Goal: Communication & Community: Answer question/provide support

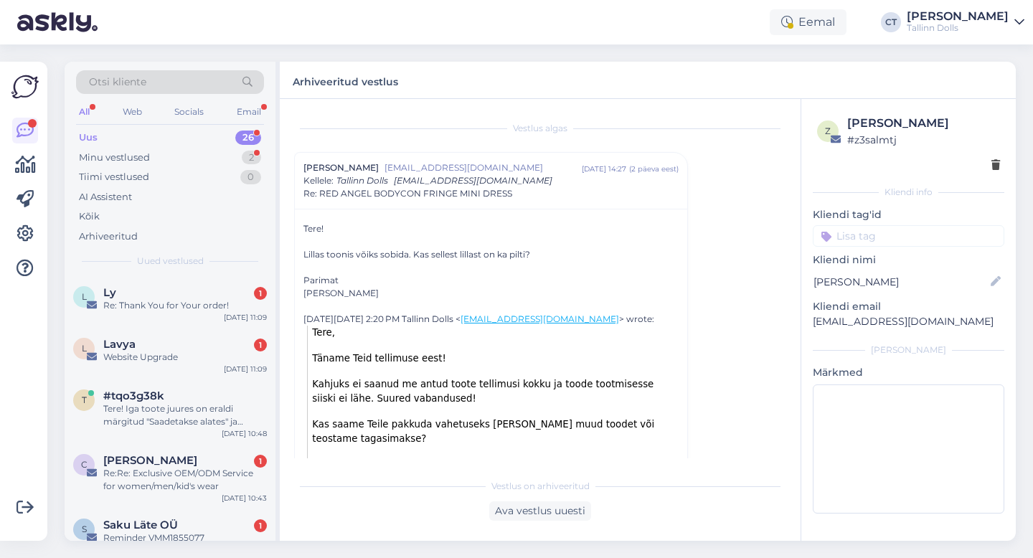
scroll to position [848, 0]
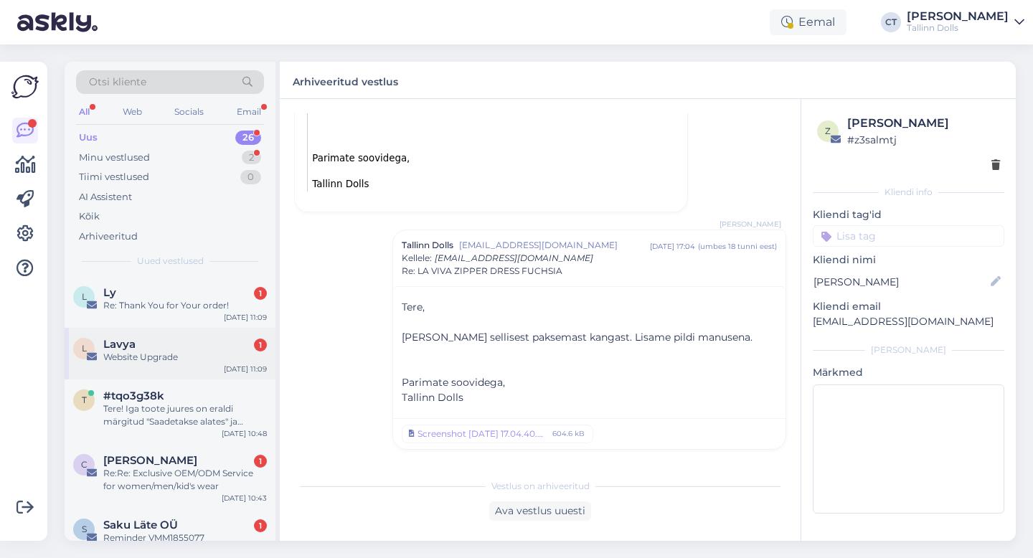
click at [158, 356] on div "Website Upgrade" at bounding box center [185, 357] width 164 height 13
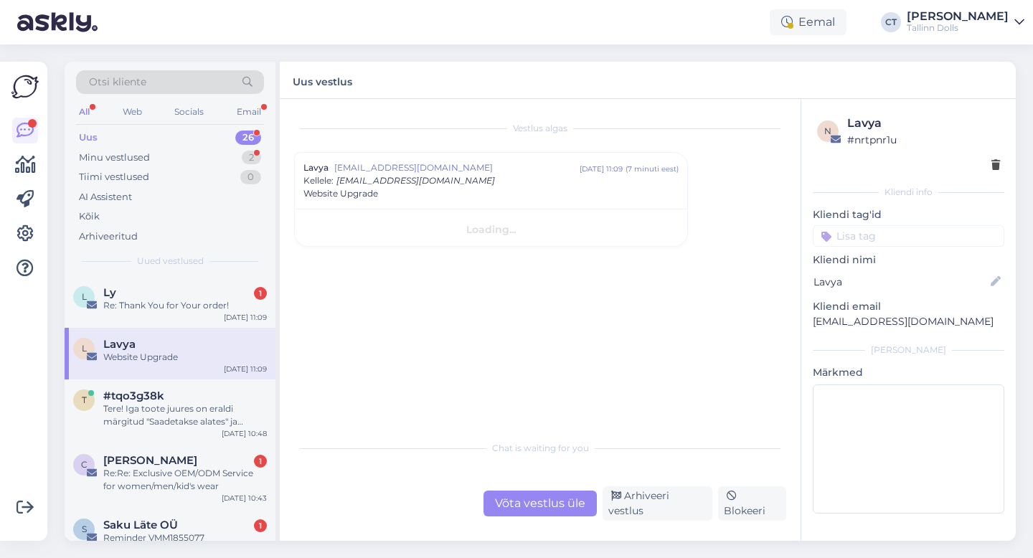
scroll to position [0, 0]
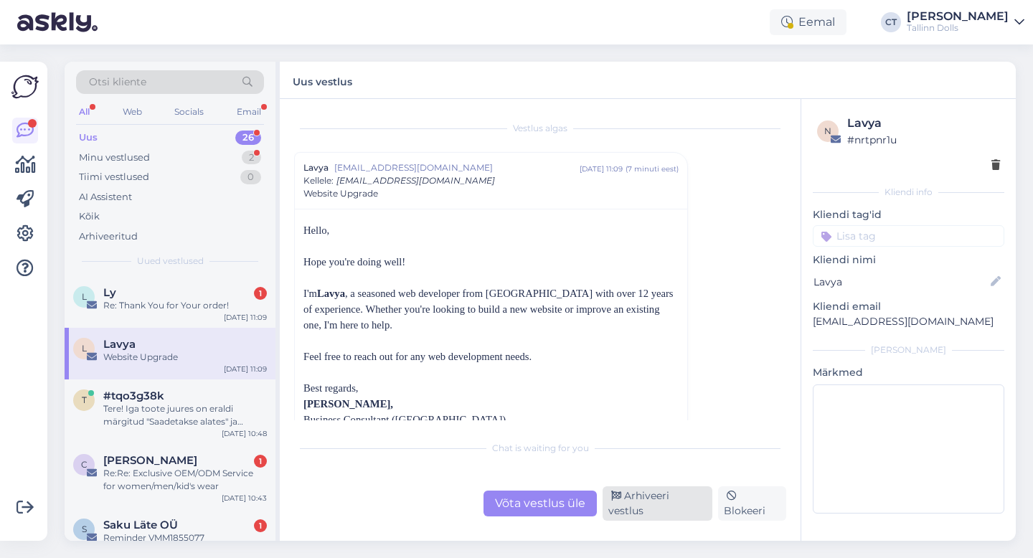
click at [665, 508] on div "Arhiveeri vestlus" at bounding box center [657, 503] width 110 height 34
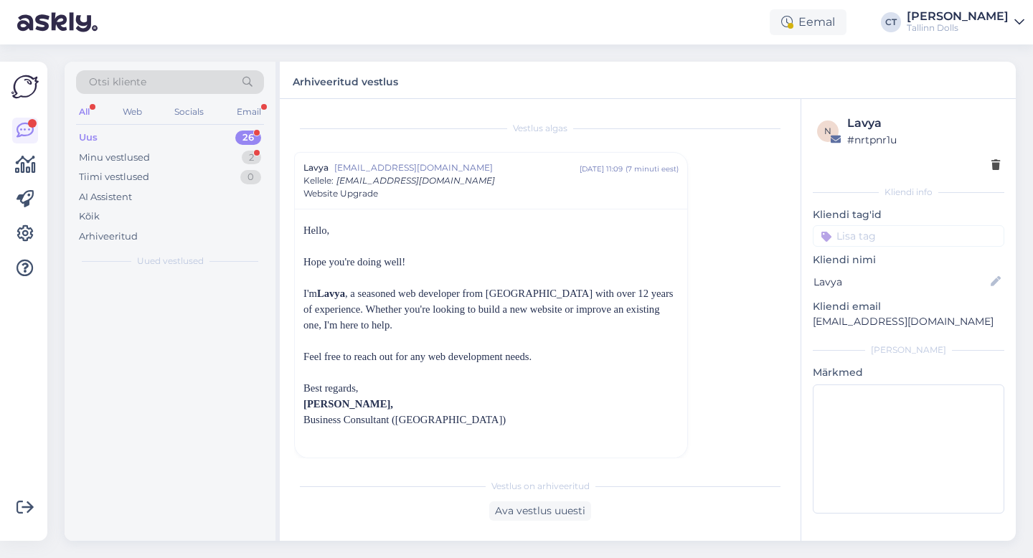
scroll to position [9, 0]
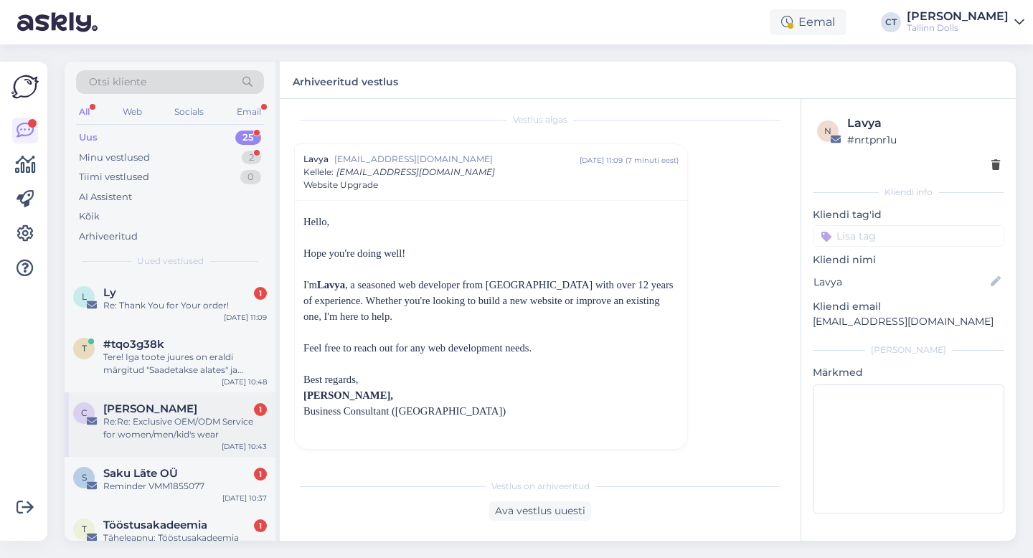
click at [141, 423] on div "Re:Re: Exclusive OEM/ODM Service for women/men/kid's wear" at bounding box center [185, 428] width 164 height 26
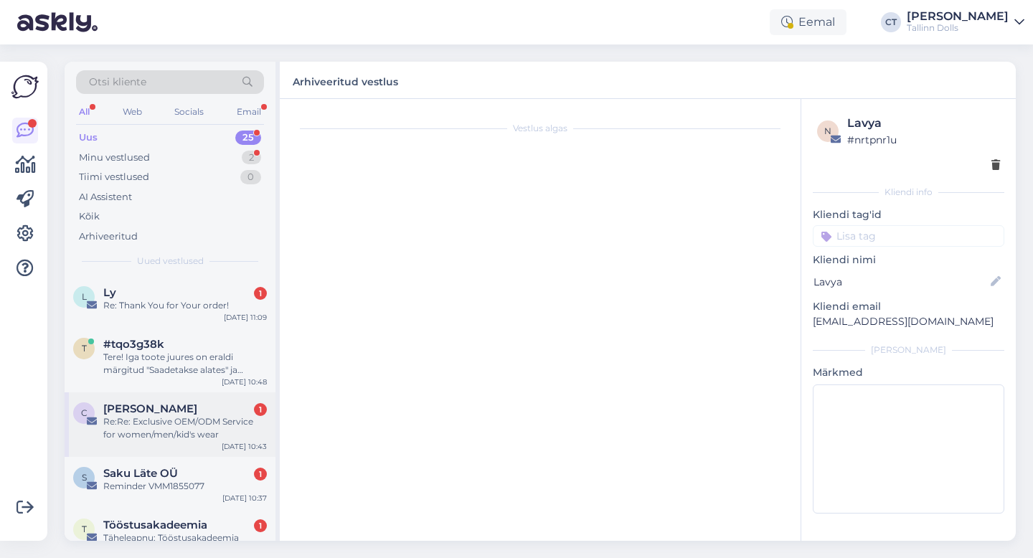
scroll to position [0, 0]
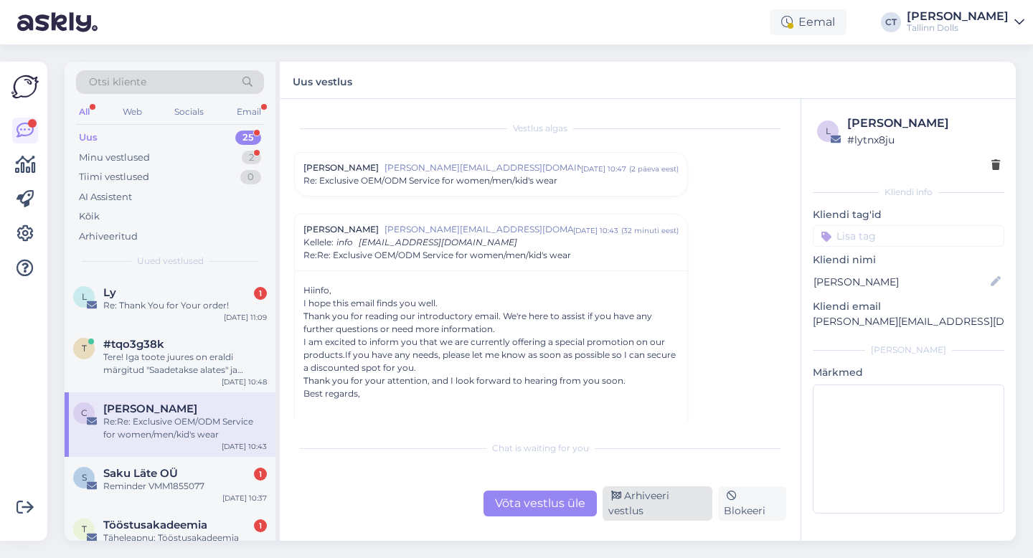
click at [689, 515] on div "Arhiveeri vestlus" at bounding box center [657, 503] width 110 height 34
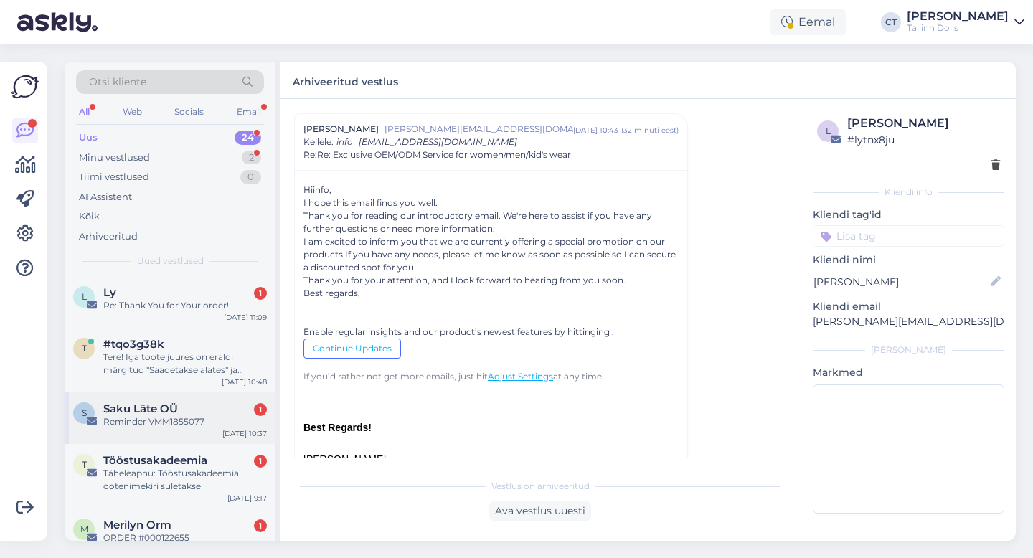
click at [178, 418] on div "Reminder VMM1855077" at bounding box center [185, 421] width 164 height 13
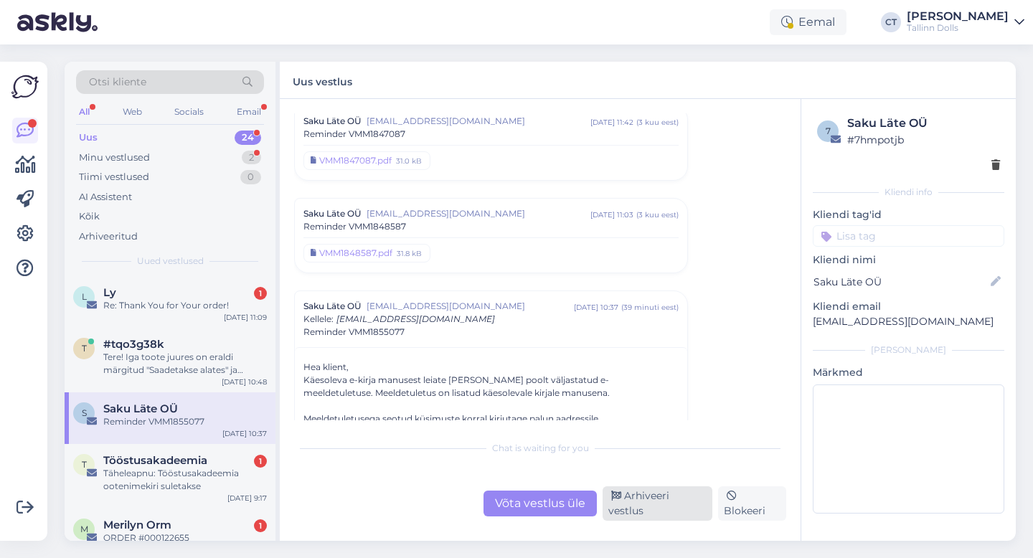
click at [676, 511] on div "Arhiveeri vestlus" at bounding box center [657, 503] width 110 height 34
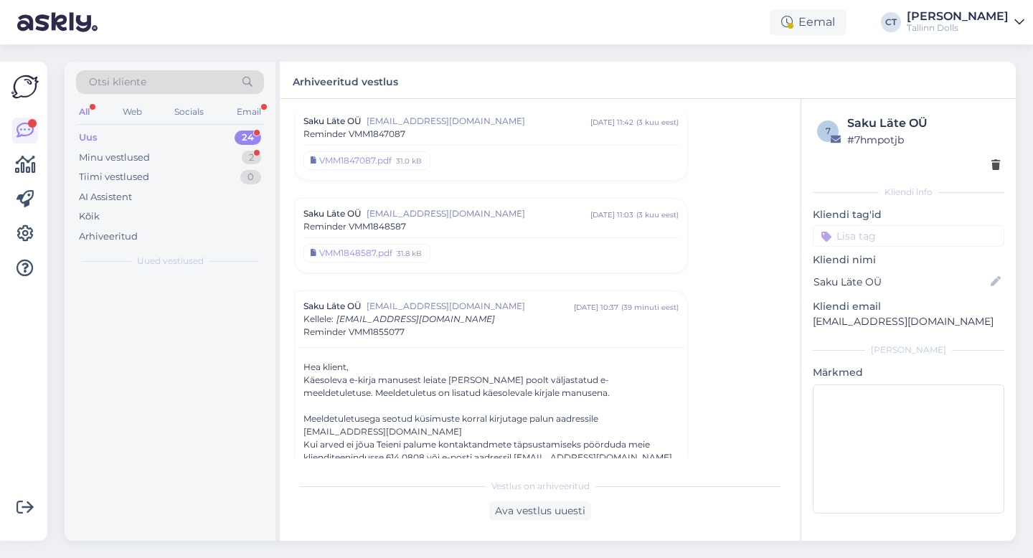
scroll to position [1054, 0]
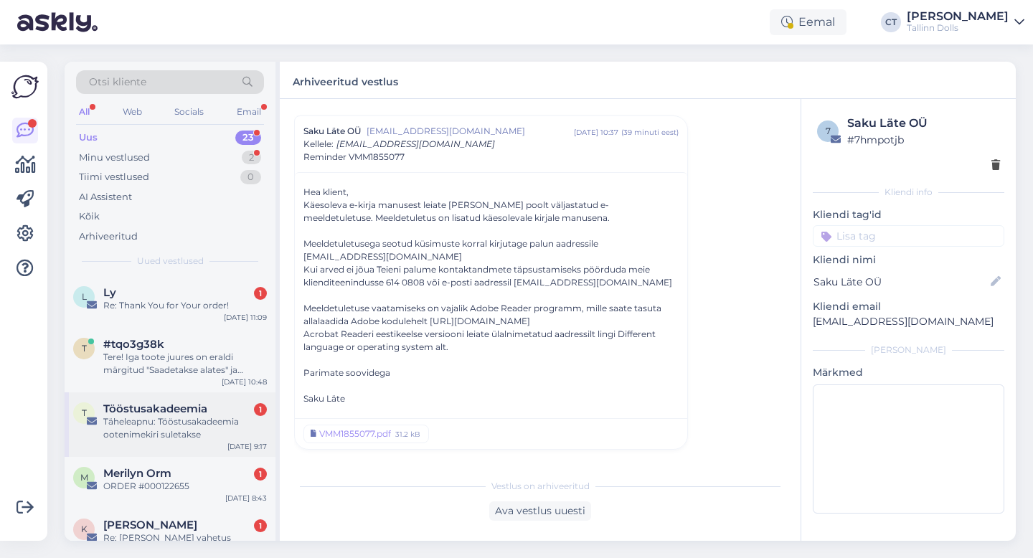
click at [207, 408] on span "Tööstusakadeemia" at bounding box center [155, 408] width 104 height 13
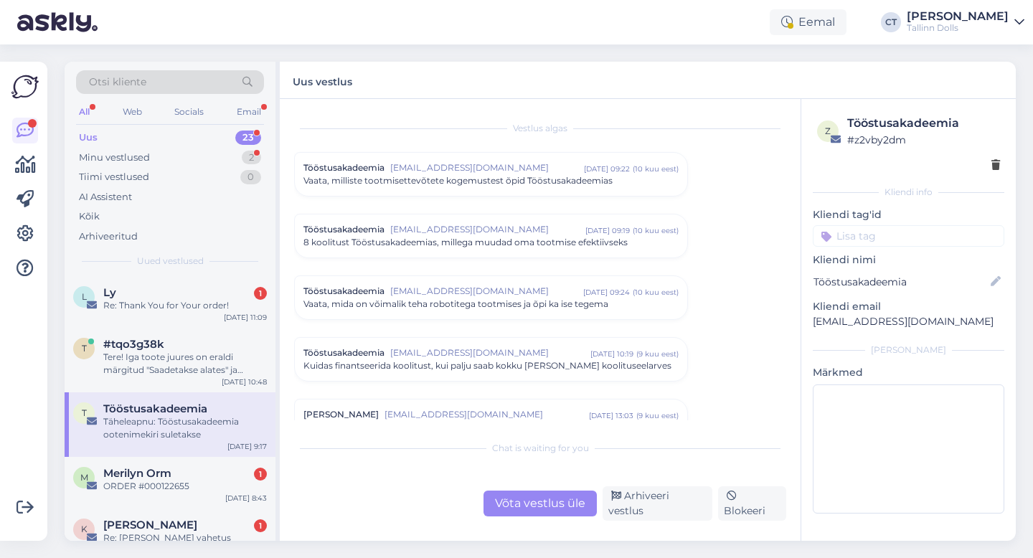
scroll to position [1245, 0]
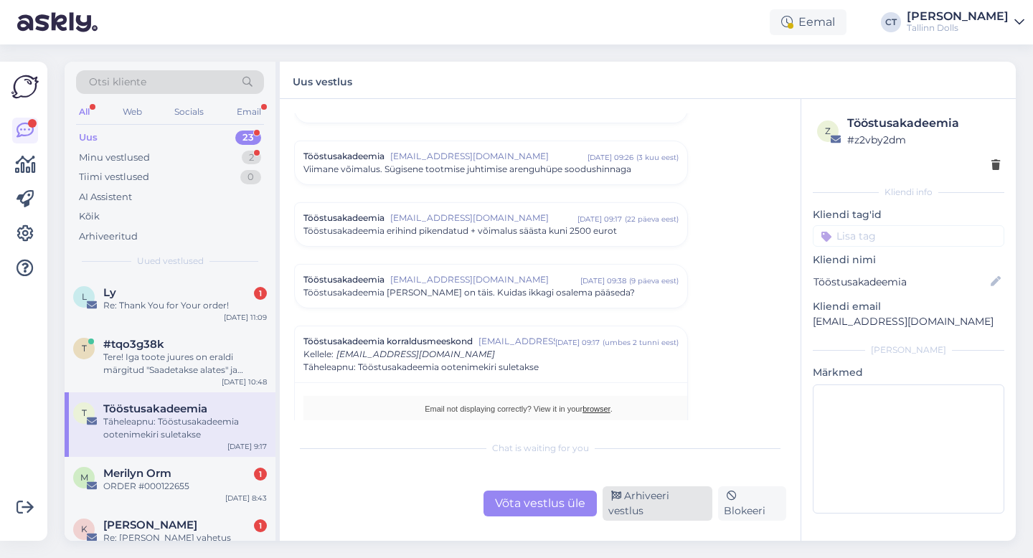
click at [682, 510] on div "Arhiveeri vestlus" at bounding box center [657, 503] width 110 height 34
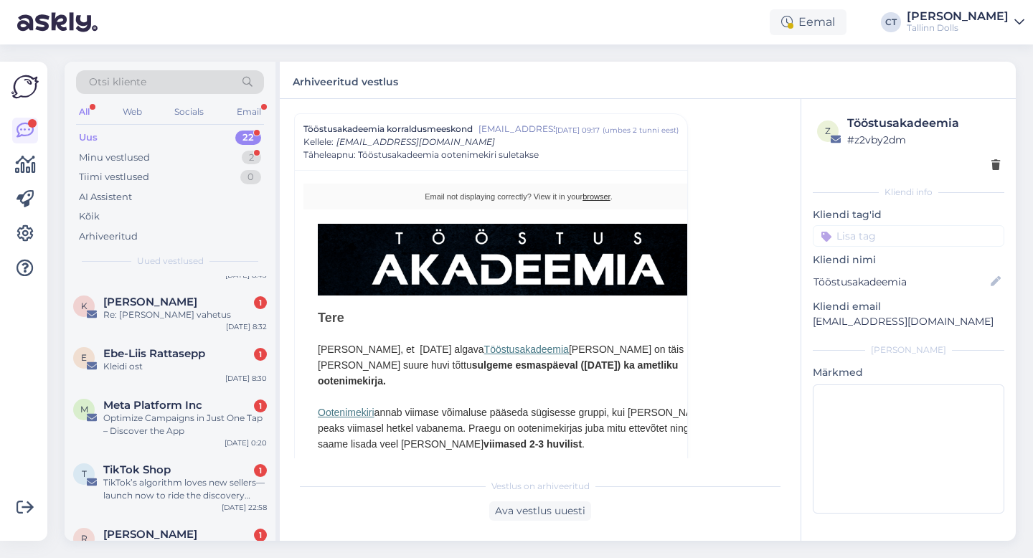
scroll to position [230, 0]
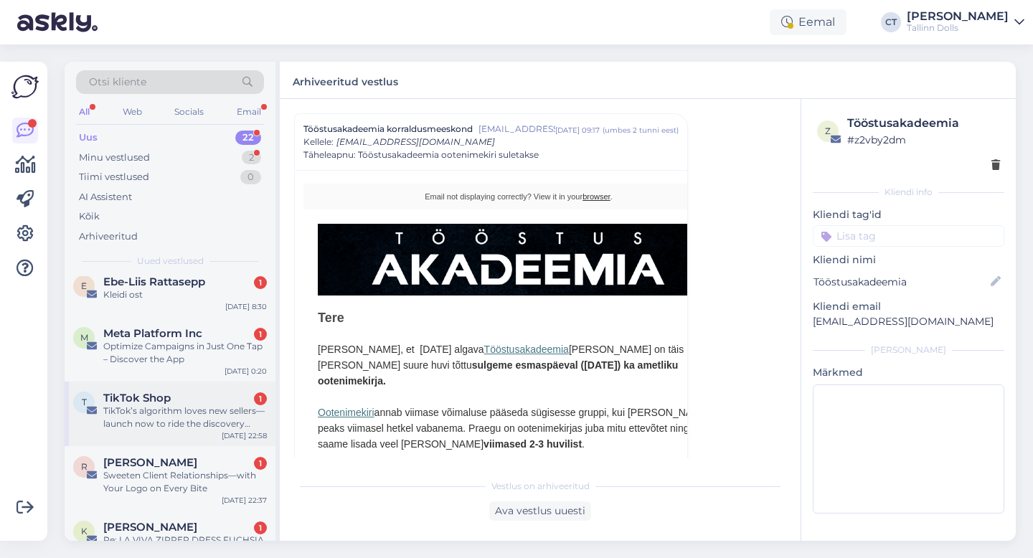
click at [158, 418] on div "TikTok’s algorithm loves new sellers—launch now to ride the discovery wave." at bounding box center [185, 417] width 164 height 26
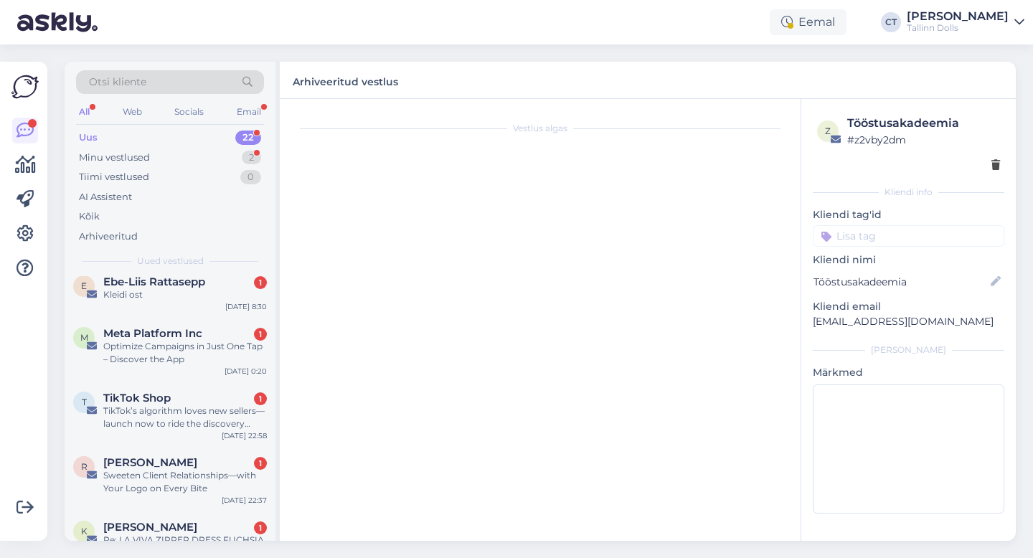
scroll to position [2972, 0]
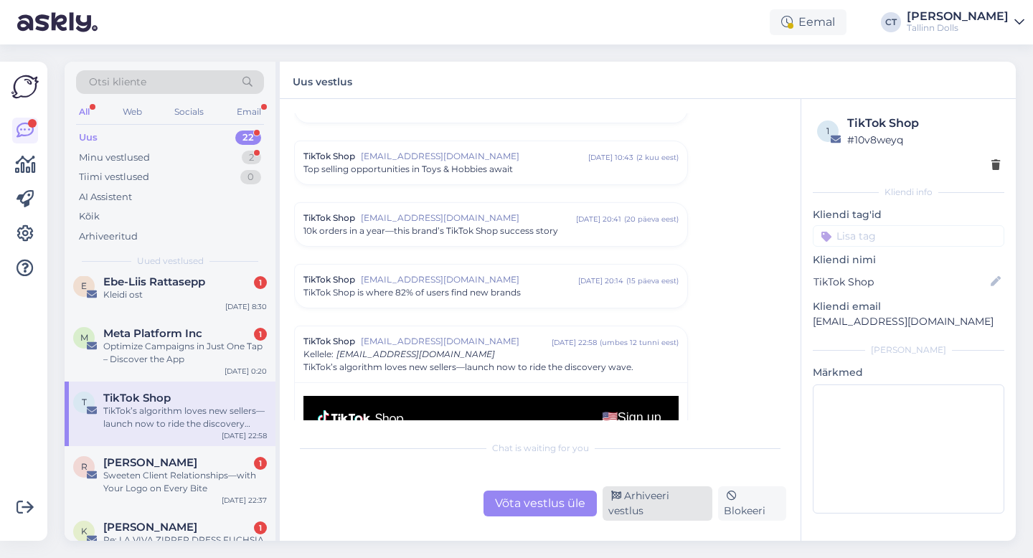
click at [678, 508] on div "Arhiveeri vestlus" at bounding box center [657, 503] width 110 height 34
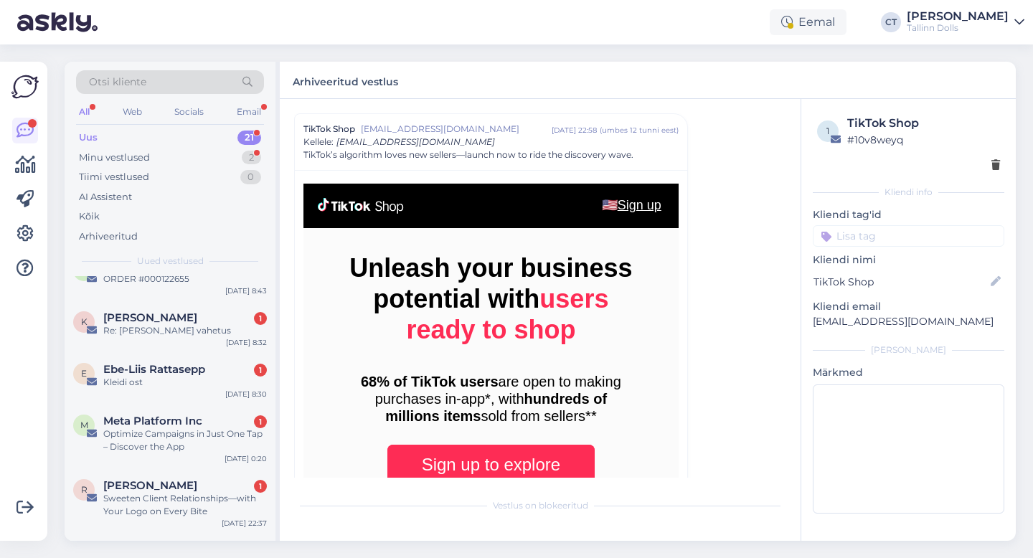
scroll to position [150, 0]
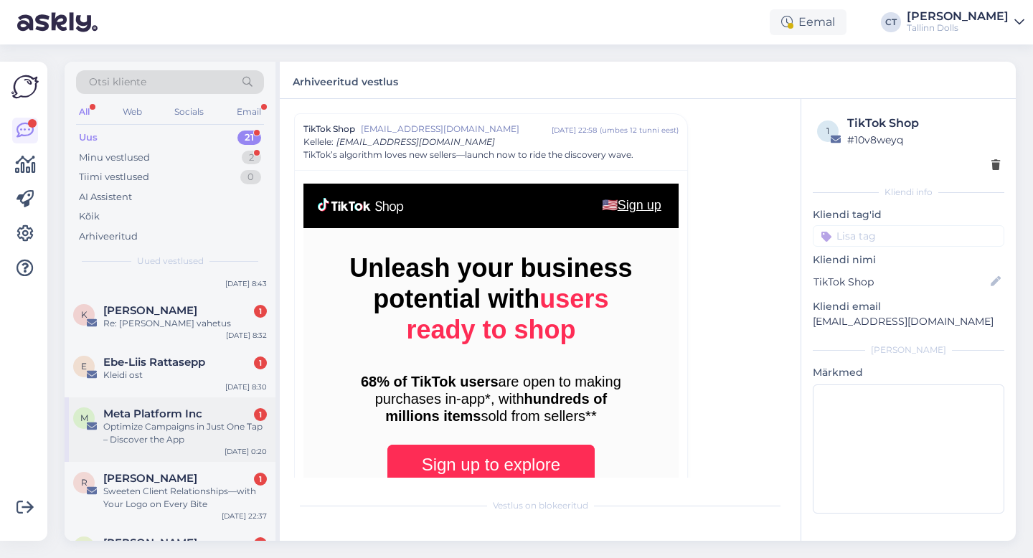
click at [201, 418] on span "Meta Platform Inc" at bounding box center [152, 413] width 99 height 13
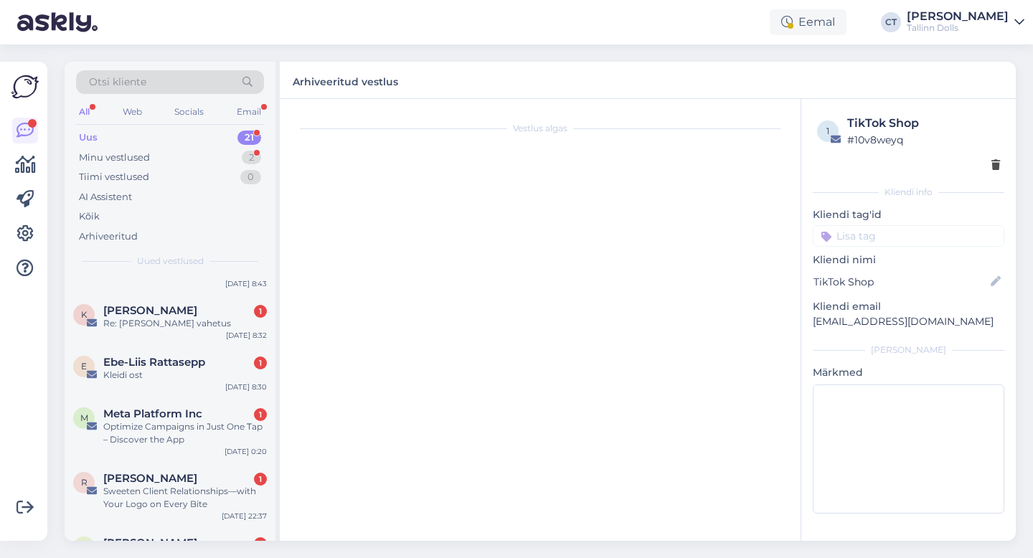
scroll to position [0, 0]
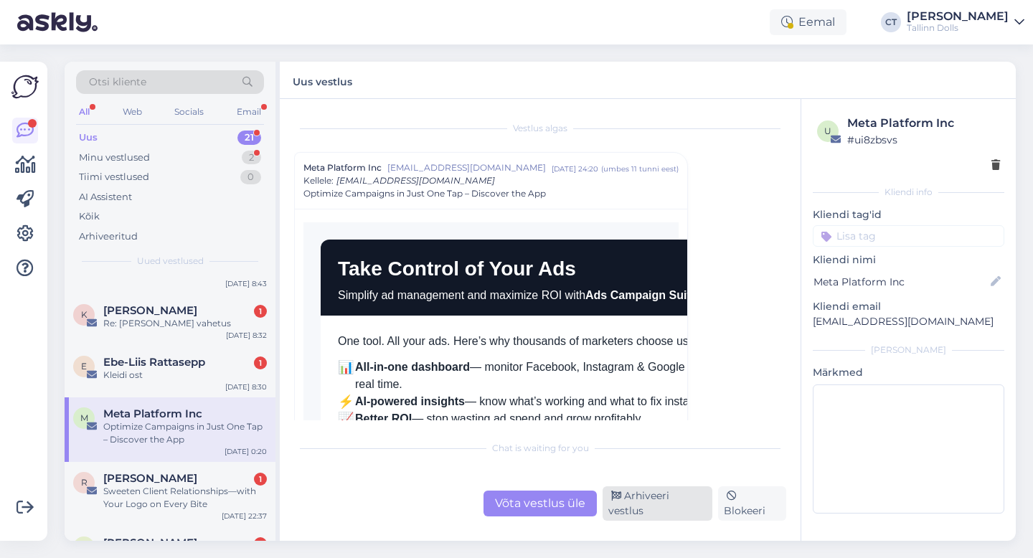
click at [676, 512] on div "Arhiveeri vestlus" at bounding box center [657, 503] width 110 height 34
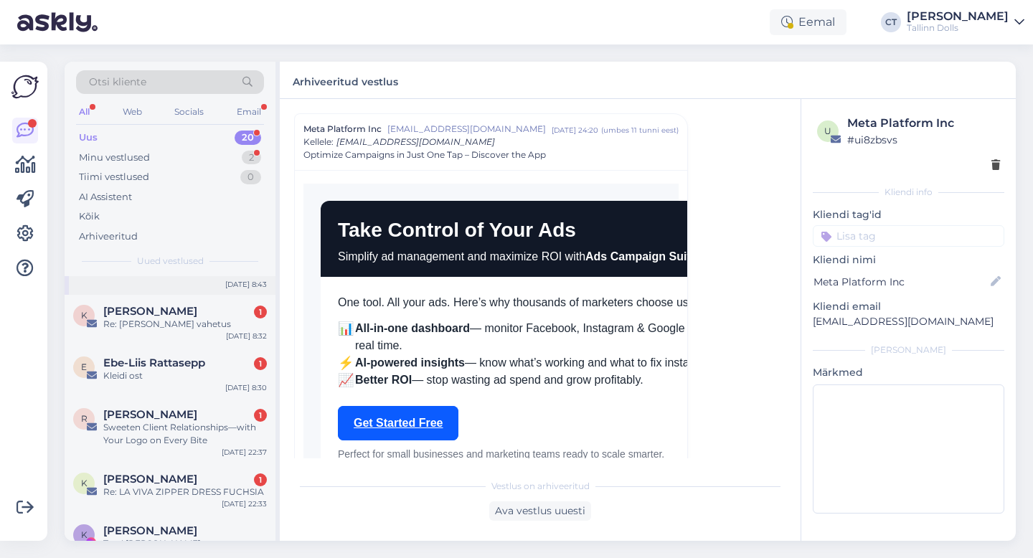
scroll to position [150, 0]
click at [197, 480] on span "[PERSON_NAME]" at bounding box center [150, 478] width 94 height 13
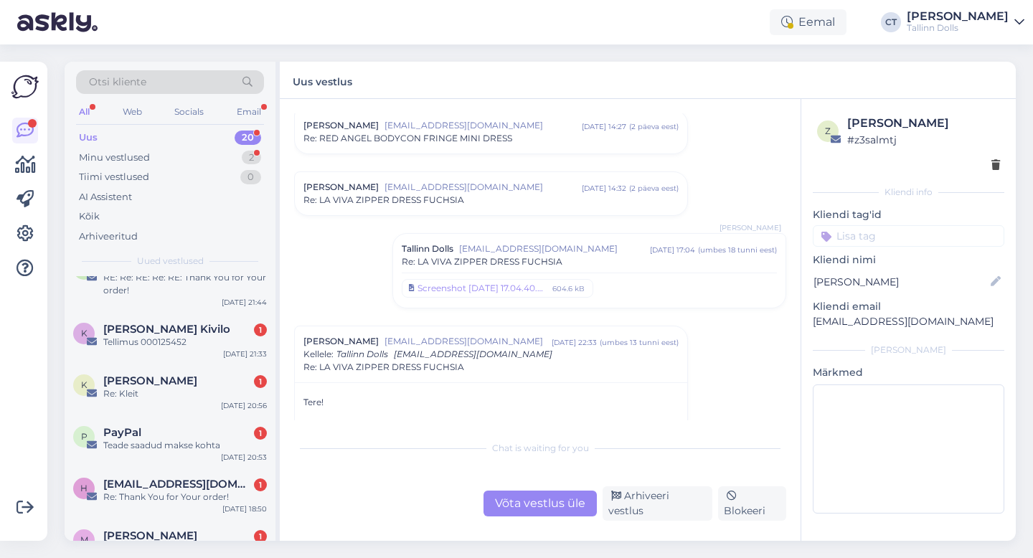
scroll to position [484, 0]
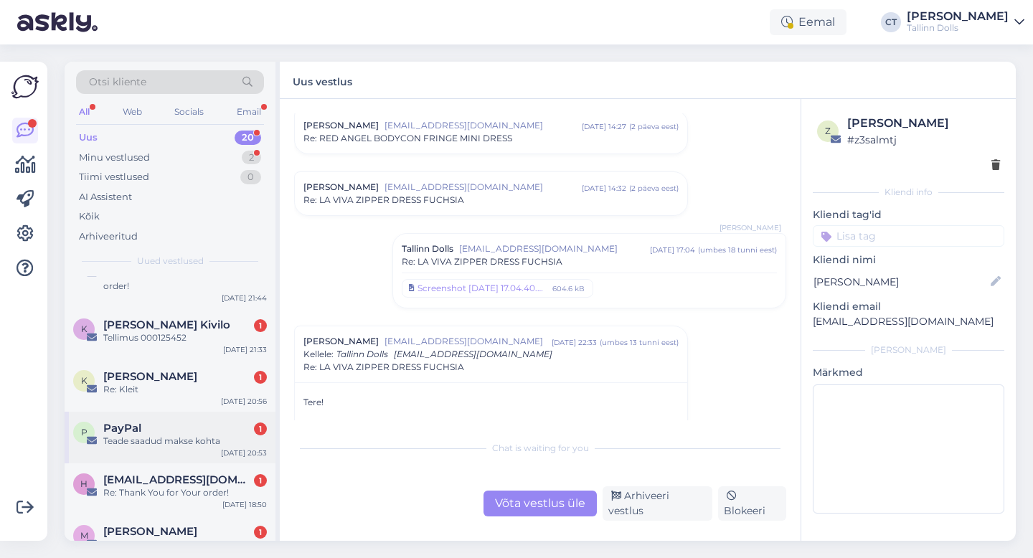
click at [224, 433] on div "PayPal 1" at bounding box center [185, 428] width 164 height 13
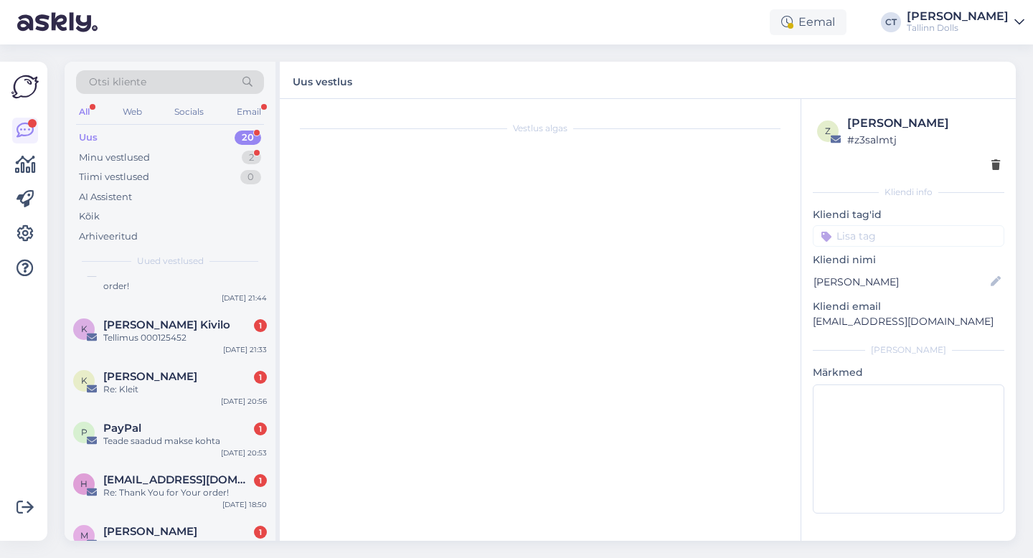
scroll to position [0, 0]
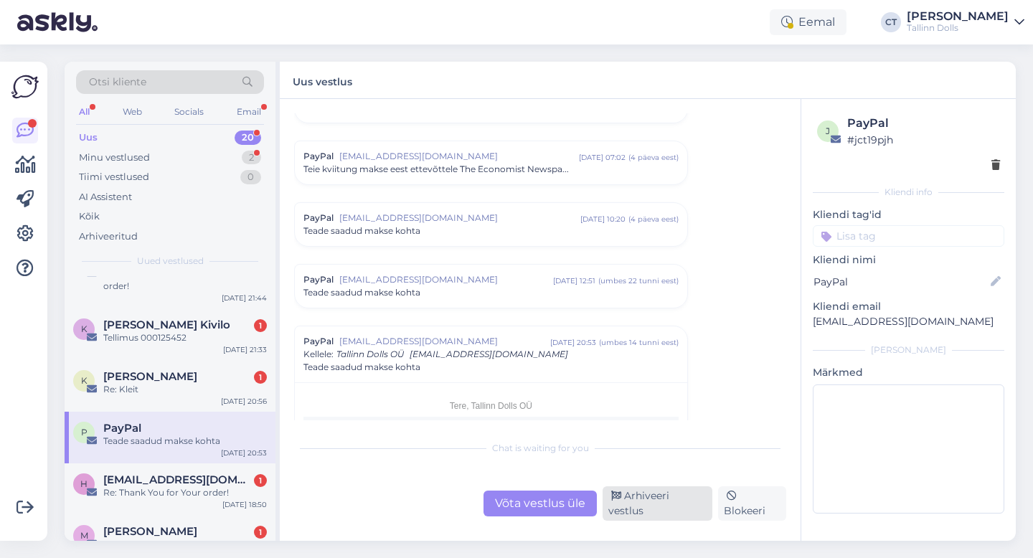
click at [695, 511] on div "Arhiveeri vestlus" at bounding box center [657, 503] width 110 height 34
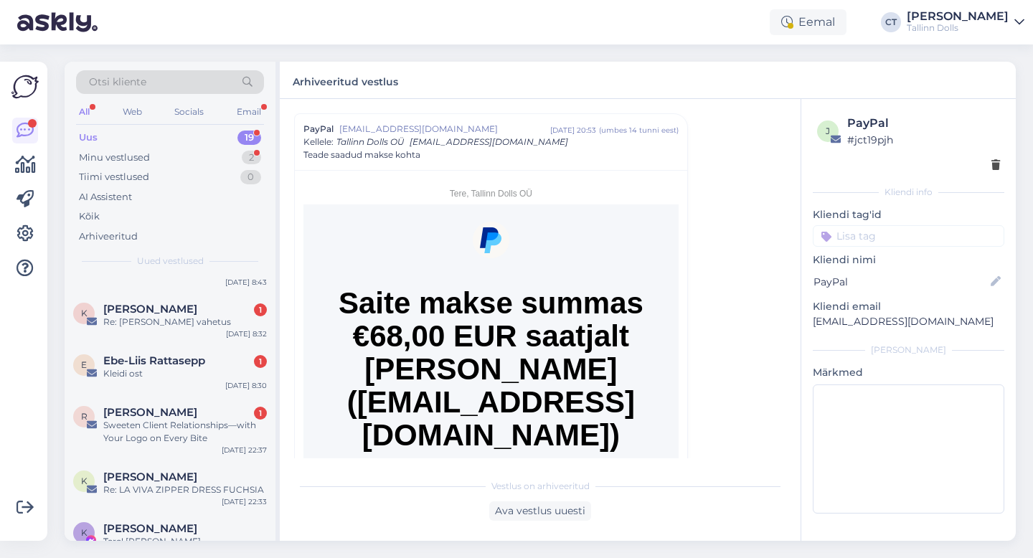
scroll to position [152, 0]
click at [171, 424] on div "Sweeten Client Relationships—with Your Logo on Every Bite" at bounding box center [185, 431] width 164 height 26
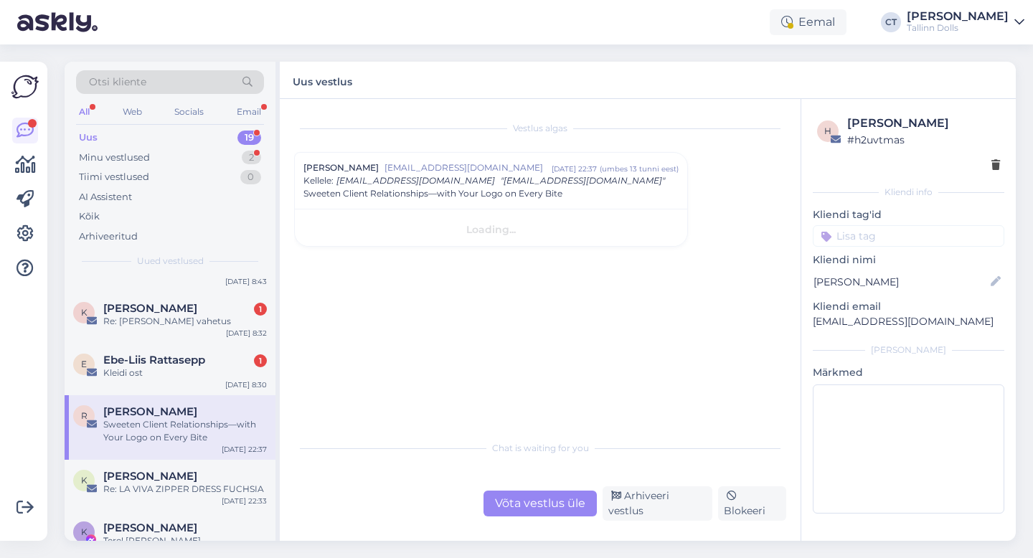
scroll to position [0, 0]
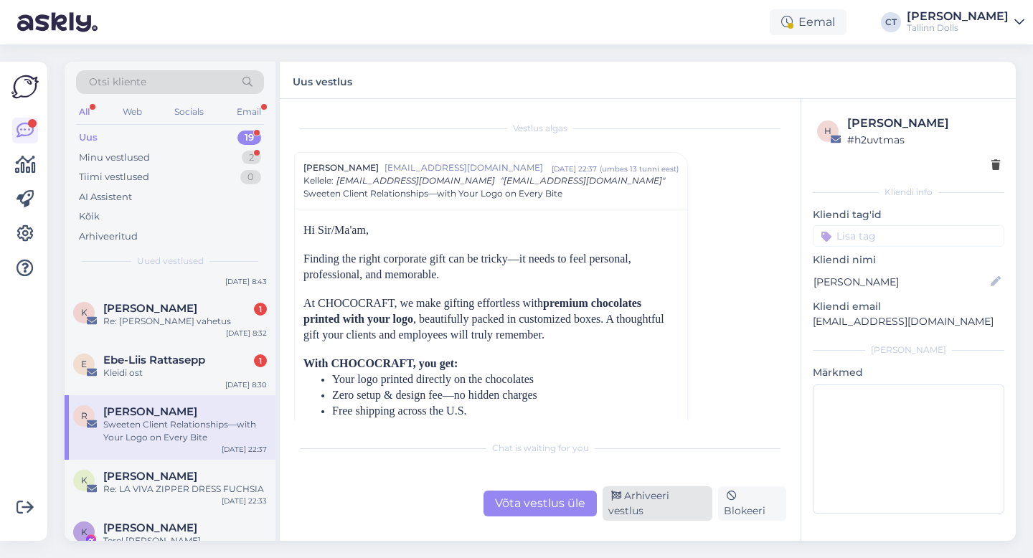
click at [665, 502] on div "Arhiveeri vestlus" at bounding box center [657, 503] width 110 height 34
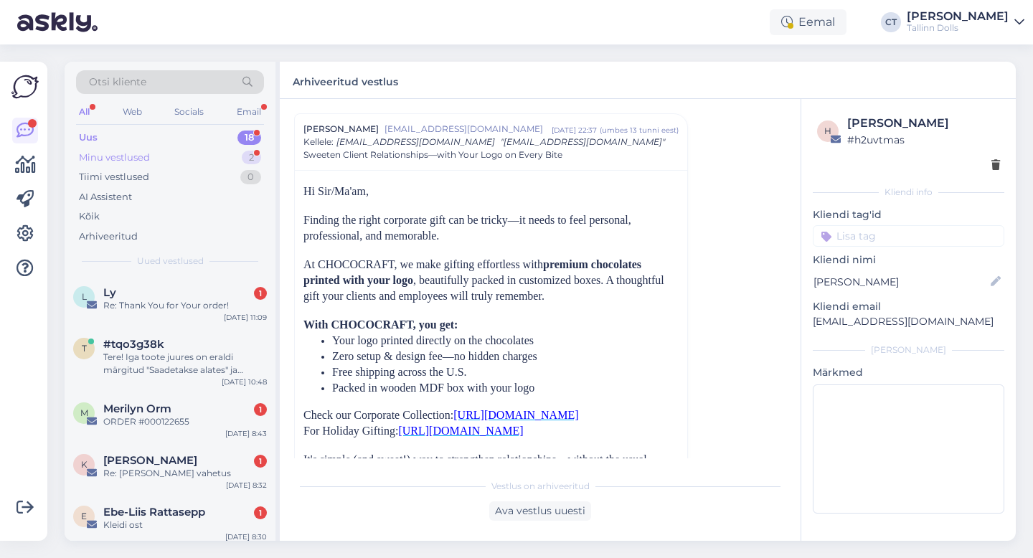
click at [141, 148] on div "Minu vestlused 2" at bounding box center [170, 158] width 188 height 20
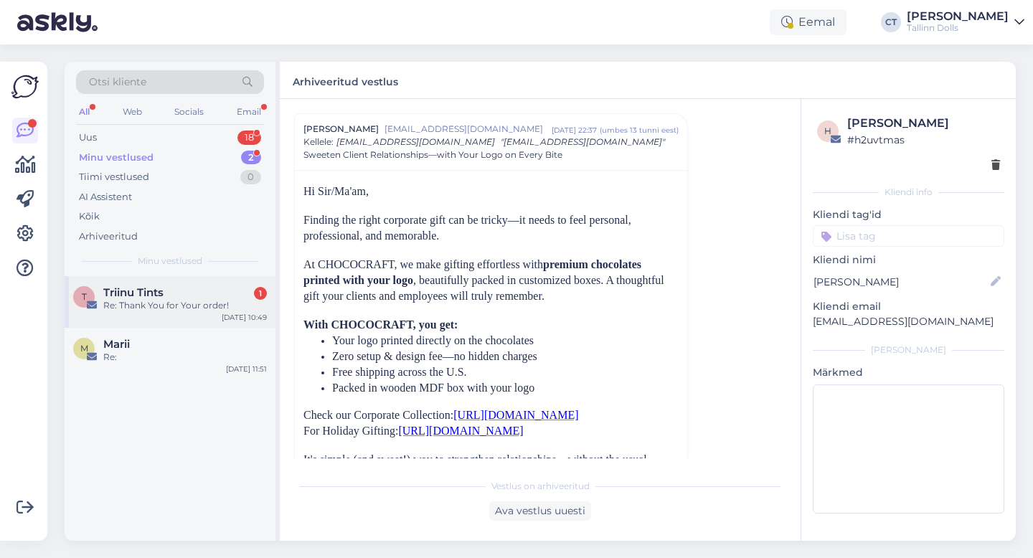
click at [147, 298] on span "Triinu Tints" at bounding box center [133, 292] width 60 height 13
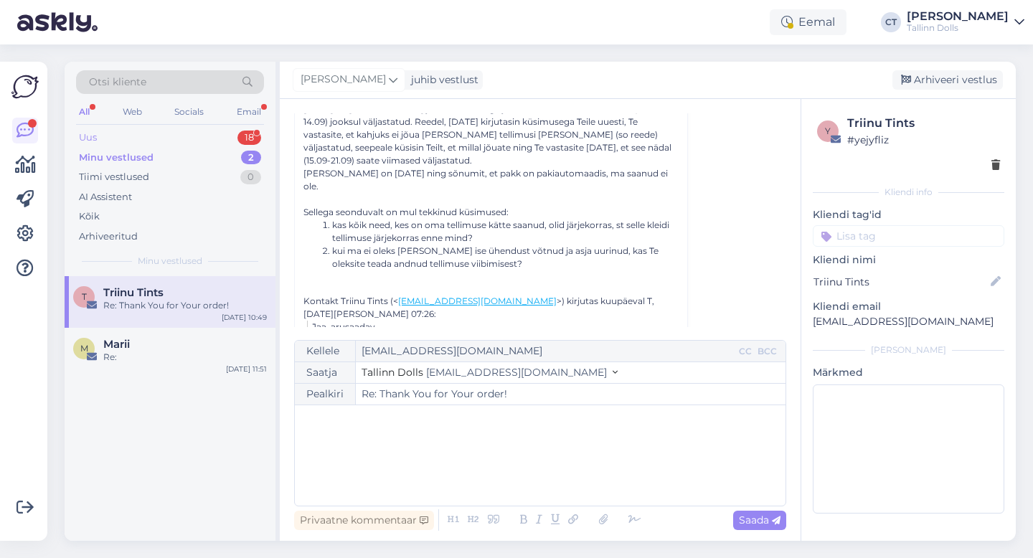
click at [157, 137] on div "Uus 18" at bounding box center [170, 138] width 188 height 20
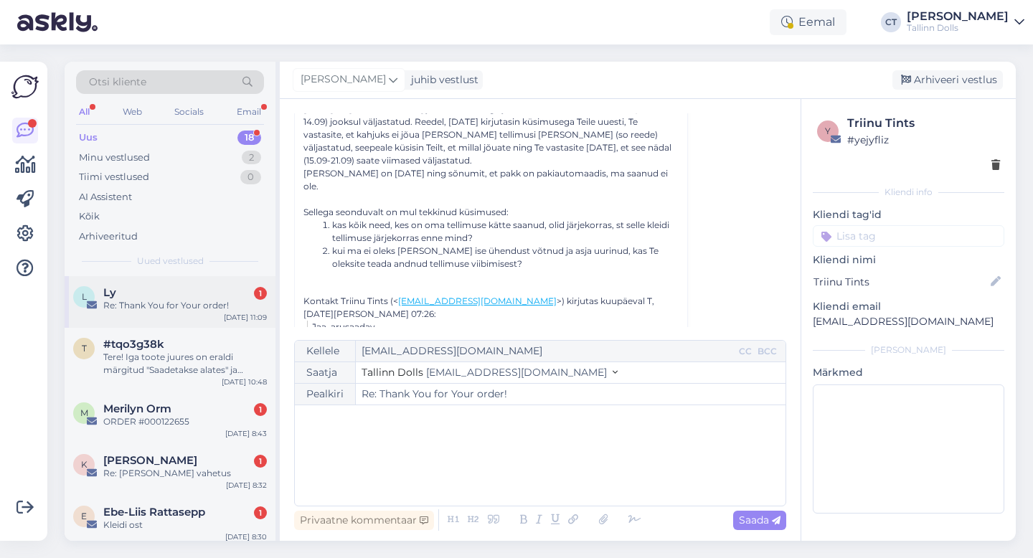
click at [186, 299] on div "Re: Thank You for Your order!" at bounding box center [185, 305] width 164 height 13
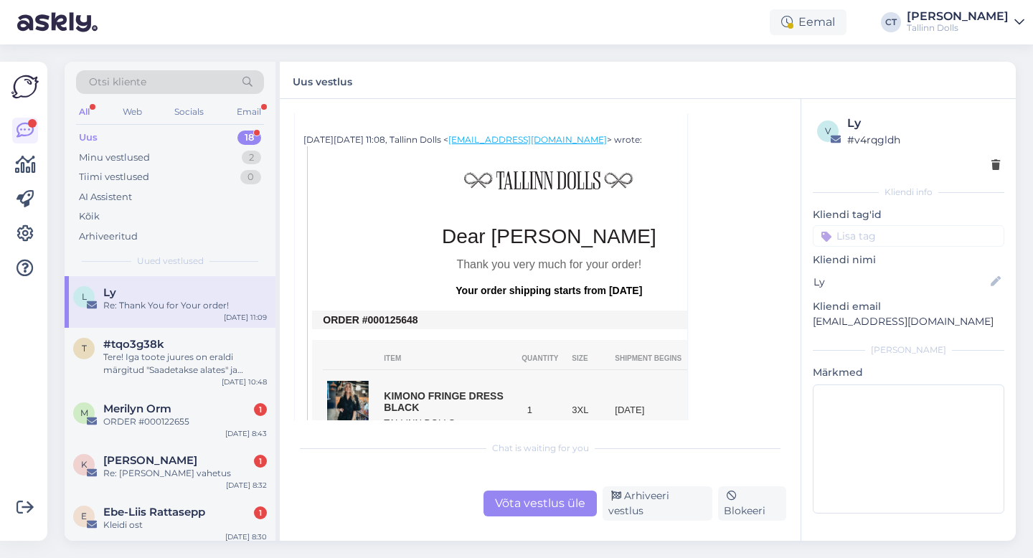
scroll to position [400, 0]
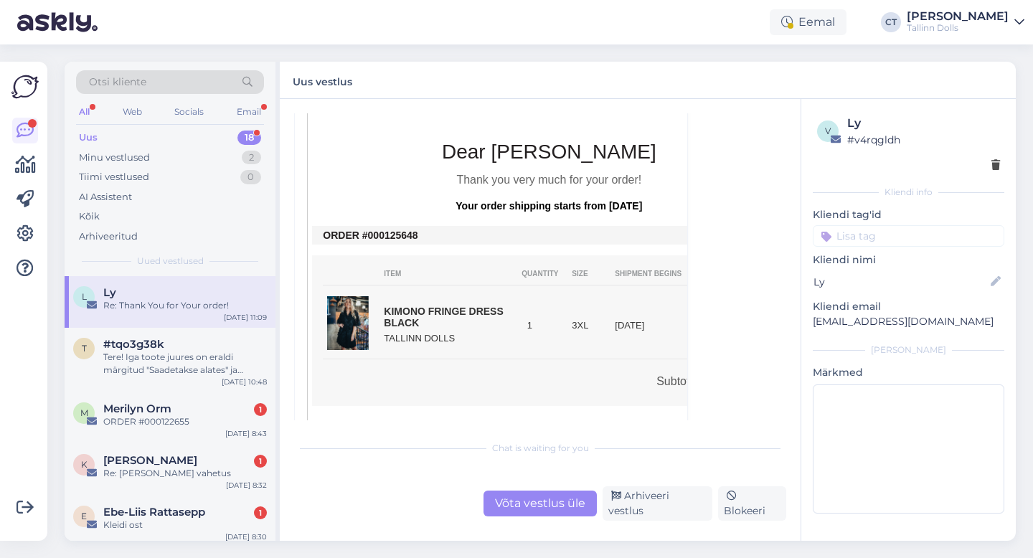
drag, startPoint x: 423, startPoint y: 233, endPoint x: 379, endPoint y: 234, distance: 43.8
click at [379, 234] on td "ORDER #000125648" at bounding box center [549, 234] width 452 height 11
copy td "0125648"
click at [540, 508] on div "Võta vestlus üle" at bounding box center [539, 504] width 113 height 26
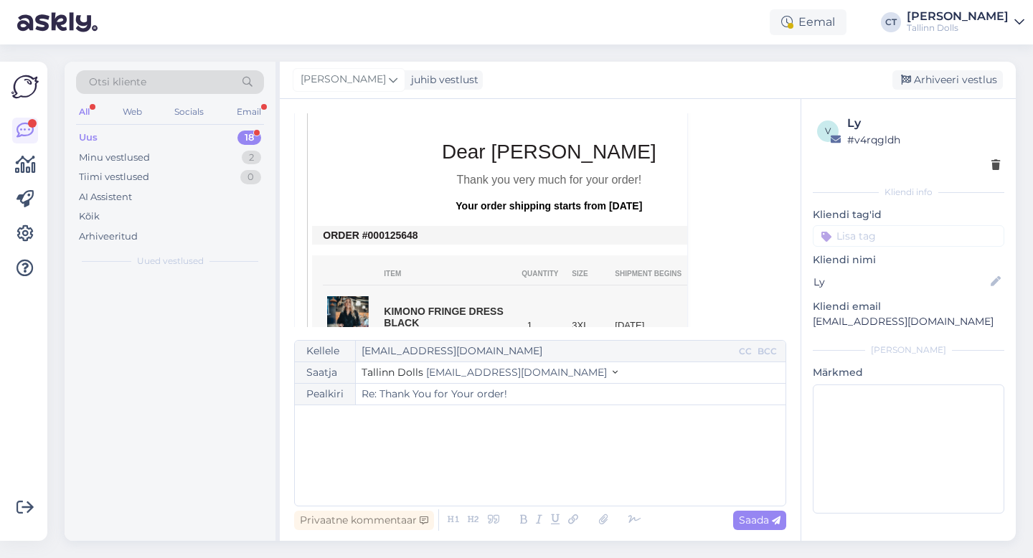
scroll to position [162, 0]
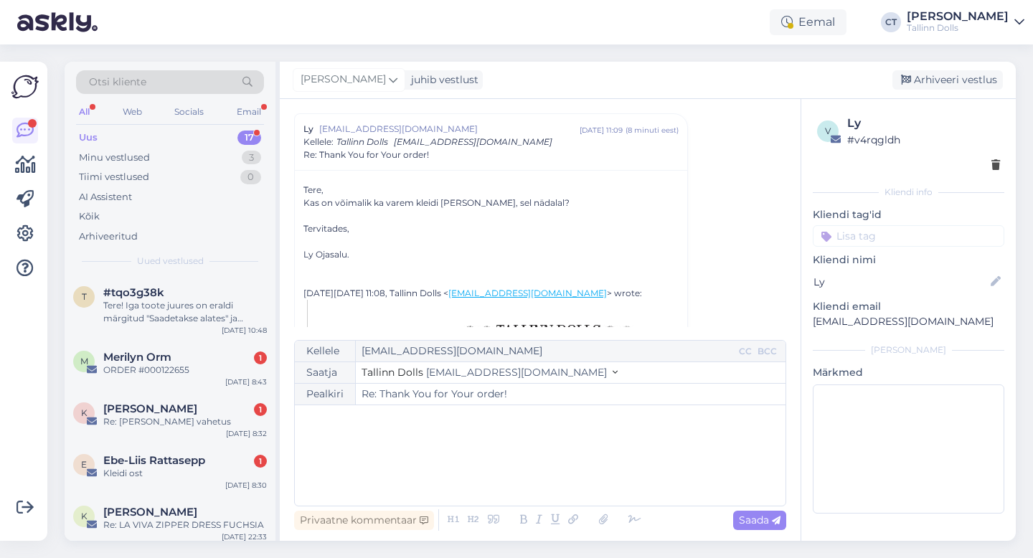
click at [543, 465] on div "﻿" at bounding box center [540, 455] width 476 height 86
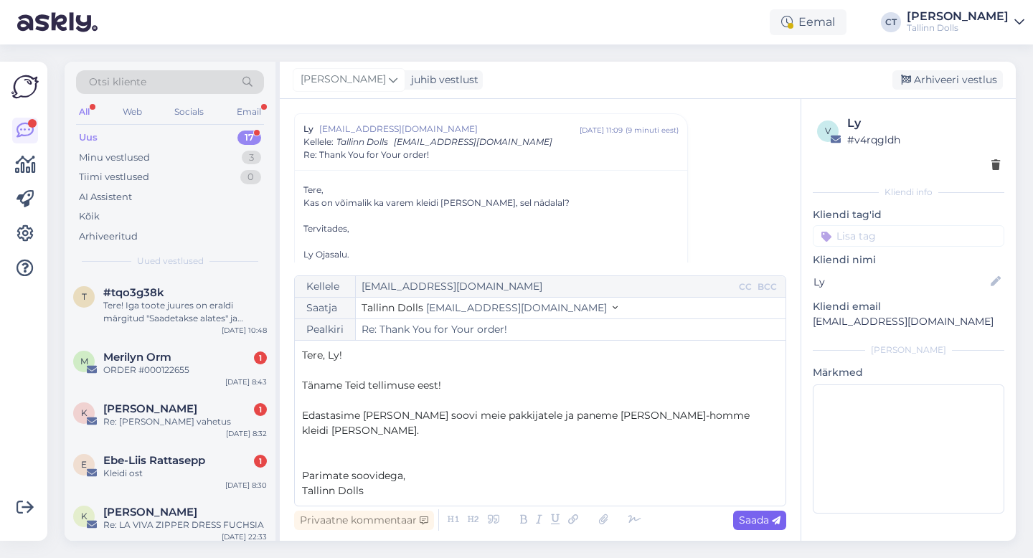
click at [772, 518] on icon at bounding box center [776, 520] width 9 height 9
type input "Re: Thank You for Your order!"
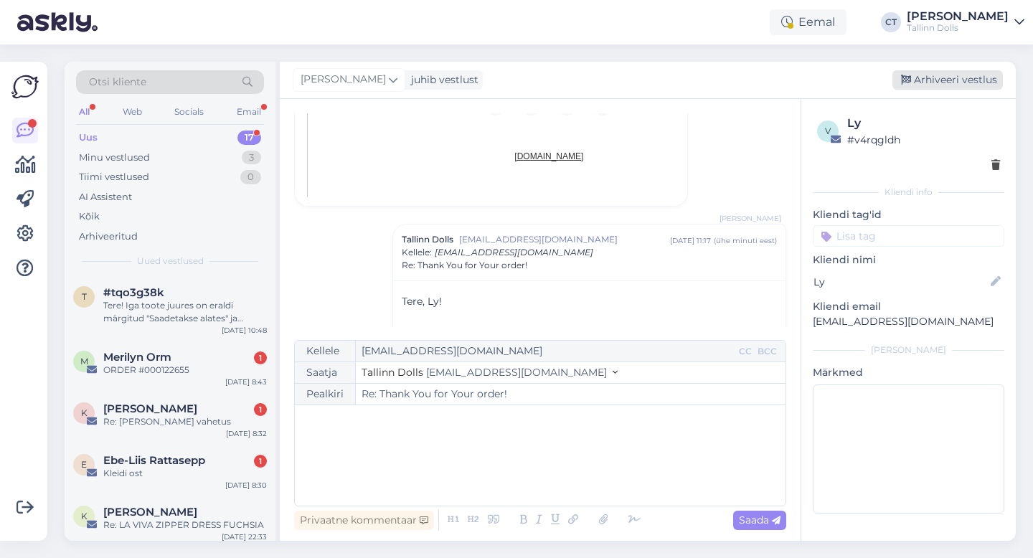
click at [947, 81] on div "Arhiveeri vestlus" at bounding box center [947, 79] width 110 height 19
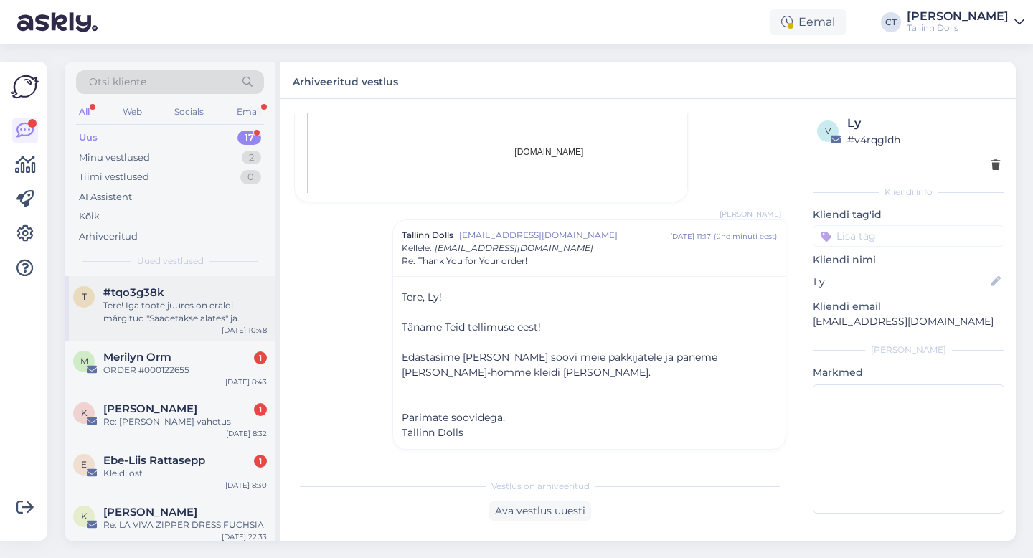
click at [205, 310] on div "Tere! Iga toote juures on eraldi märgitud "Saadetakse alates" ja kuupäev, mis n…" at bounding box center [185, 312] width 164 height 26
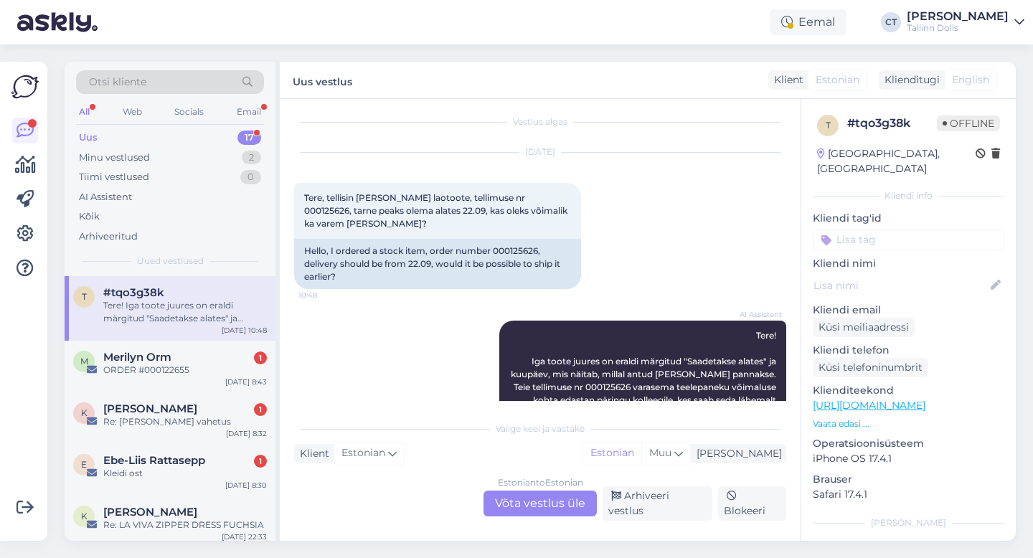
scroll to position [41, 0]
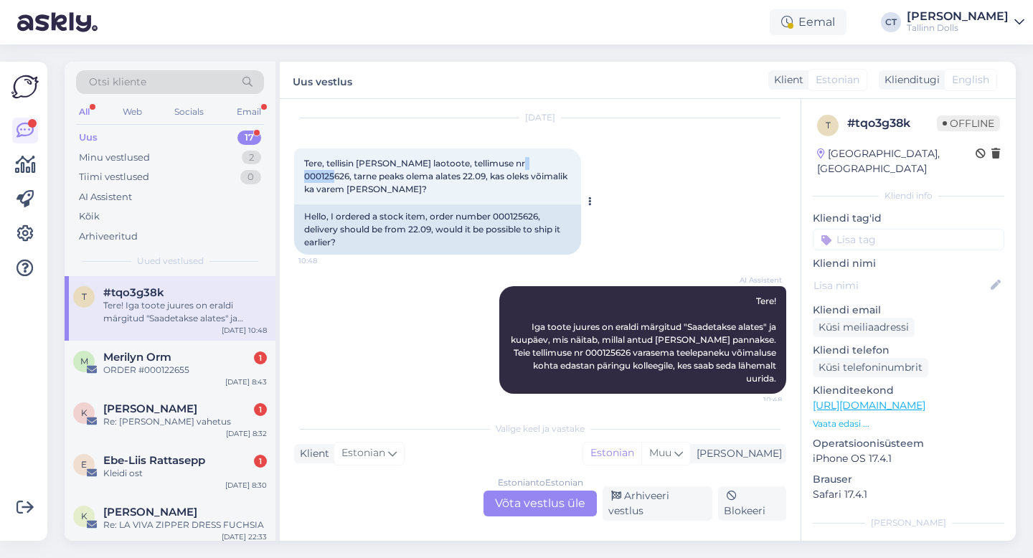
drag, startPoint x: 549, startPoint y: 164, endPoint x: 515, endPoint y: 161, distance: 33.8
click at [515, 161] on span "Tere, tellisin [PERSON_NAME] laotoote, tellimuse nr 000125626, tarne peaks olem…" at bounding box center [436, 176] width 265 height 37
copy span "0125626"
click at [556, 512] on div "Estonian to Estonian Võta vestlus üle" at bounding box center [539, 504] width 113 height 26
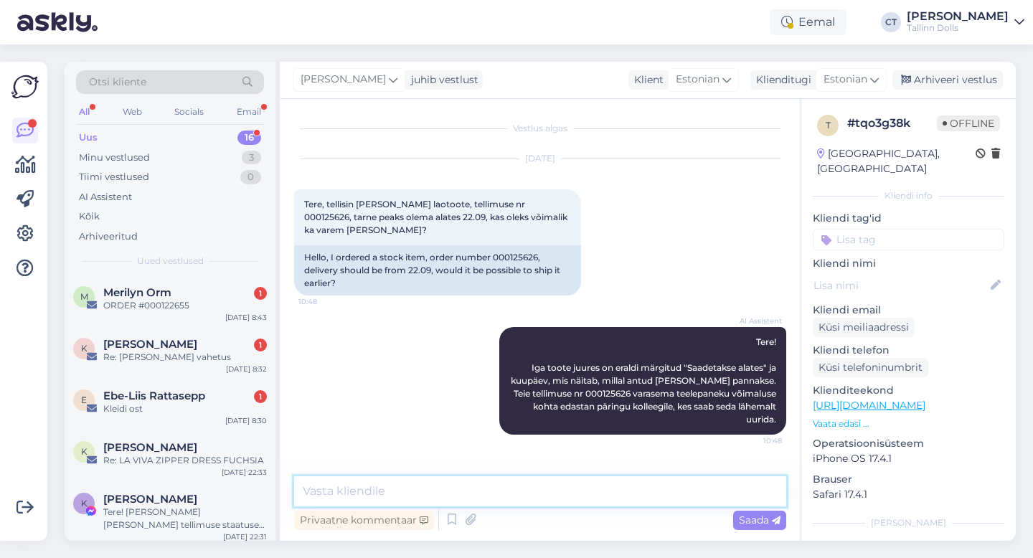
click at [564, 503] on textarea at bounding box center [540, 491] width 492 height 30
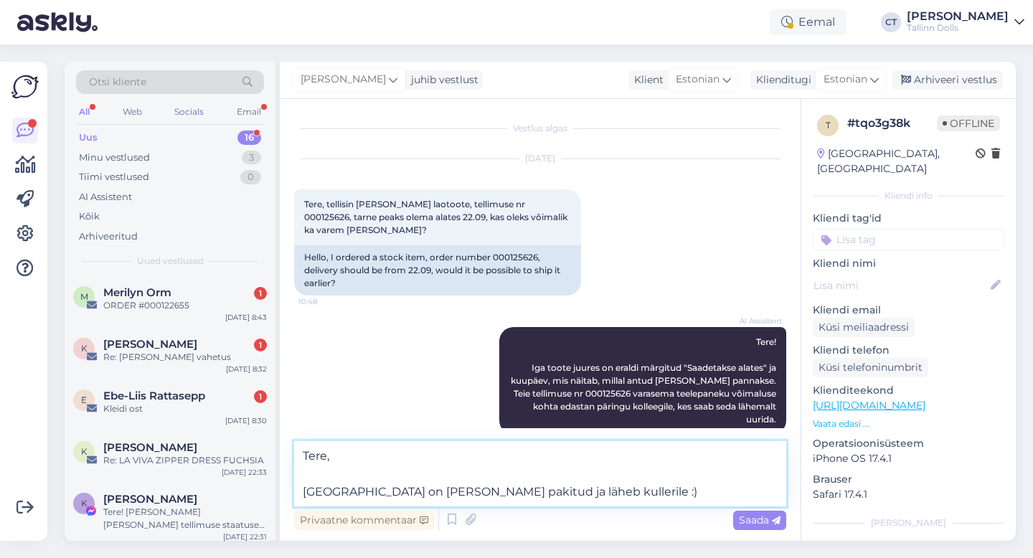
type textarea "Tere, [GEOGRAPHIC_DATA] on [PERSON_NAME] pakitud ja läheb kullerile :)"
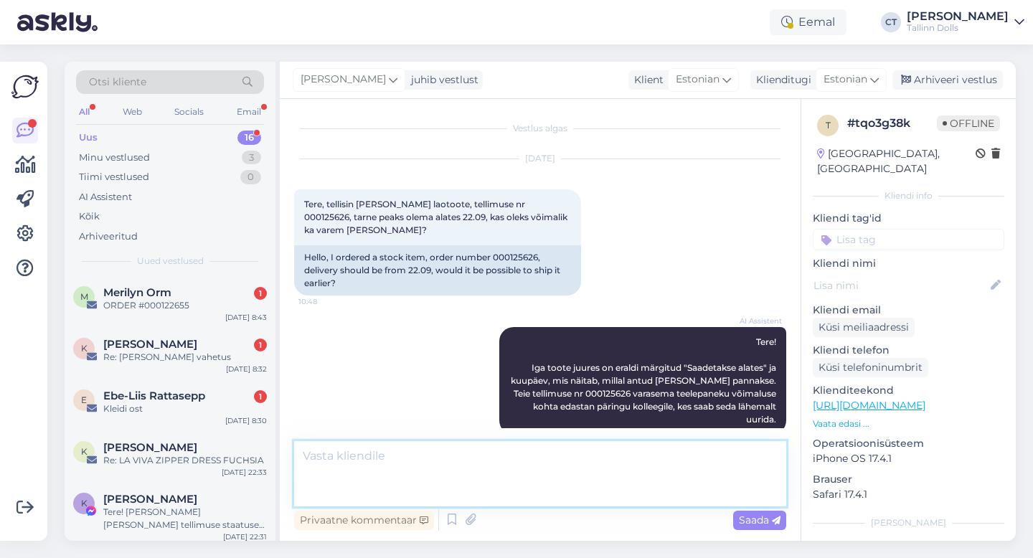
scroll to position [75, 0]
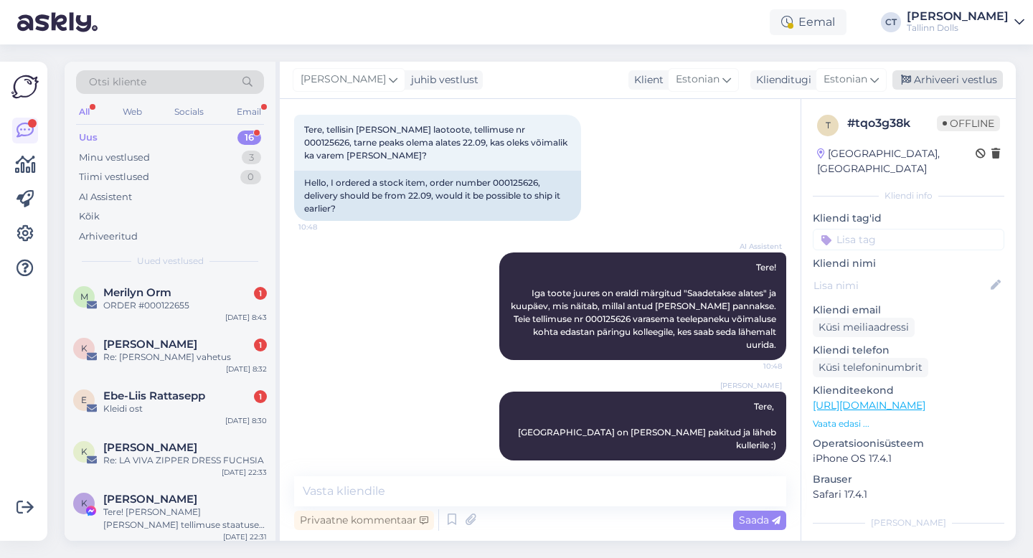
click at [949, 84] on div "Arhiveeri vestlus" at bounding box center [947, 79] width 110 height 19
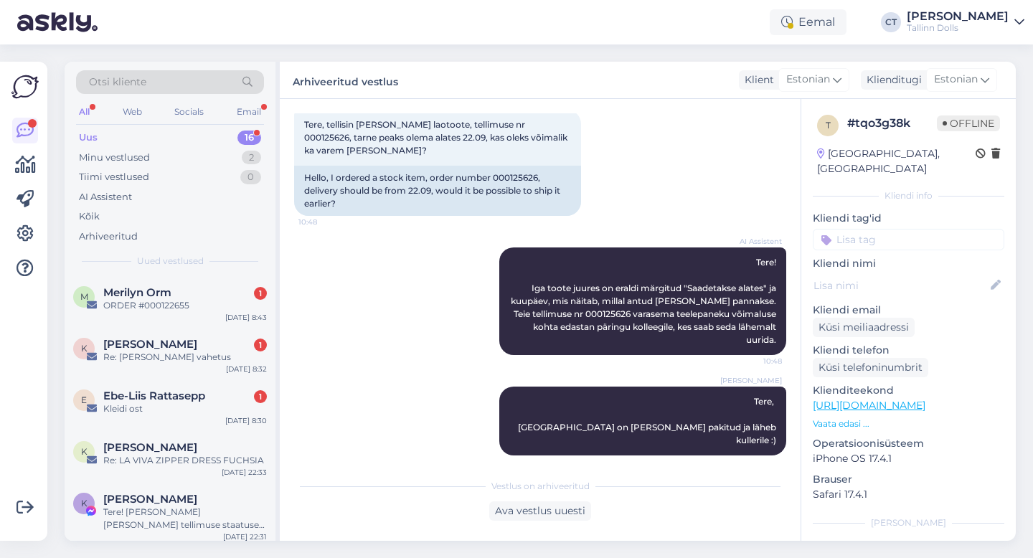
click at [211, 272] on div "Otsi kliente All Web Socials Email Uus 16 Minu vestlused 2 Tiimi vestlused 0 AI…" at bounding box center [170, 169] width 211 height 214
click at [208, 294] on div "Merilyn Orm 1" at bounding box center [185, 292] width 164 height 13
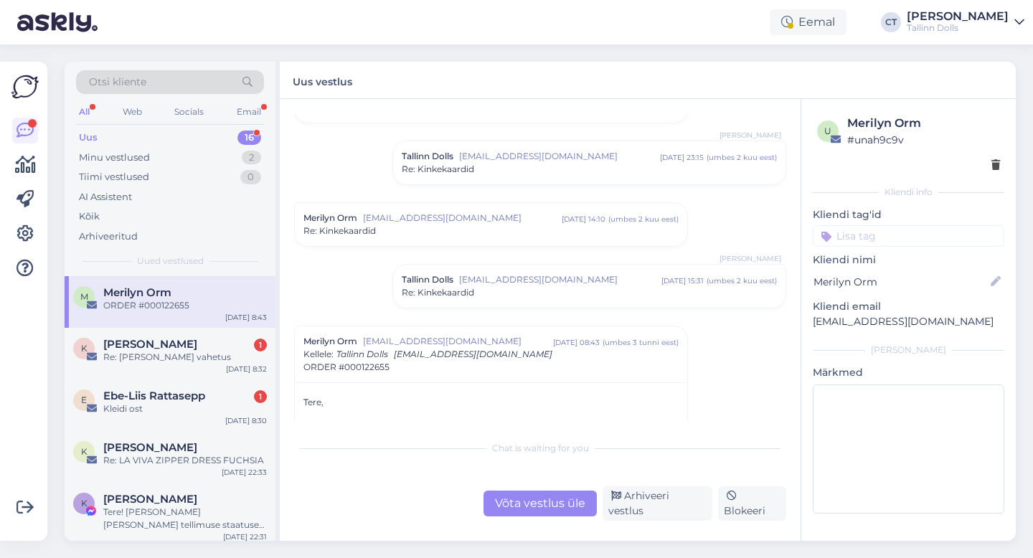
scroll to position [259, 0]
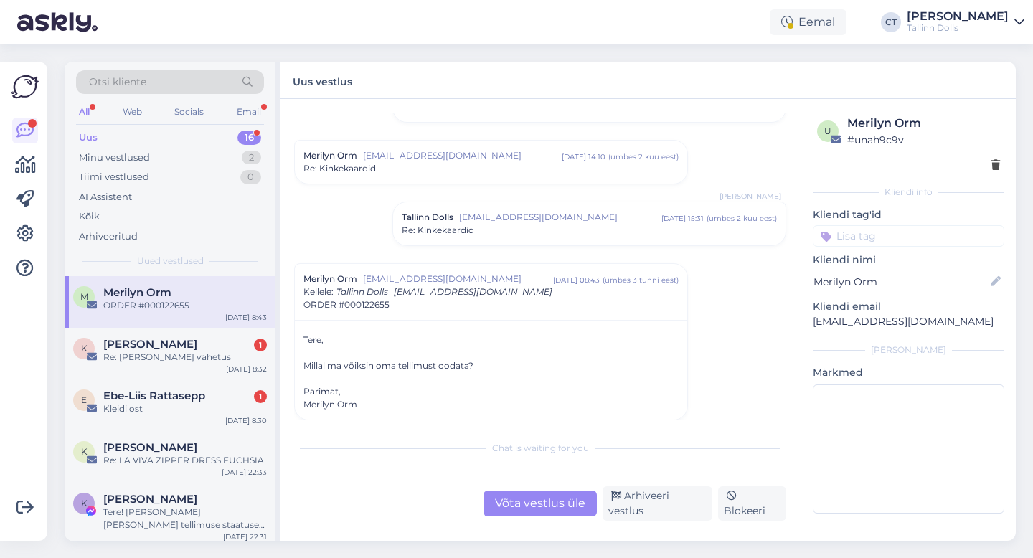
click at [526, 506] on div "Võta vestlus üle" at bounding box center [539, 504] width 113 height 26
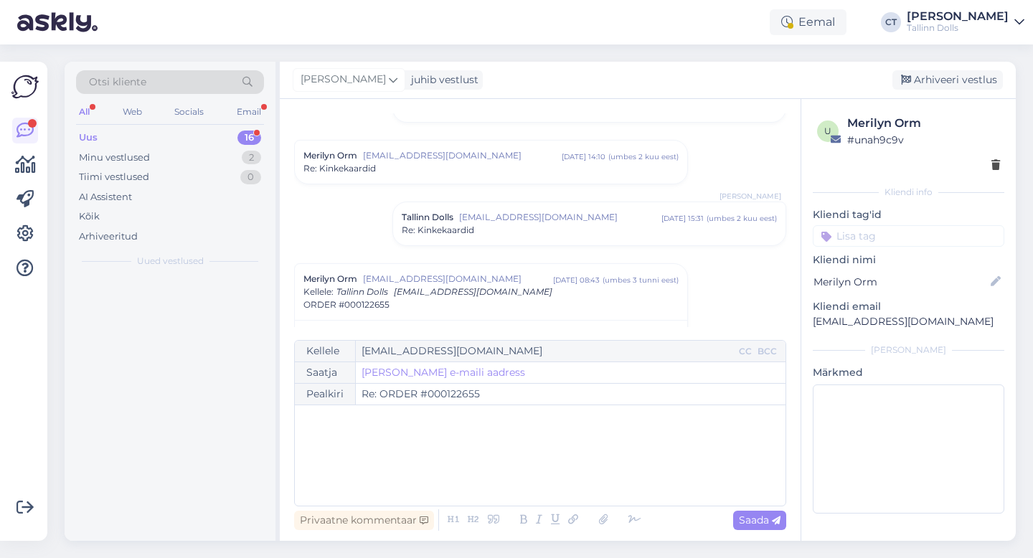
scroll to position [361, 0]
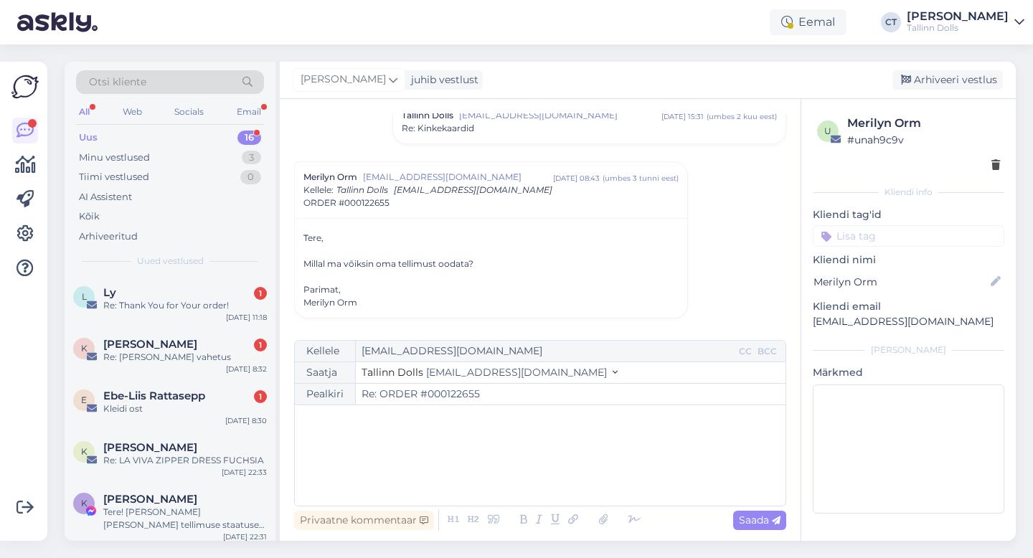
click at [533, 485] on div "﻿" at bounding box center [540, 455] width 476 height 86
click at [215, 303] on div "Re: Thank You for Your order!" at bounding box center [185, 305] width 164 height 13
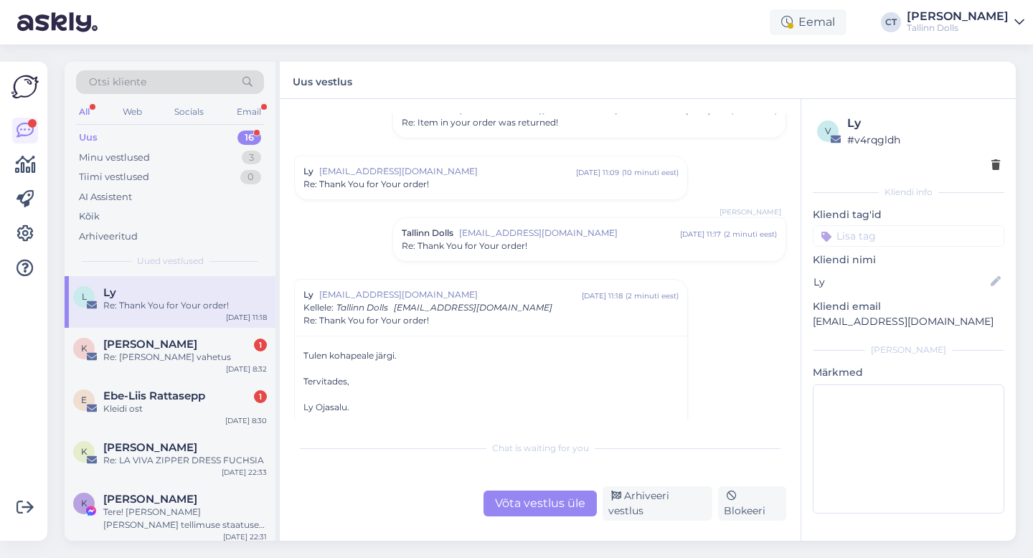
scroll to position [129, 0]
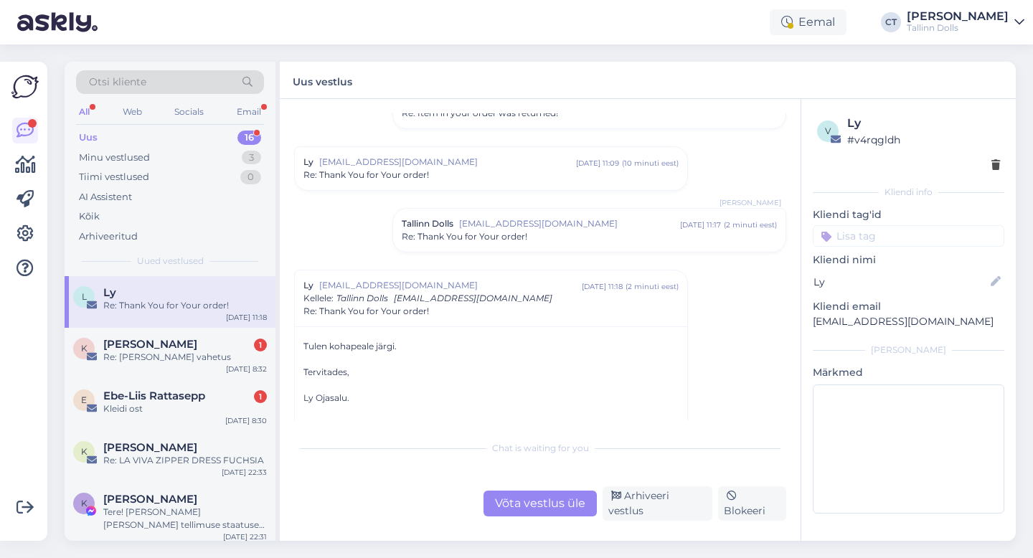
click at [473, 230] on span "Re: Thank You for Your order!" at bounding box center [464, 236] width 125 height 13
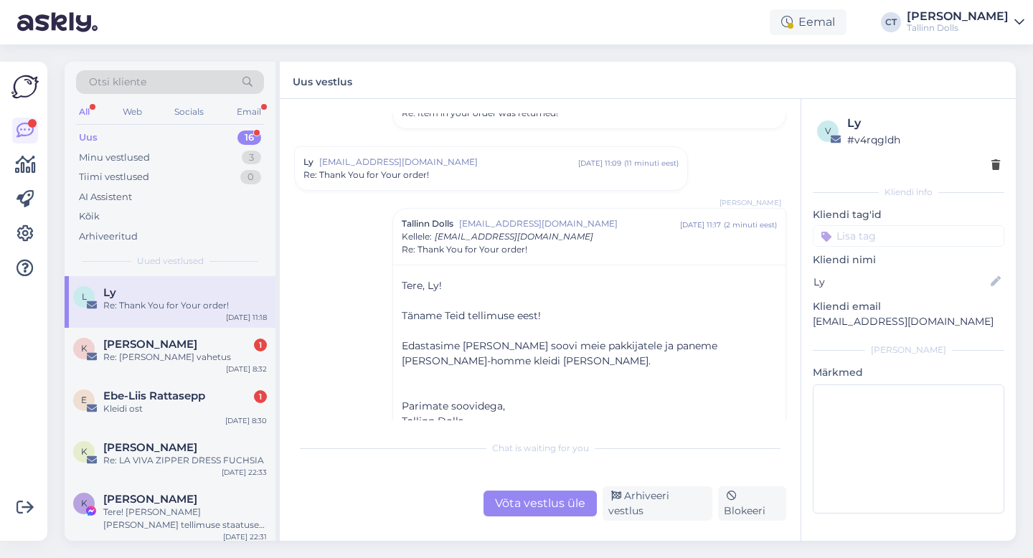
click at [538, 512] on div "Võta vestlus üle" at bounding box center [539, 504] width 113 height 26
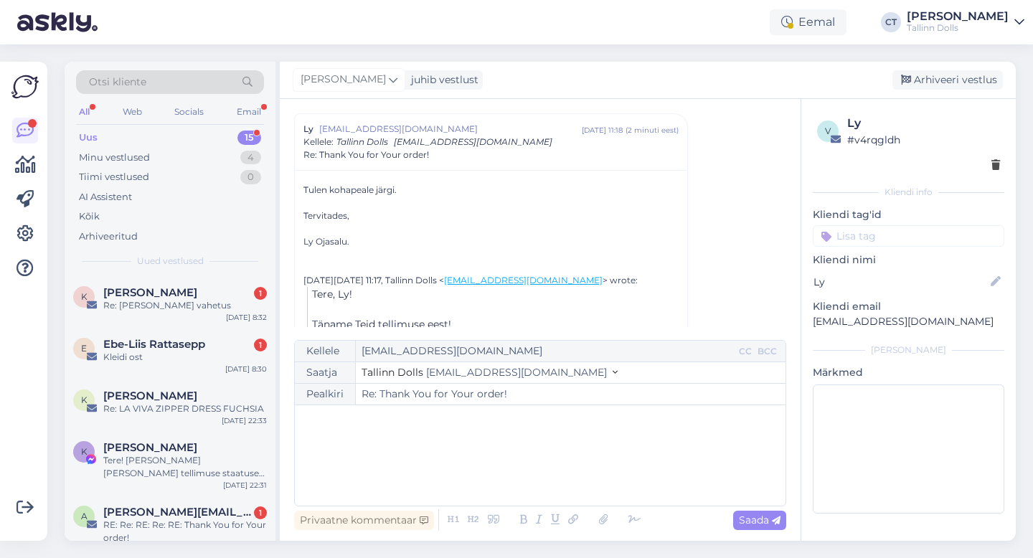
click at [540, 483] on div "﻿" at bounding box center [540, 455] width 476 height 86
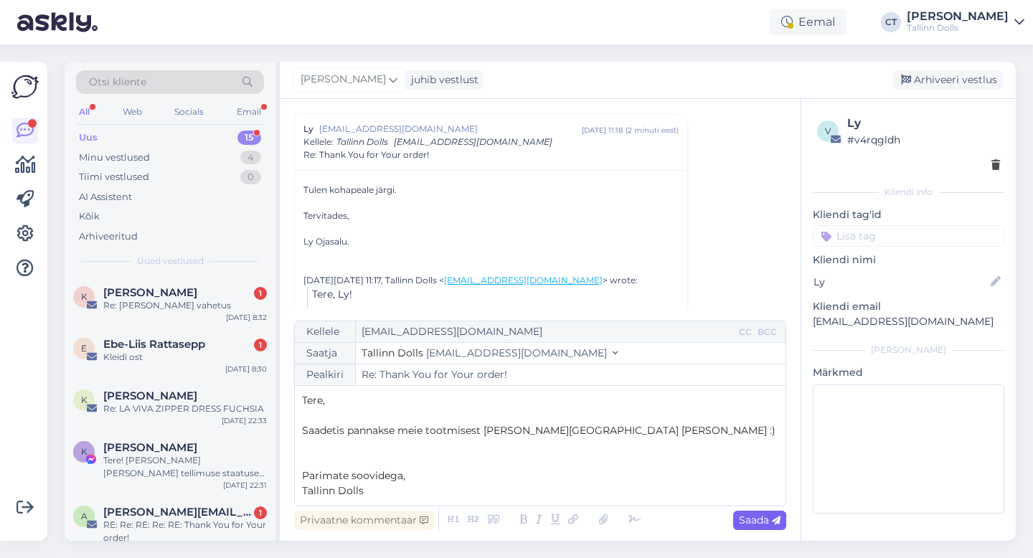
click at [743, 522] on span "Saada" at bounding box center [760, 519] width 42 height 13
type input "Re: Thank You for Your order!"
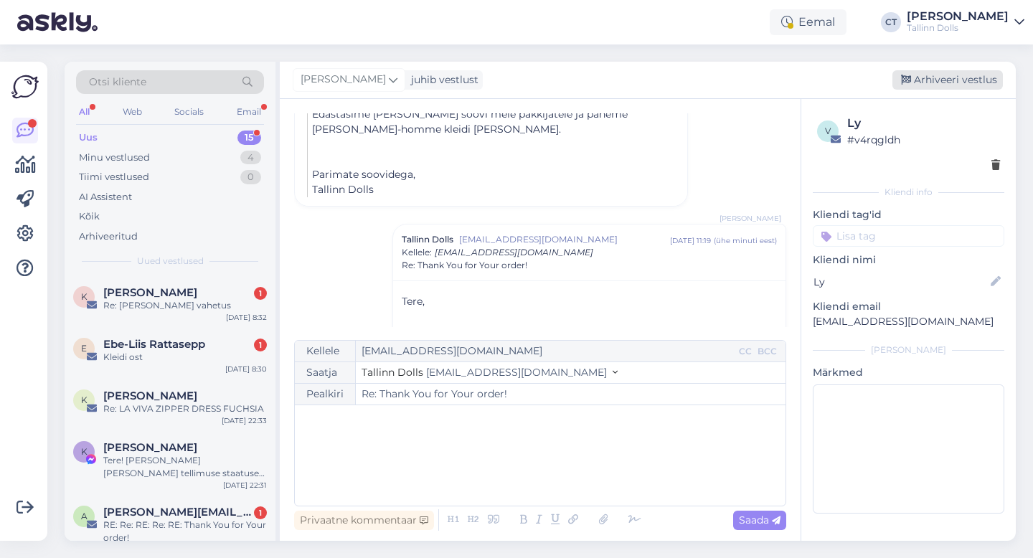
click at [955, 77] on div "Arhiveeri vestlus" at bounding box center [947, 79] width 110 height 19
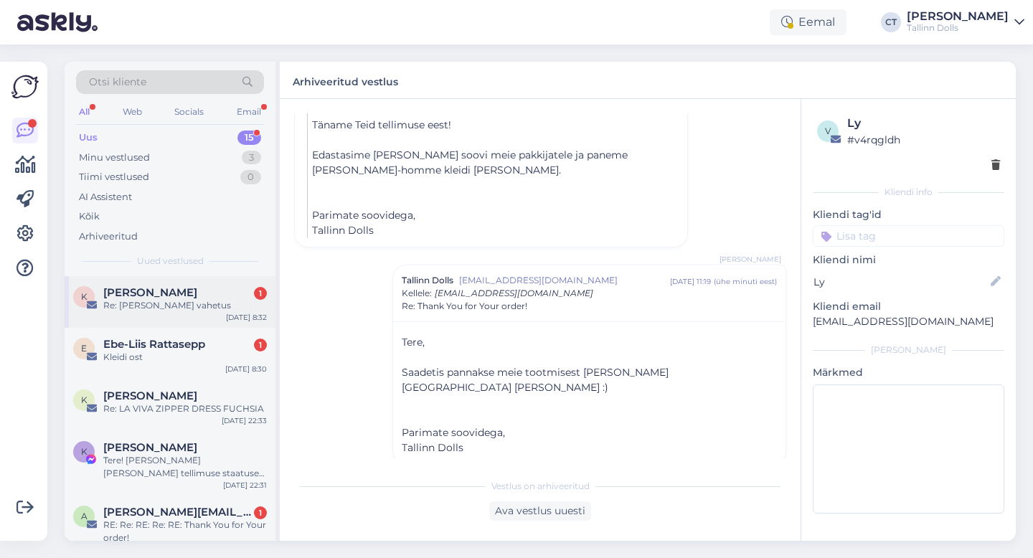
click at [165, 318] on div "K Keiti Uke 1 Re: [PERSON_NAME] vahetus [DATE] 8:32" at bounding box center [170, 302] width 211 height 52
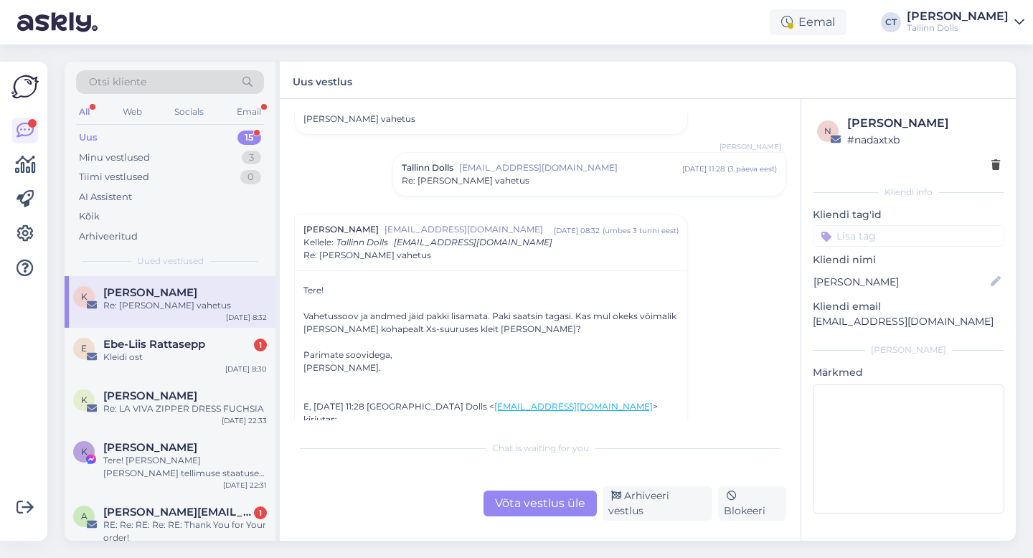
scroll to position [72, 0]
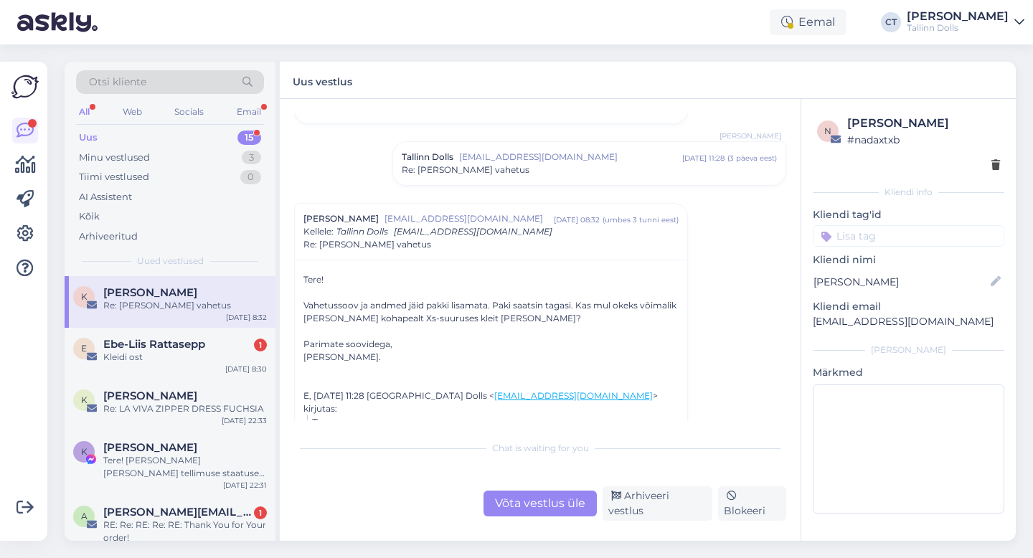
drag, startPoint x: 540, startPoint y: 531, endPoint x: 540, endPoint y: 518, distance: 12.2
click at [540, 518] on div "Vestlus algas Keiti Uke [EMAIL_ADDRESS][DOMAIN_NAME] [DATE] 09:16 ( 3 päeva ees…" at bounding box center [540, 320] width 521 height 442
click at [539, 506] on div "Võta vestlus üle" at bounding box center [539, 504] width 113 height 26
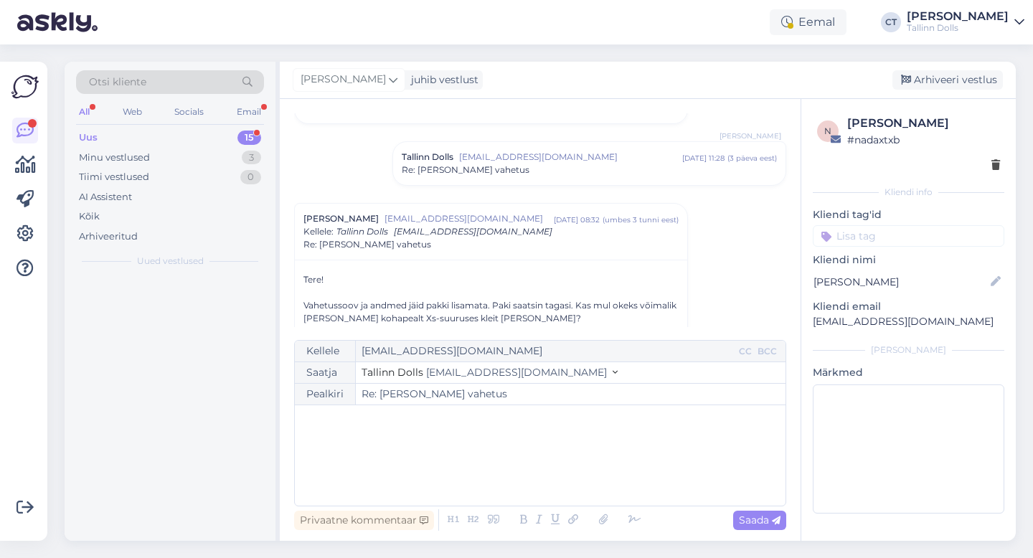
scroll to position [162, 0]
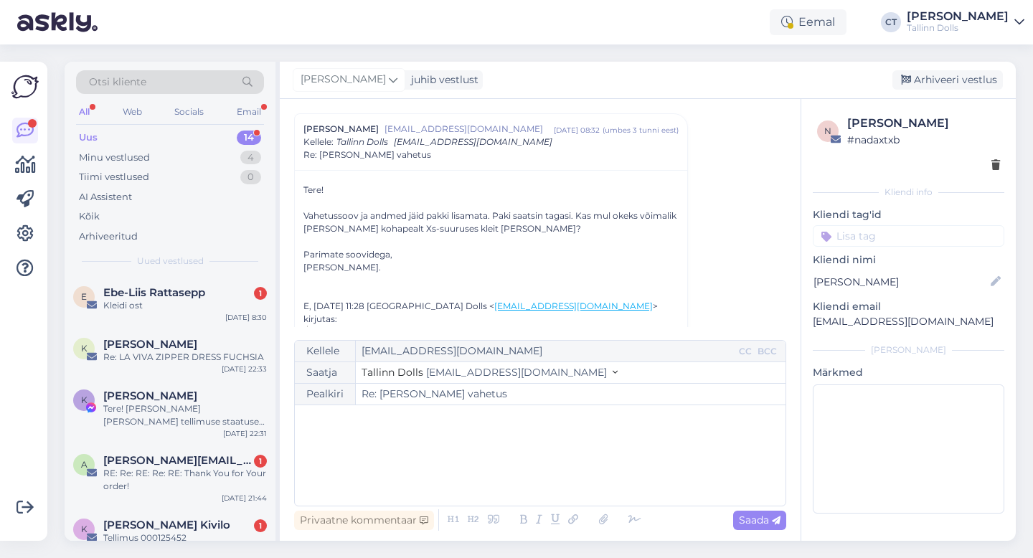
click at [549, 476] on div "﻿" at bounding box center [540, 455] width 476 height 86
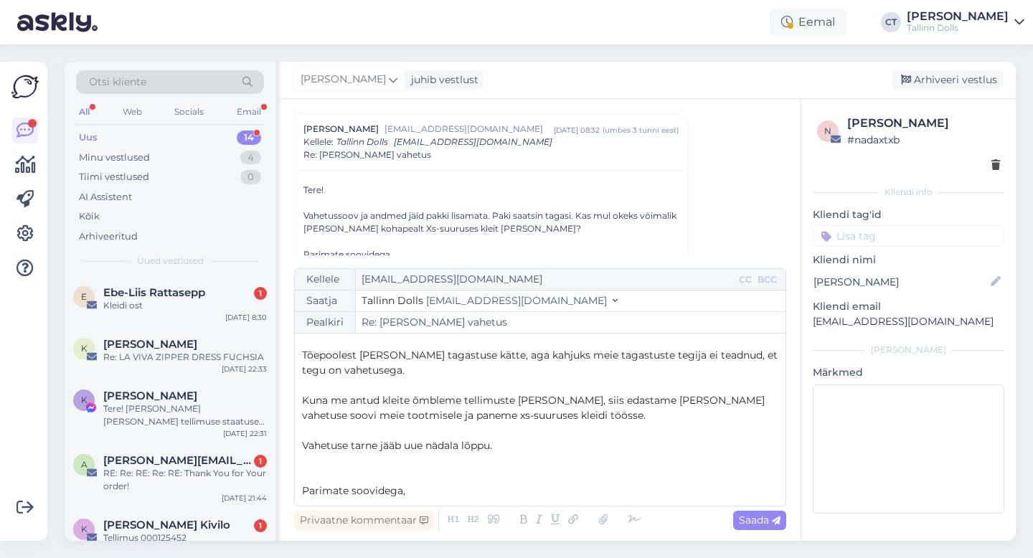
scroll to position [38, 0]
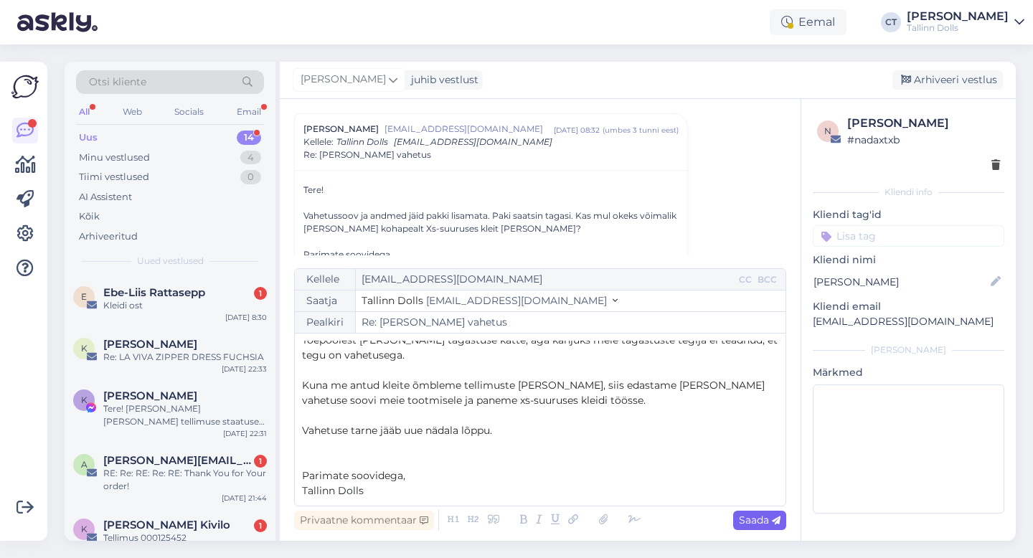
click at [768, 528] on div "Saada" at bounding box center [759, 520] width 53 height 19
type input "Re: Re: [PERSON_NAME] vahetus"
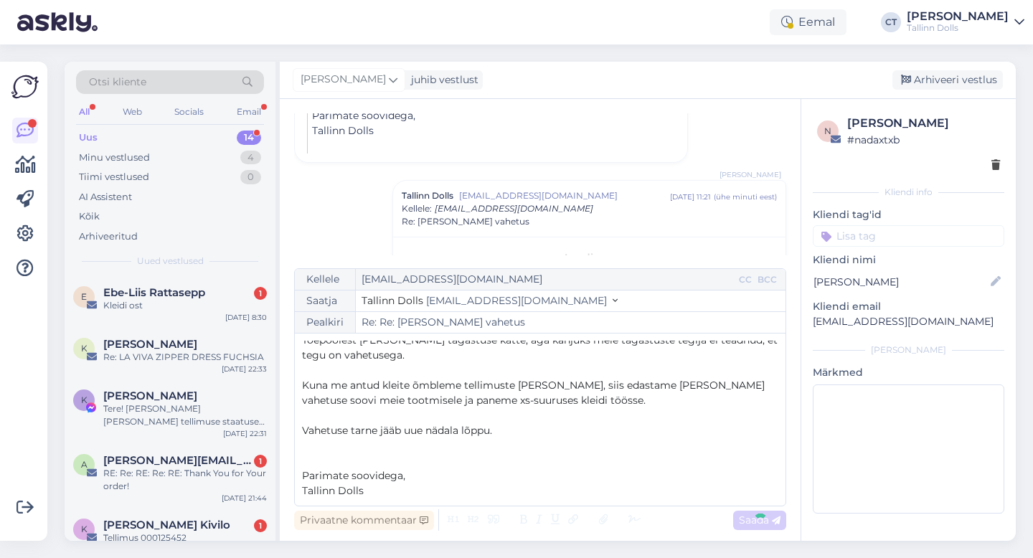
scroll to position [0, 0]
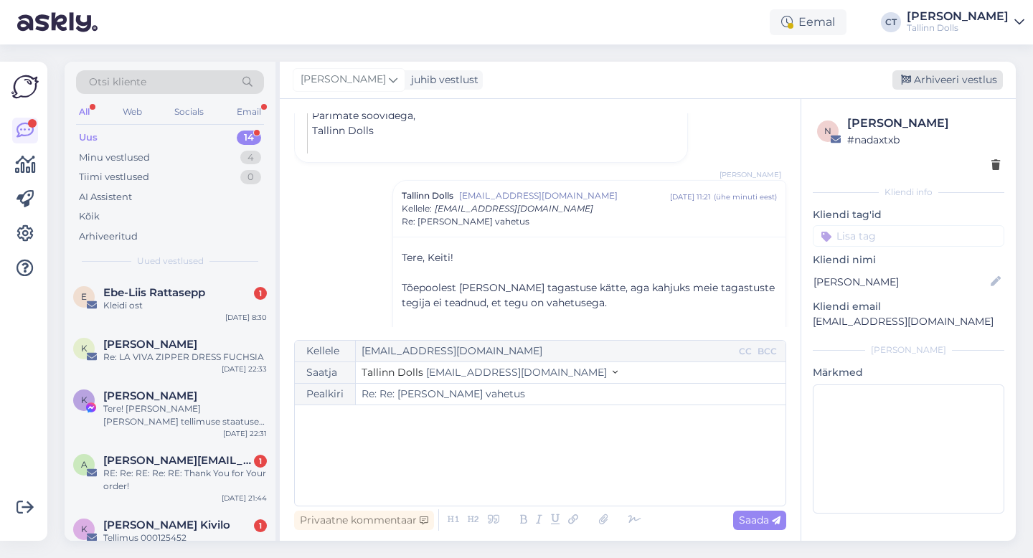
click at [987, 77] on div "Arhiveeri vestlus" at bounding box center [947, 79] width 110 height 19
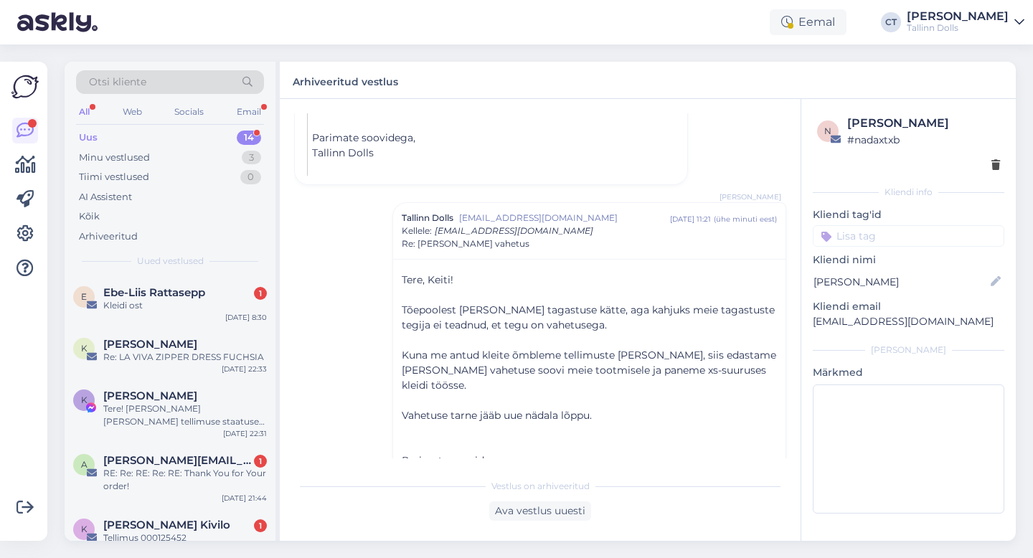
click at [205, 259] on div "Uued vestlused" at bounding box center [170, 261] width 188 height 13
click at [196, 306] on div "Kleidi ost" at bounding box center [185, 305] width 164 height 13
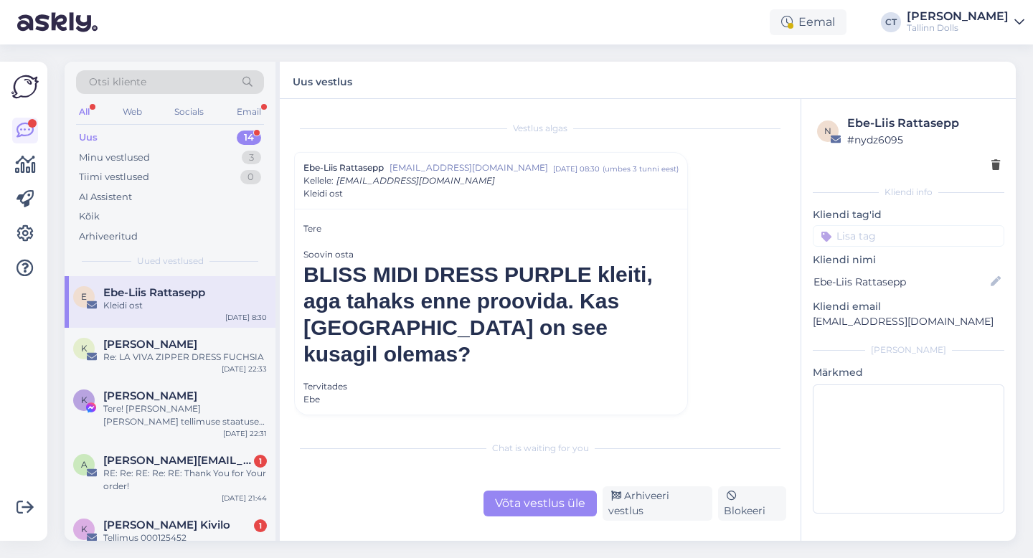
click at [525, 505] on div "Võta vestlus üle" at bounding box center [539, 504] width 113 height 26
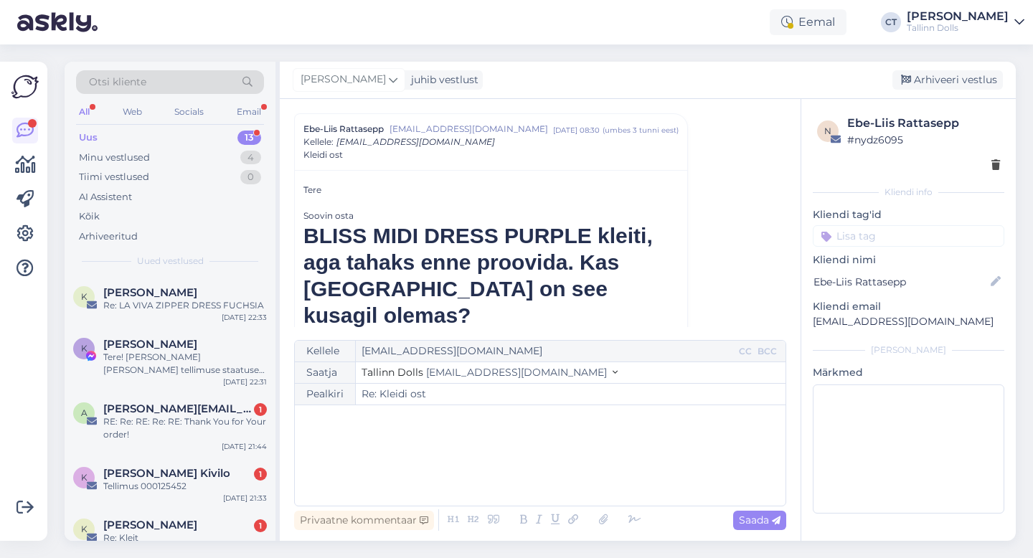
click at [531, 470] on div "﻿" at bounding box center [540, 455] width 476 height 86
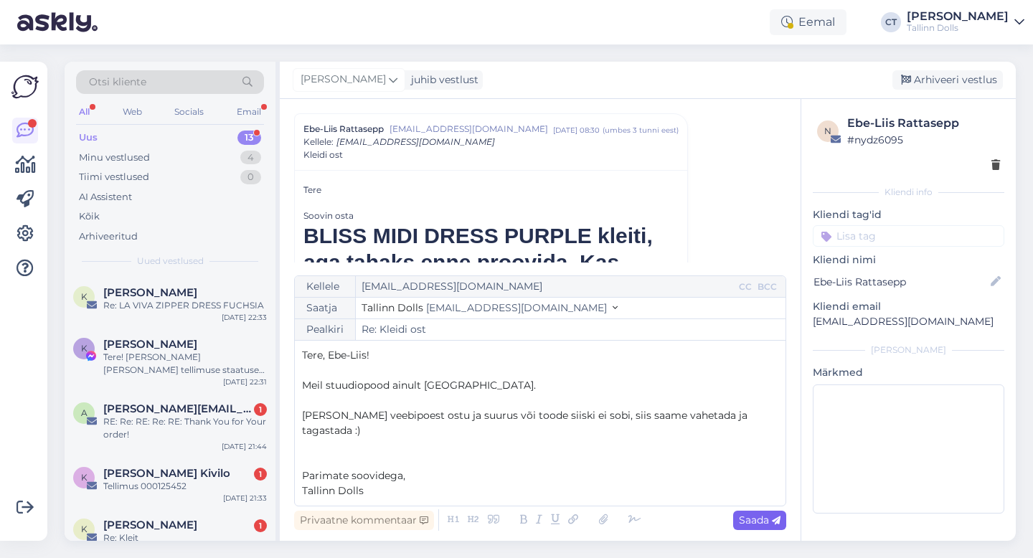
click at [753, 521] on span "Saada" at bounding box center [760, 519] width 42 height 13
type input "Re: Re: Kleidi ost"
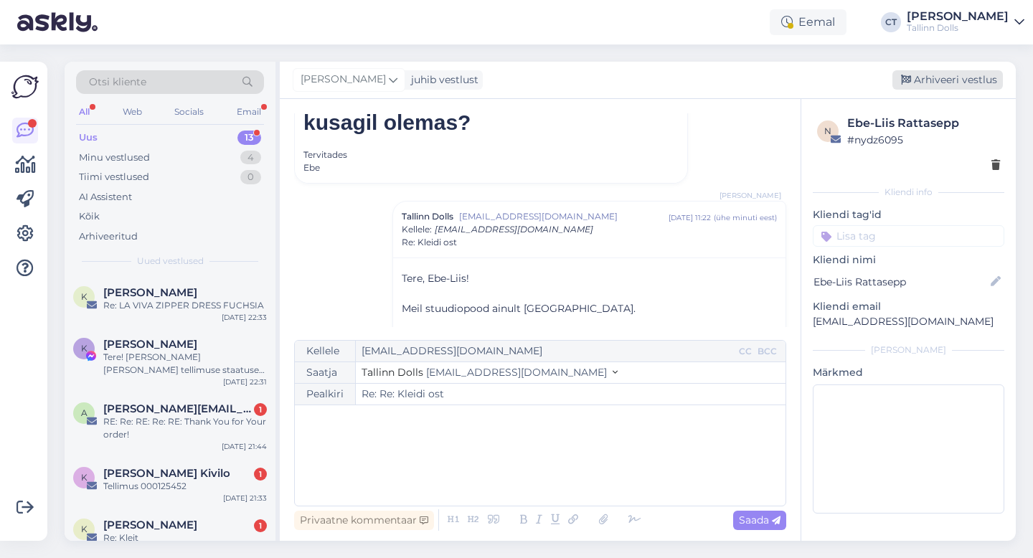
click at [991, 83] on div "Arhiveeri vestlus" at bounding box center [947, 79] width 110 height 19
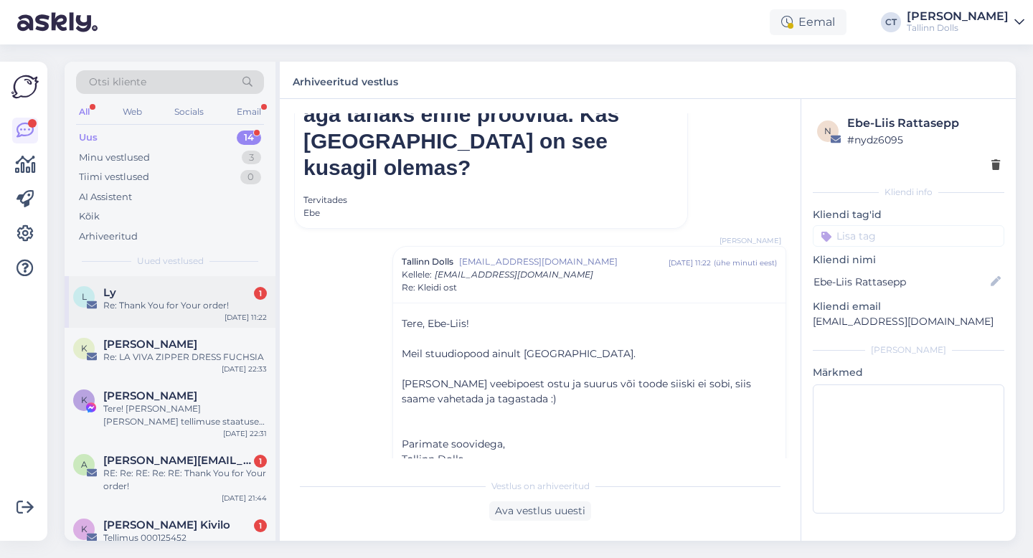
click at [169, 324] on div "L Ly 1 Re: Thank You for Your order! [DATE] 11:22" at bounding box center [170, 302] width 211 height 52
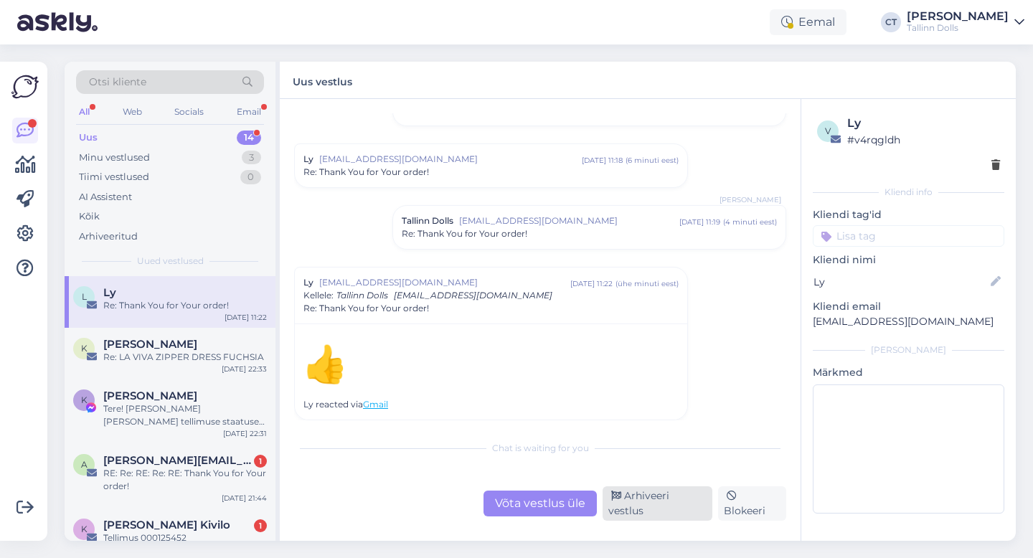
click at [643, 511] on div "Arhiveeri vestlus" at bounding box center [657, 503] width 110 height 34
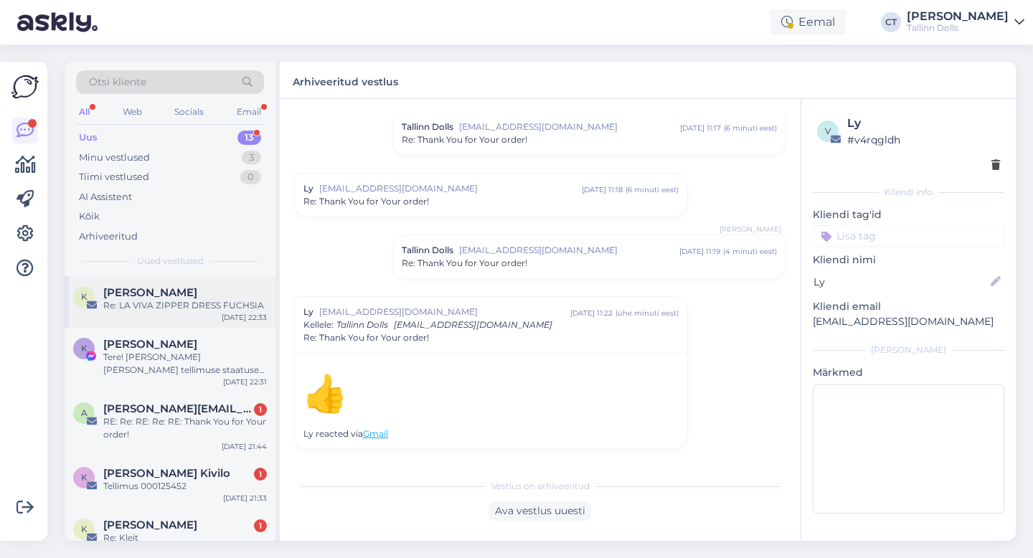
click at [197, 316] on div "K [PERSON_NAME] Re: LA VIVA ZIPPER DRESS FUCHSIA [DATE] 22:33" at bounding box center [170, 302] width 211 height 52
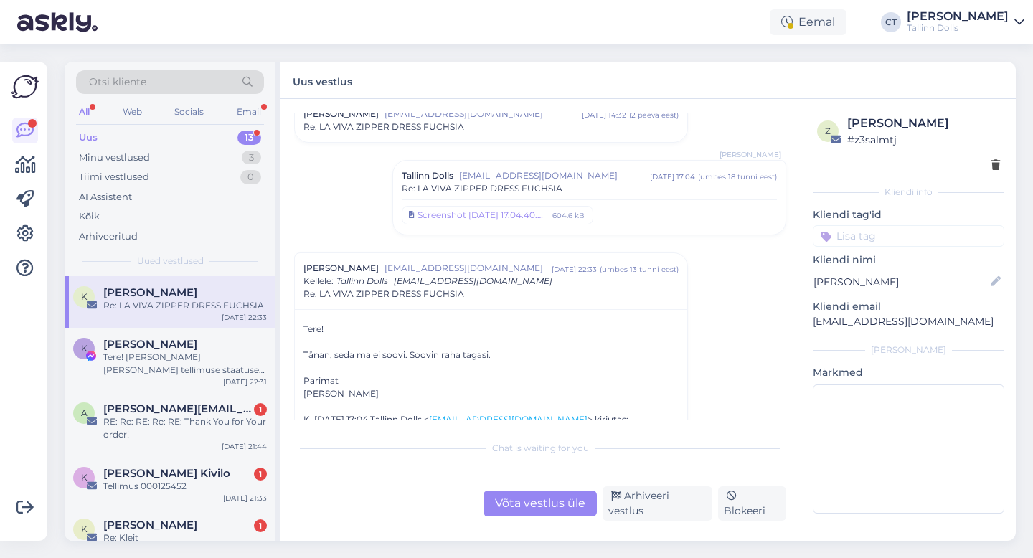
scroll to position [117, 0]
click at [558, 507] on div "Võta vestlus üle" at bounding box center [539, 504] width 113 height 26
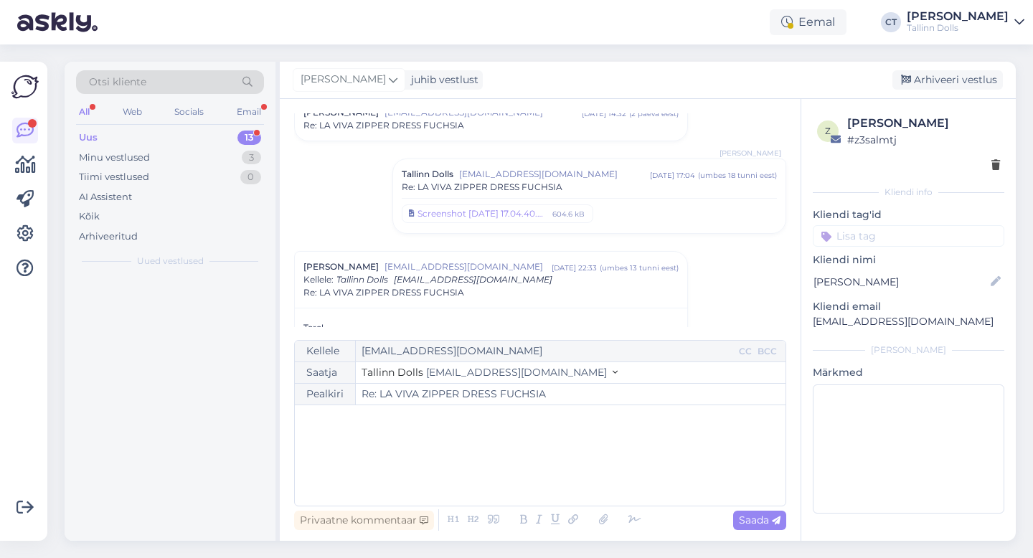
scroll to position [255, 0]
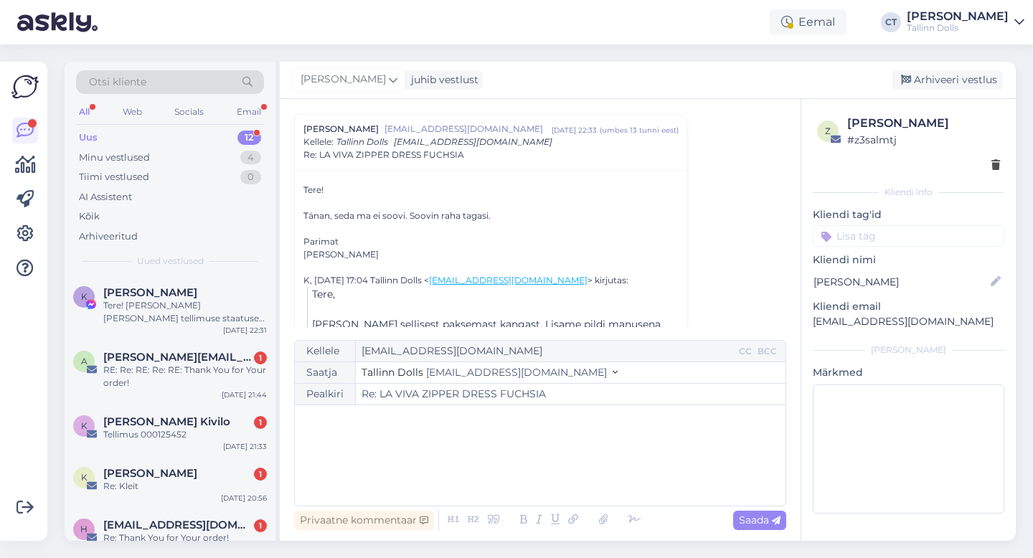
click at [559, 467] on div "﻿" at bounding box center [540, 455] width 476 height 86
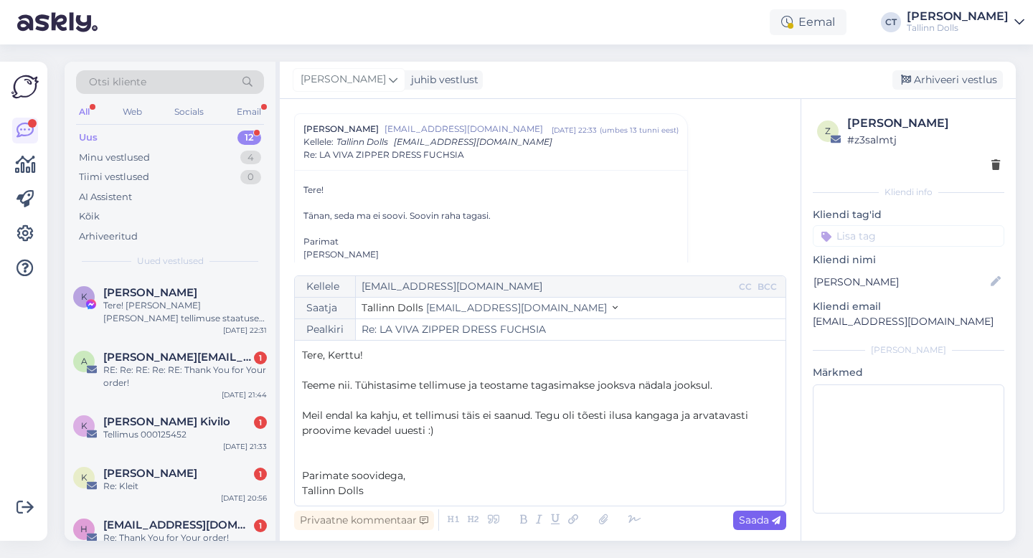
click at [752, 513] on span "Saada" at bounding box center [760, 519] width 42 height 13
type input "Re: LA VIVA ZIPPER DRESS FUCHSIA"
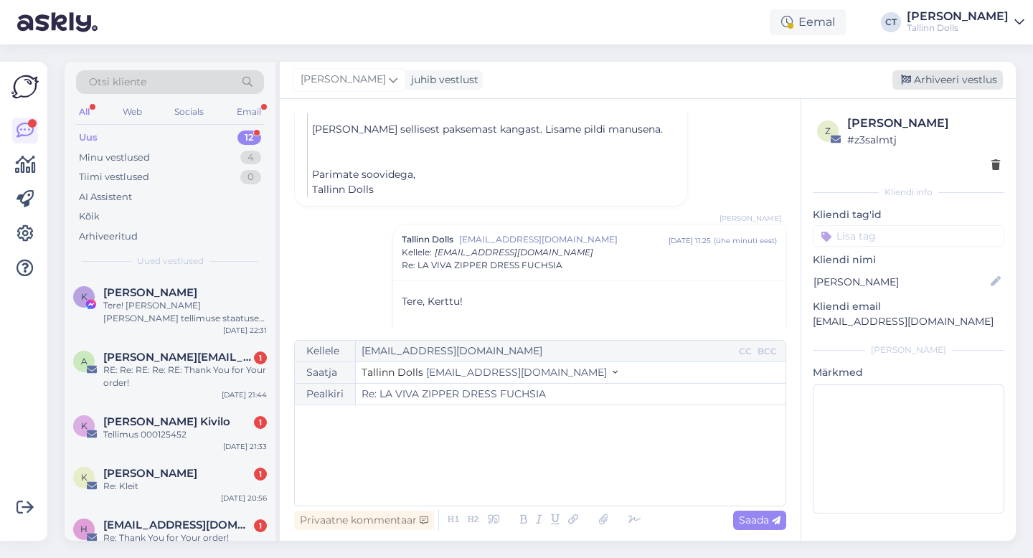
click at [955, 77] on div "Arhiveeri vestlus" at bounding box center [947, 79] width 110 height 19
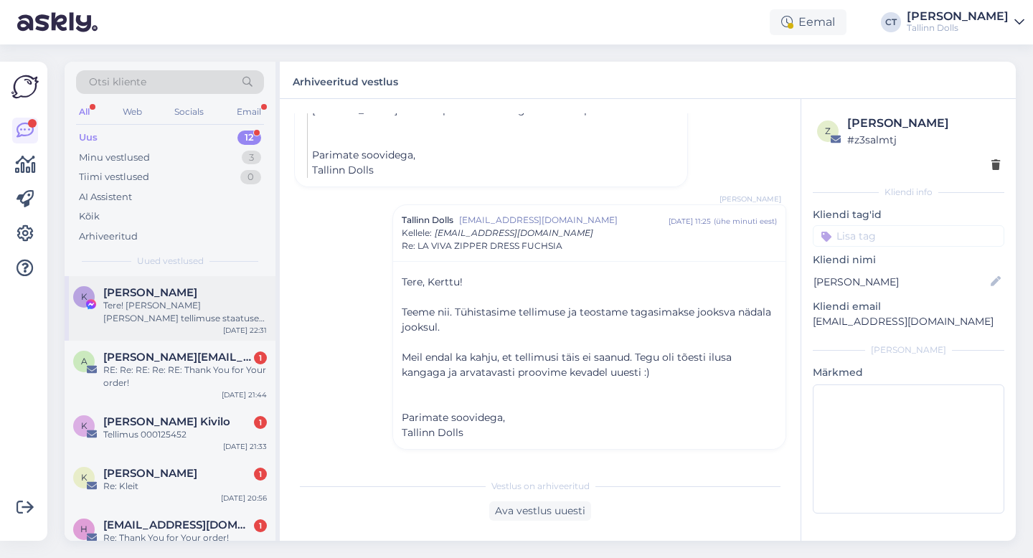
click at [186, 324] on div "Tere! [PERSON_NAME] [PERSON_NAME] tellimuse staatuse päringu edasi kolleegile, …" at bounding box center [185, 312] width 164 height 26
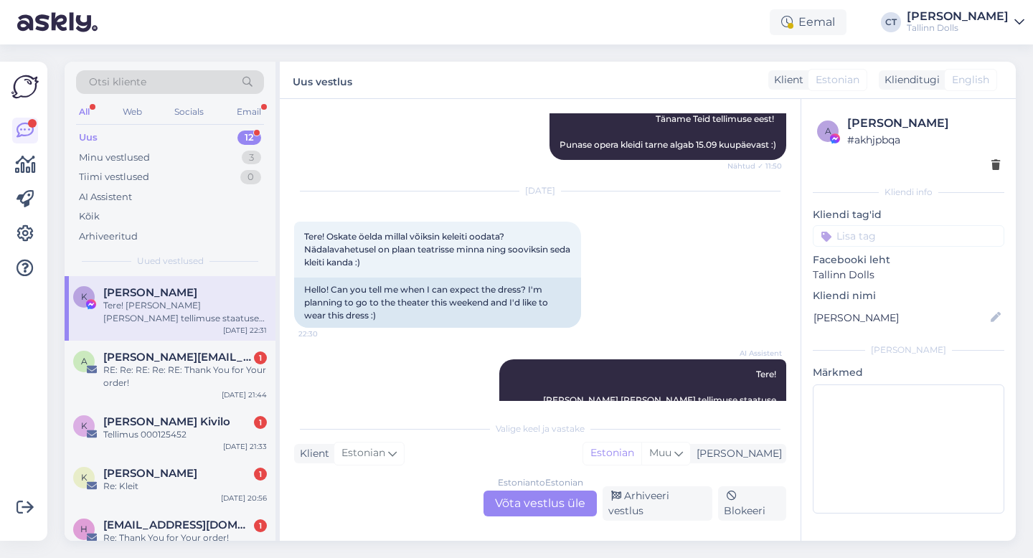
scroll to position [3017, 0]
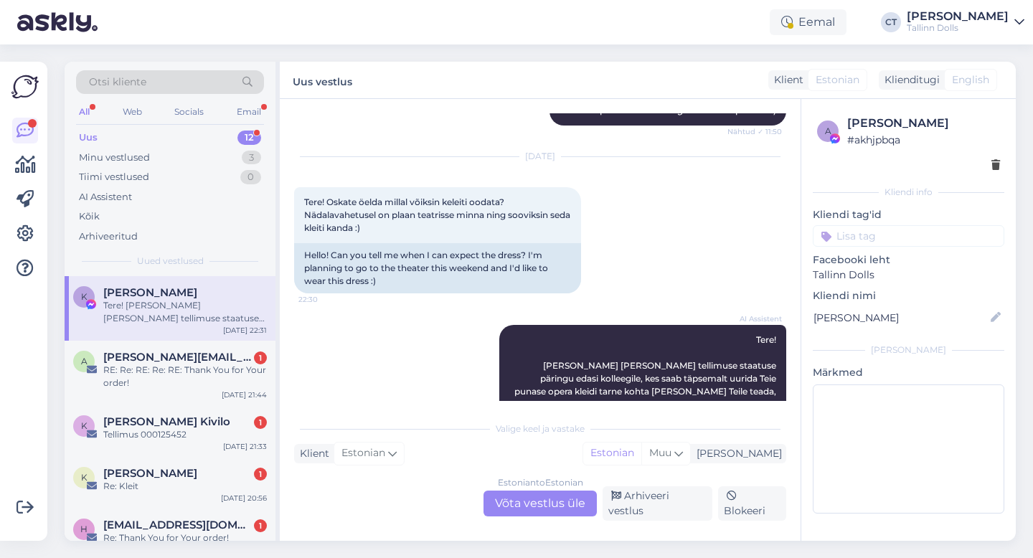
click at [525, 502] on div "Estonian to Estonian Võta vestlus üle" at bounding box center [539, 504] width 113 height 26
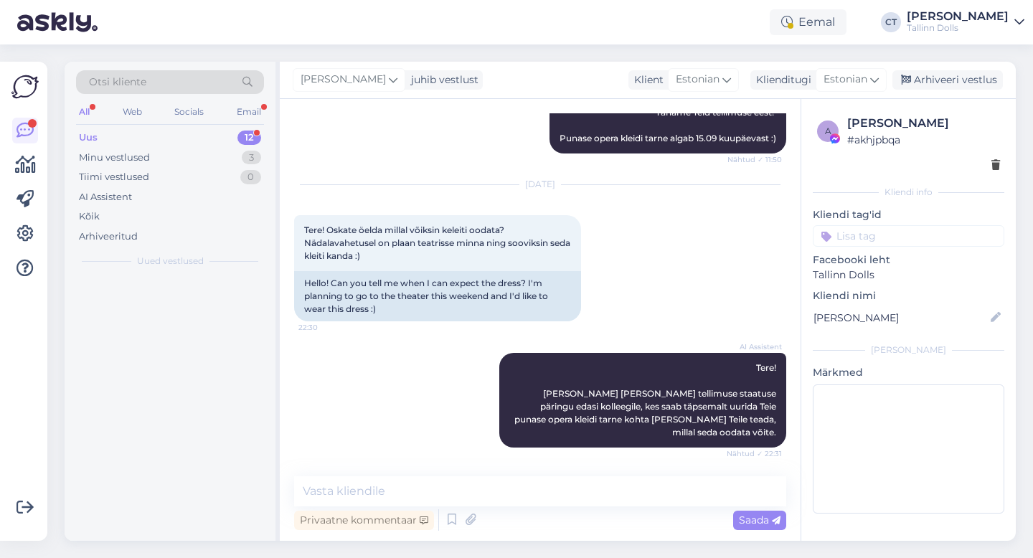
scroll to position [2963, 0]
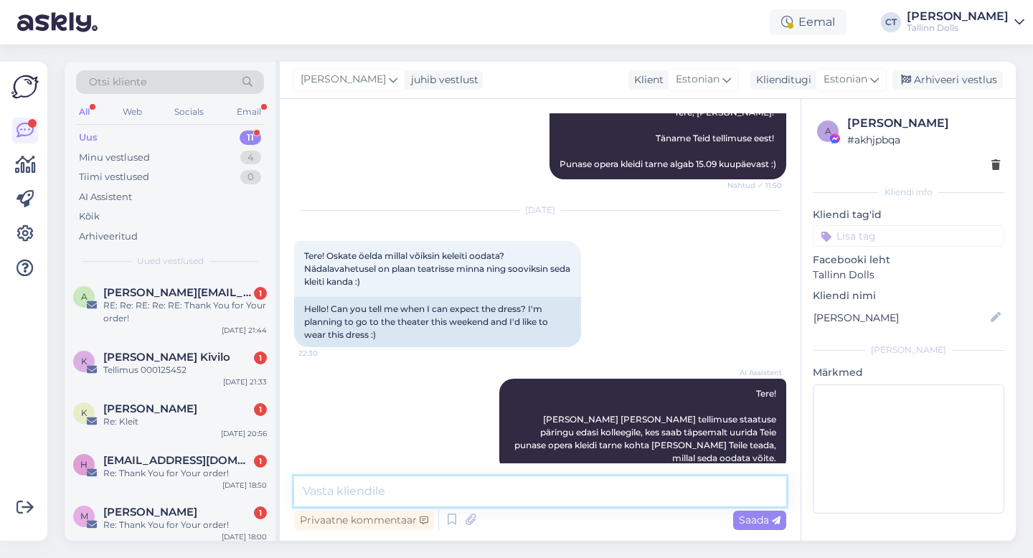
click at [529, 497] on textarea at bounding box center [540, 491] width 492 height 30
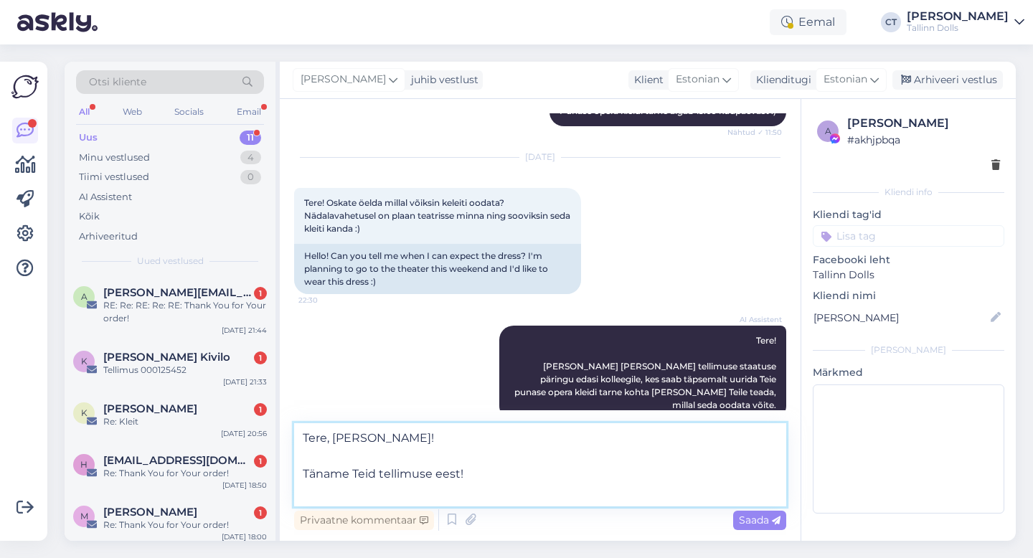
scroll to position [3017, 0]
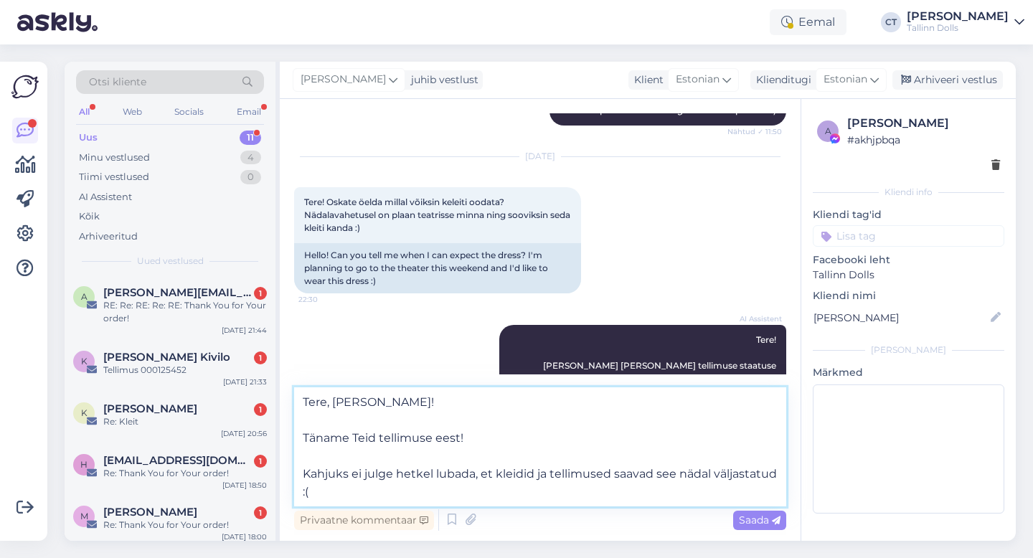
type textarea "Tere, [PERSON_NAME]! Täname Teid tellimuse eest! Kahjuks ei julge hetkel lubada…"
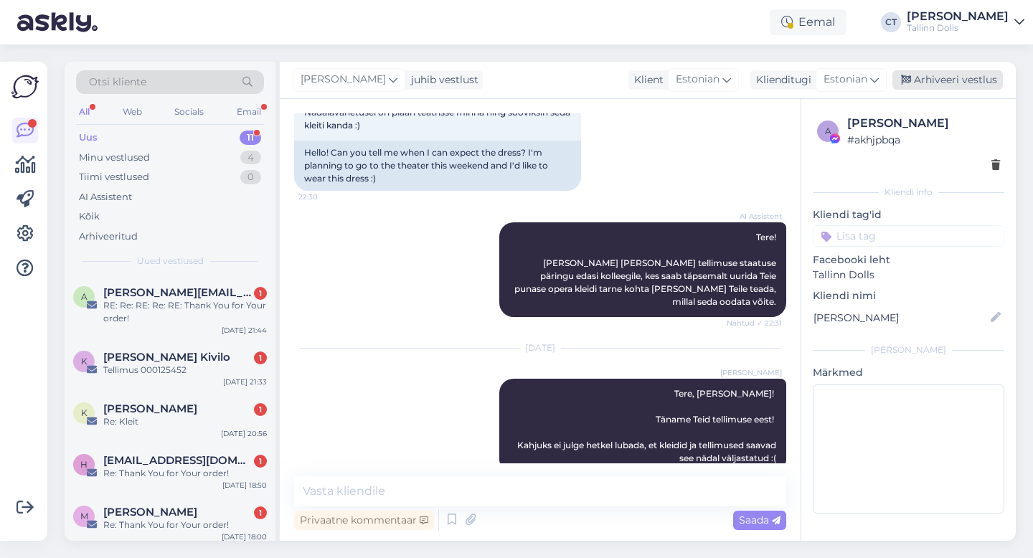
click at [975, 78] on div "Arhiveeri vestlus" at bounding box center [947, 79] width 110 height 19
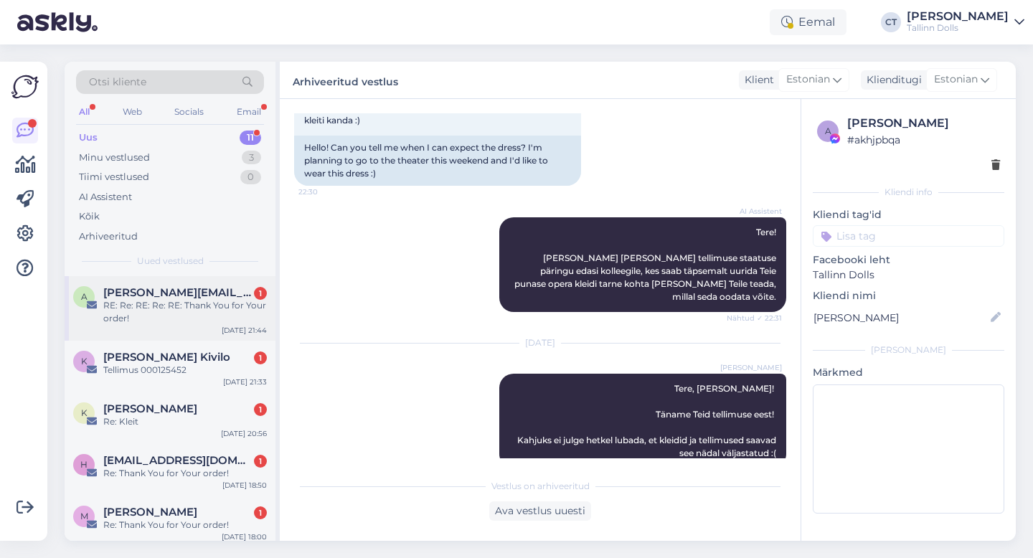
click at [188, 317] on div "RE: Re: RE: Re: RE: Thank You for Your order!" at bounding box center [185, 312] width 164 height 26
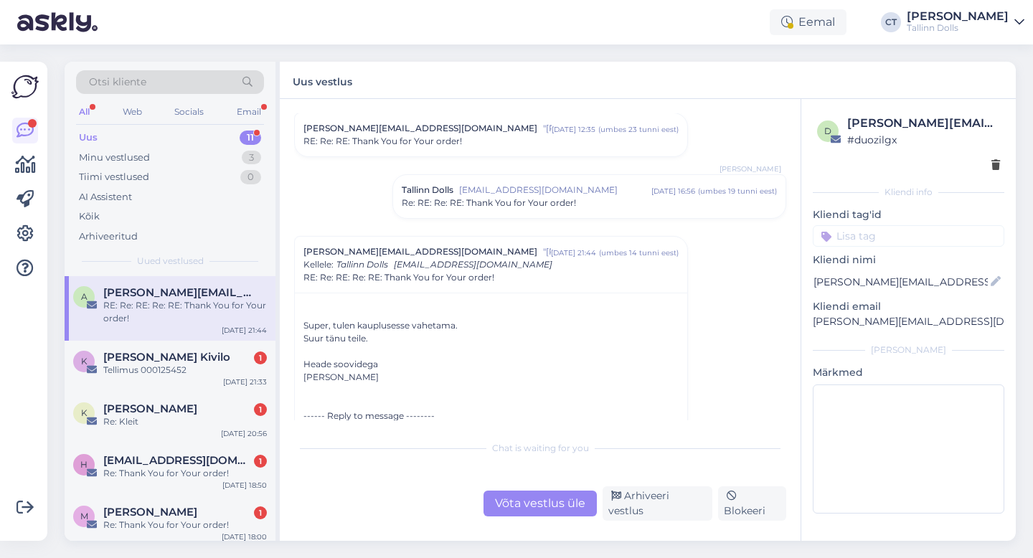
scroll to position [166, 0]
click at [503, 204] on span "Re: RE: Re: RE: Thank You for Your order!" at bounding box center [489, 199] width 174 height 13
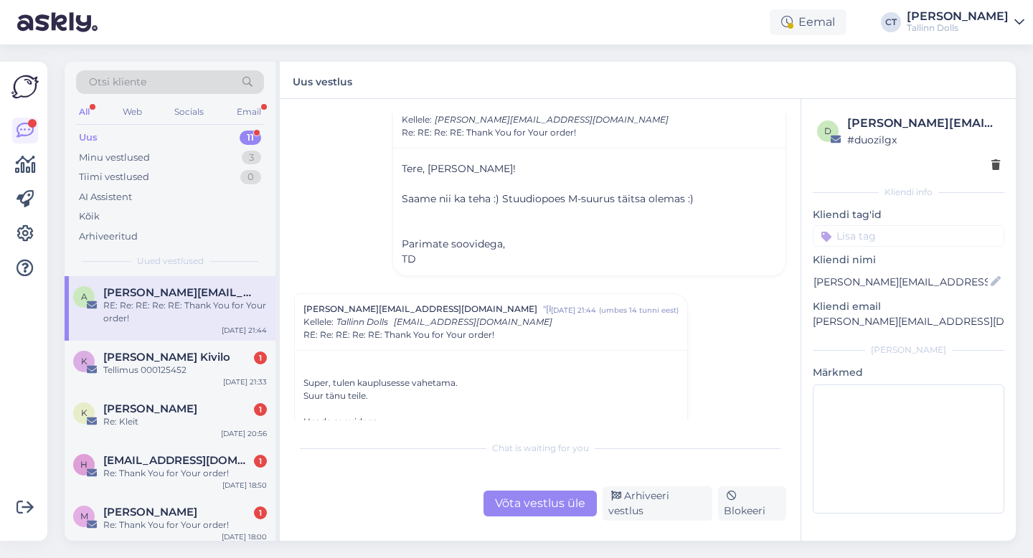
scroll to position [252, 0]
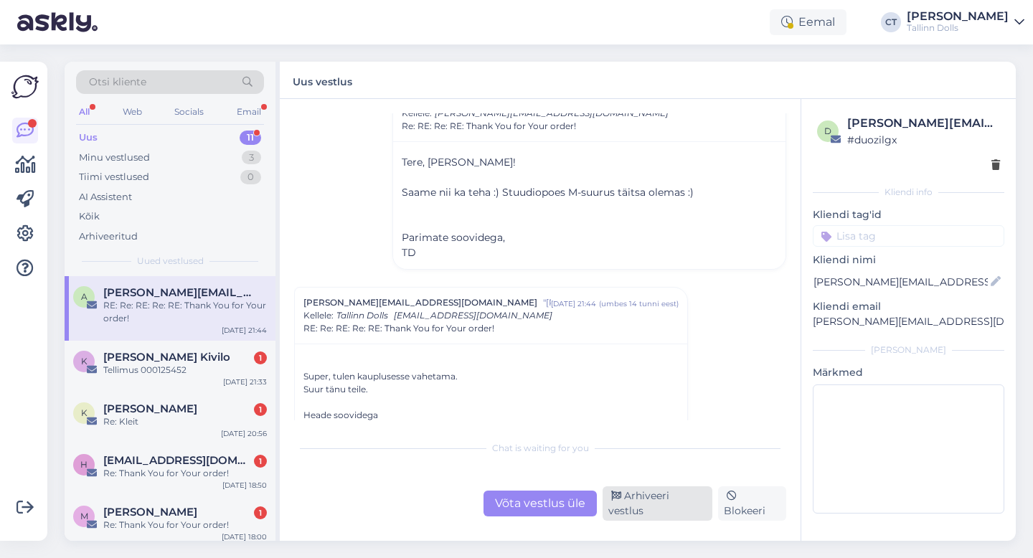
click at [644, 506] on div "Arhiveeri vestlus" at bounding box center [657, 503] width 110 height 34
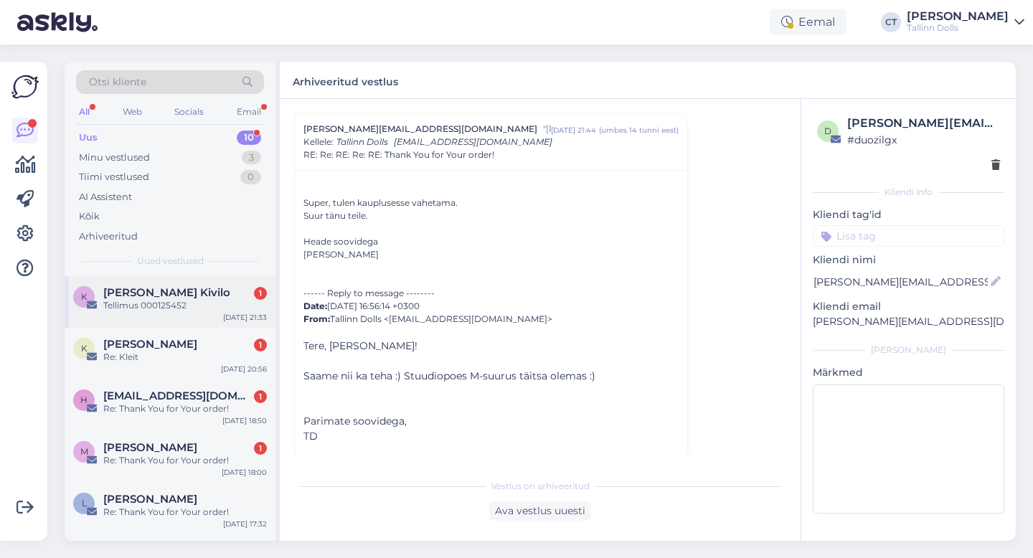
click at [198, 312] on div "K [PERSON_NAME] Kivilo 1 Tellimus 000125452 [DATE] 21:33" at bounding box center [170, 302] width 211 height 52
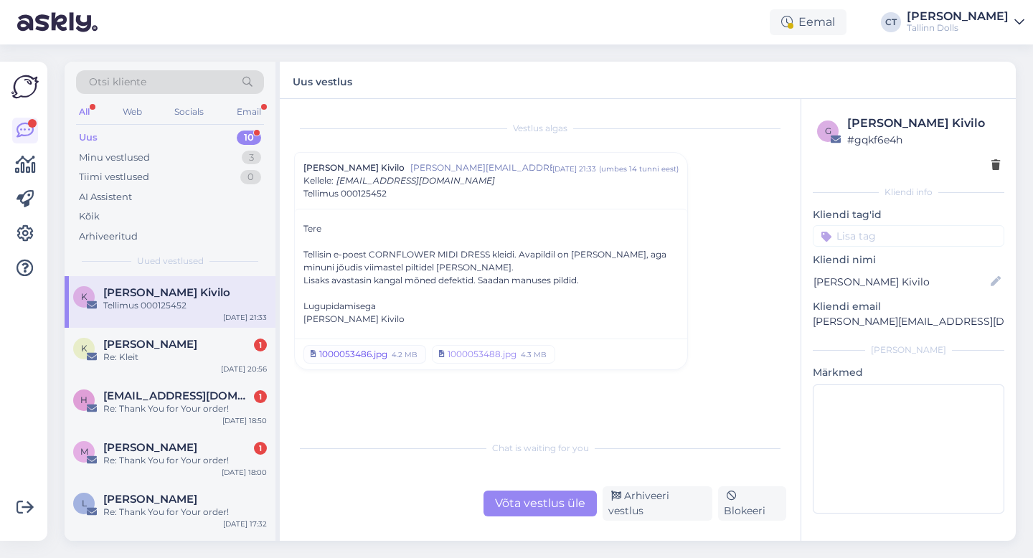
click at [370, 359] on div "1000053486.jpg" at bounding box center [353, 354] width 68 height 13
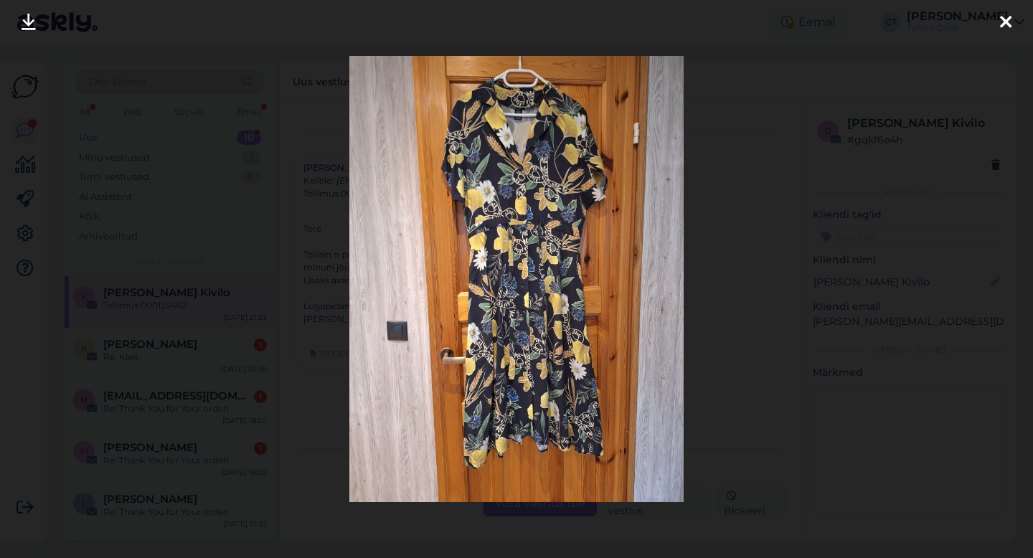
click at [1005, 18] on icon at bounding box center [1005, 23] width 11 height 19
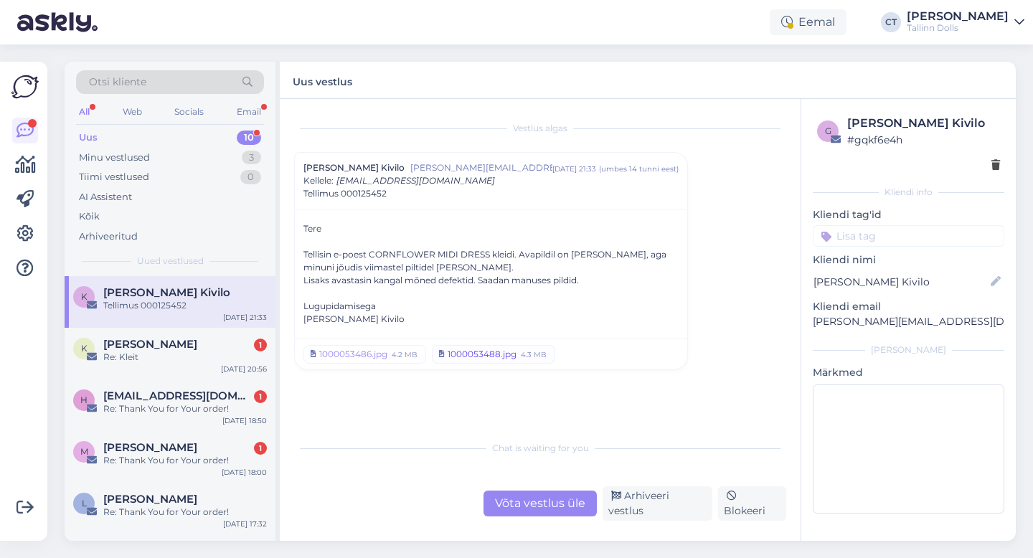
click at [480, 354] on div "1000053488.jpg" at bounding box center [481, 354] width 69 height 13
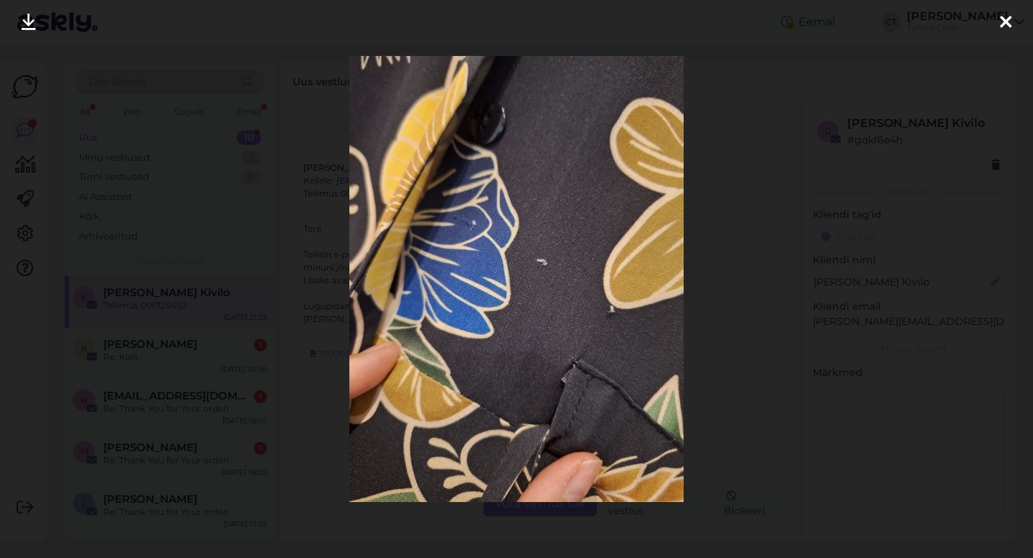
click at [1005, 17] on icon at bounding box center [1005, 23] width 11 height 19
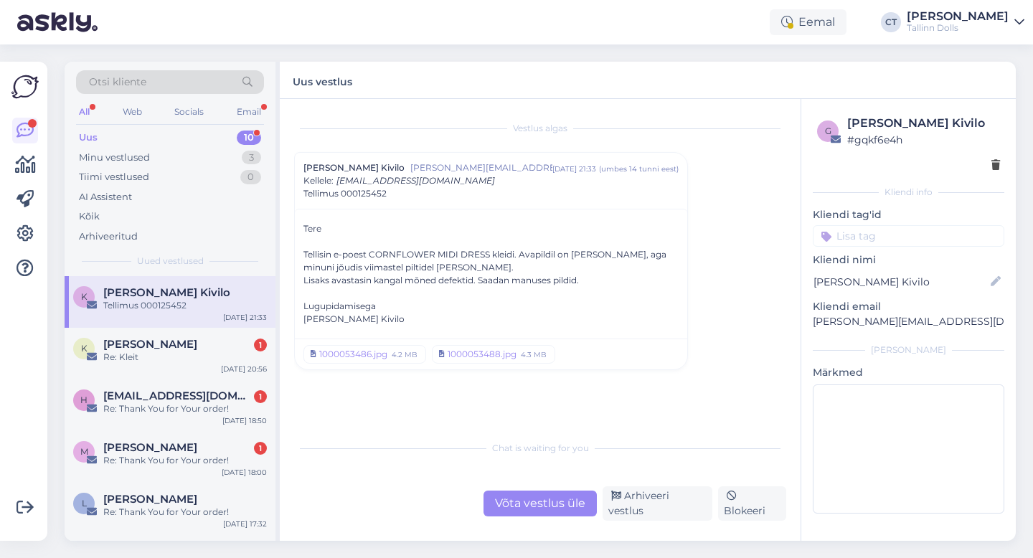
click at [537, 509] on div "Võta vestlus üle" at bounding box center [539, 504] width 113 height 26
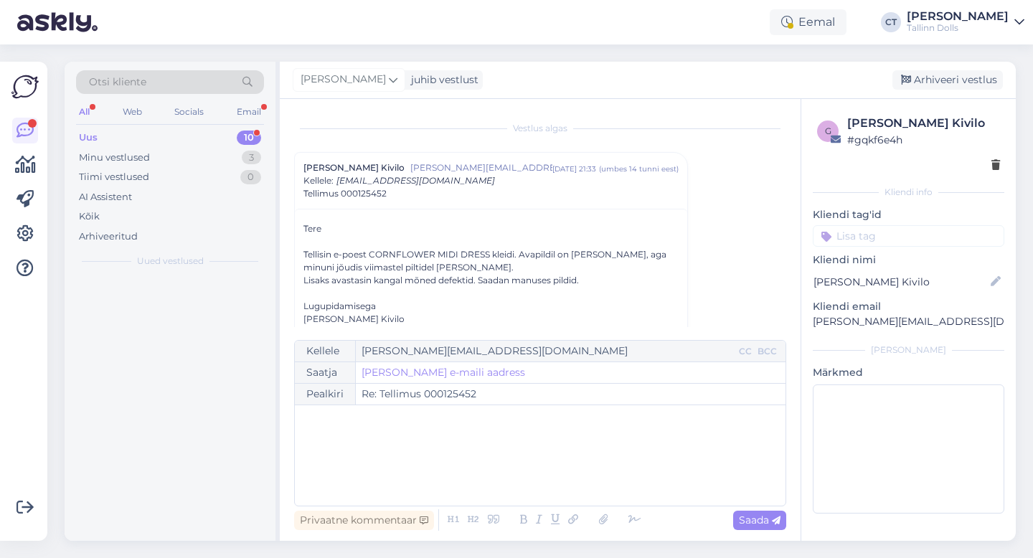
scroll to position [39, 0]
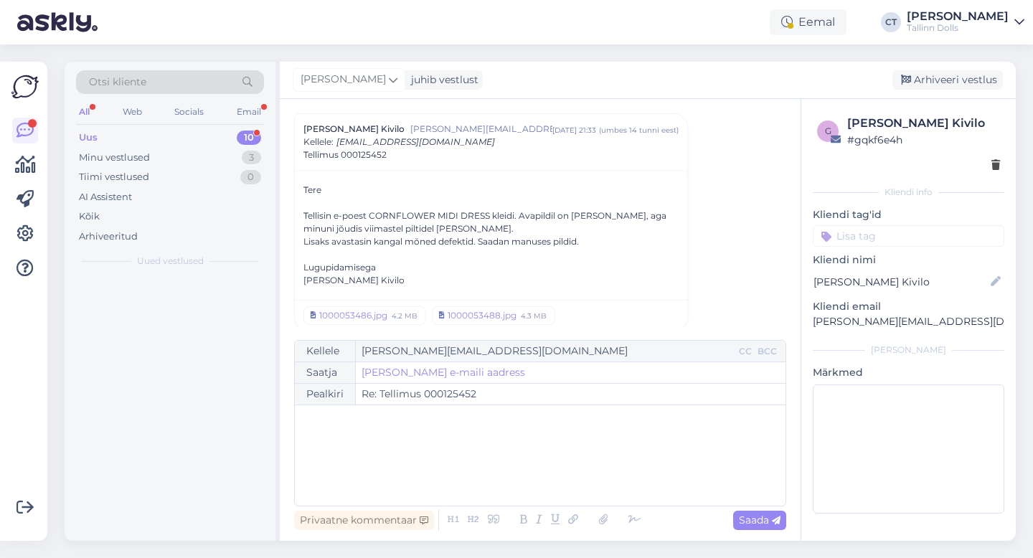
click at [536, 483] on div "﻿" at bounding box center [540, 455] width 476 height 86
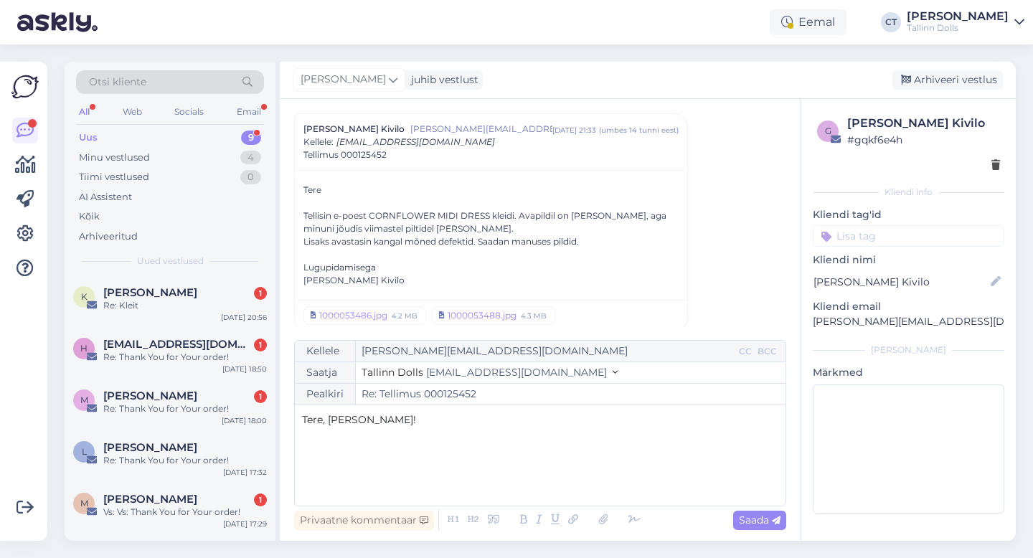
scroll to position [52, 0]
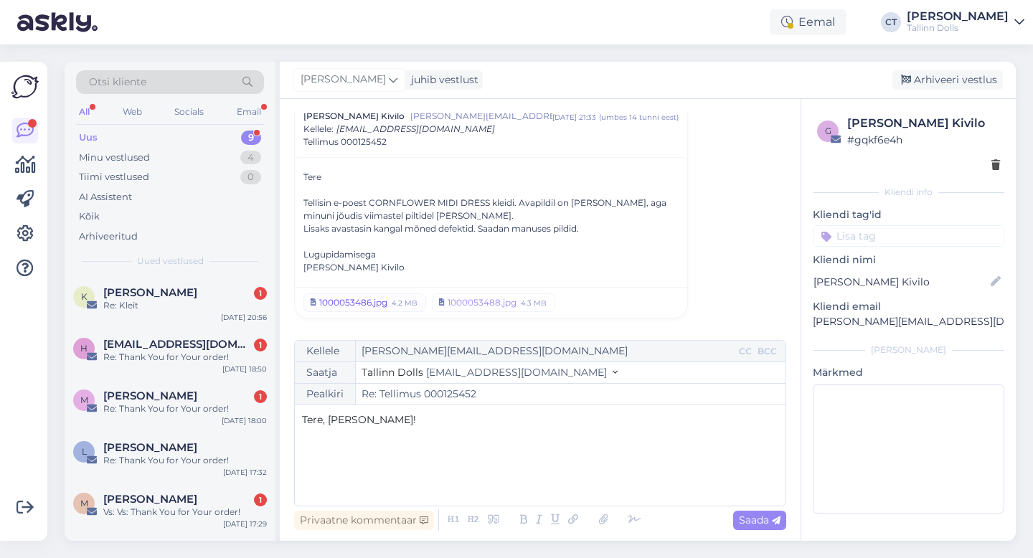
click at [398, 303] on div "4.2 MB" at bounding box center [404, 302] width 29 height 13
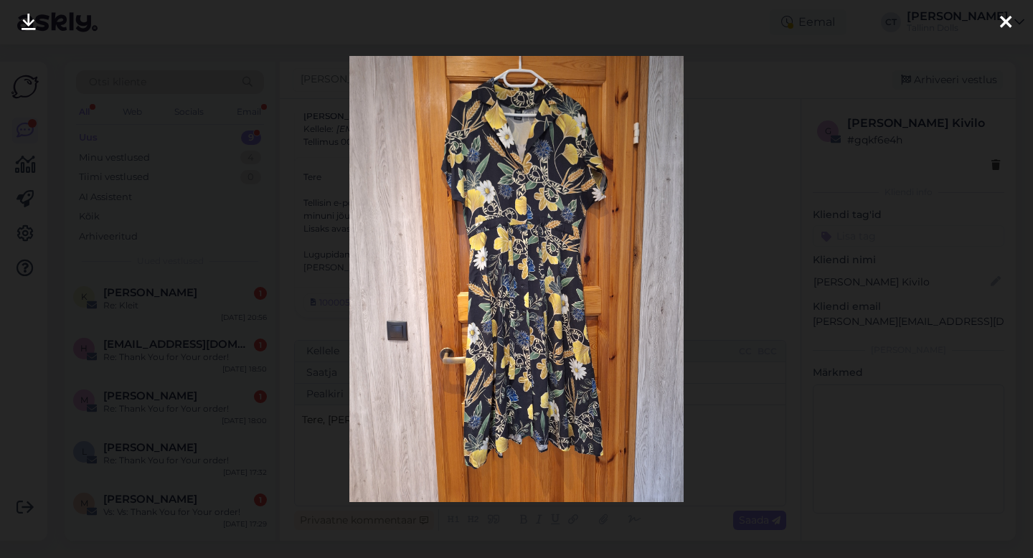
click at [1005, 22] on icon at bounding box center [1005, 23] width 11 height 19
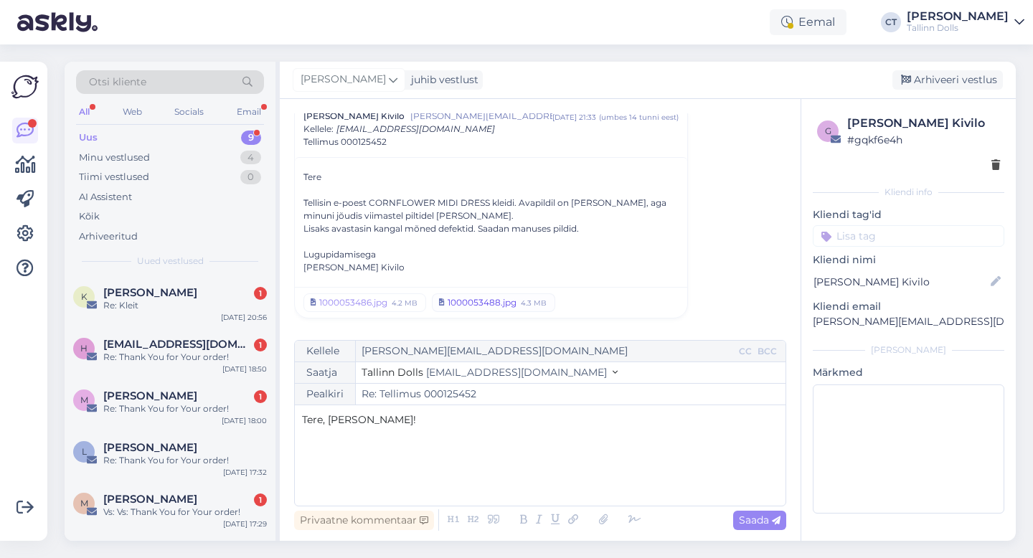
click at [473, 298] on div "1000053488.jpg" at bounding box center [481, 302] width 69 height 13
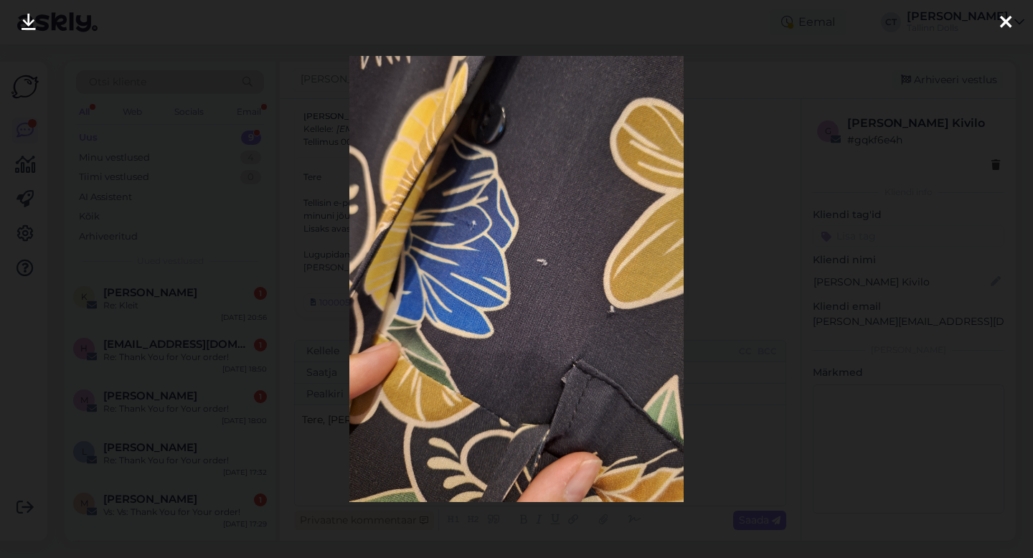
click at [1007, 19] on icon at bounding box center [1005, 23] width 11 height 19
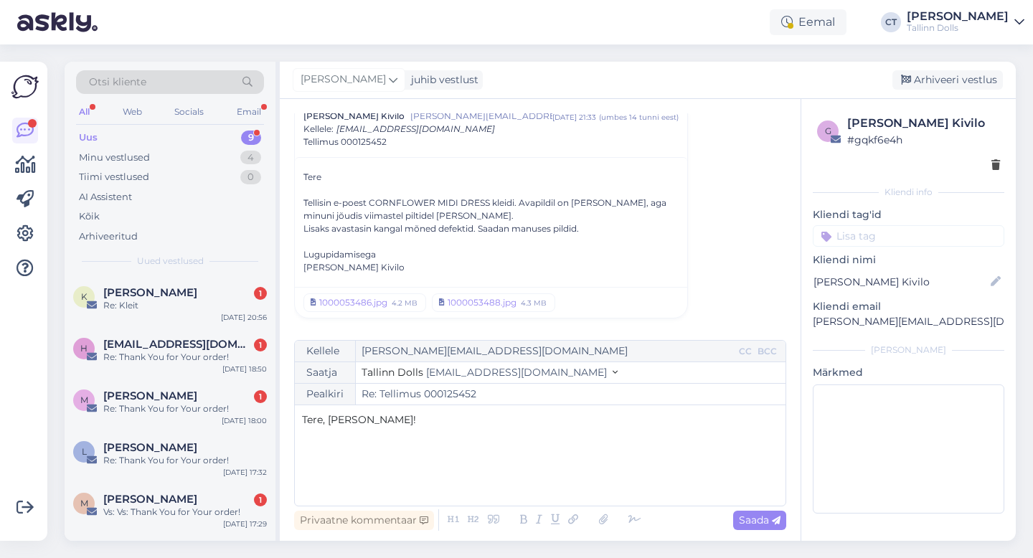
click at [554, 455] on p "﻿" at bounding box center [540, 449] width 476 height 15
click at [356, 301] on div "1000053486.jpg" at bounding box center [353, 302] width 68 height 13
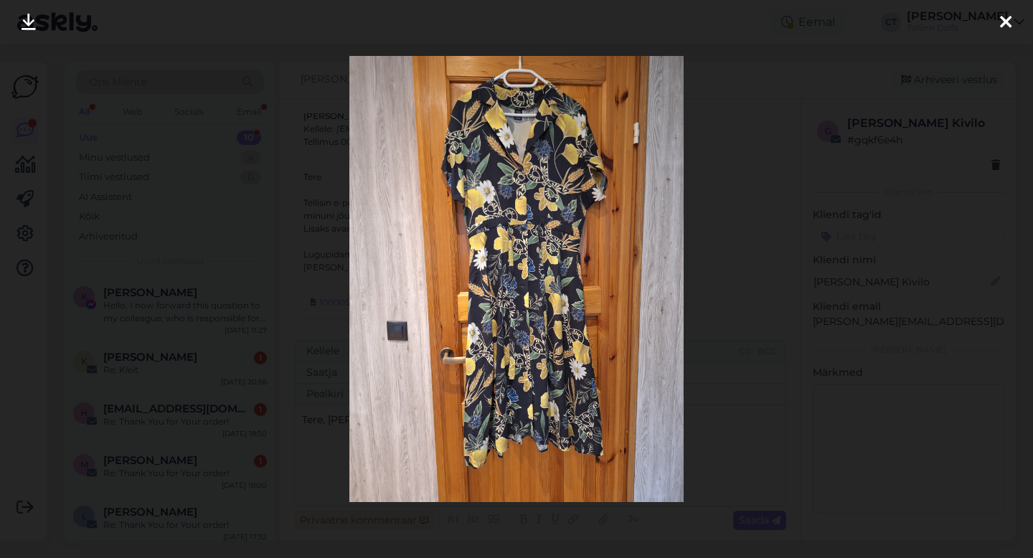
click at [830, 194] on div at bounding box center [516, 279] width 1033 height 558
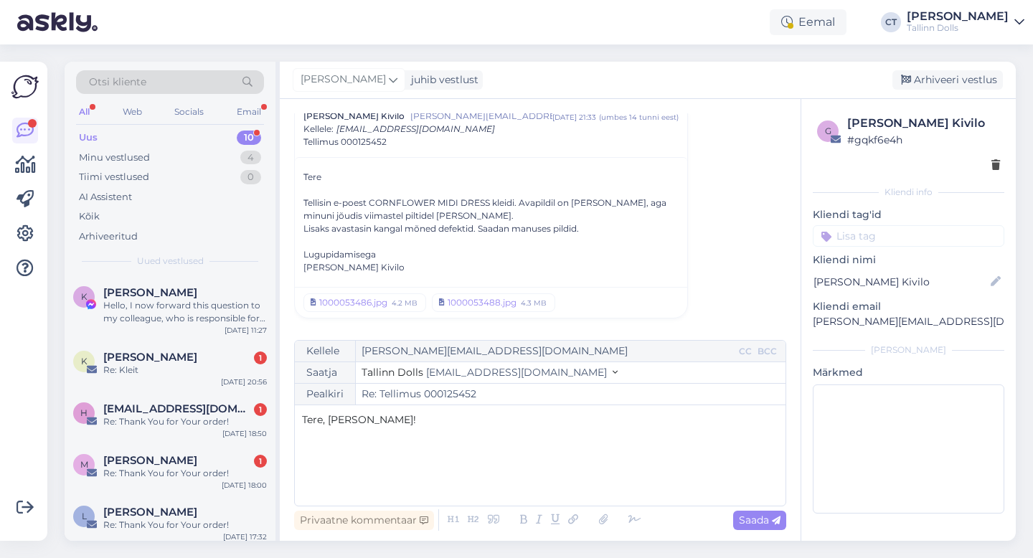
click at [418, 455] on p "﻿" at bounding box center [540, 449] width 476 height 15
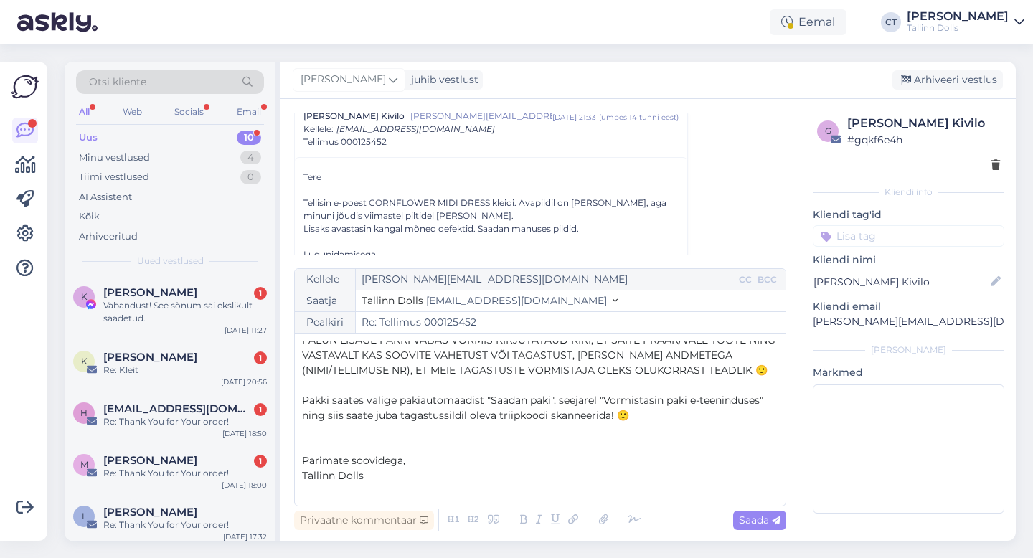
scroll to position [189, 0]
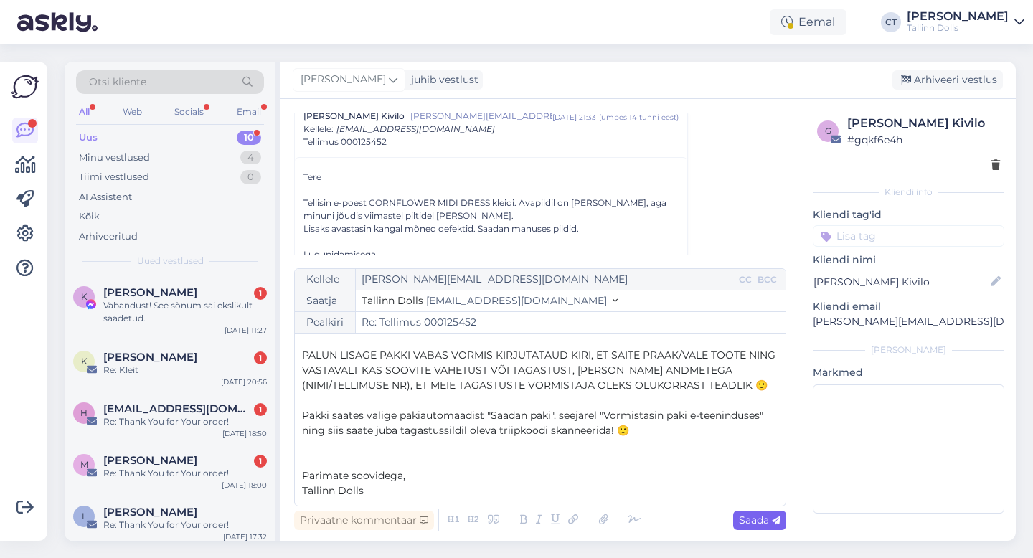
click at [755, 523] on span "Saada" at bounding box center [760, 519] width 42 height 13
type input "Re: Re: Tellimus 000125452"
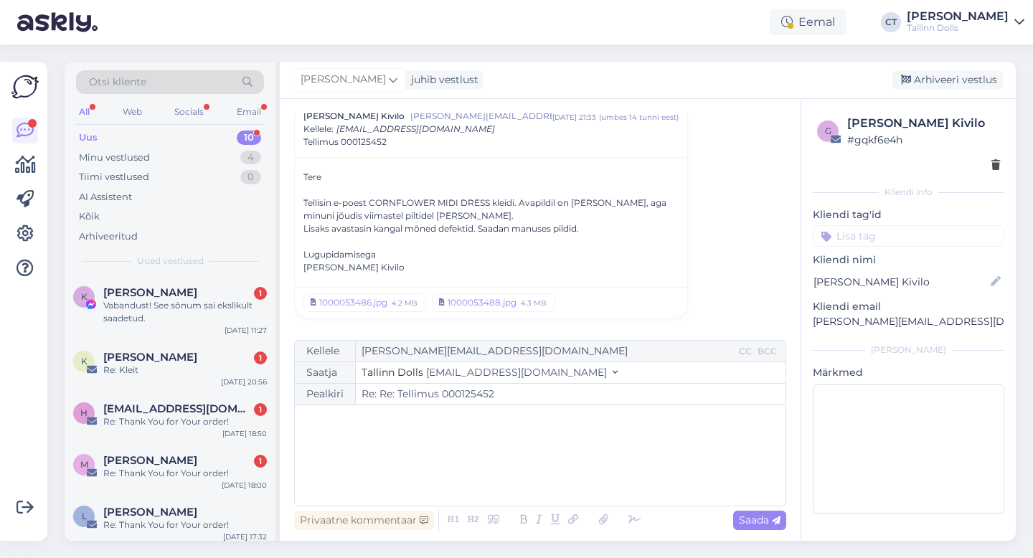
scroll to position [0, 0]
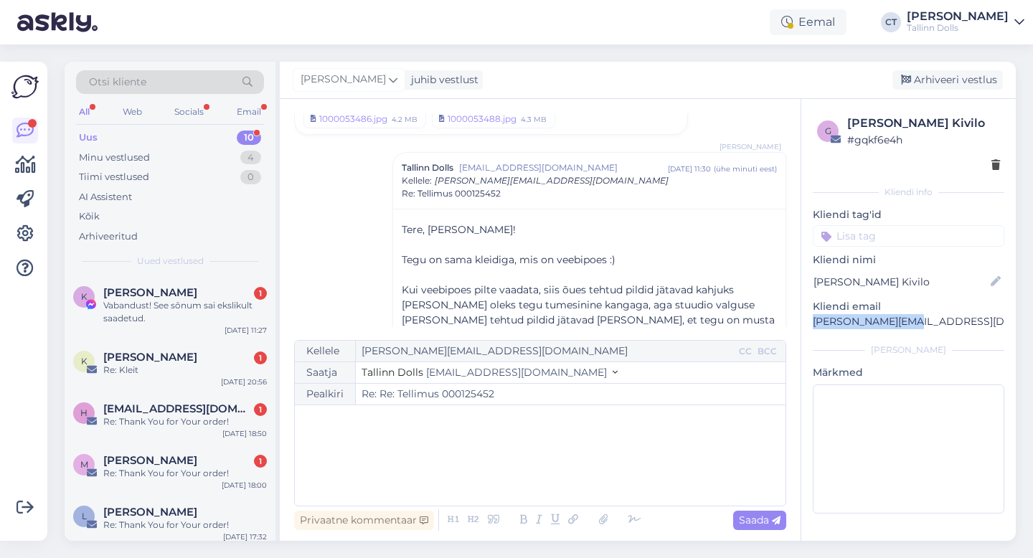
drag, startPoint x: 906, startPoint y: 321, endPoint x: 802, endPoint y: 321, distance: 104.7
click at [802, 321] on div "g [PERSON_NAME] Kivilo # gqkf6e4h Kliendi info Kliendi tag'id zipper navy ZIPPE…" at bounding box center [908, 317] width 214 height 436
copy p "[PERSON_NAME][EMAIL_ADDRESS][DOMAIN_NAME]"
click at [967, 73] on div "Arhiveeri vestlus" at bounding box center [947, 79] width 110 height 19
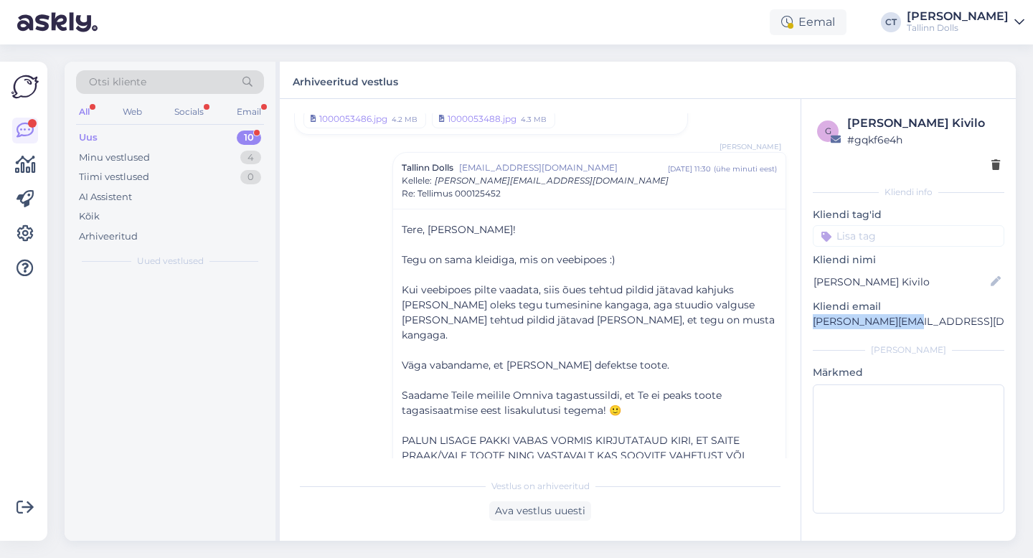
scroll to position [274, 0]
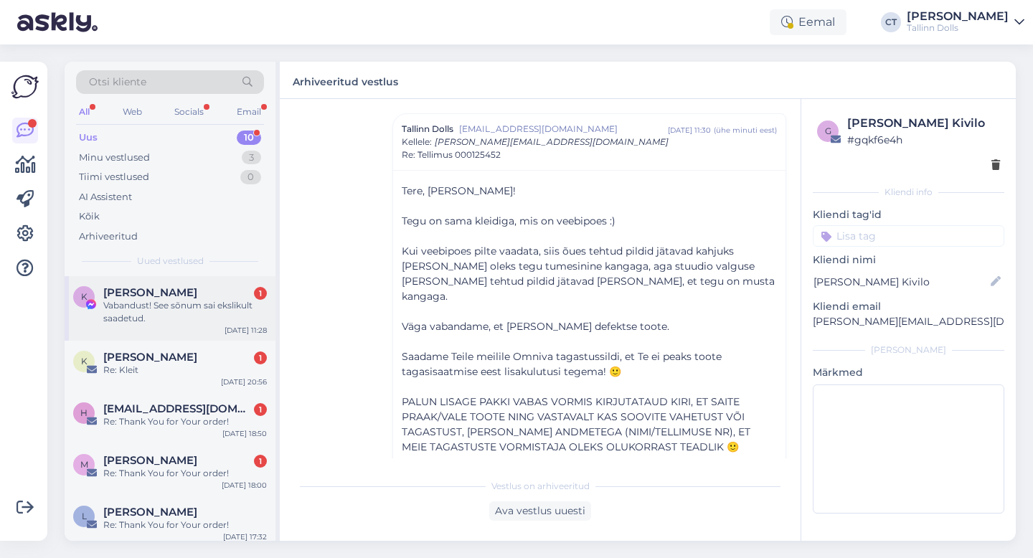
click at [156, 293] on span "[PERSON_NAME]" at bounding box center [150, 292] width 94 height 13
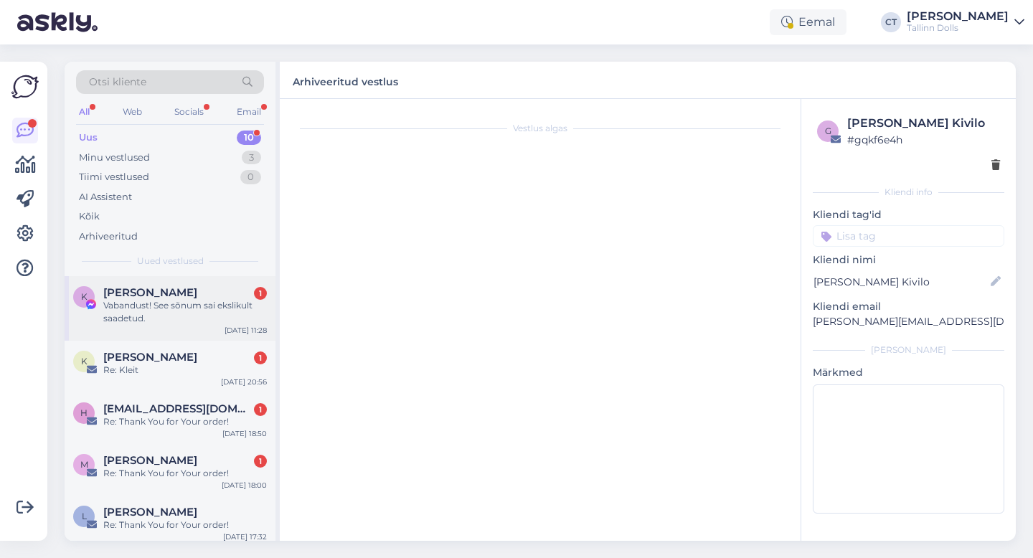
scroll to position [0, 0]
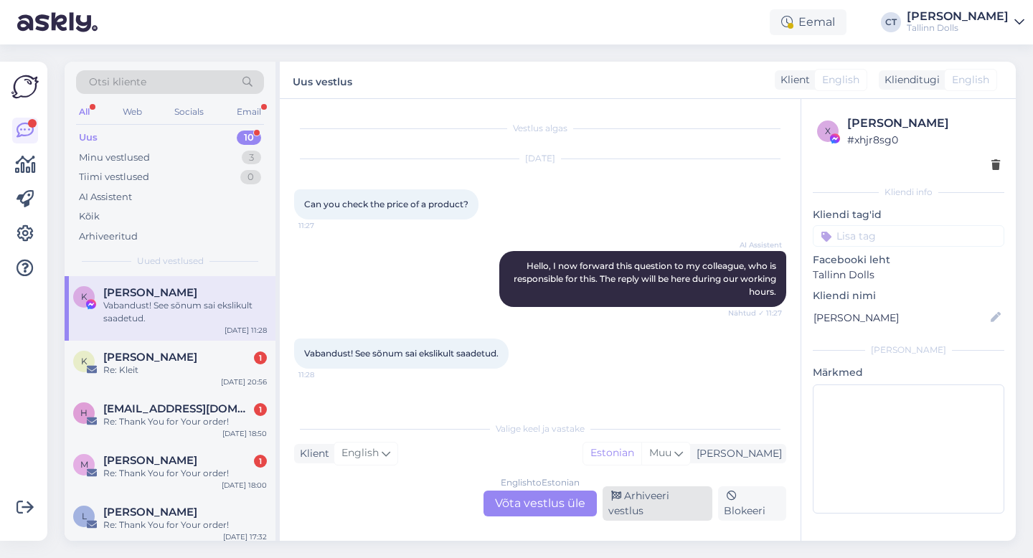
click at [648, 507] on div "Arhiveeri vestlus" at bounding box center [657, 503] width 110 height 34
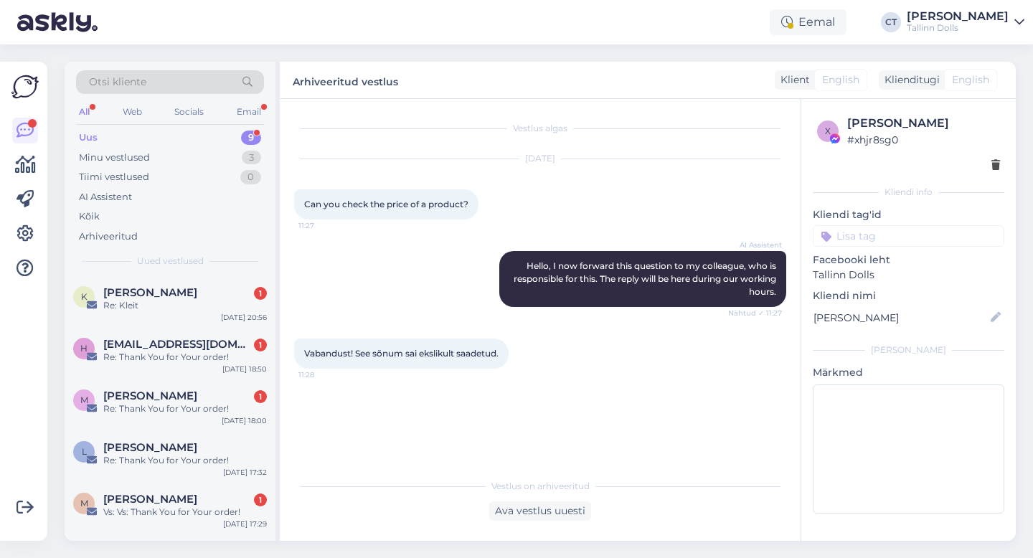
click at [199, 290] on div "[PERSON_NAME] 1" at bounding box center [185, 292] width 164 height 13
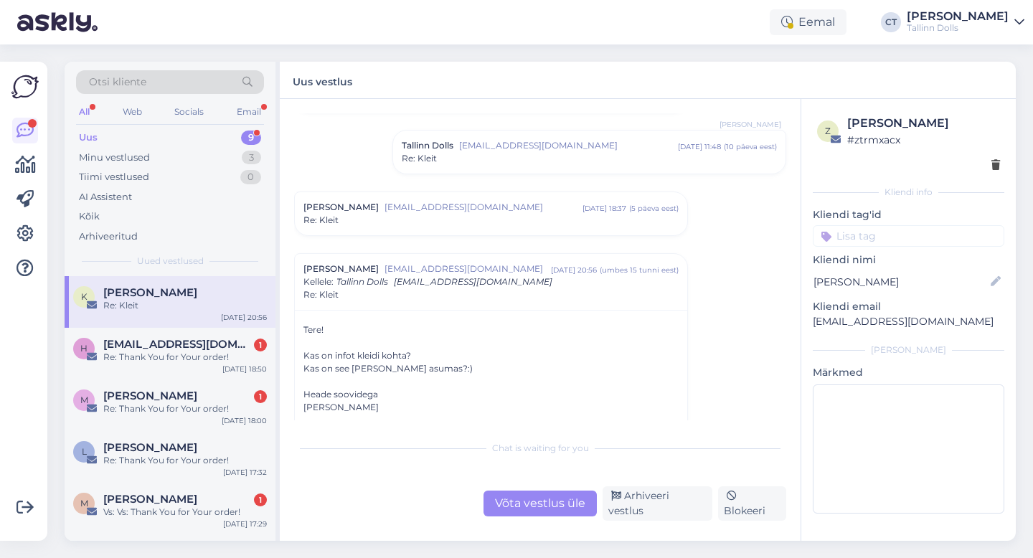
scroll to position [360, 0]
click at [506, 209] on span "[EMAIL_ADDRESS][DOMAIN_NAME]" at bounding box center [483, 208] width 198 height 13
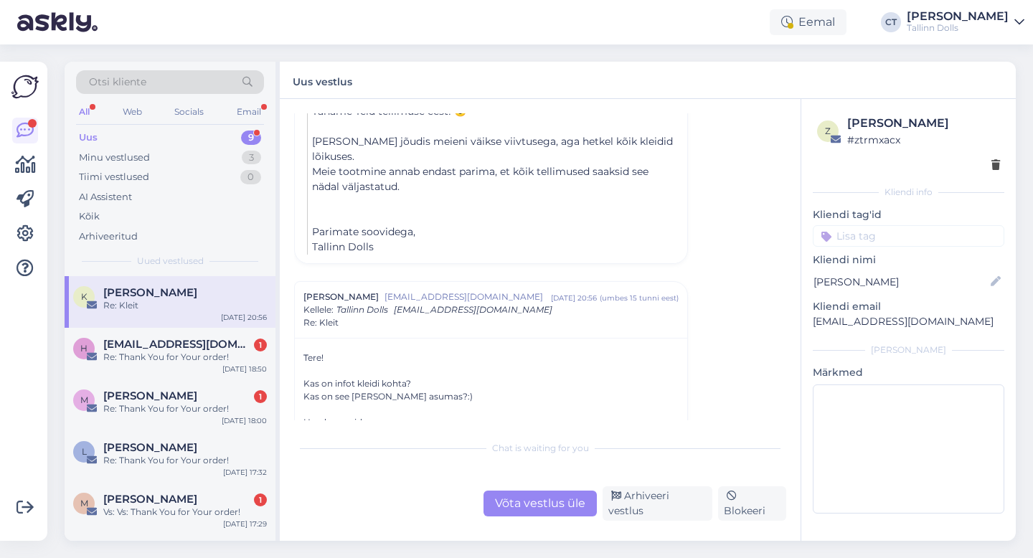
scroll to position [675, 0]
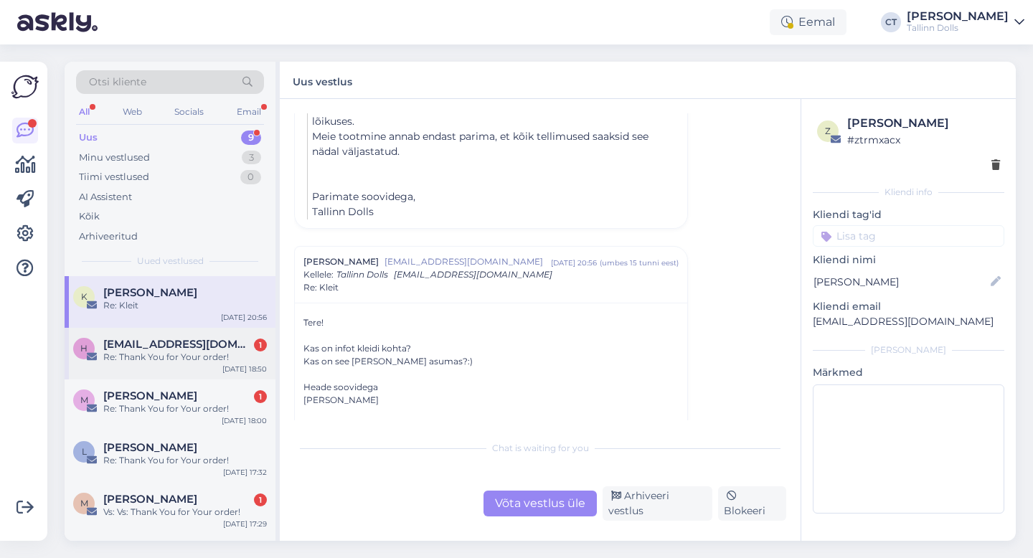
click at [202, 364] on div "h [EMAIL_ADDRESS][DOMAIN_NAME] 1 Re: Thank You for Your order! [DATE] 18:50" at bounding box center [170, 354] width 211 height 52
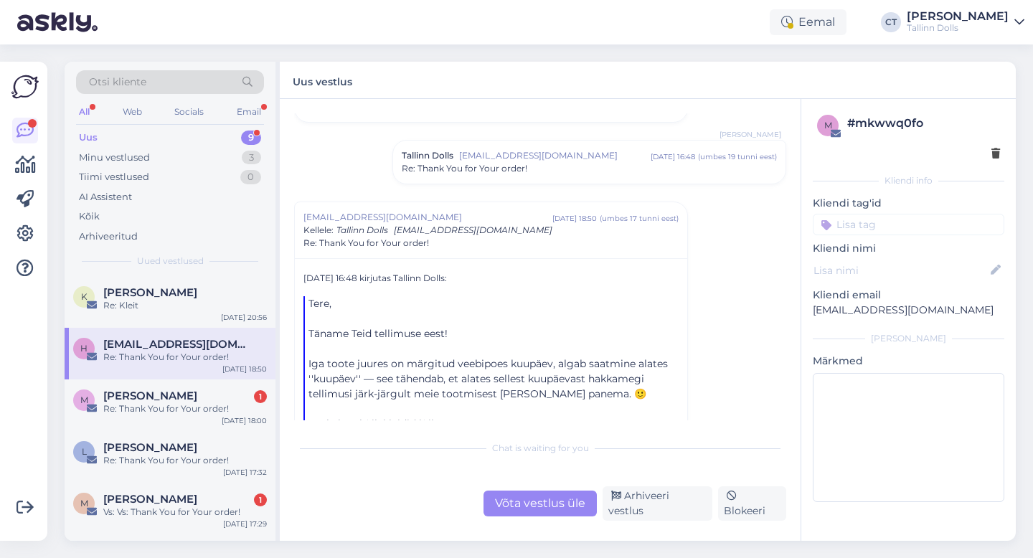
scroll to position [68, 0]
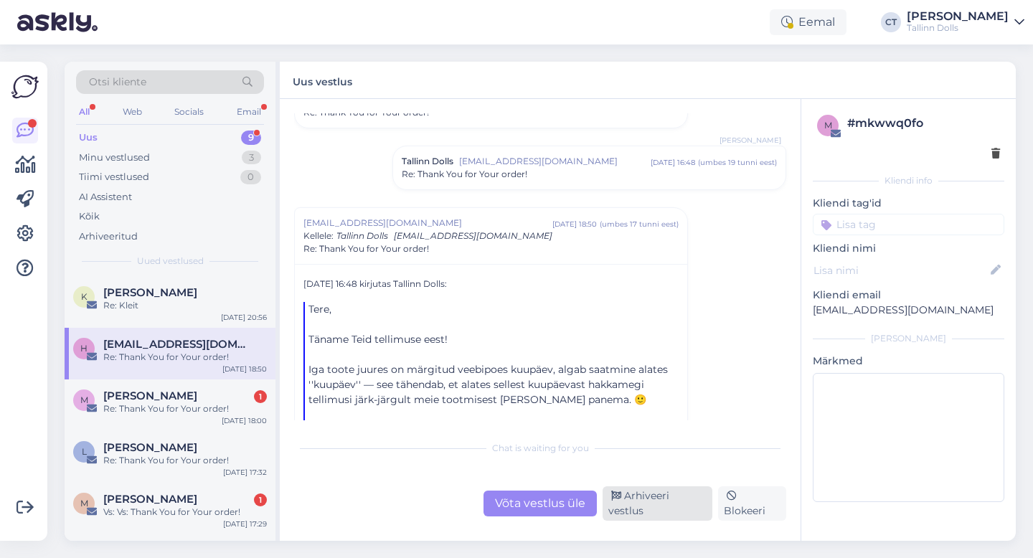
click at [655, 503] on div "Arhiveeri vestlus" at bounding box center [657, 503] width 110 height 34
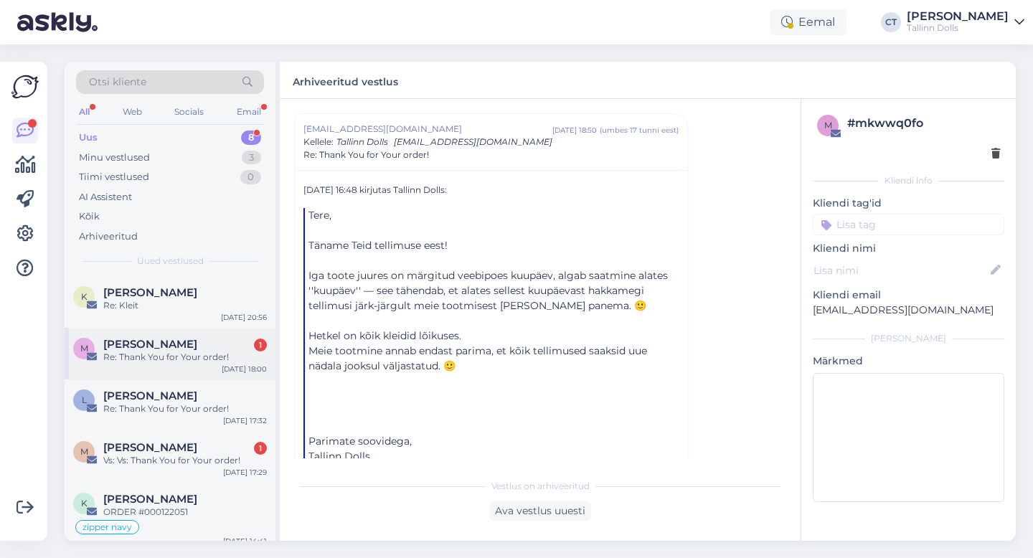
click at [191, 351] on div "Re: Thank You for Your order!" at bounding box center [185, 357] width 164 height 13
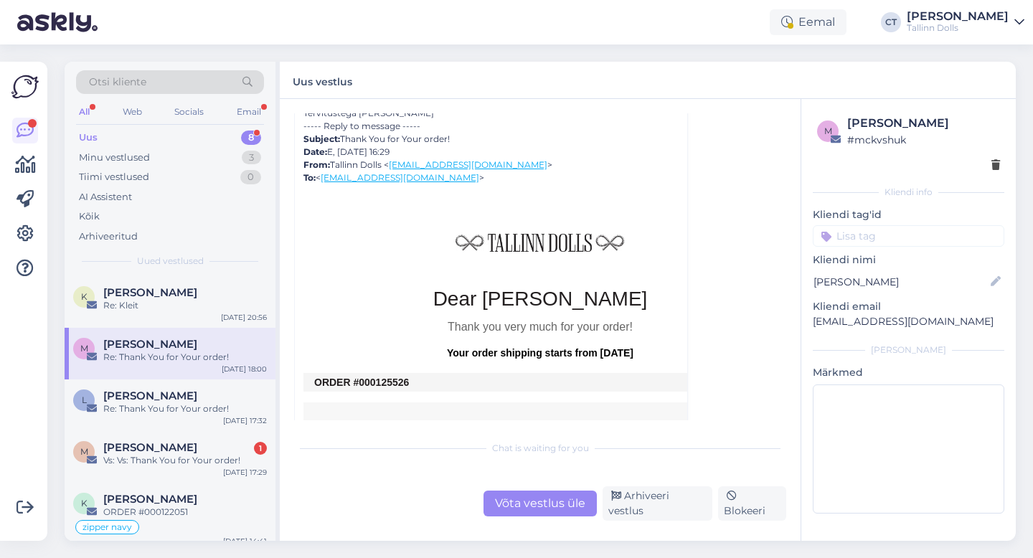
scroll to position [524, 0]
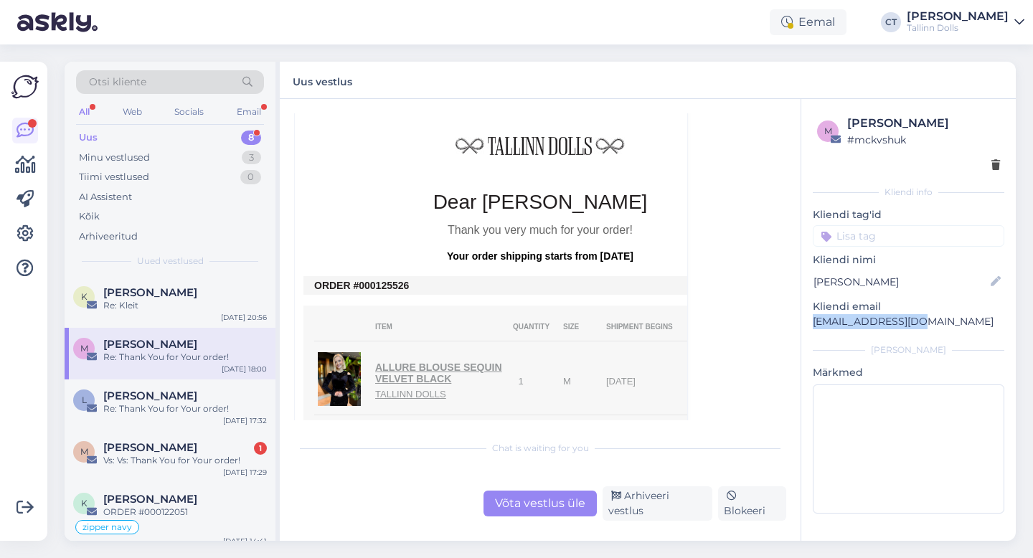
drag, startPoint x: 921, startPoint y: 319, endPoint x: 810, endPoint y: 318, distance: 111.2
click at [810, 318] on div "m [PERSON_NAME] # mckvshuk Kliendi info Kliendi tag'id zipper navy ZIPPER NAVY …" at bounding box center [908, 317] width 214 height 436
copy p "[EMAIL_ADDRESS][DOMAIN_NAME]"
click at [534, 511] on div "Võta vestlus üle" at bounding box center [539, 504] width 113 height 26
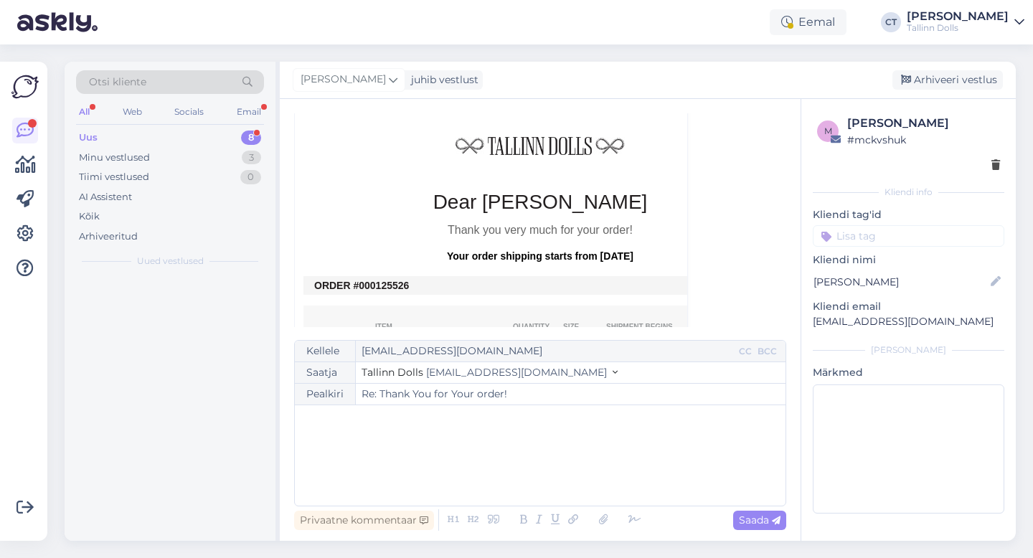
scroll to position [285, 0]
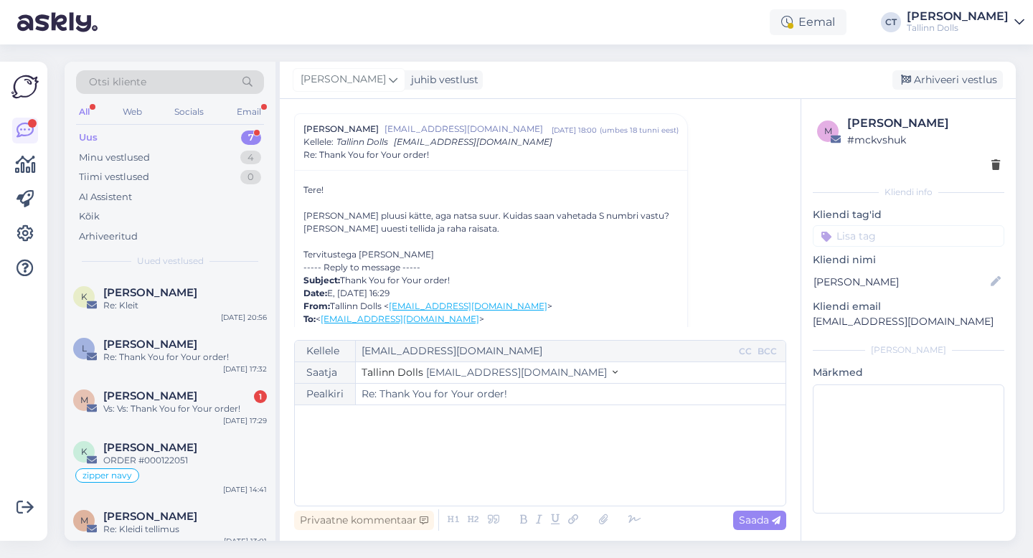
click at [530, 462] on div "﻿" at bounding box center [540, 455] width 476 height 86
click at [407, 474] on div "﻿" at bounding box center [540, 455] width 476 height 86
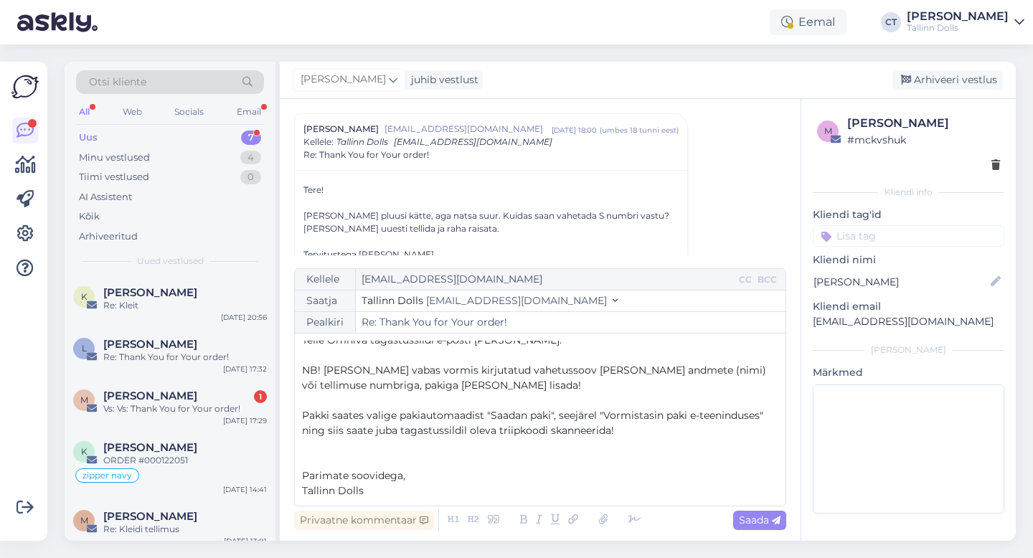
scroll to position [44, 0]
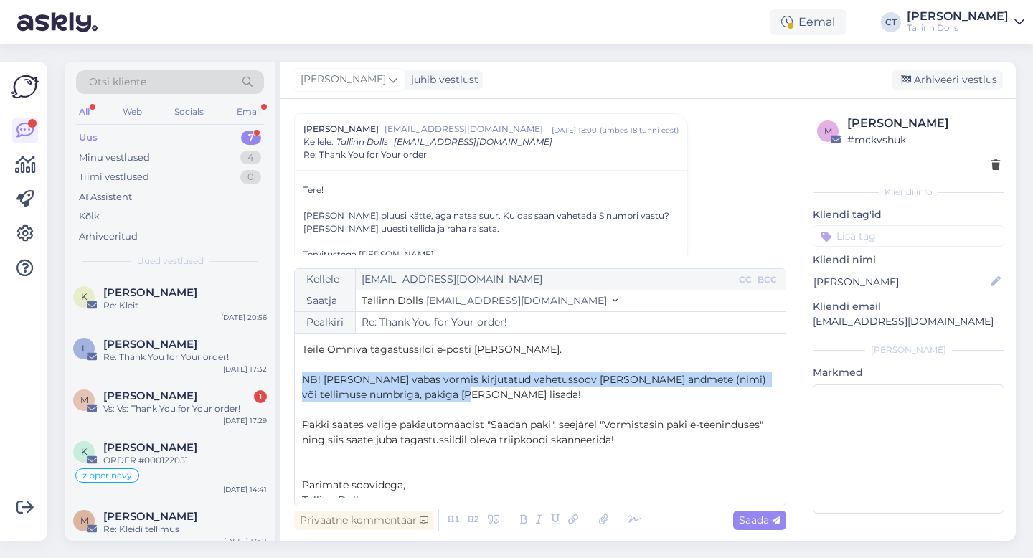
drag, startPoint x: 301, startPoint y: 379, endPoint x: 473, endPoint y: 392, distance: 171.9
click at [473, 392] on p "NB! [PERSON_NAME] vabas vormis kirjutatud vahetussoov [PERSON_NAME] andmete (ni…" at bounding box center [540, 387] width 476 height 30
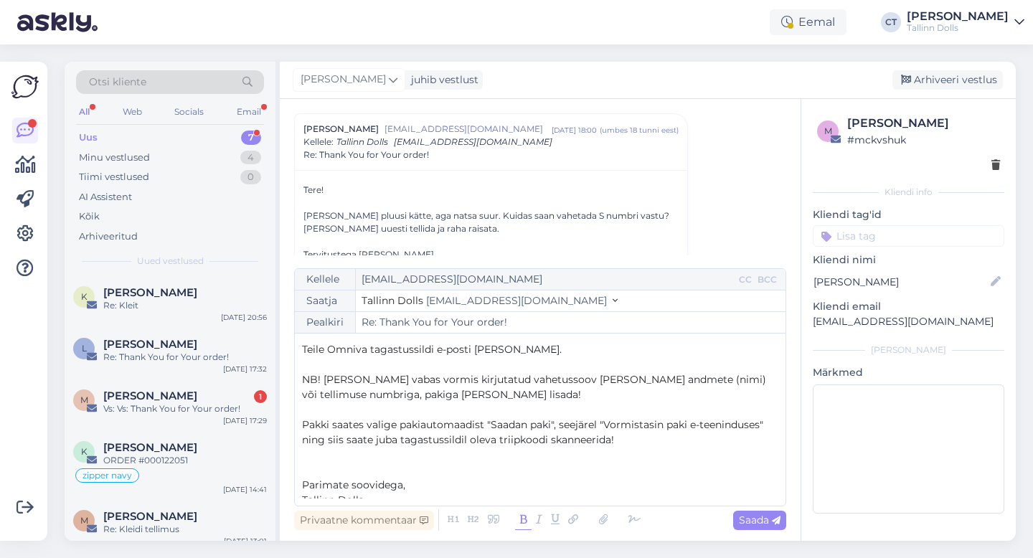
click at [521, 521] on icon at bounding box center [523, 520] width 16 height 20
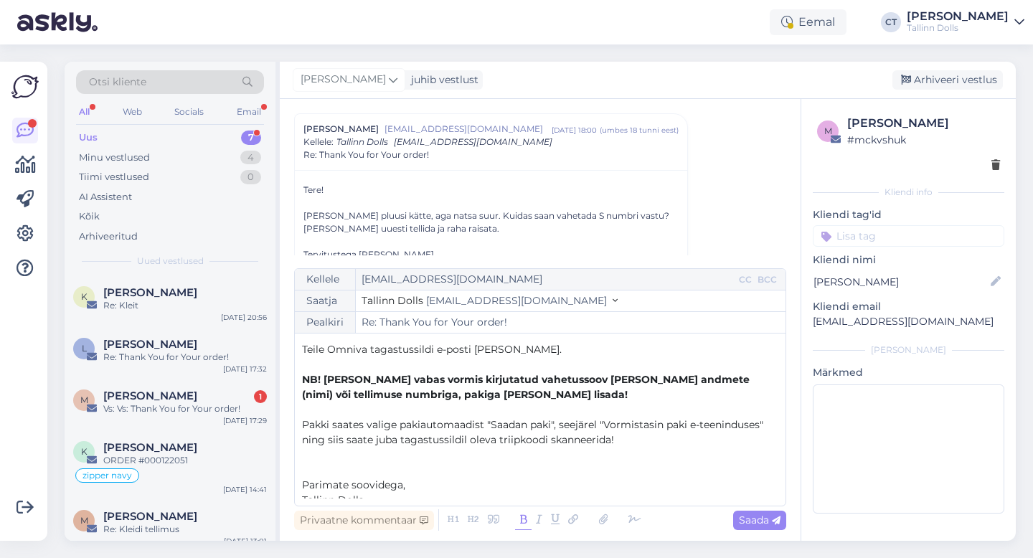
click at [535, 479] on p "Parimate soovidega," at bounding box center [540, 485] width 476 height 15
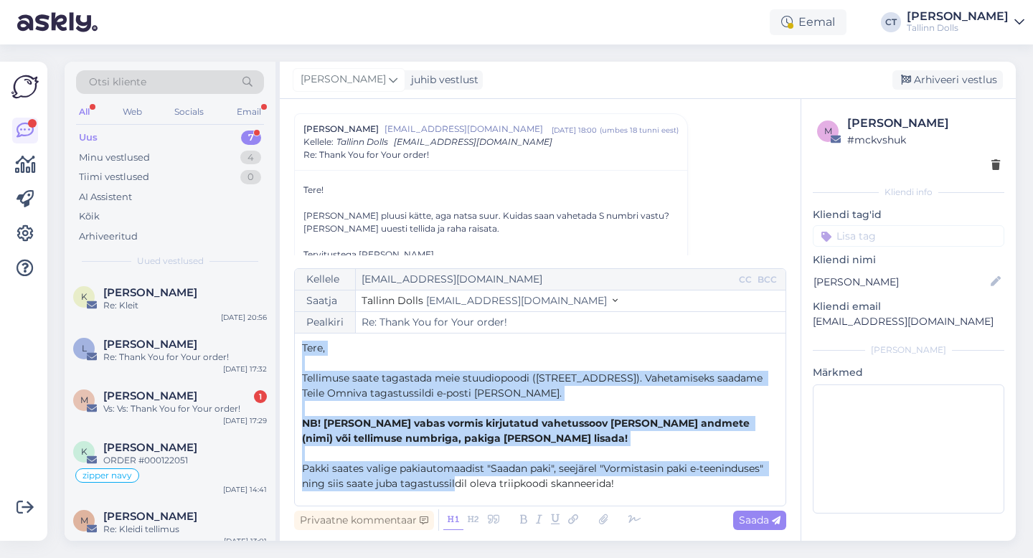
scroll to position [53, 0]
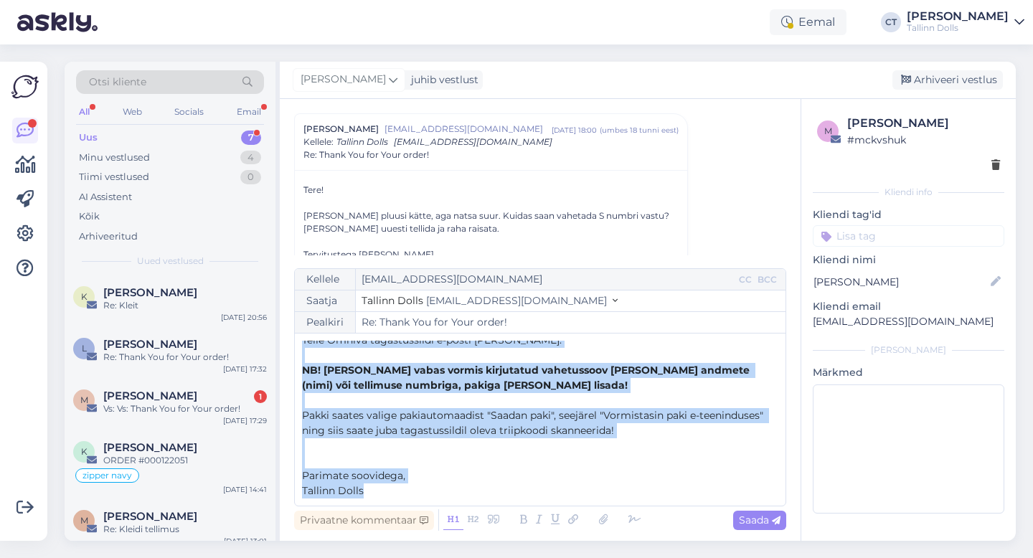
drag, startPoint x: 300, startPoint y: 346, endPoint x: 450, endPoint y: 518, distance: 229.2
click at [450, 518] on div "Kellele [EMAIL_ADDRESS][DOMAIN_NAME] CC BCC Saatja Tallinn Dolls [EMAIL_ADDRESS…" at bounding box center [540, 400] width 492 height 265
copy div "Tere, ﻿ Tellimuse saate tagastada meie stuudiopoodi ([STREET_ADDRESS]). Vahetam…"
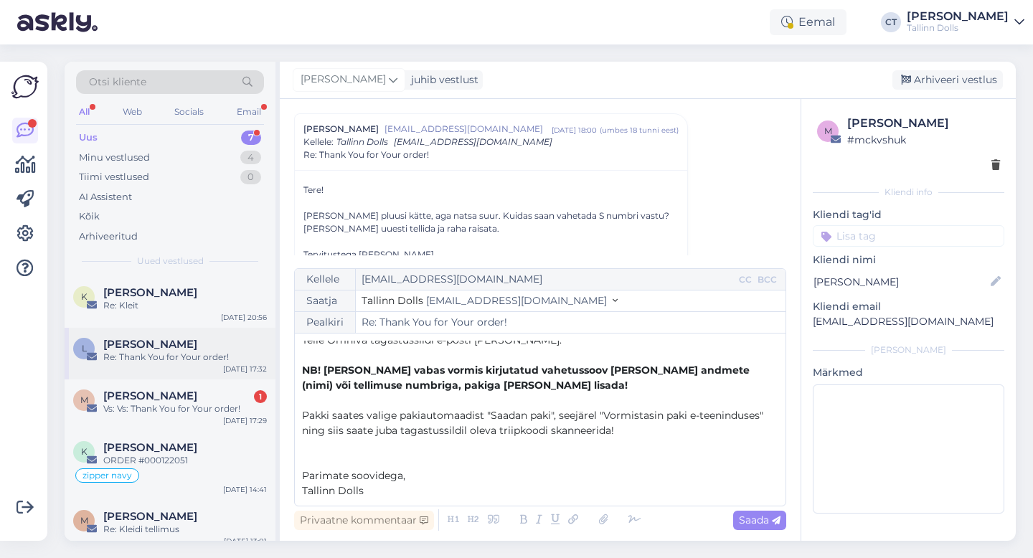
click at [170, 341] on div "[PERSON_NAME]" at bounding box center [185, 344] width 164 height 13
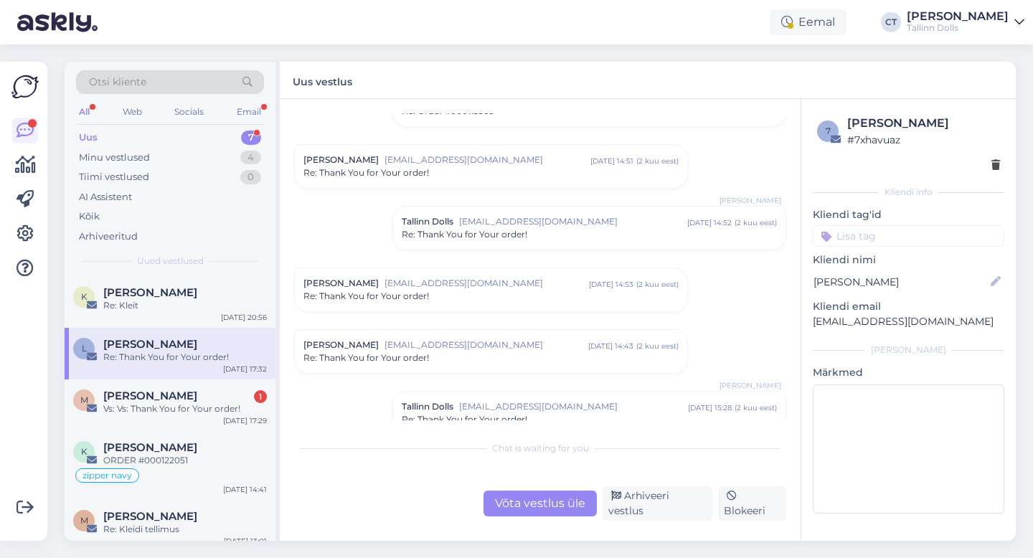
scroll to position [818, 0]
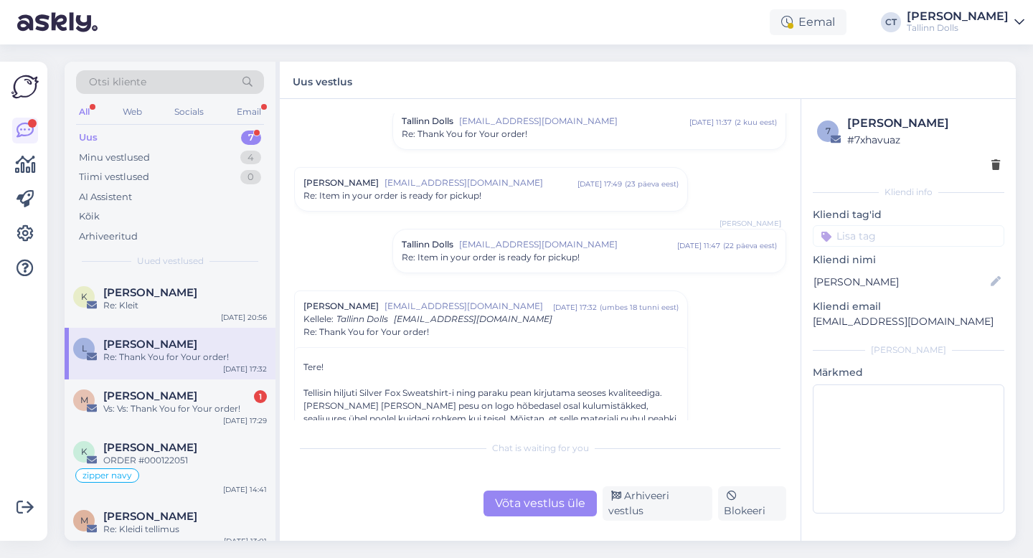
click at [539, 516] on div "Võta vestlus üle" at bounding box center [539, 504] width 113 height 26
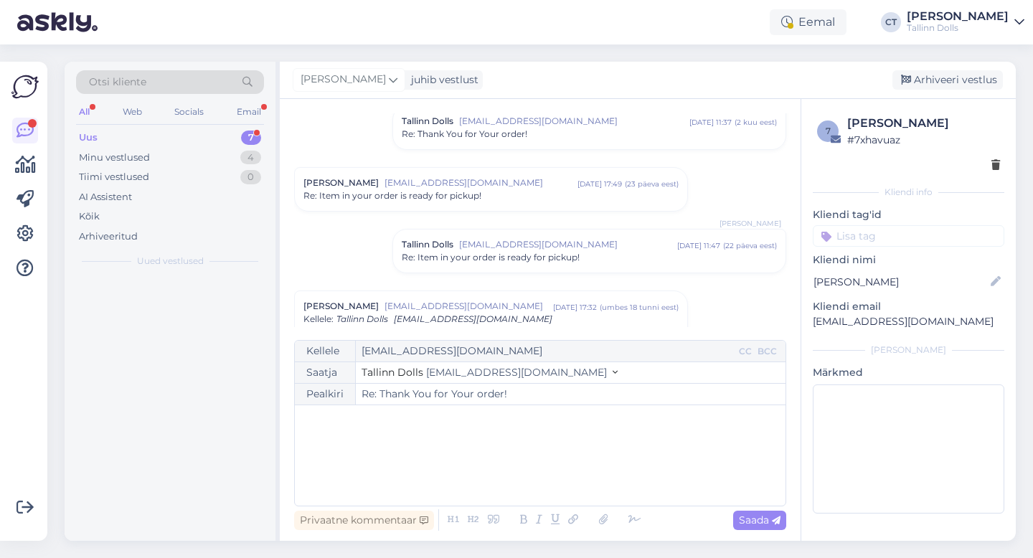
scroll to position [995, 0]
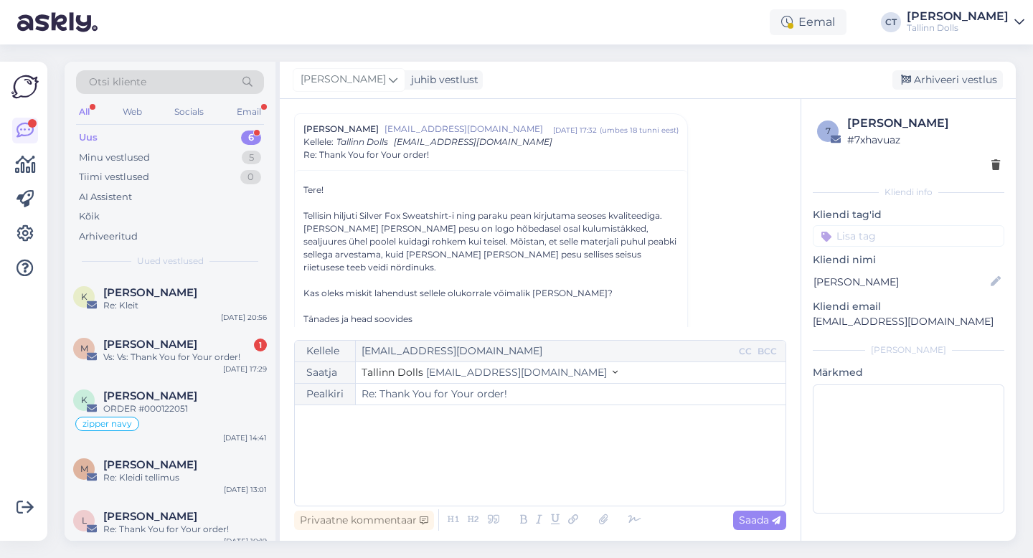
click at [541, 495] on div "﻿" at bounding box center [540, 455] width 476 height 86
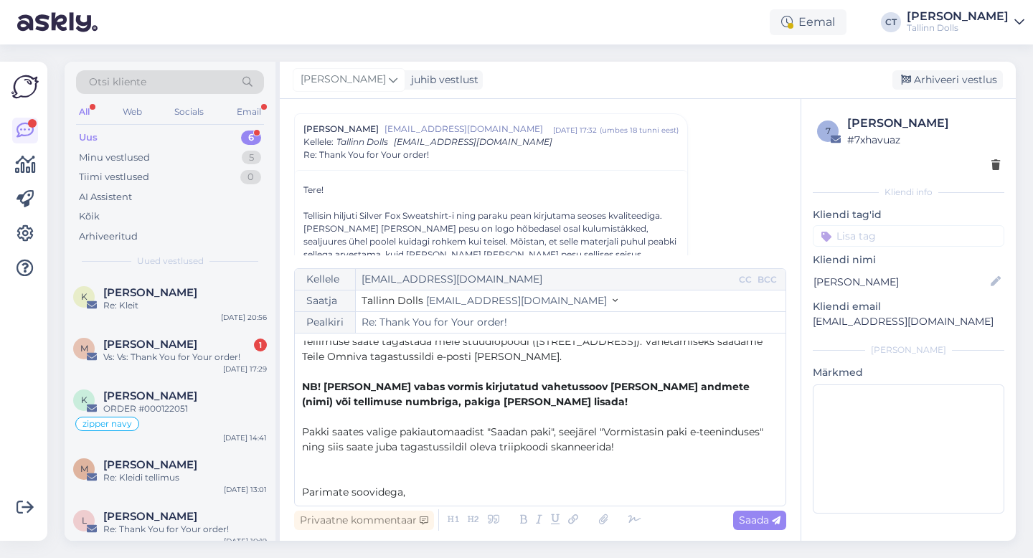
scroll to position [53, 0]
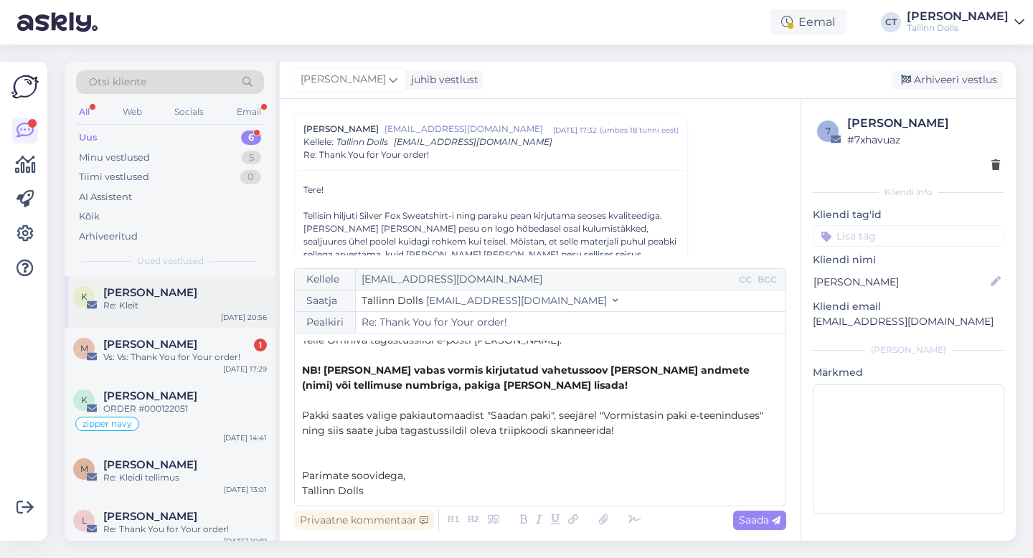
click at [148, 303] on div "Re: Kleit" at bounding box center [185, 305] width 164 height 13
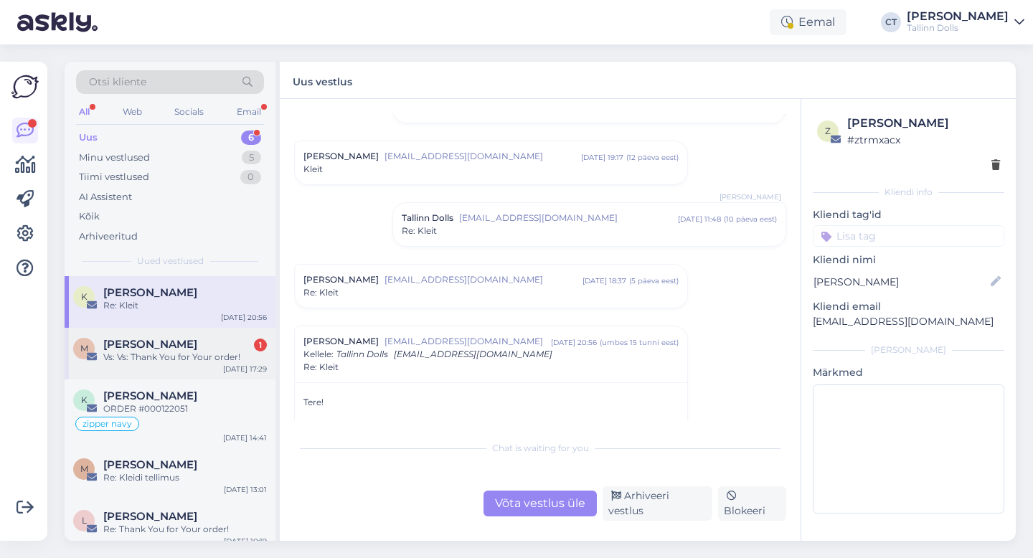
click at [150, 351] on div "Vs: Vs: Thank You for Your order!" at bounding box center [185, 357] width 164 height 13
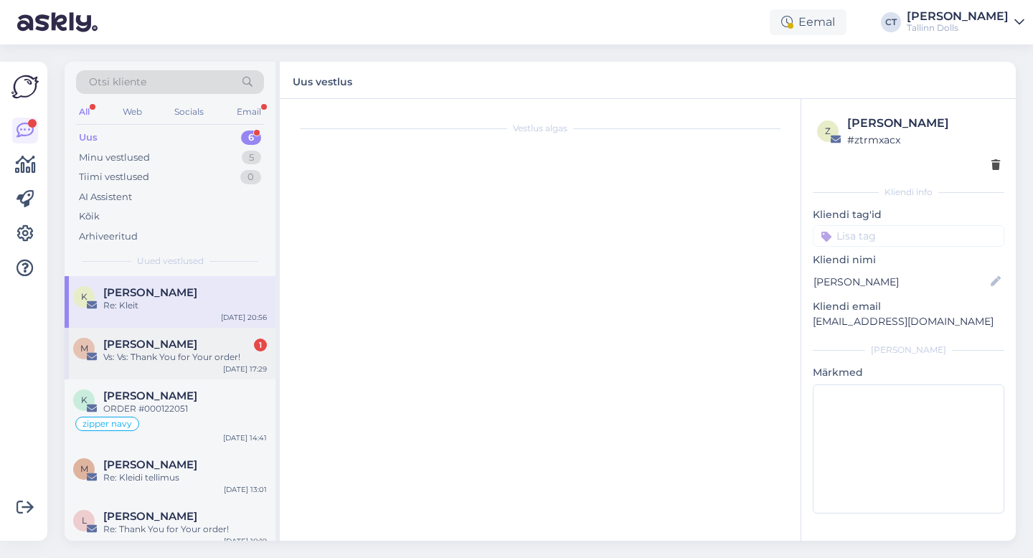
scroll to position [320, 0]
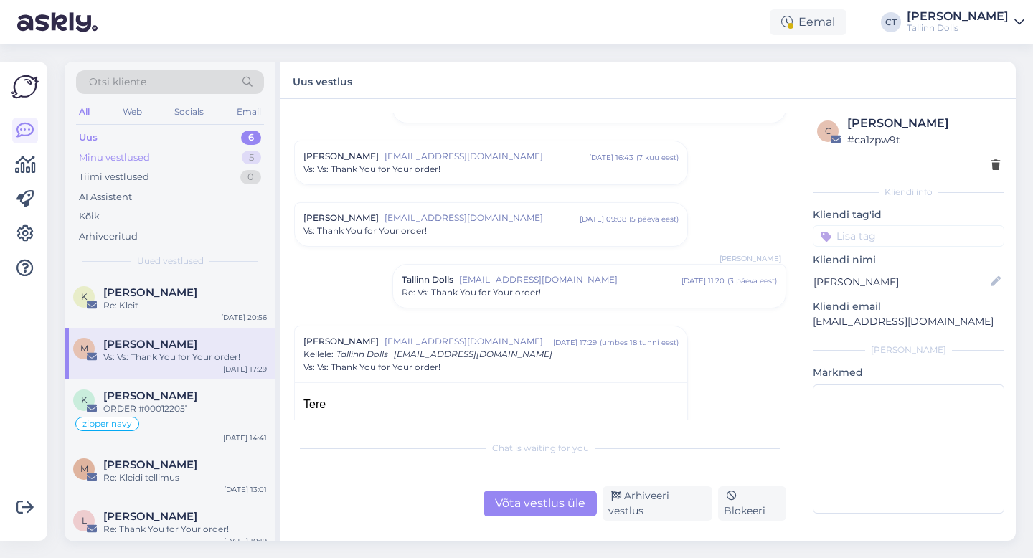
click at [173, 165] on div "Minu vestlused 5" at bounding box center [170, 158] width 188 height 20
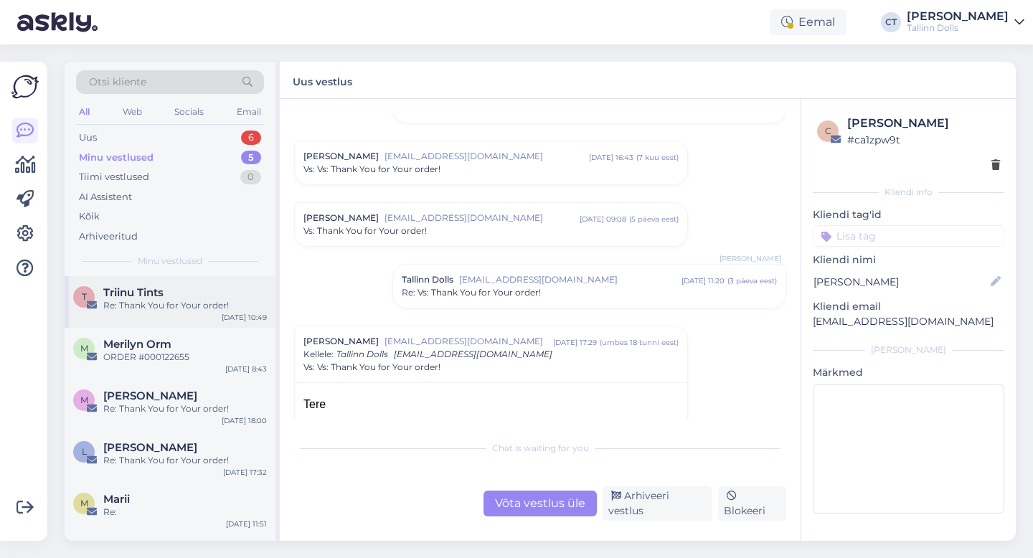
click at [184, 300] on div "Re: Thank You for Your order!" at bounding box center [185, 305] width 164 height 13
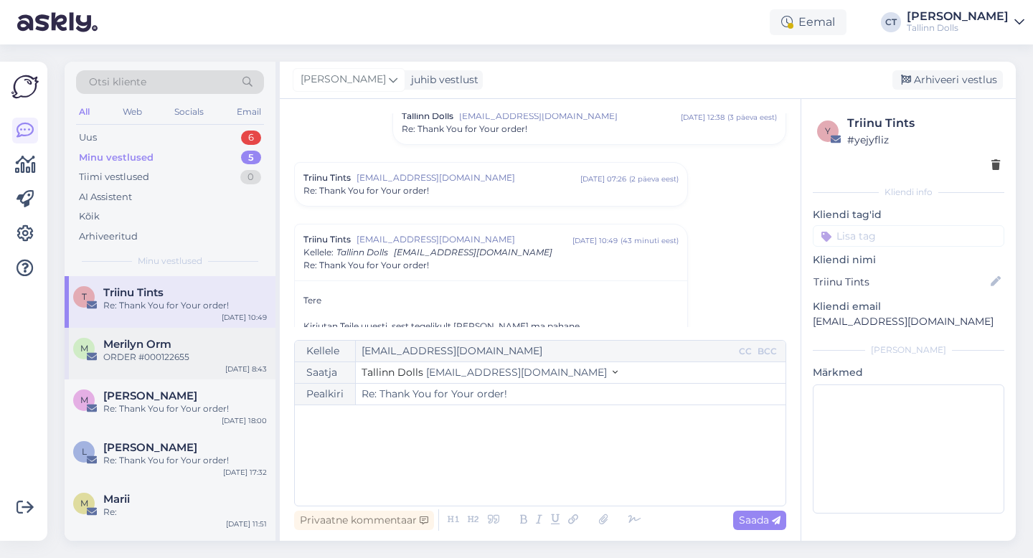
click at [179, 353] on div "ORDER #000122655" at bounding box center [185, 357] width 164 height 13
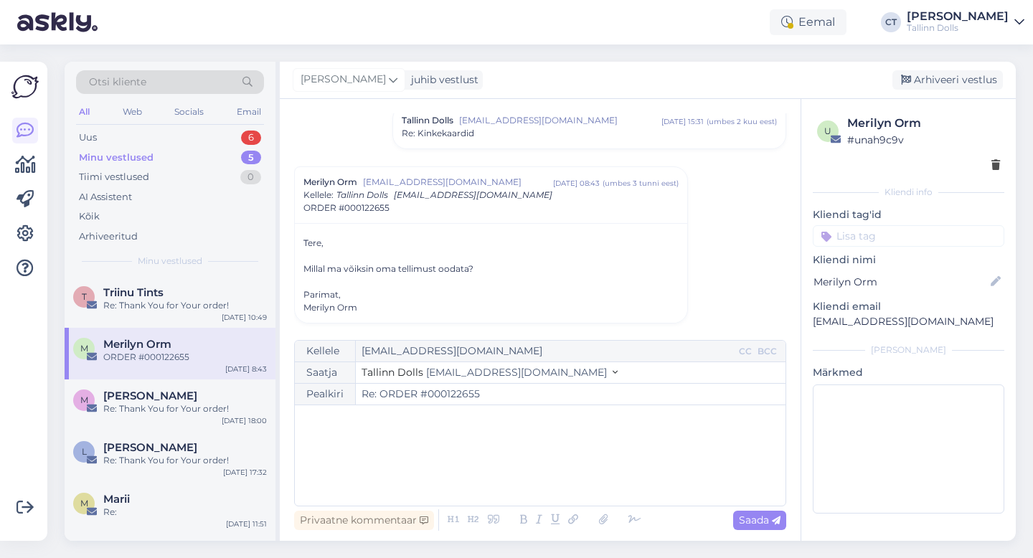
scroll to position [361, 0]
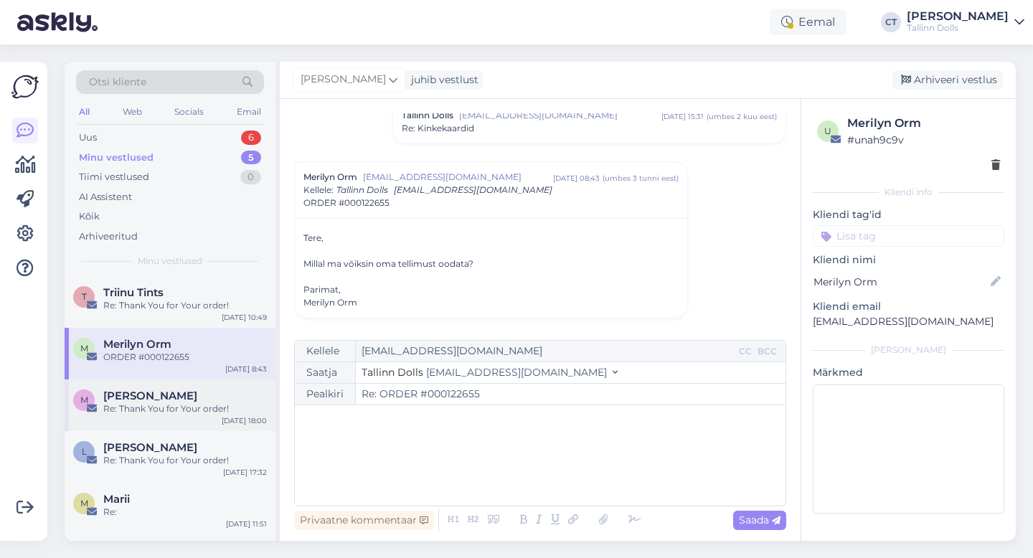
click at [205, 422] on div "m [PERSON_NAME] Re: Thank You for Your order! [DATE] 18:00" at bounding box center [170, 405] width 211 height 52
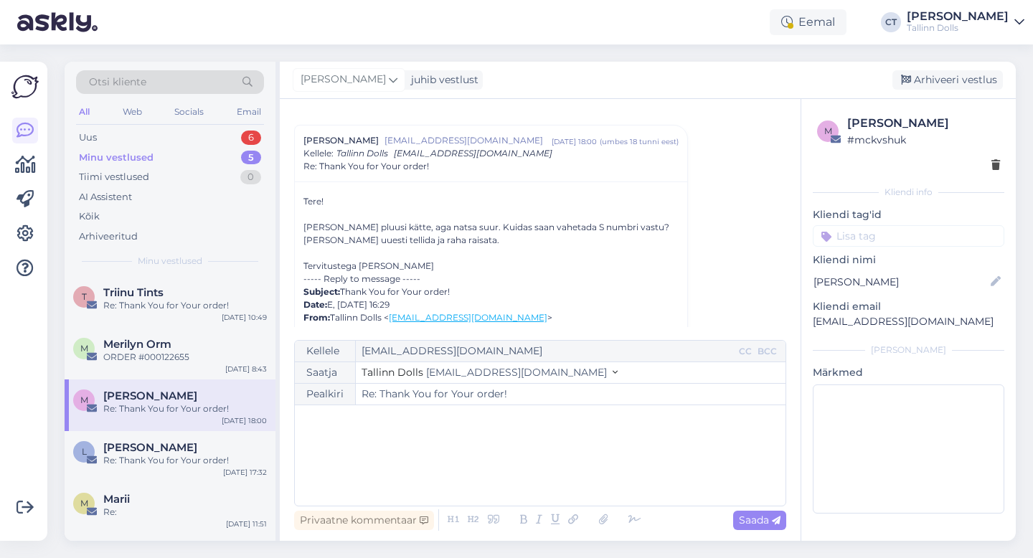
scroll to position [275, 0]
click at [381, 476] on div "﻿" at bounding box center [540, 455] width 476 height 86
click at [420, 464] on div "﻿" at bounding box center [540, 455] width 476 height 86
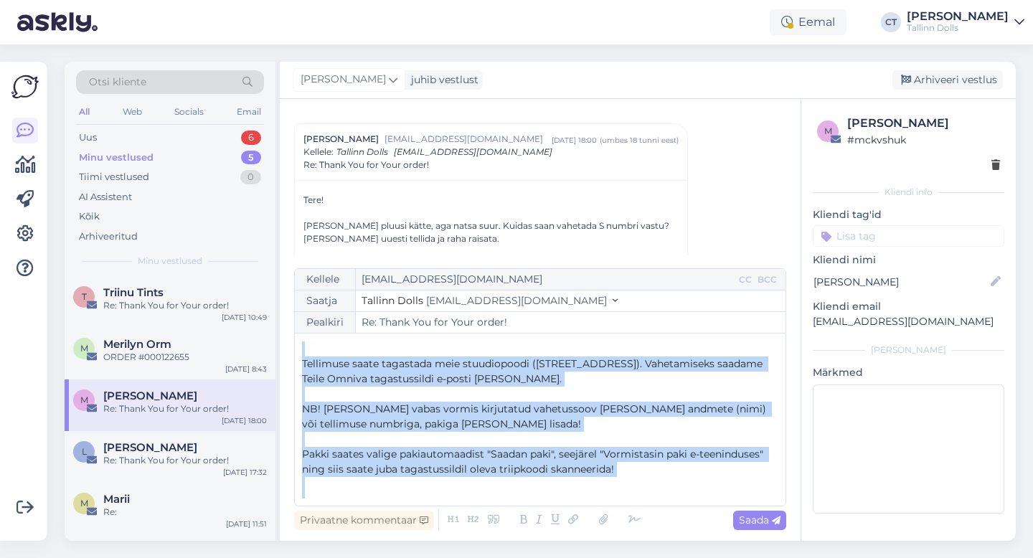
scroll to position [0, 0]
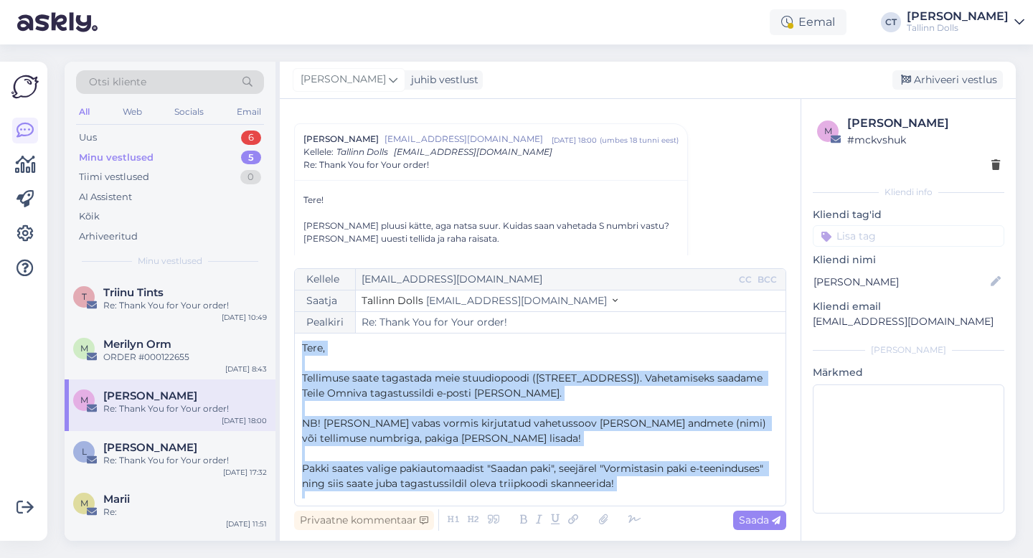
drag, startPoint x: 415, startPoint y: 494, endPoint x: 305, endPoint y: 339, distance: 189.8
click at [305, 339] on div "Kellele [EMAIL_ADDRESS][DOMAIN_NAME] CC BCC Saatja Tallinn Dolls [EMAIL_ADDRESS…" at bounding box center [540, 387] width 492 height 238
click at [503, 461] on p "Pakki saates valige pakiautomaadist "Saadan paki", seejärel "Vormistasin paki e…" at bounding box center [540, 476] width 476 height 30
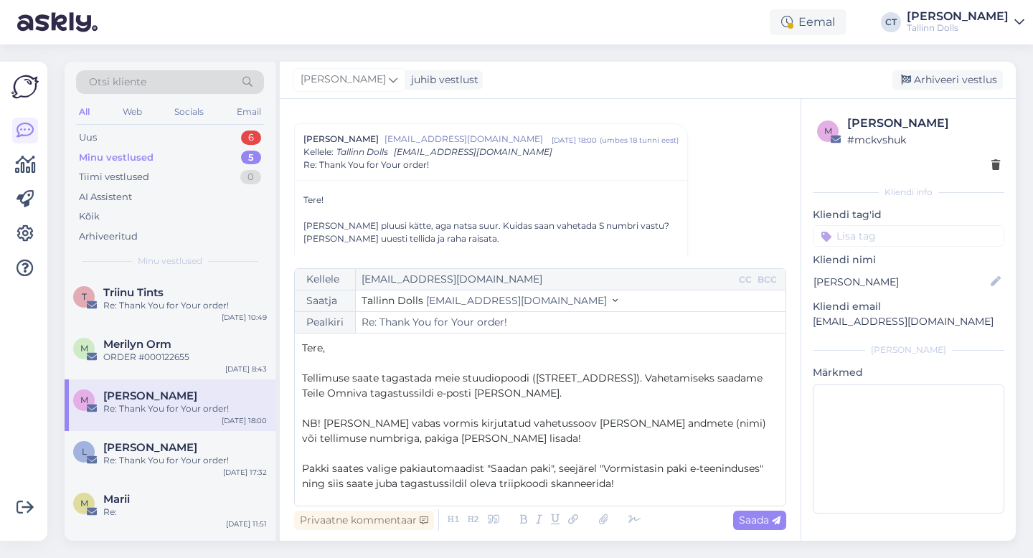
scroll to position [53, 0]
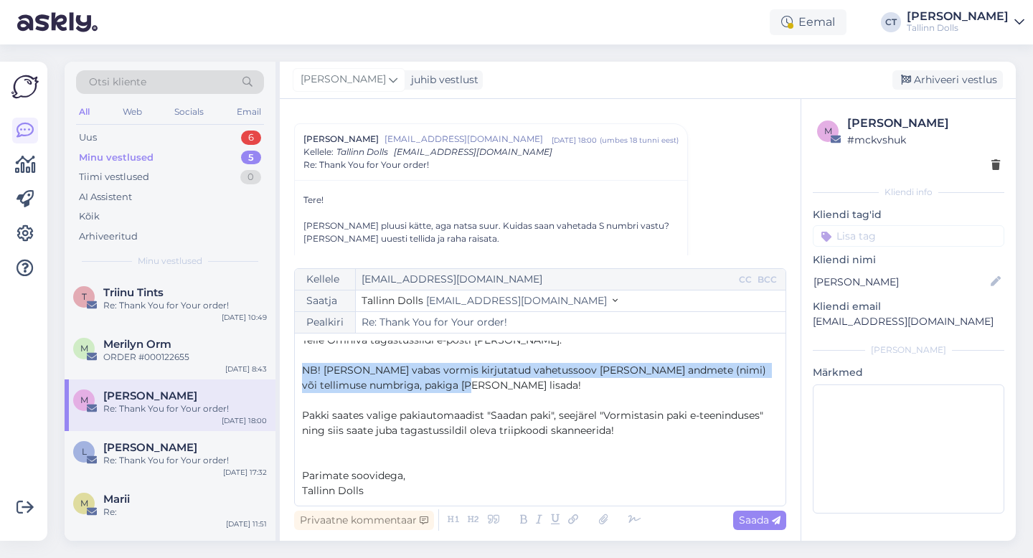
drag, startPoint x: 303, startPoint y: 367, endPoint x: 478, endPoint y: 392, distance: 177.5
click at [478, 392] on div "Tere, ﻿ Tellimuse saate tagastada meie stuudiopoodi ([STREET_ADDRESS]). Vahetam…" at bounding box center [540, 420] width 476 height 158
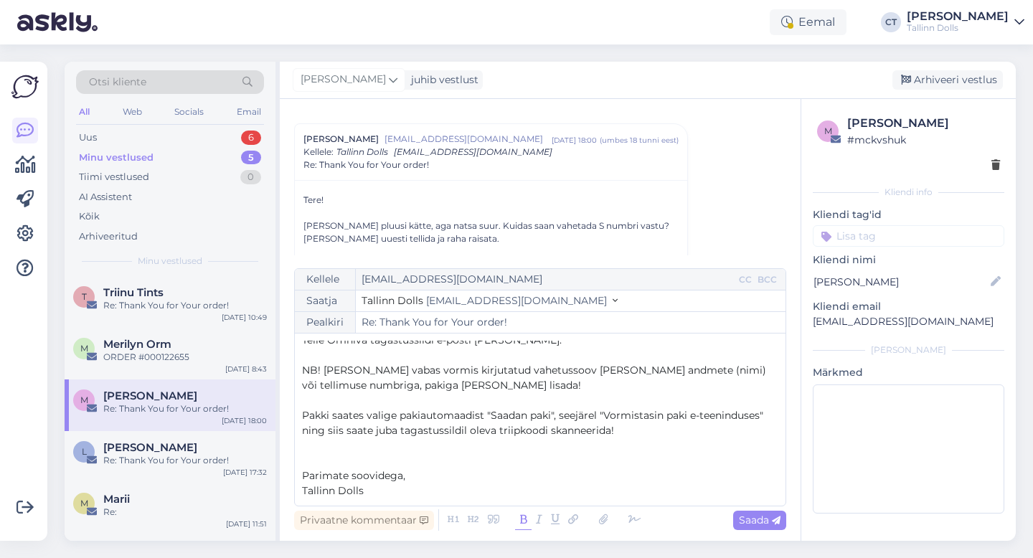
click at [524, 517] on icon at bounding box center [523, 520] width 16 height 20
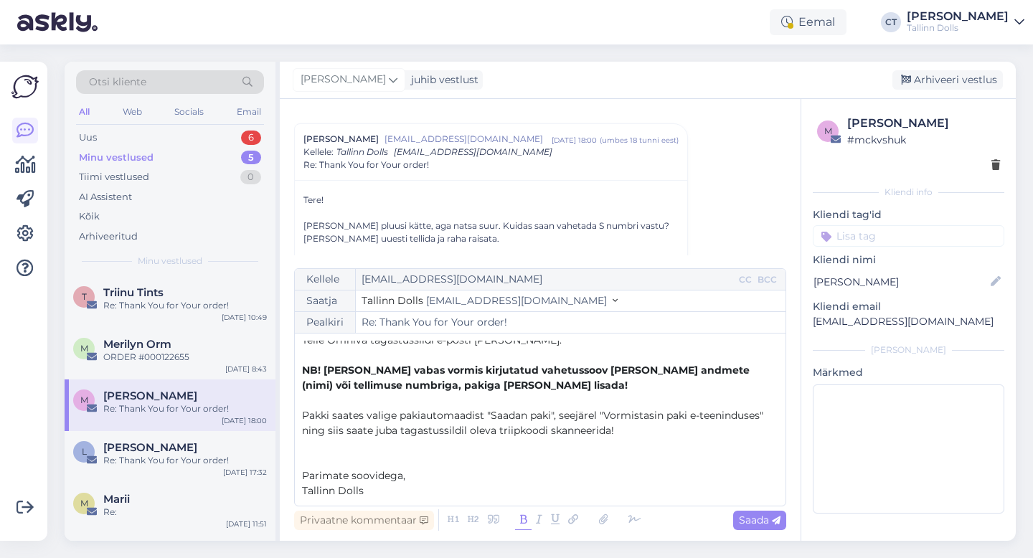
click at [494, 465] on p "﻿" at bounding box center [540, 460] width 476 height 15
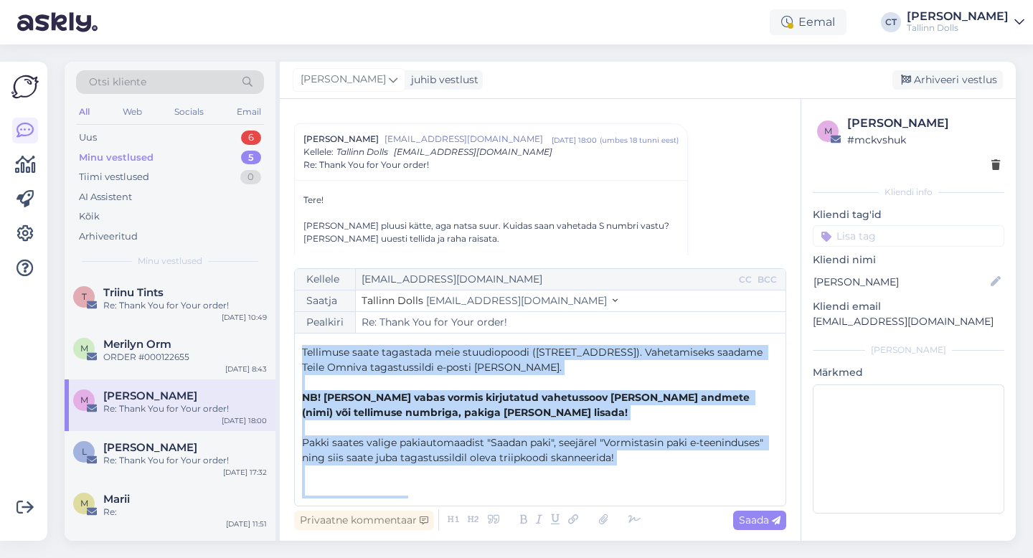
scroll to position [0, 0]
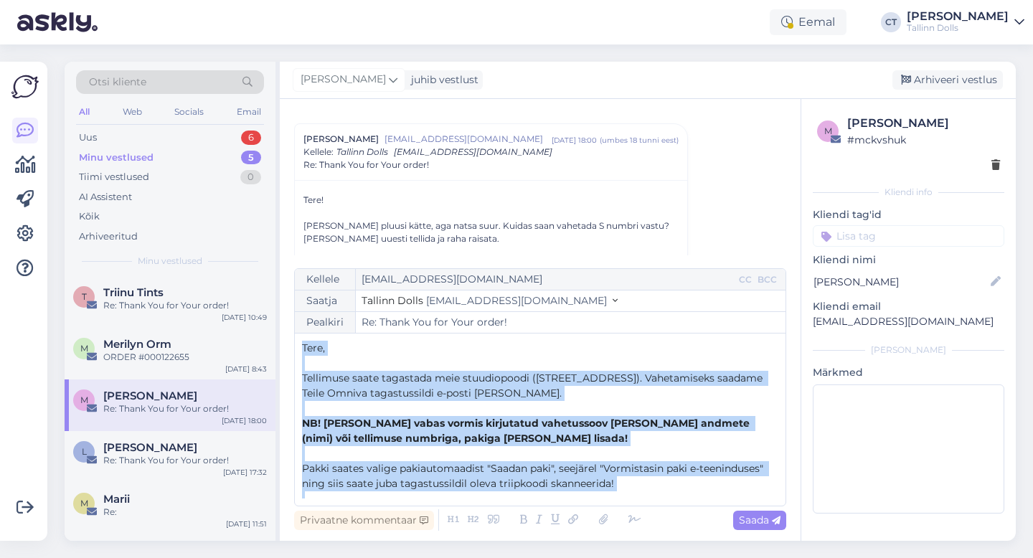
drag, startPoint x: 381, startPoint y: 488, endPoint x: 302, endPoint y: 333, distance: 173.8
click at [302, 333] on div "Kellele [EMAIL_ADDRESS][DOMAIN_NAME] CC BCC Saatja Tallinn Dolls [EMAIL_ADDRESS…" at bounding box center [540, 387] width 492 height 238
copy div "Tere, ﻿ Tellimuse saate tagastada meie stuudiopoodi ([STREET_ADDRESS]). Vahetam…"
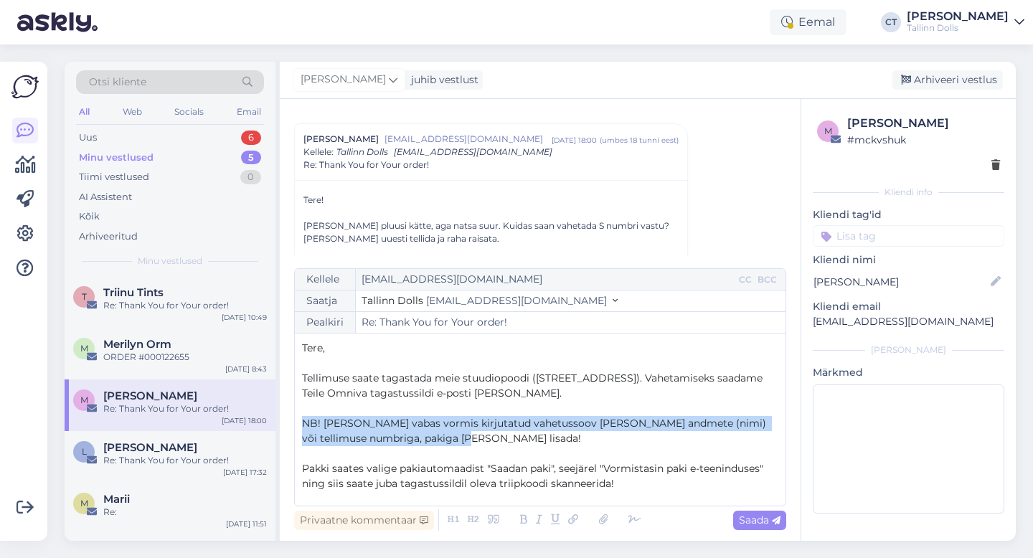
drag, startPoint x: 298, startPoint y: 420, endPoint x: 477, endPoint y: 442, distance: 180.6
click at [477, 442] on div "Kellele [EMAIL_ADDRESS][DOMAIN_NAME] CC BCC Saatja Tallinn Dolls [EMAIL_ADDRESS…" at bounding box center [540, 387] width 492 height 238
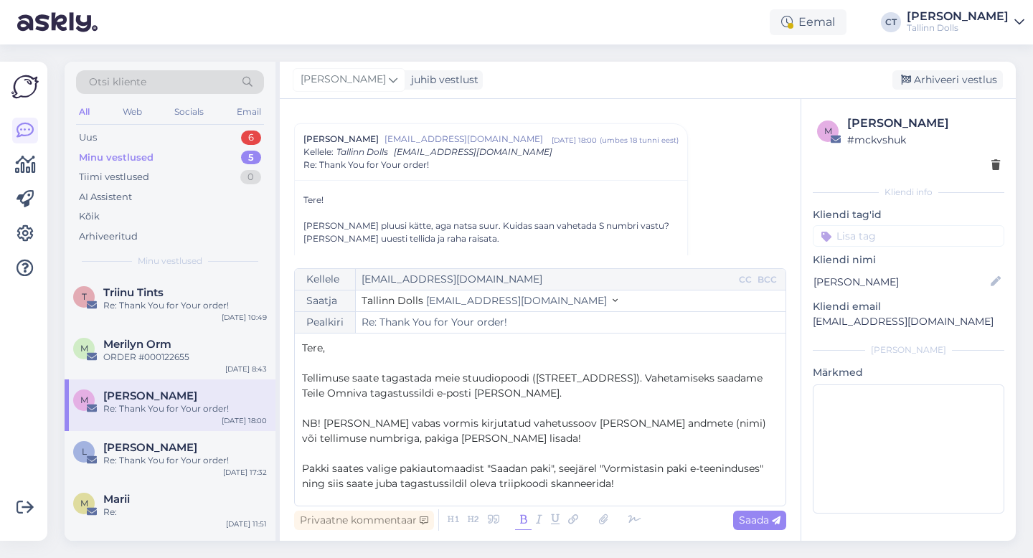
click at [524, 524] on icon at bounding box center [523, 520] width 16 height 20
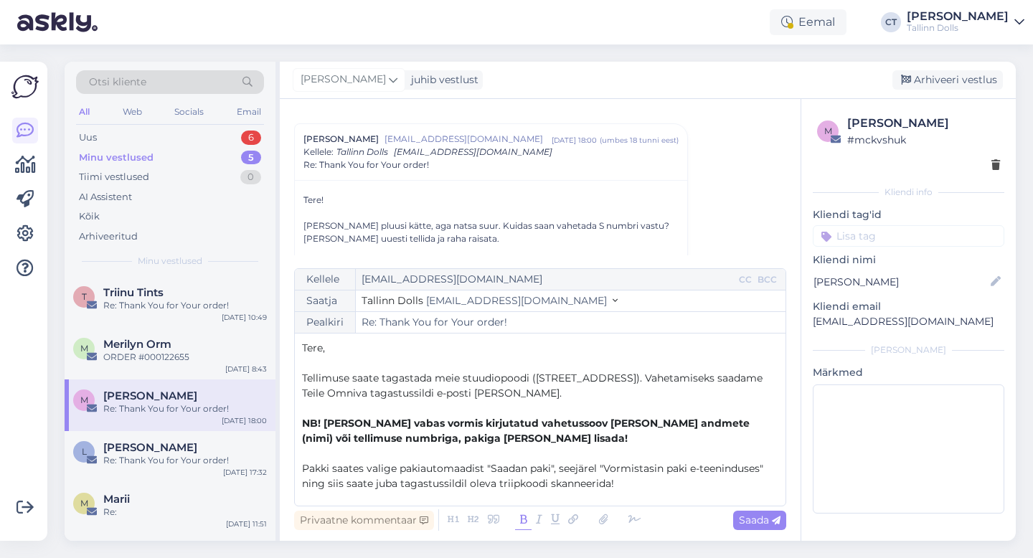
click at [508, 455] on p "﻿" at bounding box center [540, 453] width 476 height 15
drag, startPoint x: 921, startPoint y: 322, endPoint x: 810, endPoint y: 319, distance: 110.5
click at [810, 319] on div "m [PERSON_NAME] # mckvshuk Kliendi info Kliendi tag'id zipper navy ZIPPER NAVY …" at bounding box center [908, 317] width 214 height 436
copy p "[EMAIL_ADDRESS][DOMAIN_NAME]"
click at [756, 520] on span "Saada" at bounding box center [760, 519] width 42 height 13
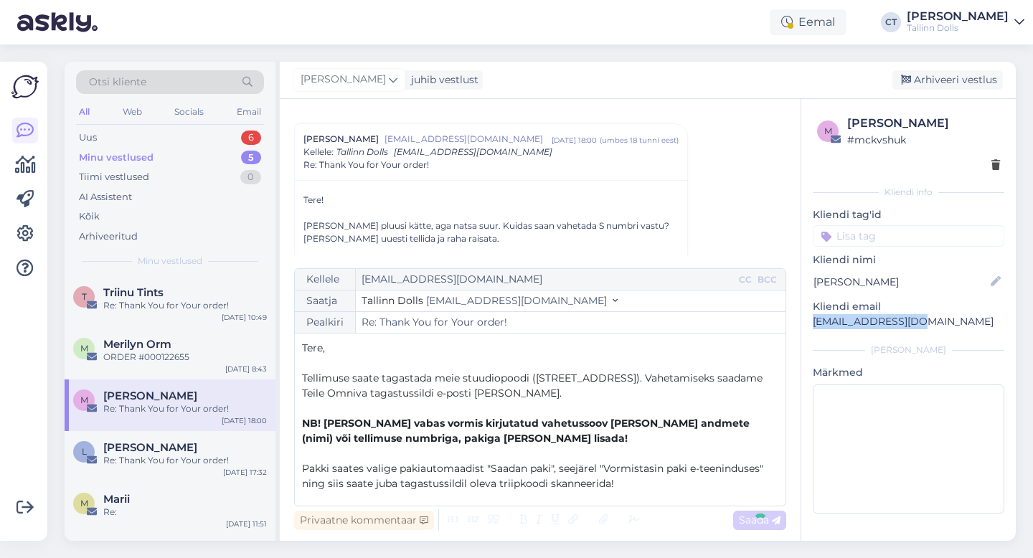
type input "Re: Re: Thank You for Your order!"
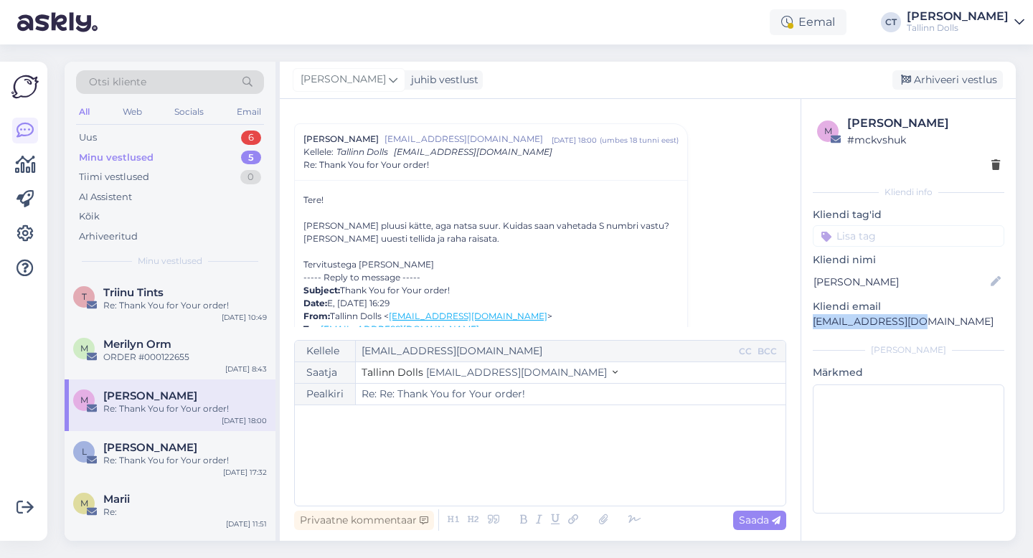
scroll to position [1197, 0]
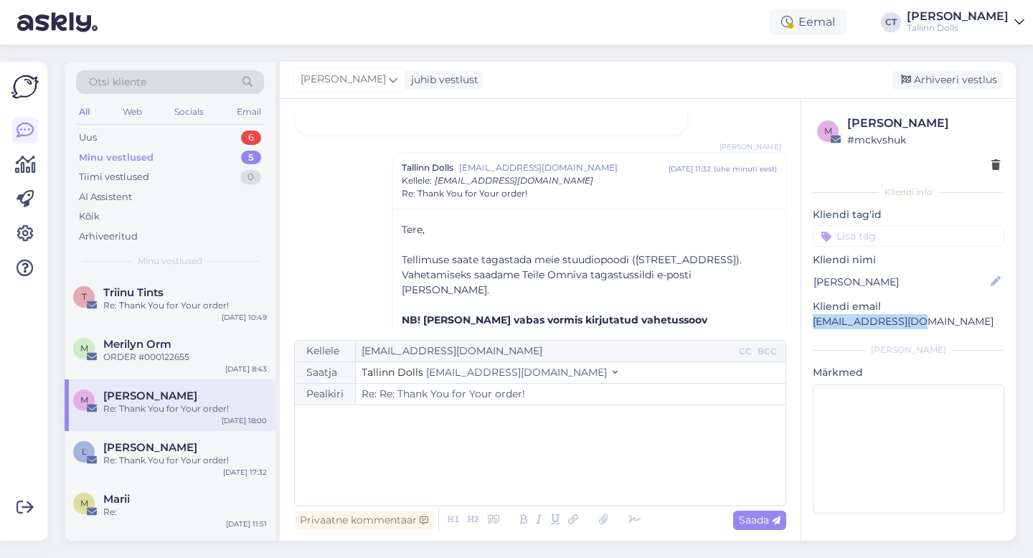
click at [189, 88] on div "Otsi kliente" at bounding box center [170, 82] width 188 height 24
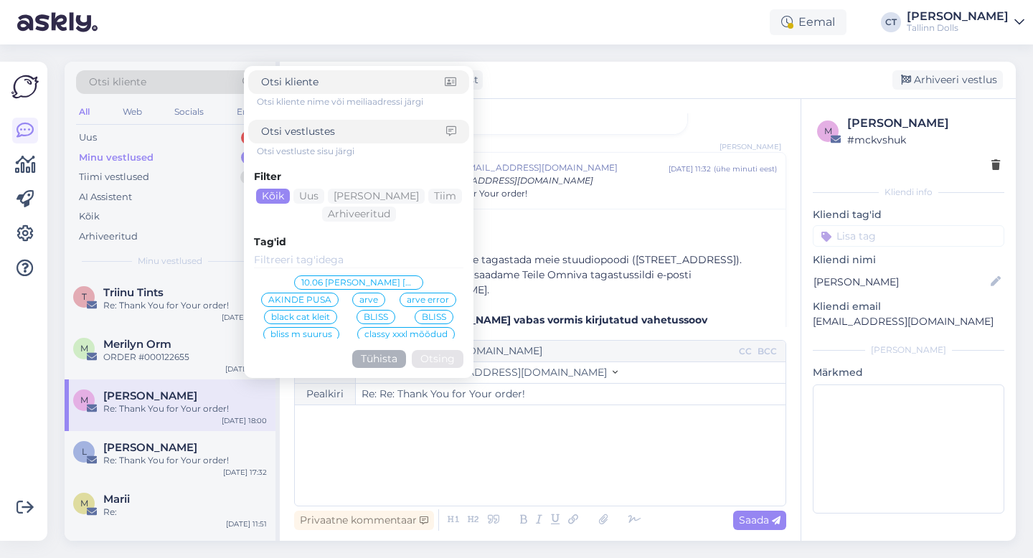
click at [323, 122] on div at bounding box center [358, 132] width 221 height 24
click at [326, 133] on input at bounding box center [353, 131] width 185 height 15
type input "tagastus"
click button "Otsing" at bounding box center [438, 359] width 52 height 18
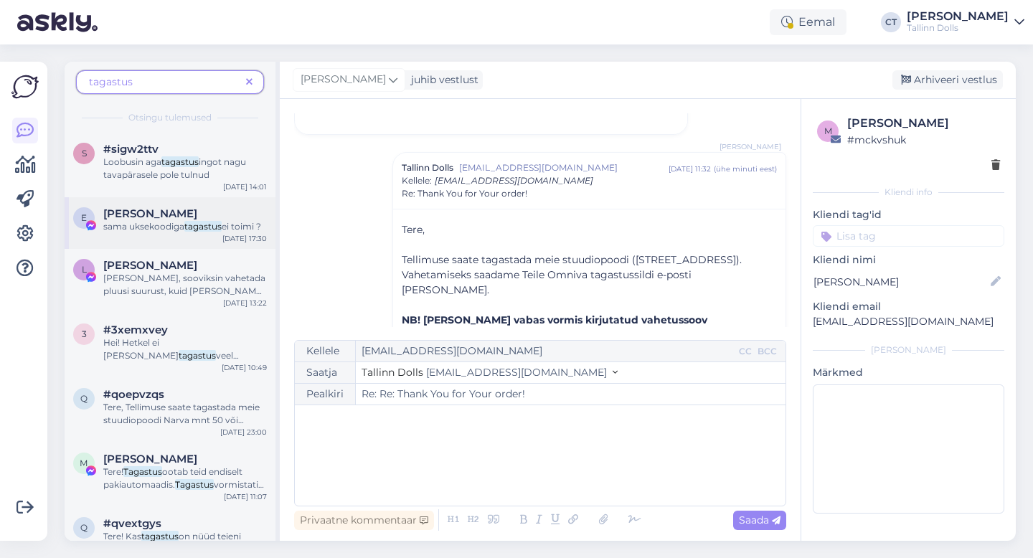
click at [174, 214] on div "[PERSON_NAME]" at bounding box center [185, 213] width 164 height 13
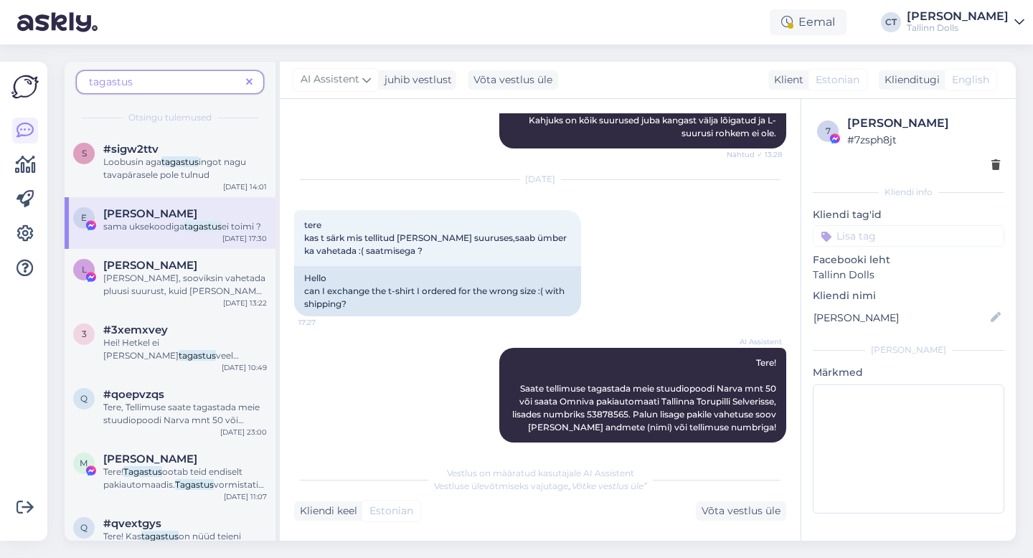
scroll to position [1213, 0]
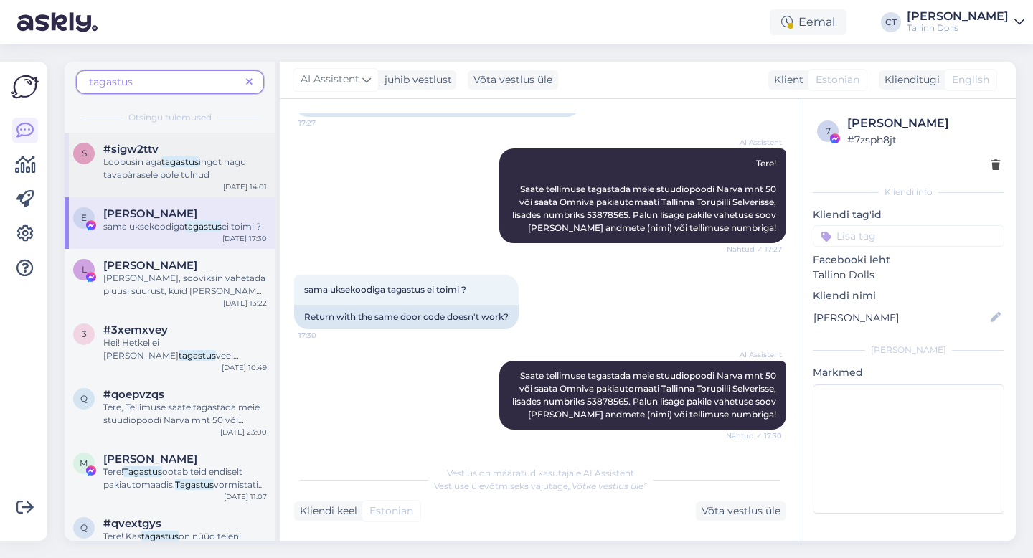
click at [169, 175] on span "ingot nagu tavapärasele pole tulnud" at bounding box center [174, 168] width 143 height 24
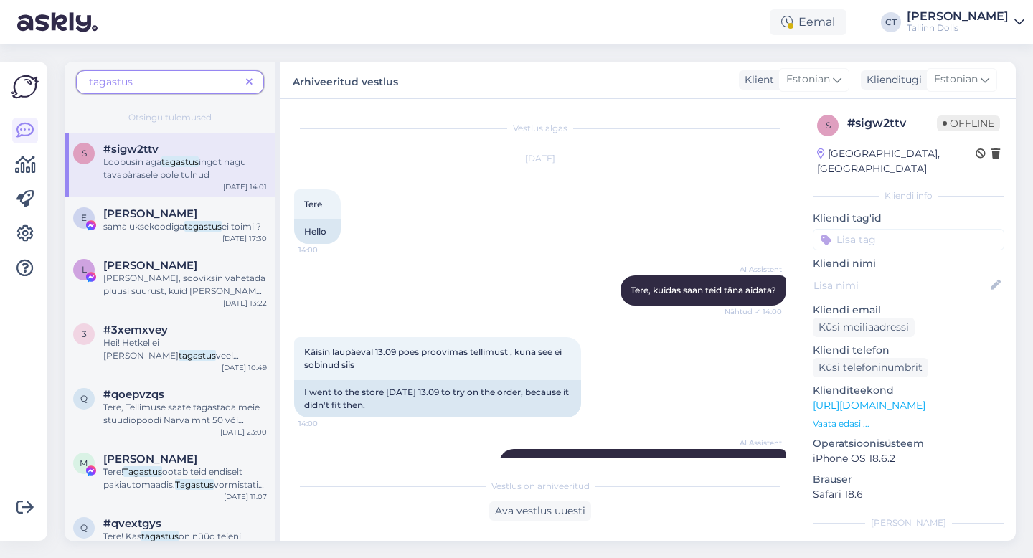
scroll to position [387, 0]
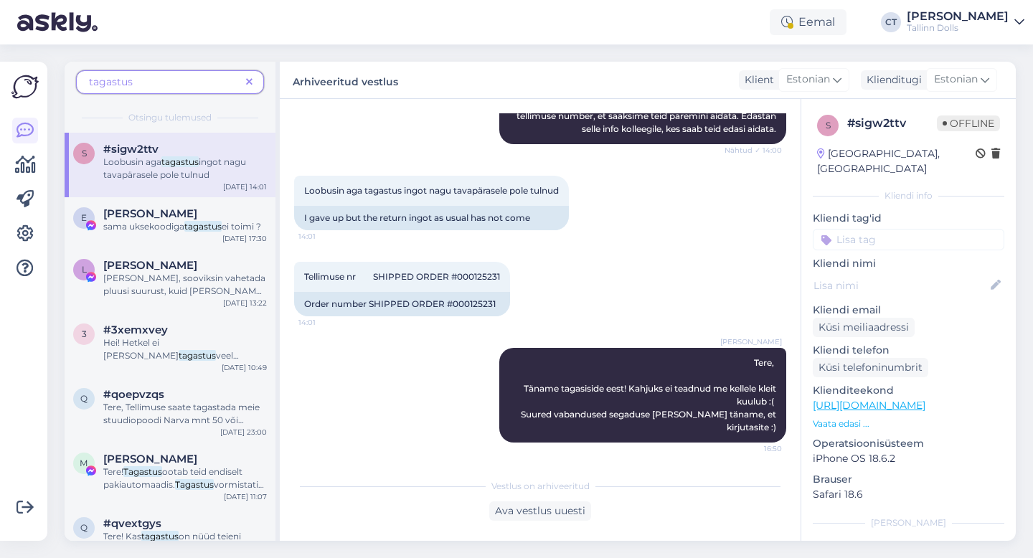
click at [191, 84] on span "tagastus" at bounding box center [164, 82] width 151 height 15
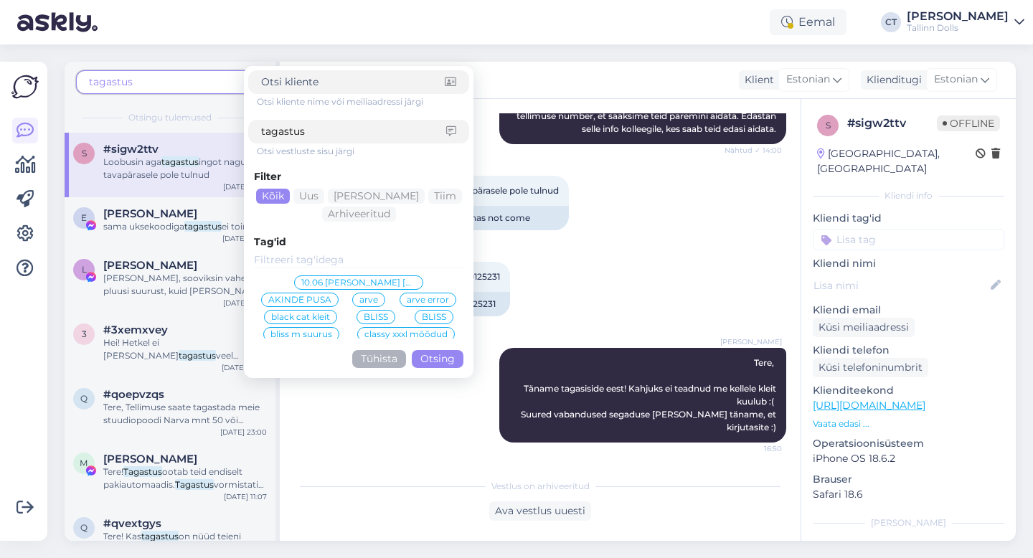
click at [316, 126] on input "tagastus" at bounding box center [353, 131] width 185 height 15
type input "tagastada"
click button "Otsing" at bounding box center [438, 359] width 52 height 18
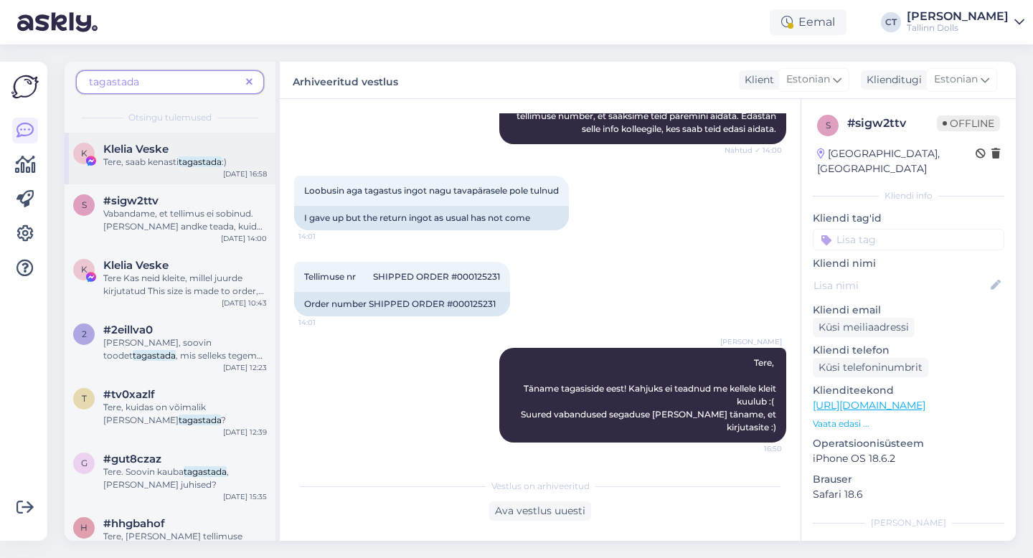
click at [176, 153] on div "Klelia Veske" at bounding box center [185, 149] width 164 height 13
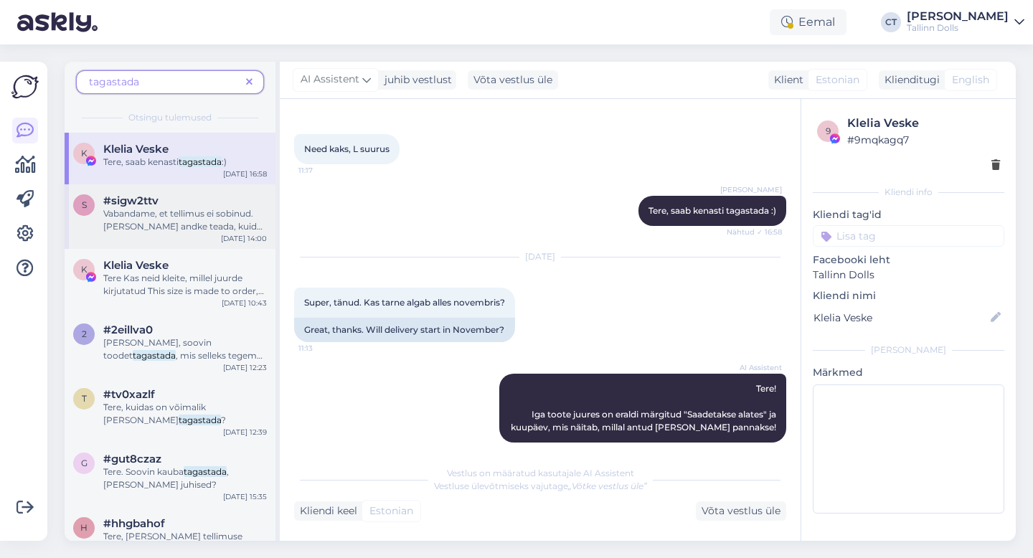
click at [147, 227] on span "Vabandame, et tellimus ei sobinud. [PERSON_NAME] andke teada, kuidas soovite ed…" at bounding box center [184, 232] width 163 height 49
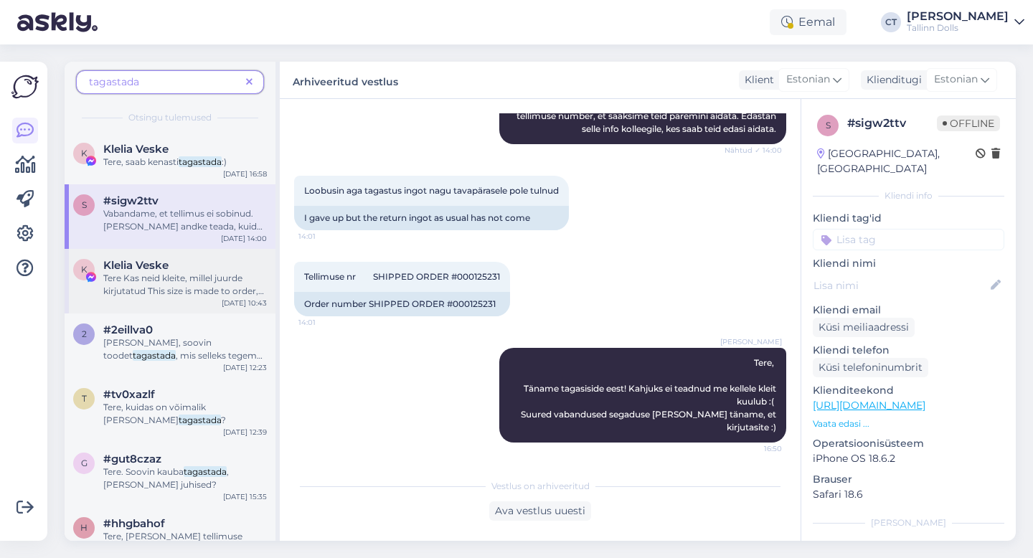
click at [194, 289] on span "Tere Kas neid kleite, millel juurde kirjutatud This size is made to order, neid…" at bounding box center [183, 291] width 161 height 37
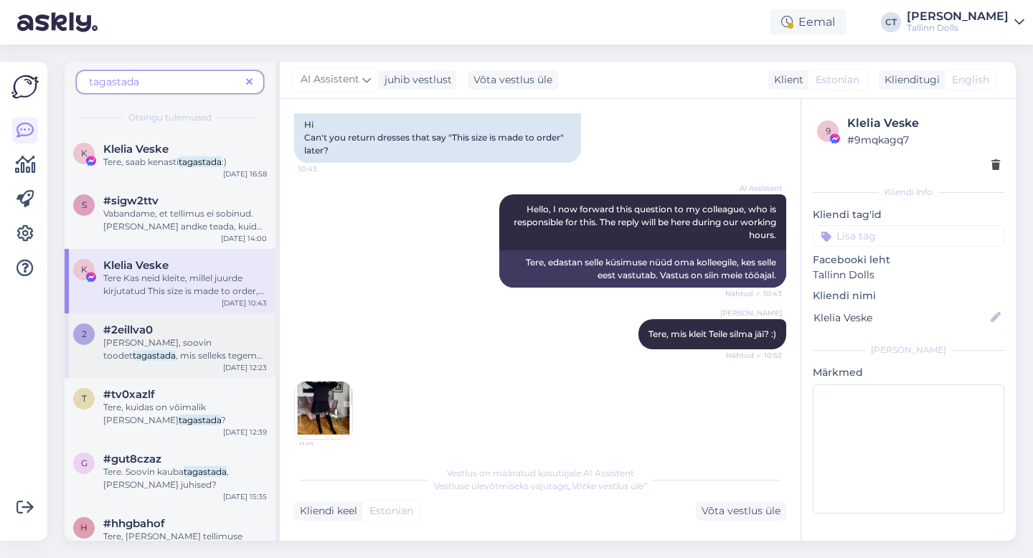
scroll to position [985, 0]
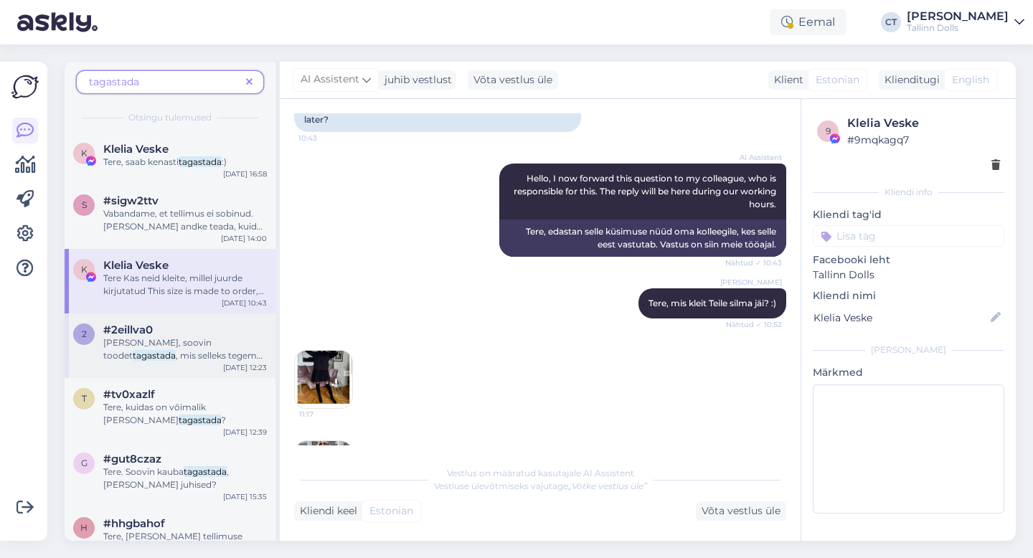
click at [161, 344] on span "[PERSON_NAME], soovin toodet" at bounding box center [157, 349] width 108 height 24
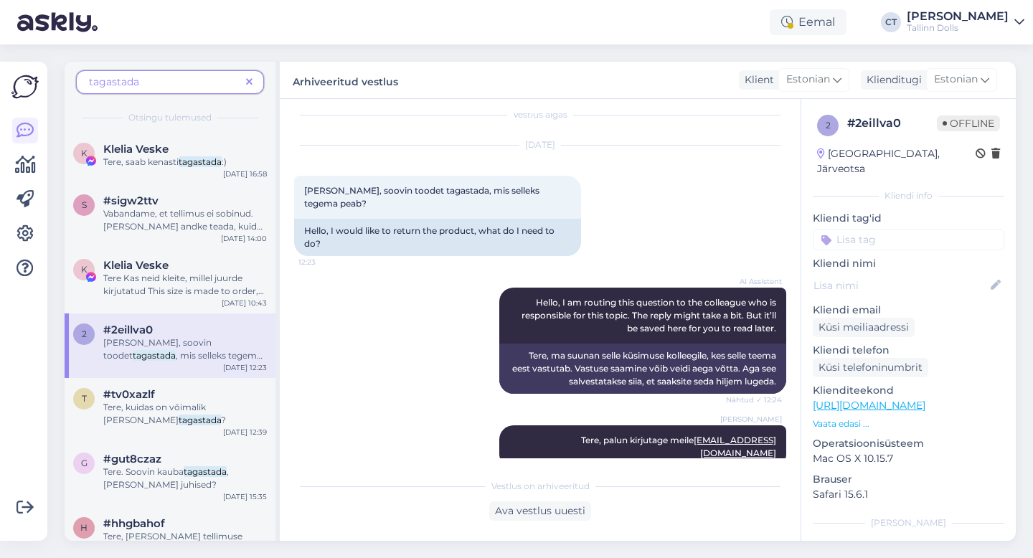
scroll to position [42, 0]
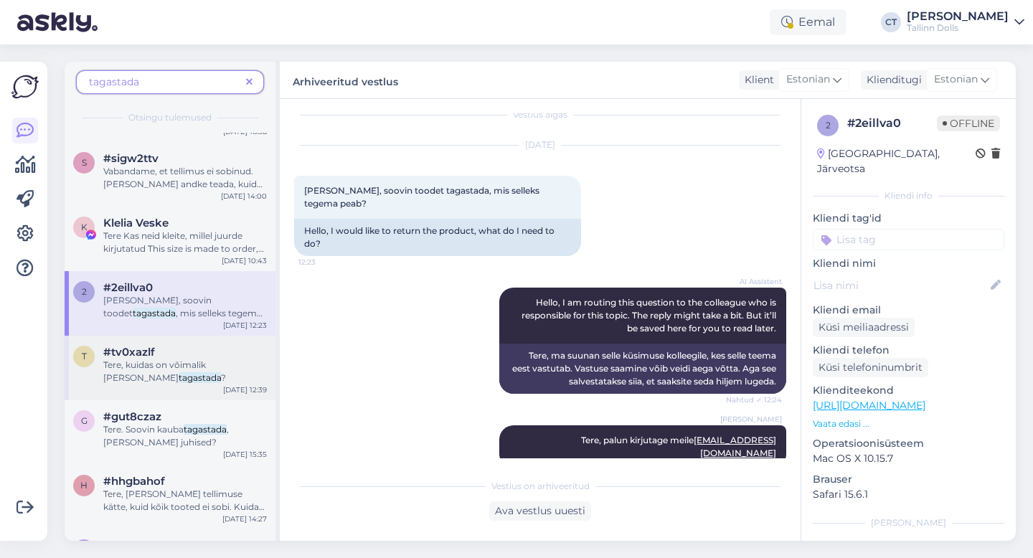
click at [202, 376] on div "Tere, kuidas on võimalik [PERSON_NAME] tagastada ?" at bounding box center [185, 372] width 164 height 26
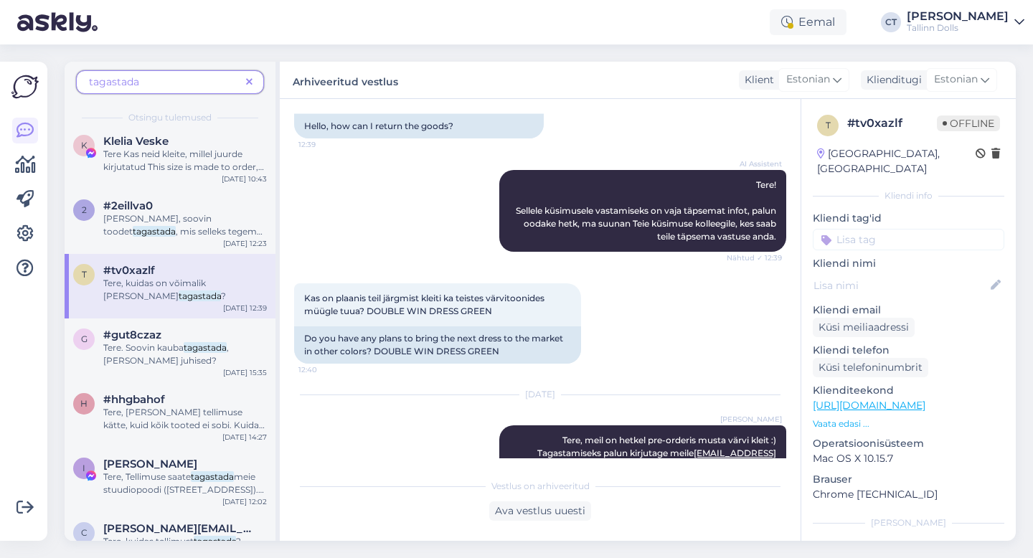
scroll to position [372, 0]
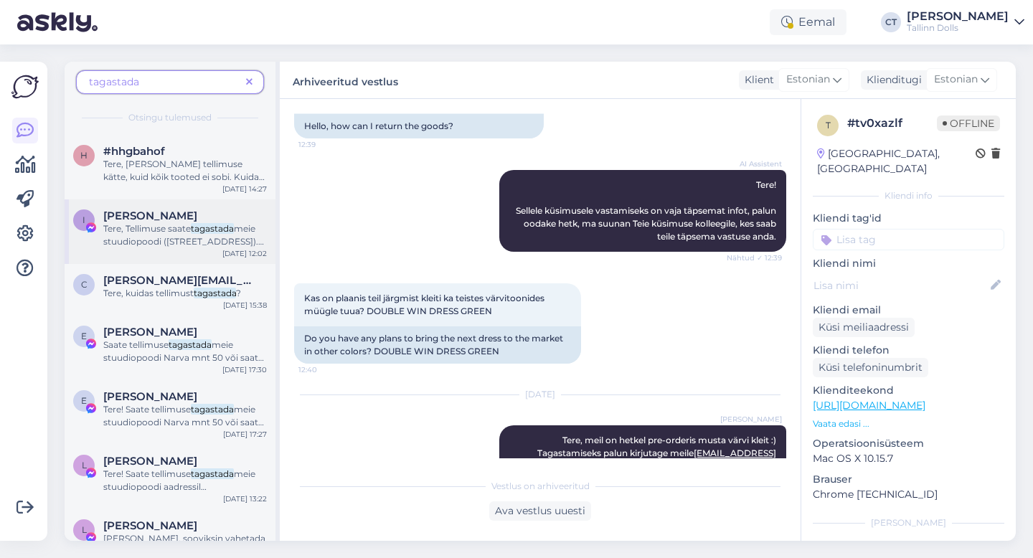
click at [156, 239] on span "meie stuudiopoodi ([STREET_ADDRESS]). Vahetamiseks saadame Teile Omniva tagastu…" at bounding box center [183, 338] width 161 height 230
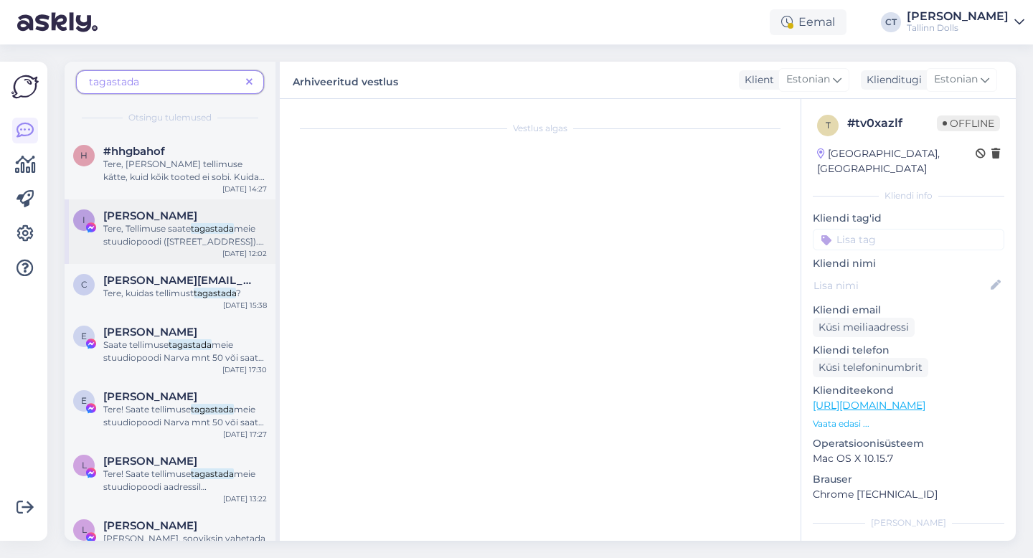
scroll to position [313, 0]
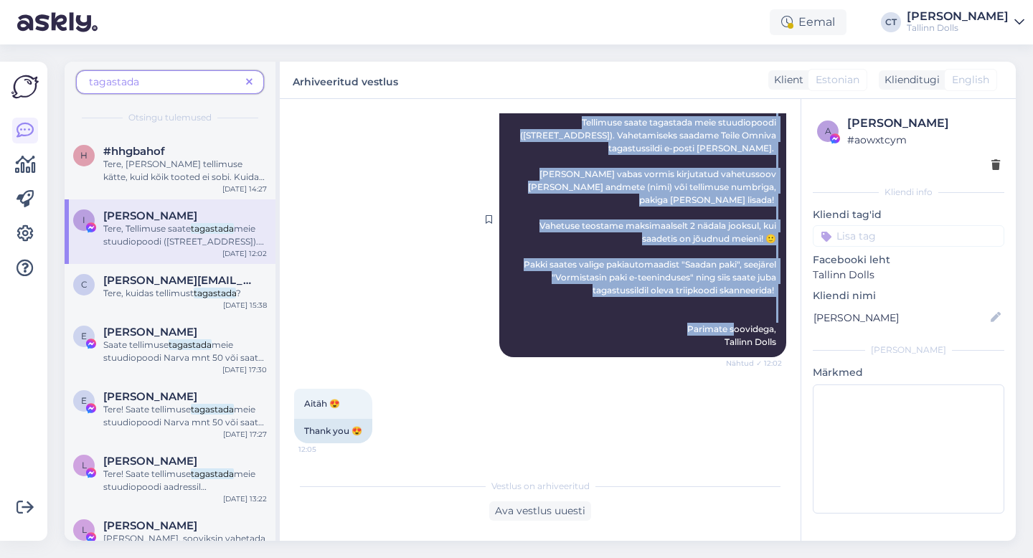
drag, startPoint x: 734, startPoint y: 172, endPoint x: 783, endPoint y: 406, distance: 239.0
click at [783, 357] on div "[PERSON_NAME], Tellimuse saate tagastada meie stuudiopoodi ([STREET_ADDRESS]). …" at bounding box center [642, 219] width 287 height 275
copy span "Tere, Tellimuse saate tagastada meie stuudiopoodi ([STREET_ADDRESS]). Vahetamis…"
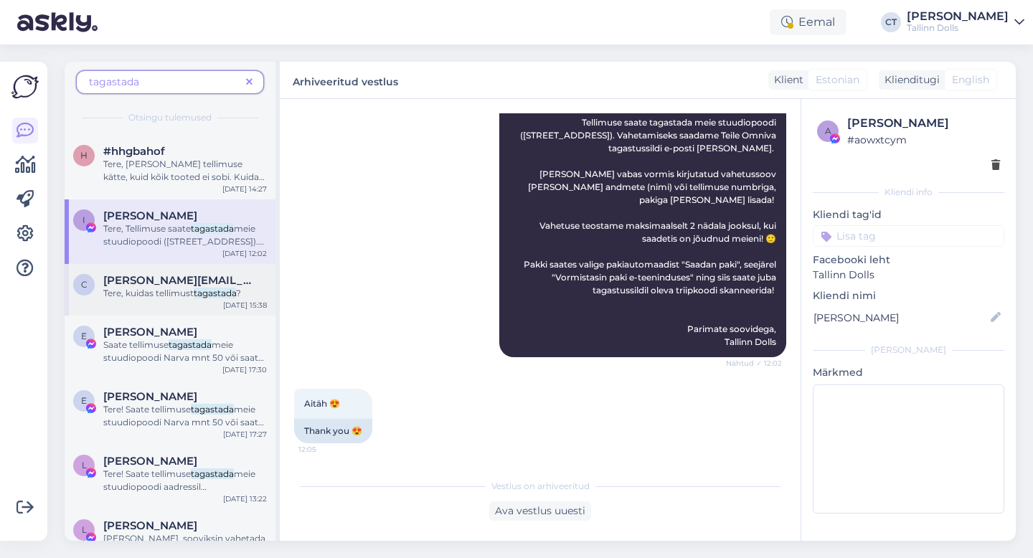
click at [181, 275] on span "[PERSON_NAME][EMAIL_ADDRESS][DOMAIN_NAME]" at bounding box center [177, 280] width 149 height 13
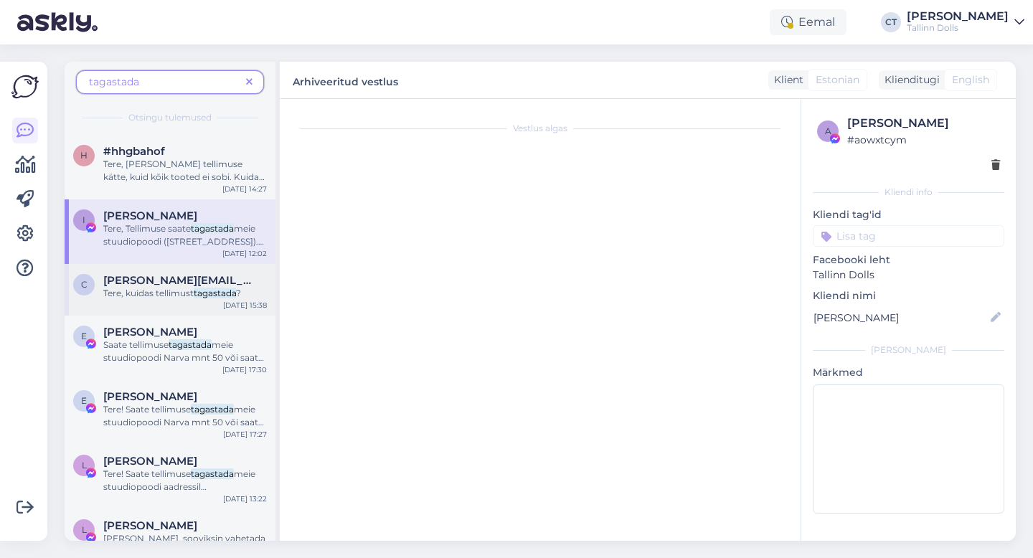
scroll to position [0, 0]
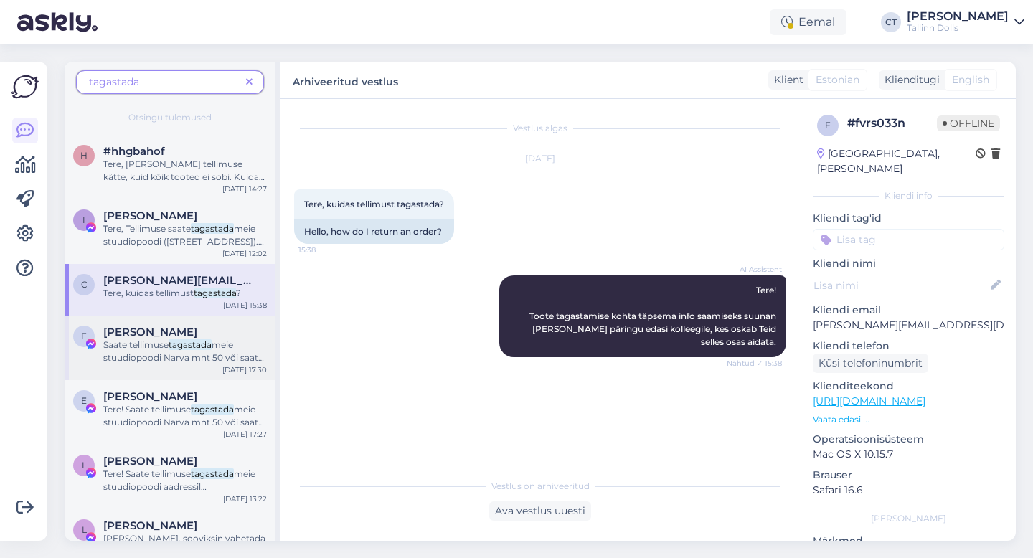
click at [169, 360] on span "meie stuudiopoodi Narva mnt 50 või saata Omniva pakiautomaati Tallinna Torupill…" at bounding box center [183, 389] width 161 height 101
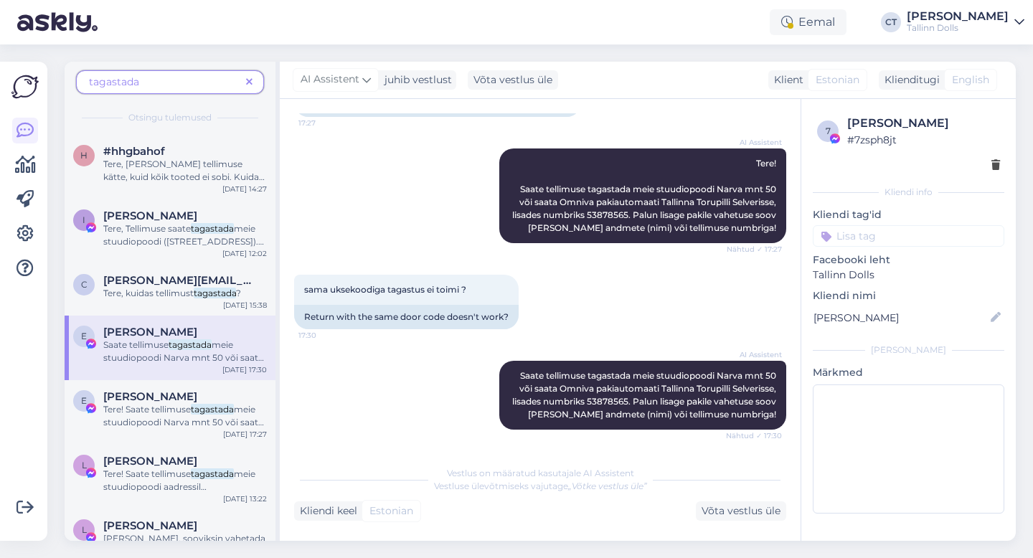
click at [252, 79] on icon at bounding box center [249, 82] width 6 height 10
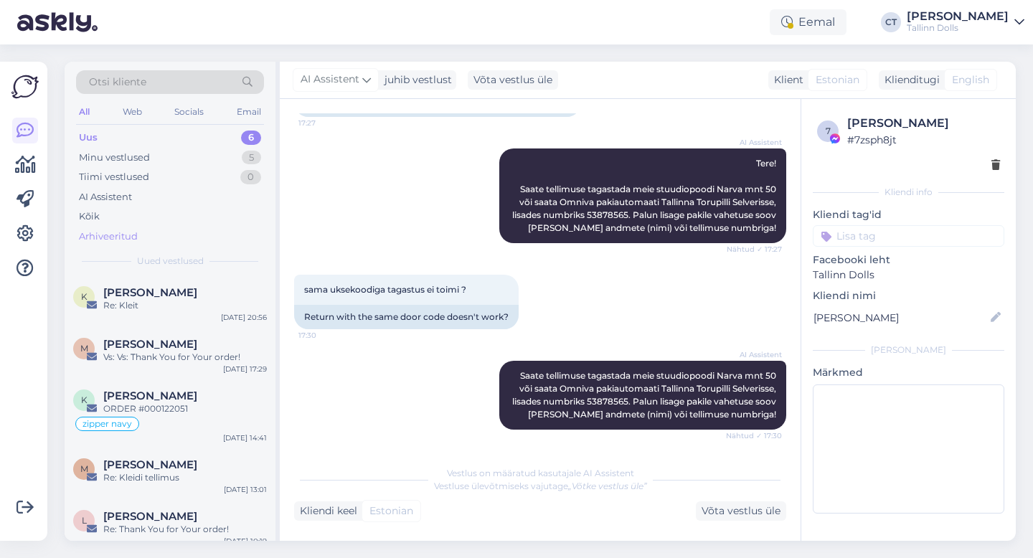
click at [141, 238] on div "Arhiveeritud" at bounding box center [170, 237] width 188 height 20
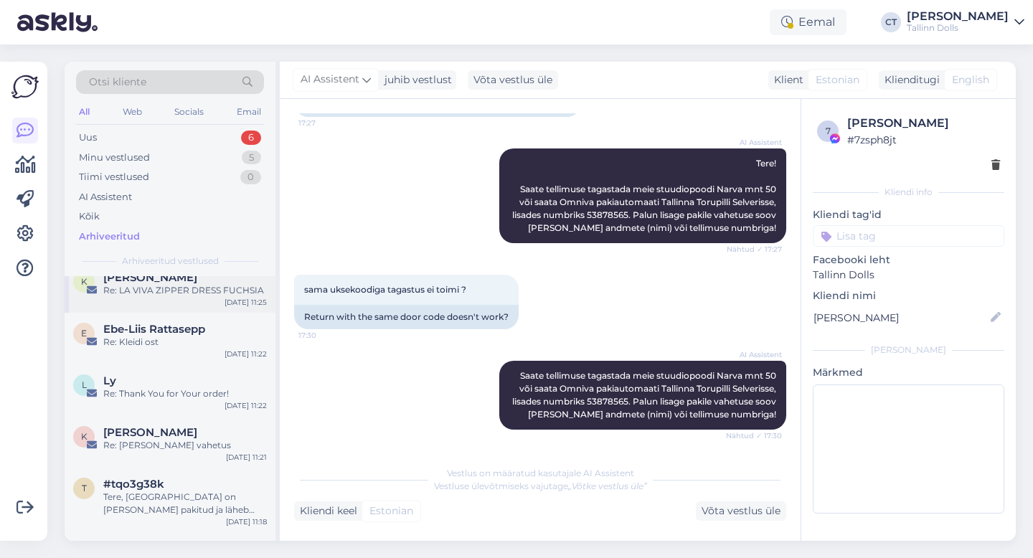
scroll to position [207, 0]
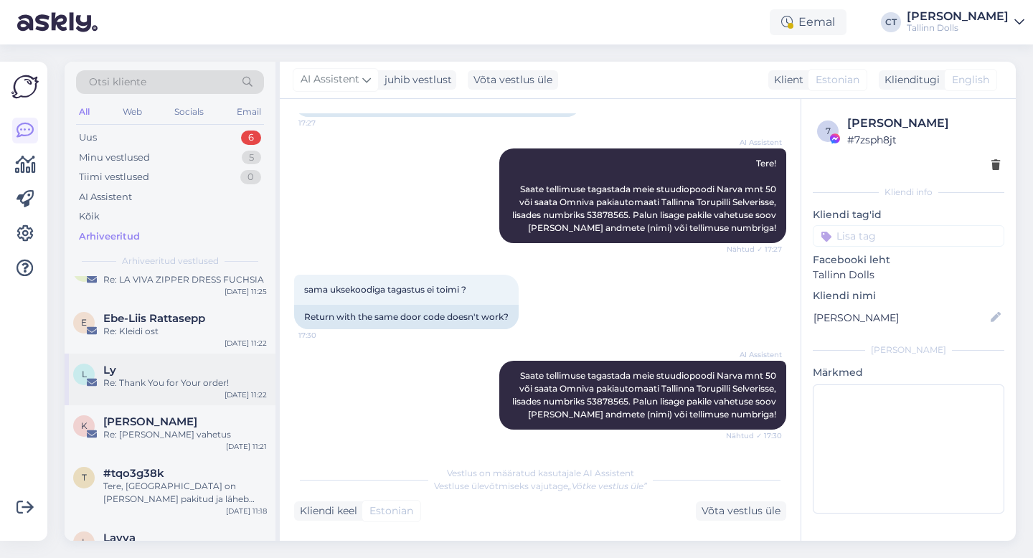
click at [168, 386] on div "Re: Thank You for Your order!" at bounding box center [185, 382] width 164 height 13
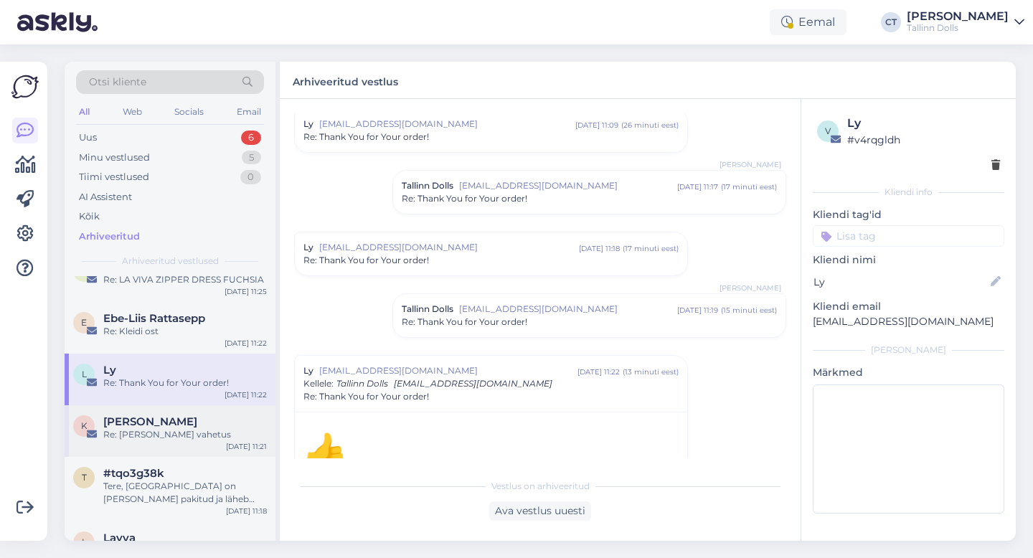
click at [164, 439] on div "Re: [PERSON_NAME] vahetus" at bounding box center [185, 434] width 164 height 13
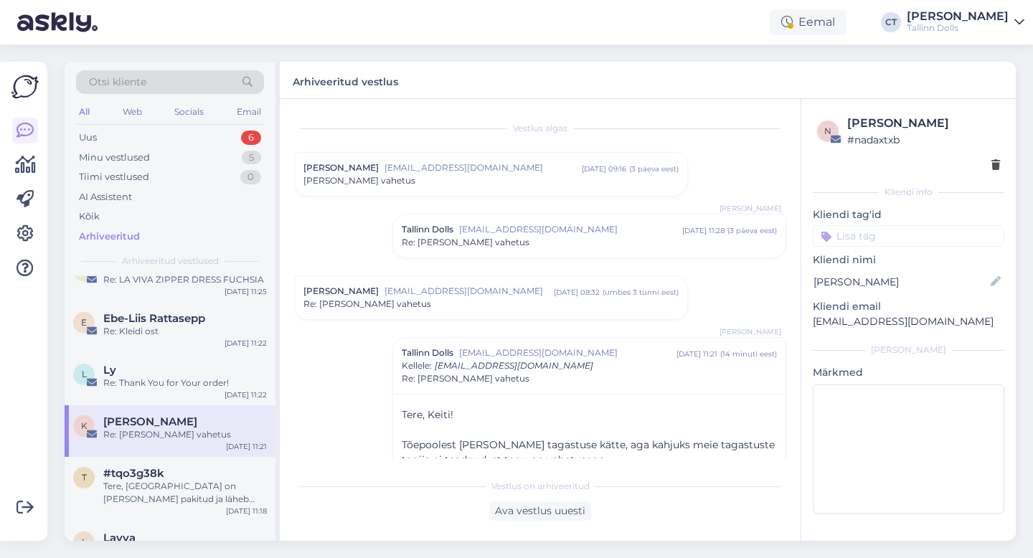
scroll to position [303, 0]
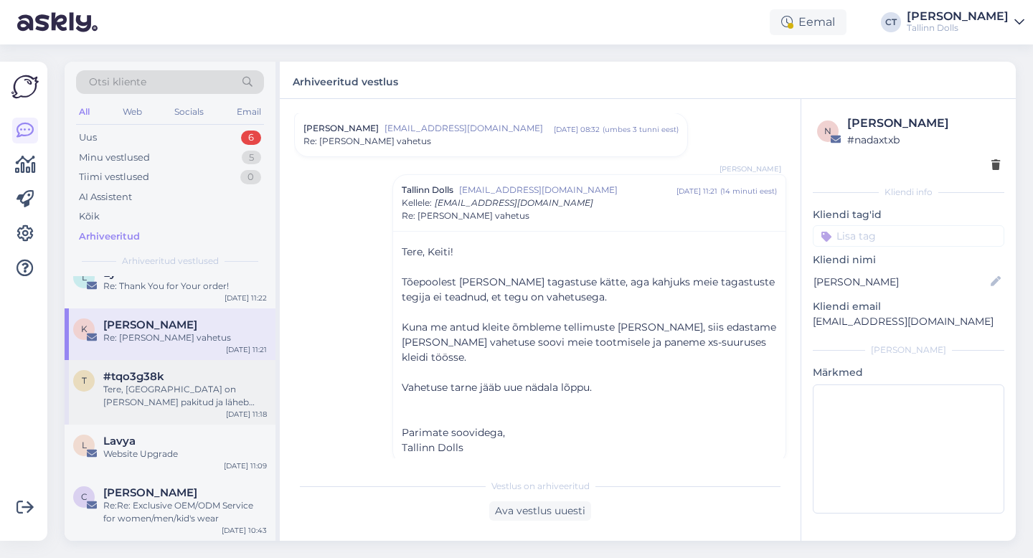
click at [174, 403] on div "Tere, [GEOGRAPHIC_DATA] on [PERSON_NAME] pakitud ja läheb kullerile :)" at bounding box center [185, 396] width 164 height 26
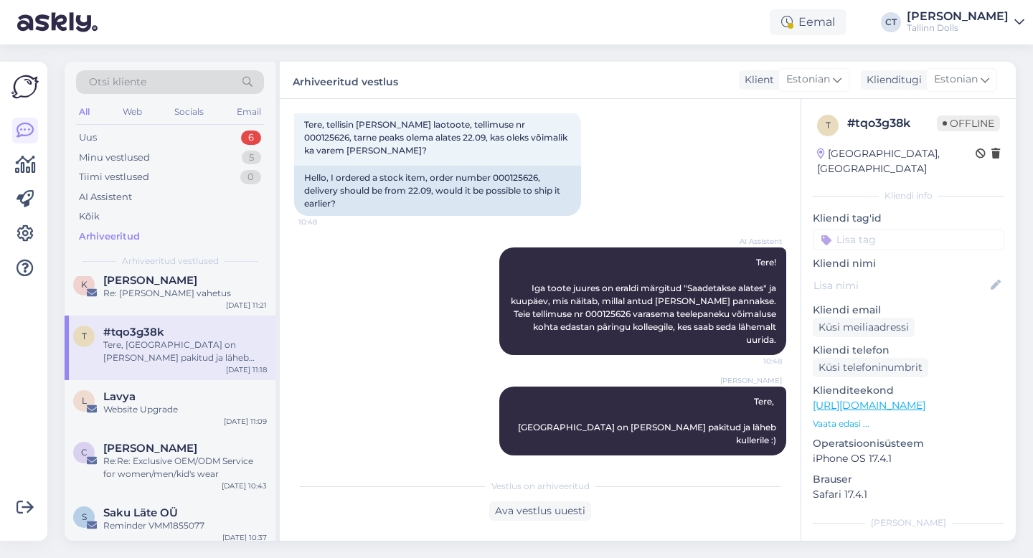
scroll to position [356, 0]
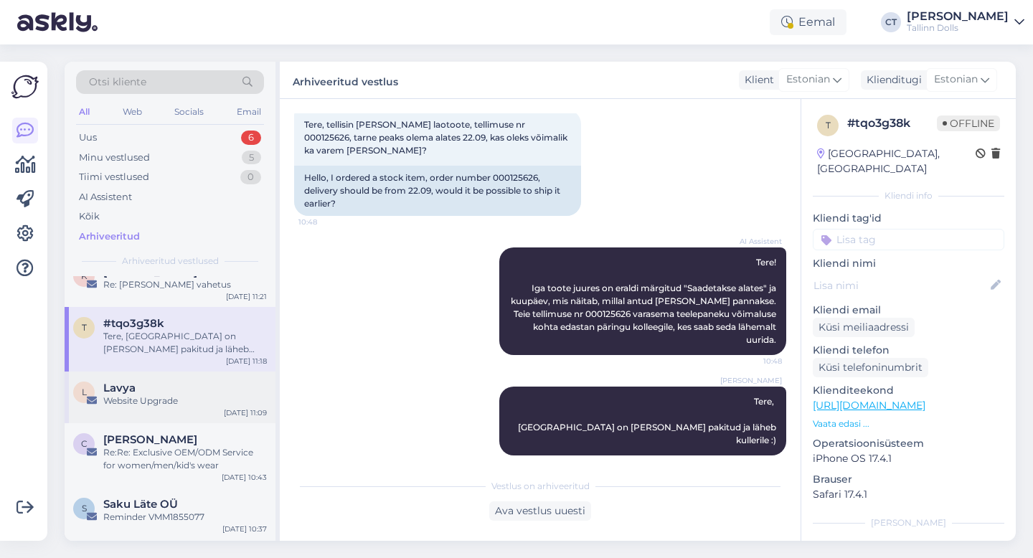
click at [171, 421] on div "[PERSON_NAME] Website Upgrade [DATE] 11:09" at bounding box center [170, 397] width 211 height 52
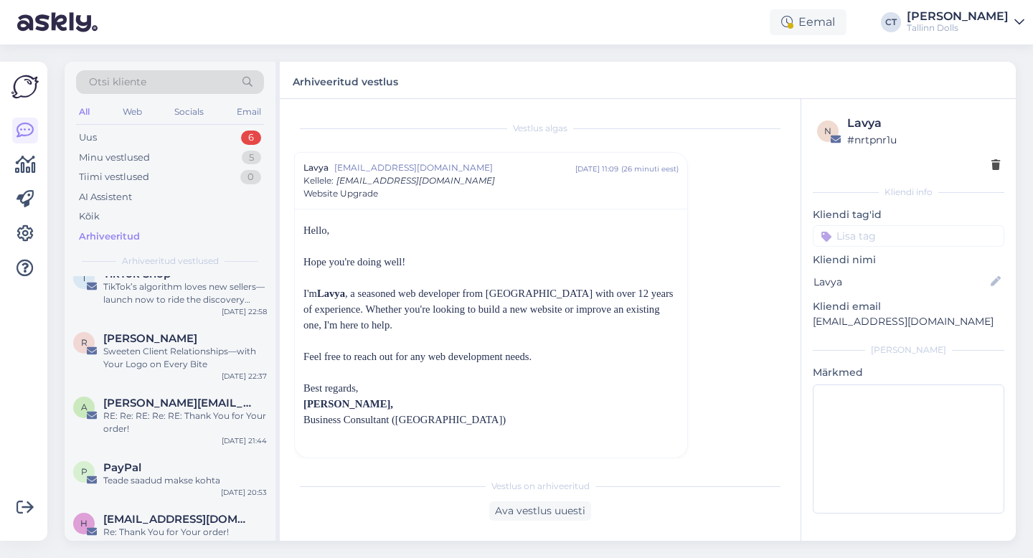
scroll to position [795, 0]
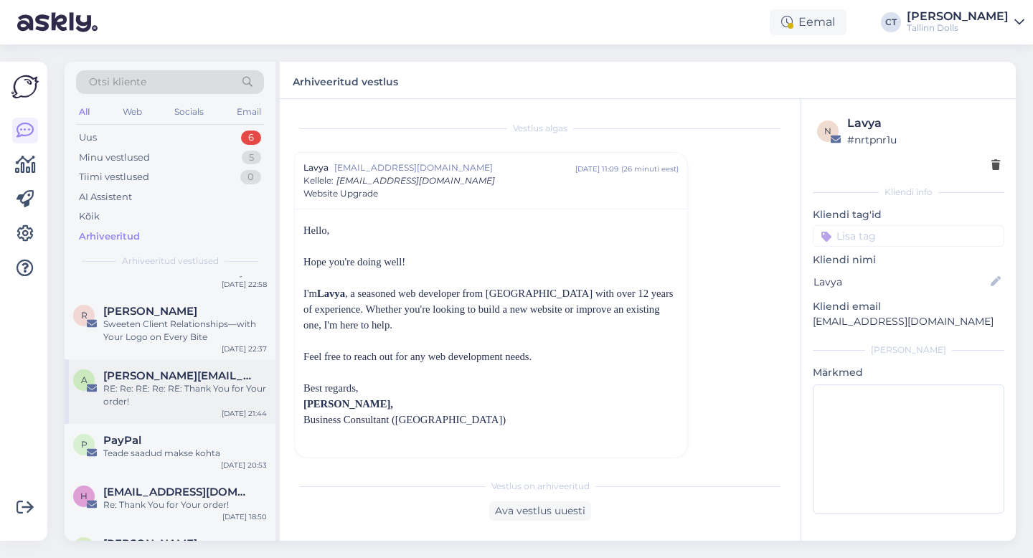
click at [179, 388] on div "RE: Re: RE: Re: RE: Thank You for Your order!" at bounding box center [185, 395] width 164 height 26
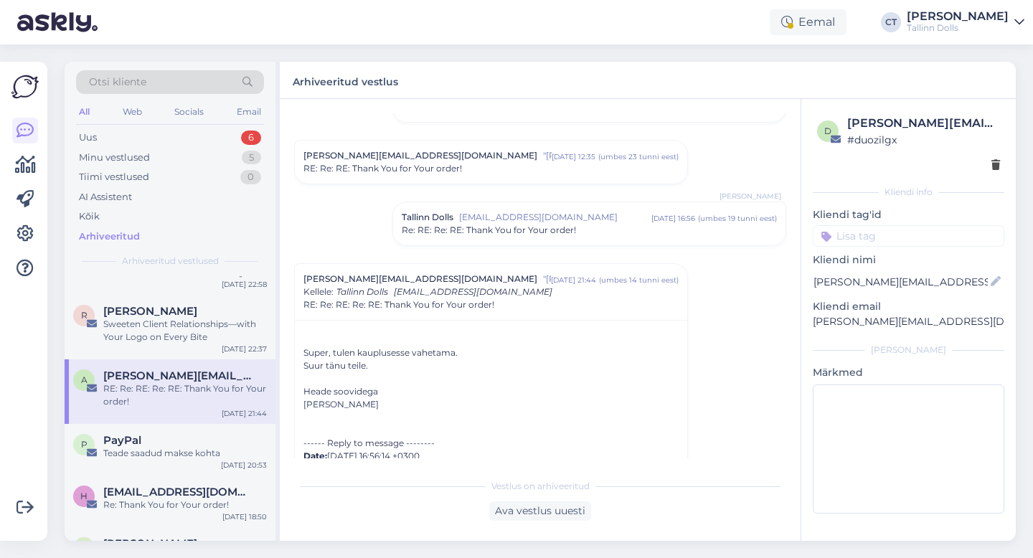
scroll to position [137, 0]
click at [153, 452] on div "Teade saadud makse kohta" at bounding box center [185, 453] width 164 height 13
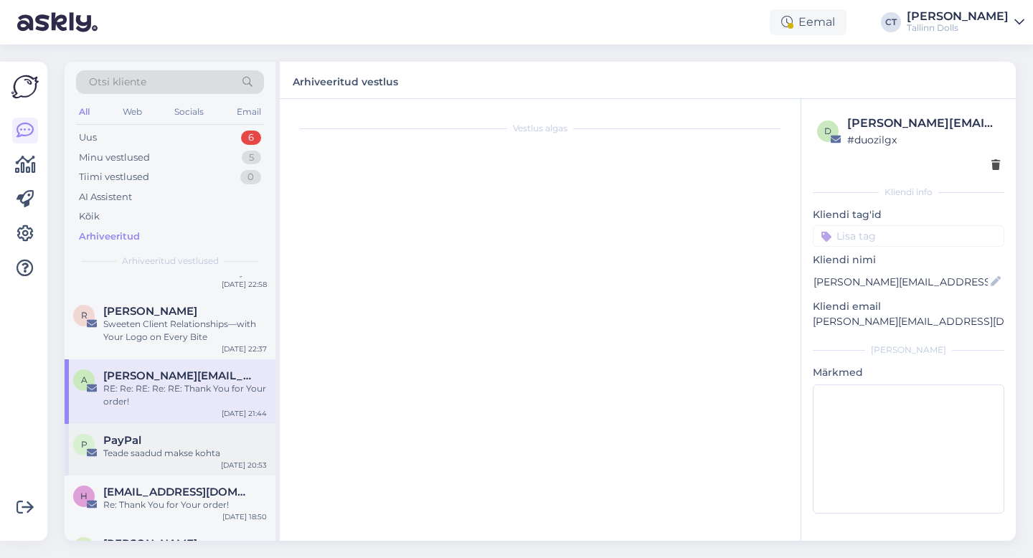
scroll to position [0, 0]
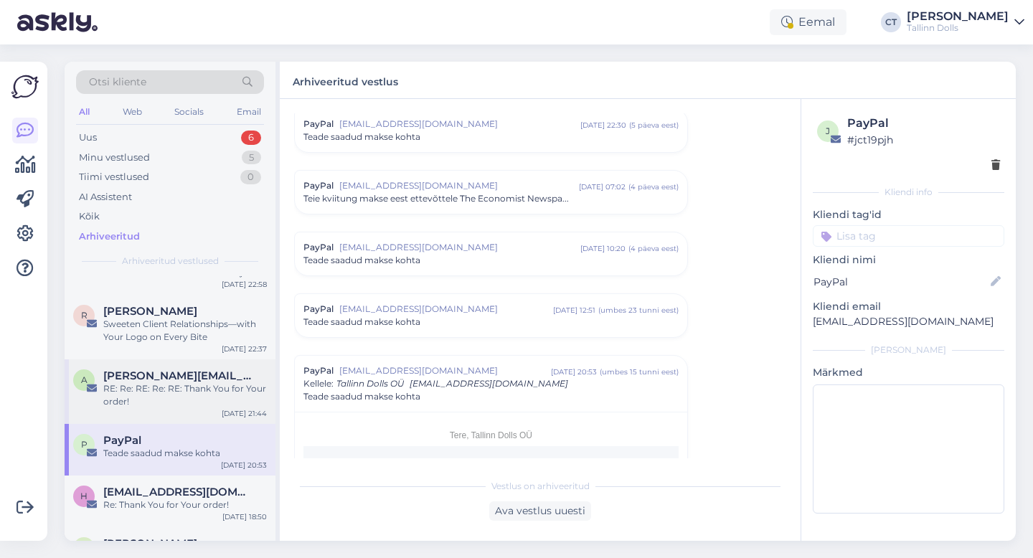
click at [169, 377] on span "[PERSON_NAME][EMAIL_ADDRESS][DOMAIN_NAME]" at bounding box center [177, 375] width 149 height 13
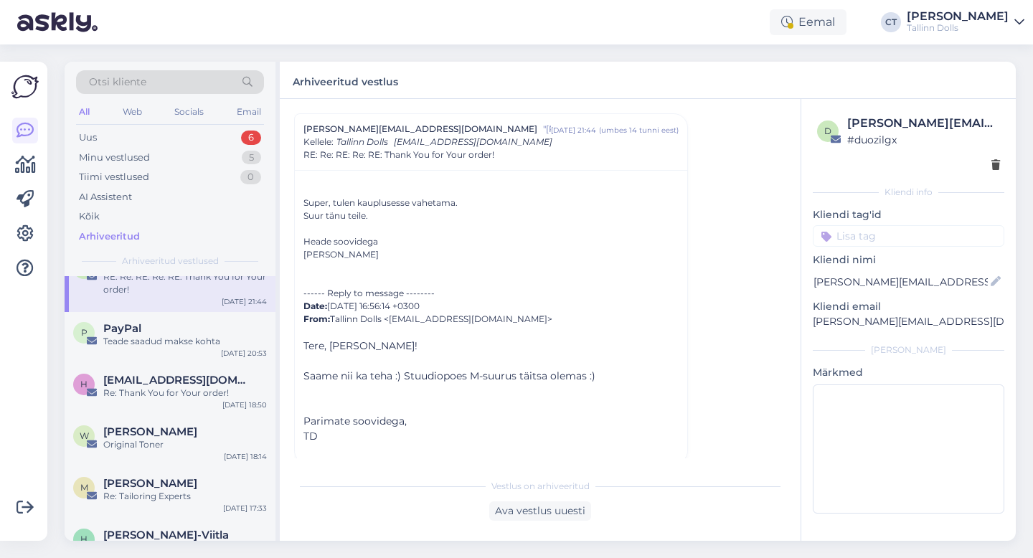
scroll to position [909, 0]
click at [169, 385] on div "Re: Thank You for Your order!" at bounding box center [185, 390] width 164 height 13
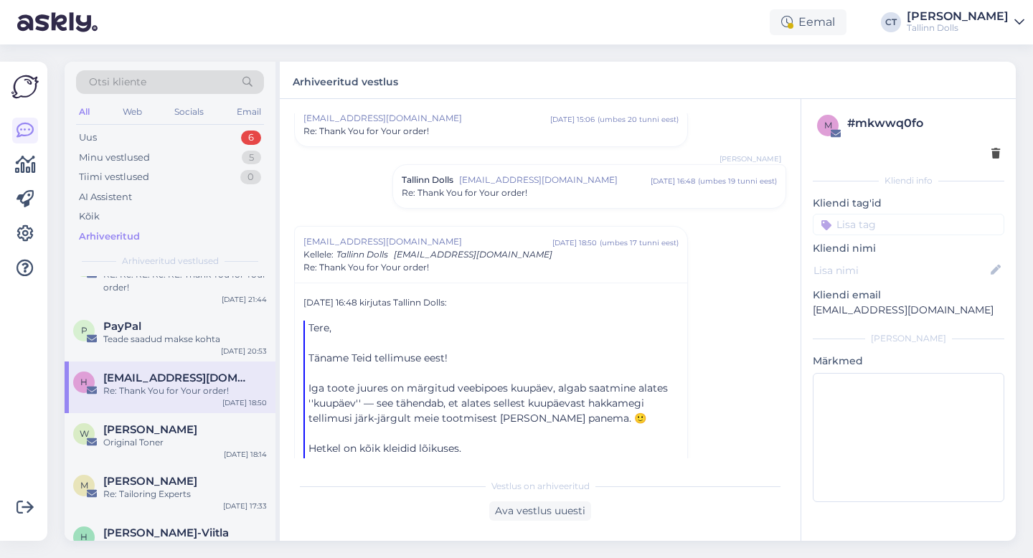
click at [481, 182] on span "[EMAIL_ADDRESS][DOMAIN_NAME]" at bounding box center [554, 180] width 191 height 13
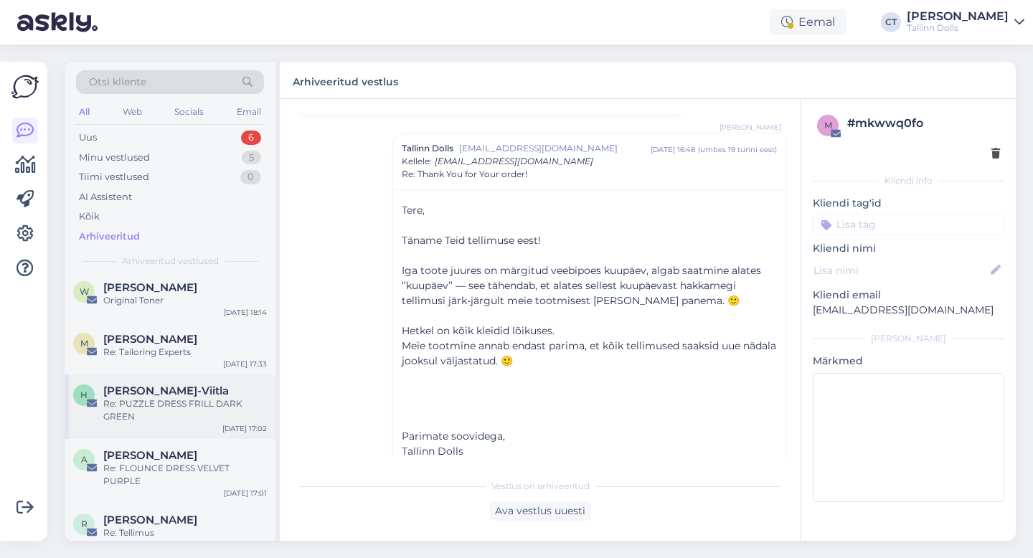
click at [174, 422] on div "Re: PUZZLE DRESS FRILL DARK GREEN" at bounding box center [185, 410] width 164 height 26
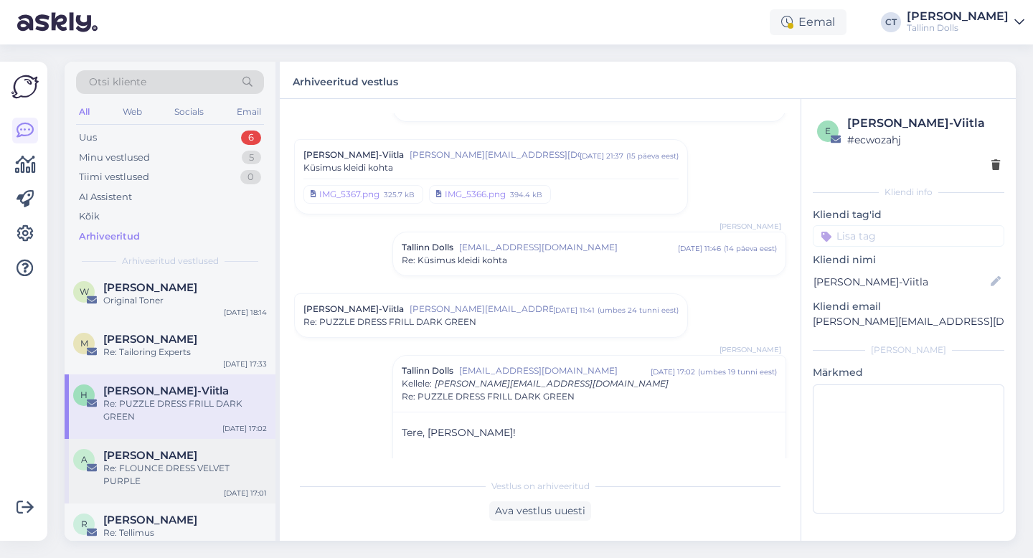
click at [174, 462] on div "Re: FLOUNCE DRESS VELVET PURPLE" at bounding box center [185, 475] width 164 height 26
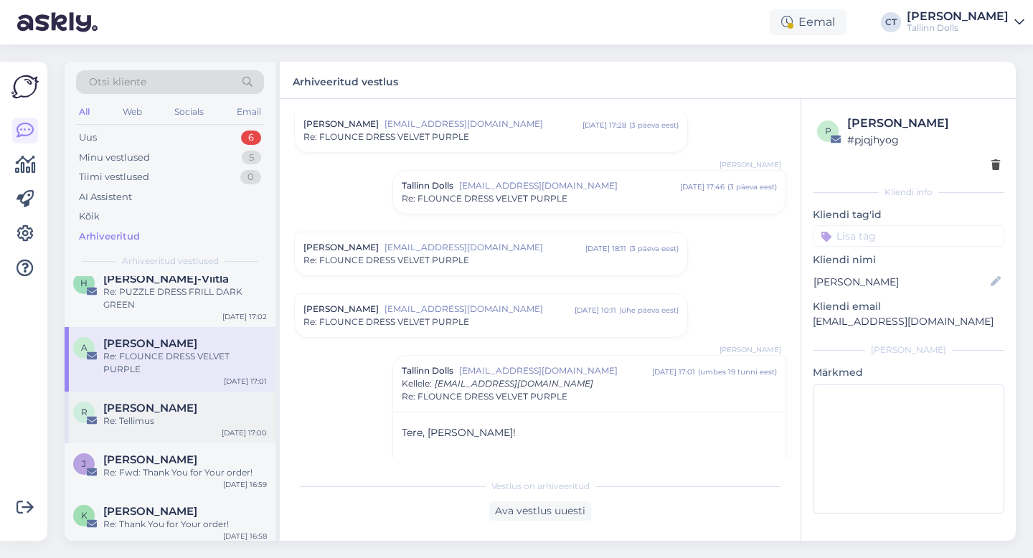
click at [176, 422] on div "Re: Tellimus" at bounding box center [185, 421] width 164 height 13
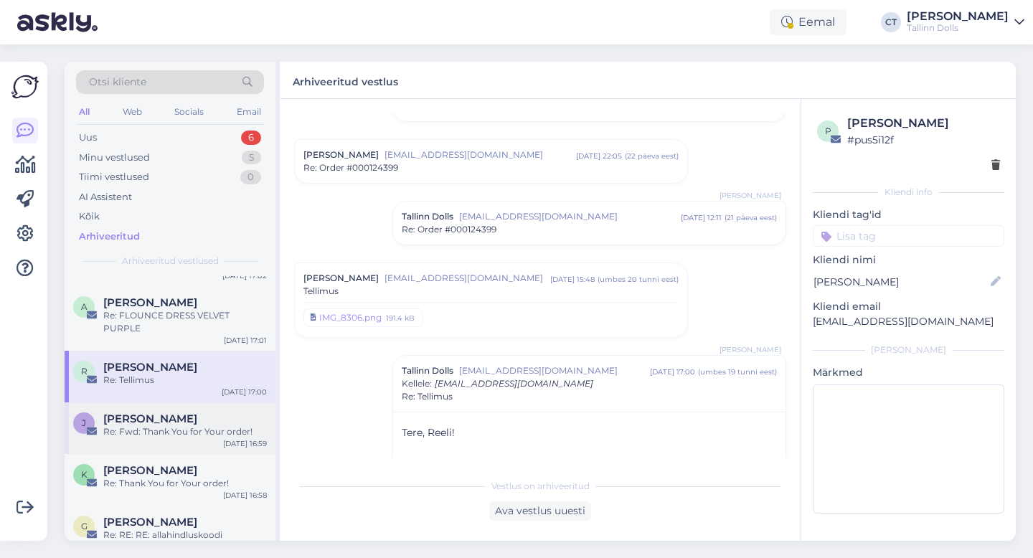
click at [207, 438] on div "J [PERSON_NAME] Re: Fwd: Thank You for Your order! [DATE] 16:59" at bounding box center [170, 428] width 211 height 52
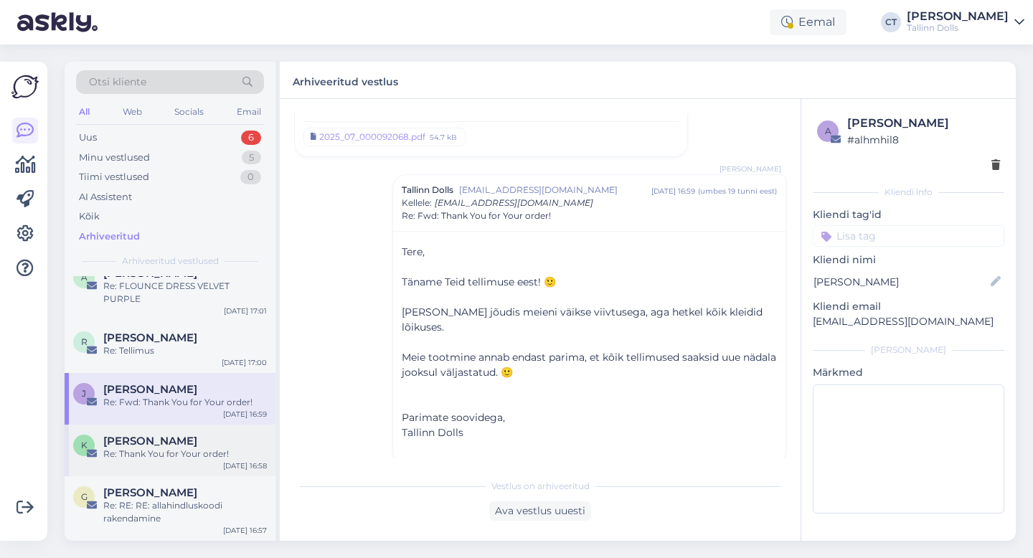
click at [141, 454] on div "Re: Thank You for Your order!" at bounding box center [185, 453] width 164 height 13
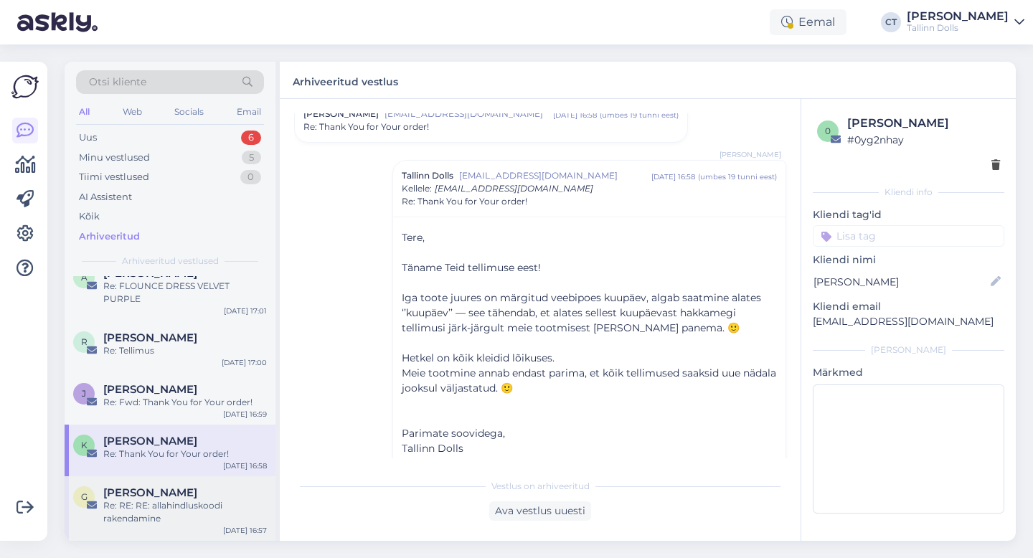
click at [166, 499] on div "Re: RE: RE: allahindluskoodi rakendamine" at bounding box center [185, 512] width 164 height 26
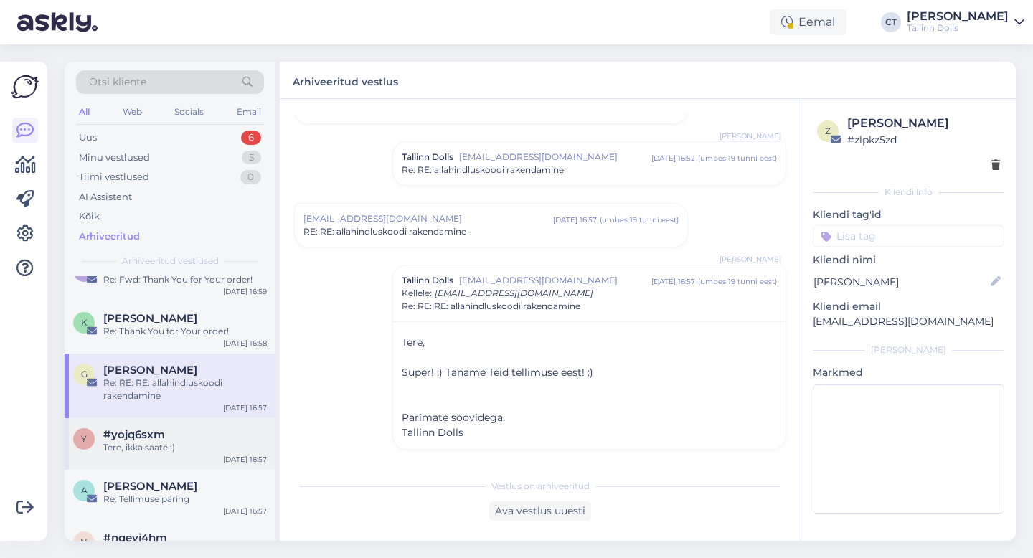
click at [171, 453] on div "Tere, ikka saate :)" at bounding box center [185, 447] width 164 height 13
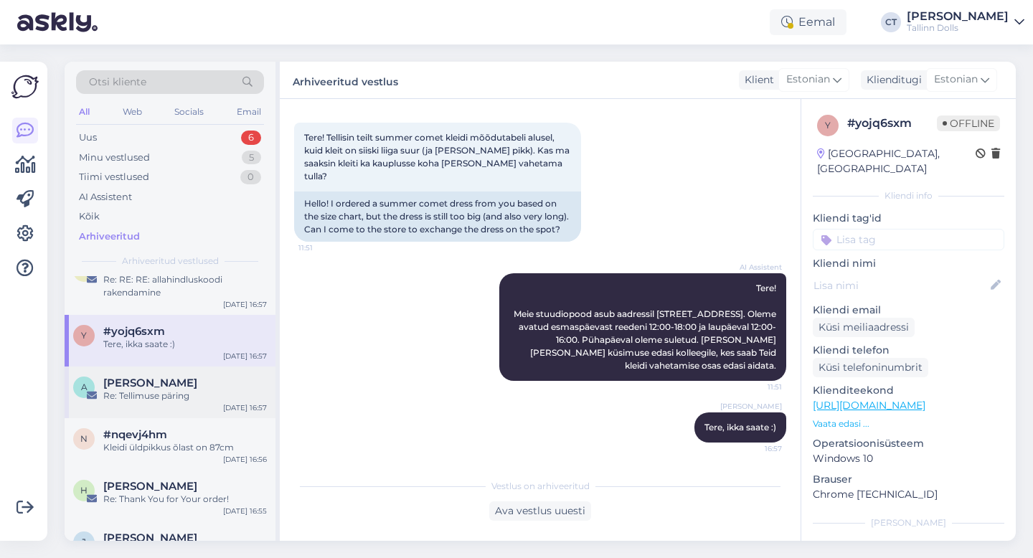
click at [184, 398] on div "Re: Tellimuse päring" at bounding box center [185, 395] width 164 height 13
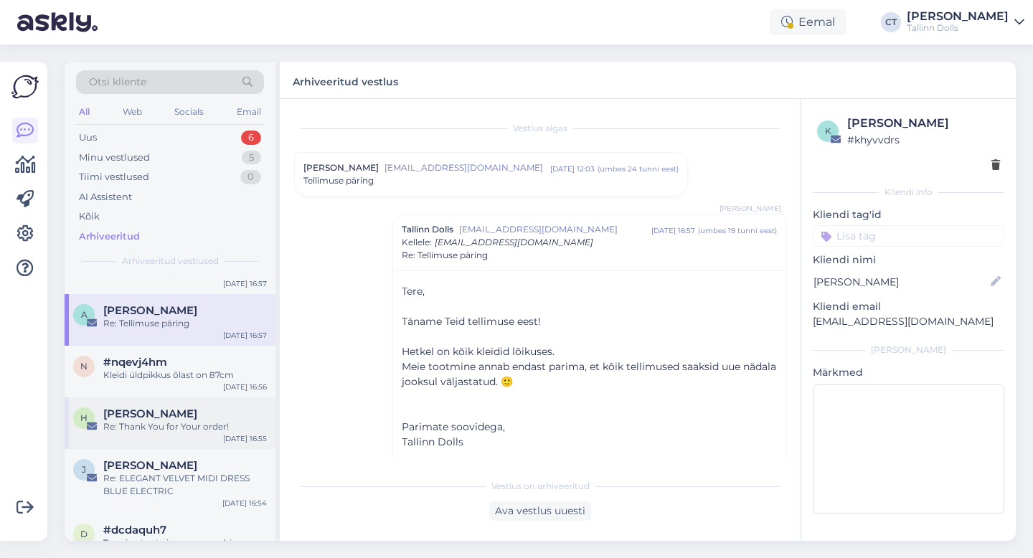
click at [191, 425] on div "Re: Thank You for Your order!" at bounding box center [185, 426] width 164 height 13
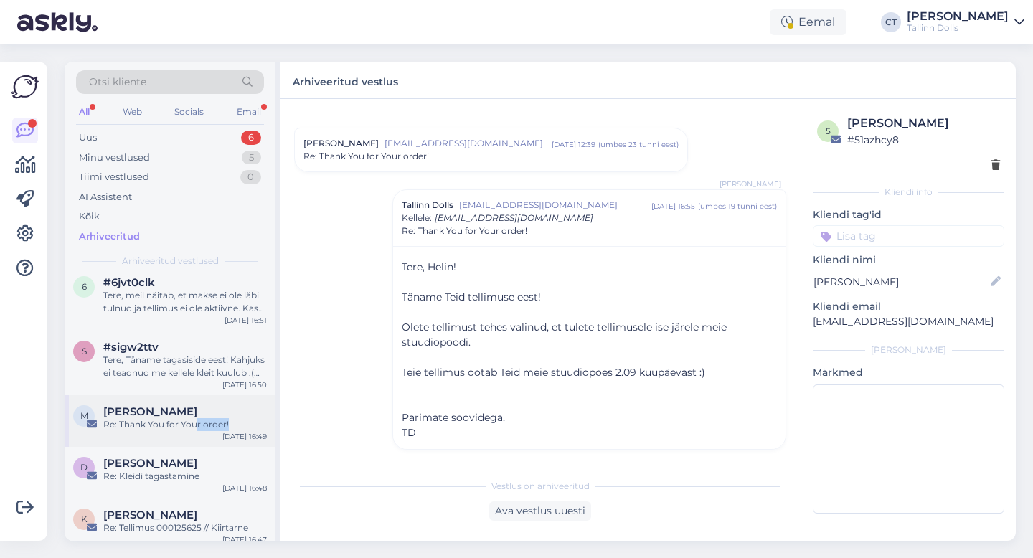
click at [194, 429] on div "M [PERSON_NAME] Re: Thank You for Your order! [DATE] 16:49" at bounding box center [170, 421] width 211 height 52
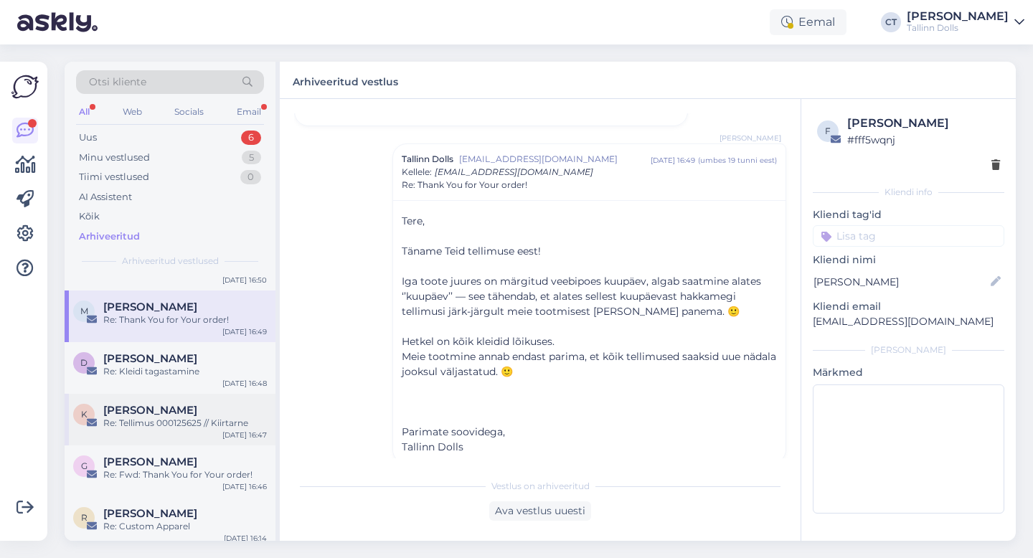
click at [181, 425] on div "Re: Tellimus 000125625 // Kiirtarne" at bounding box center [185, 423] width 164 height 13
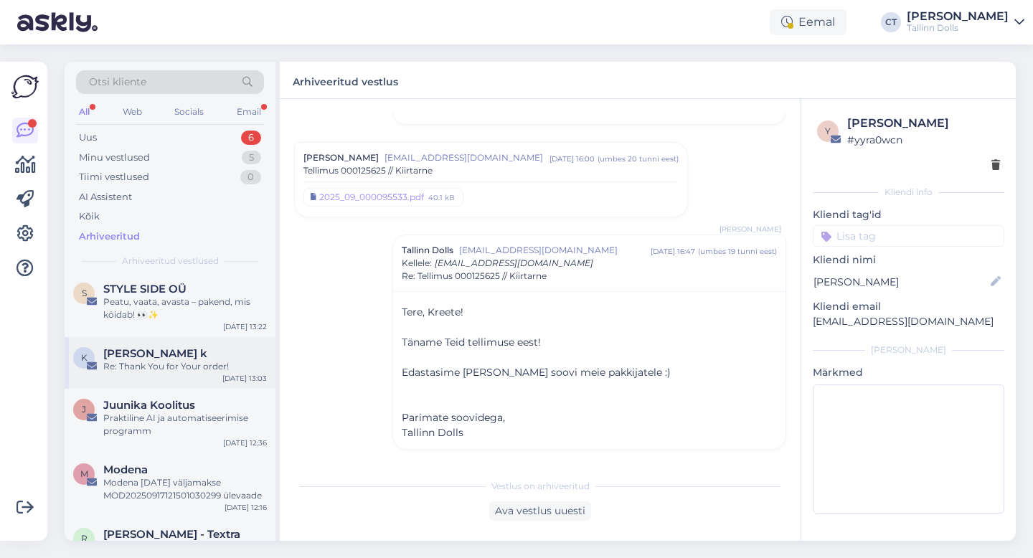
click at [181, 363] on div "Re: Thank You for Your order!" at bounding box center [185, 366] width 164 height 13
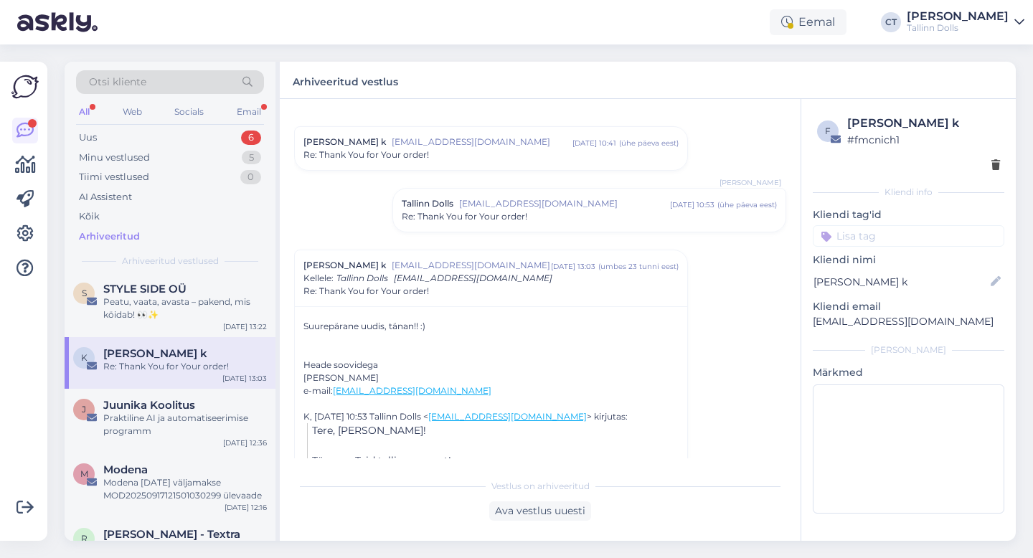
click at [500, 206] on span "[EMAIL_ADDRESS][DOMAIN_NAME]" at bounding box center [564, 203] width 211 height 13
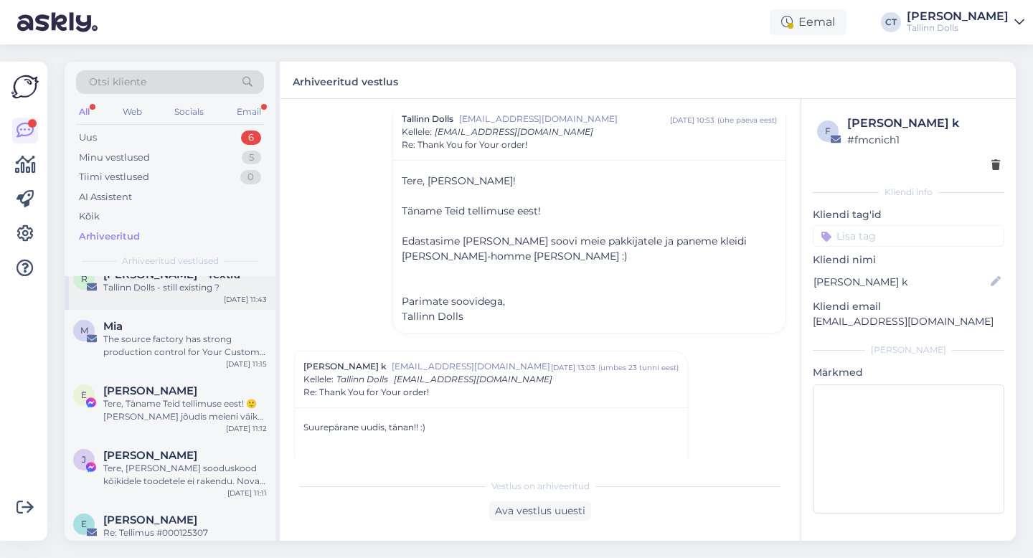
click at [171, 414] on div "Tere, Täname Teid tellimuse eest! 🙂 [PERSON_NAME] jõudis meieni väikse viivtuse…" at bounding box center [185, 410] width 164 height 26
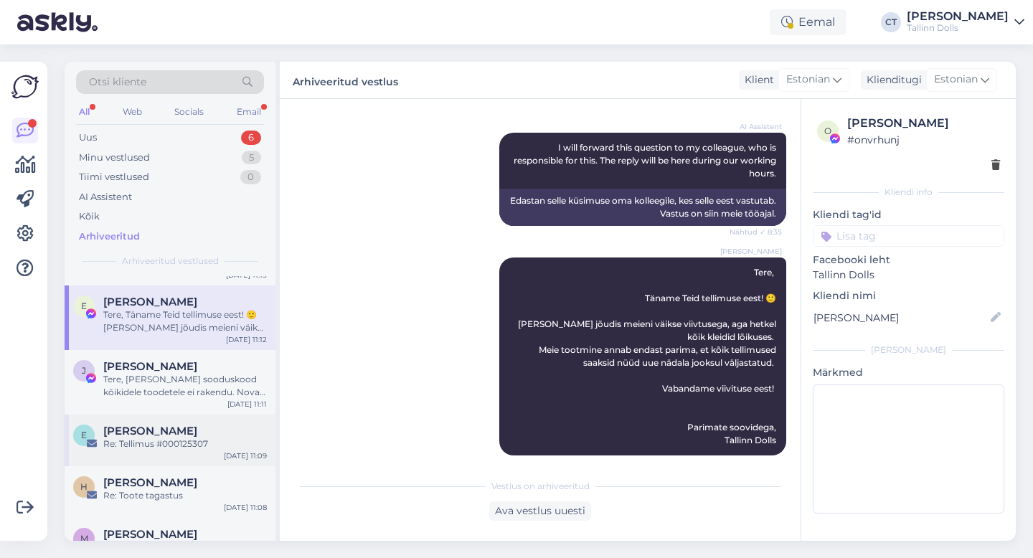
click at [176, 440] on div "Re: Tellimus #000125307" at bounding box center [185, 443] width 164 height 13
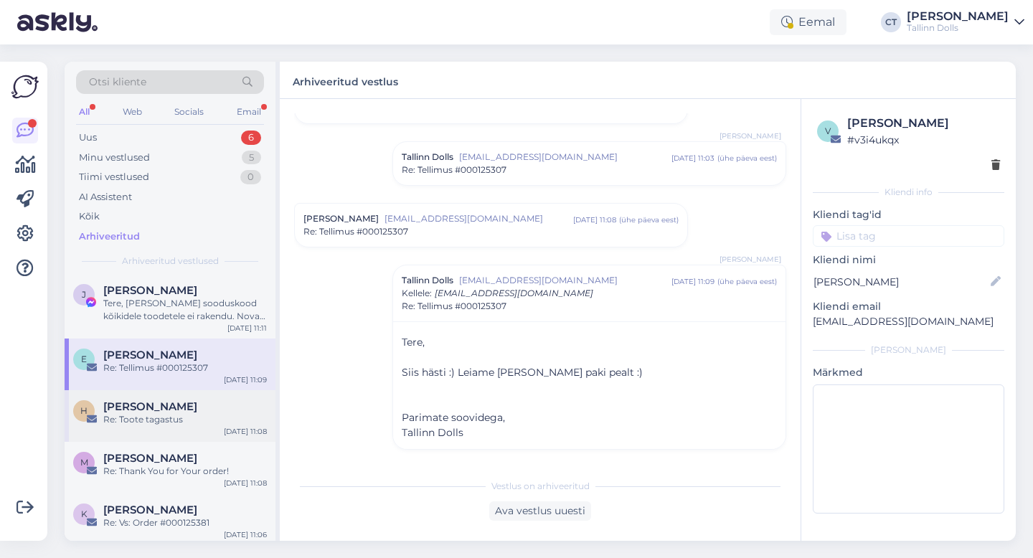
click at [188, 420] on div "Re: Toote tagastus" at bounding box center [185, 419] width 164 height 13
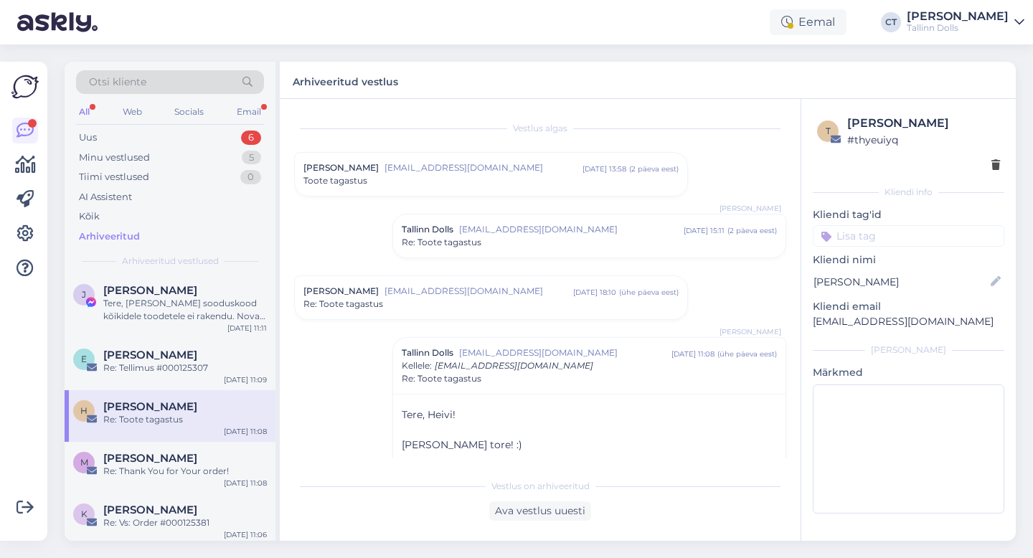
click at [485, 262] on div "Vestlus algas Heivi Miilen [EMAIL_ADDRESS][DOMAIN_NAME] [DATE] 13:58 ( 2 päeva …" at bounding box center [546, 285] width 505 height 345
click at [487, 252] on div "Tallinn Dolls [EMAIL_ADDRESS][DOMAIN_NAME] [DATE] 15:11 ( 2 päeva eest ) Re: To…" at bounding box center [589, 235] width 392 height 43
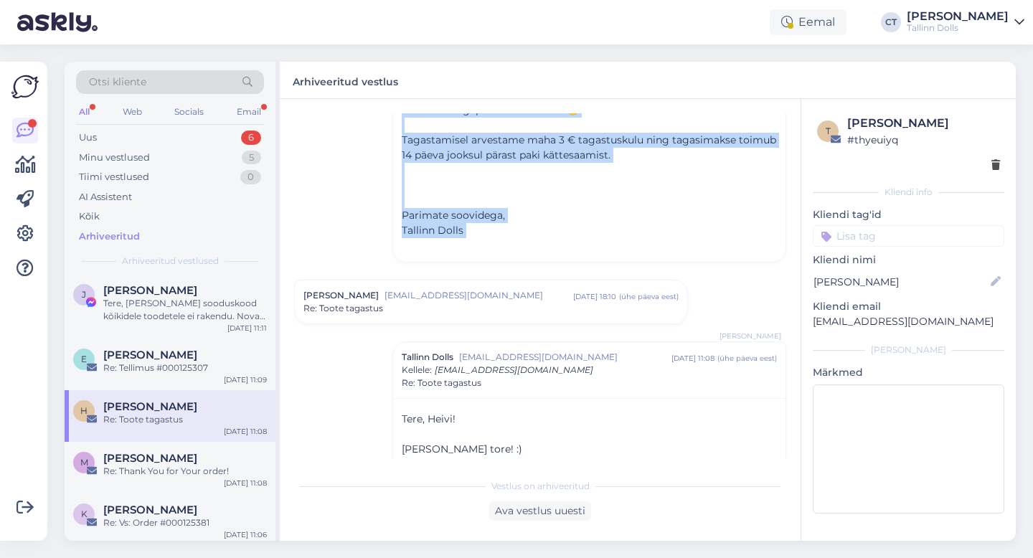
drag, startPoint x: 399, startPoint y: 219, endPoint x: 490, endPoint y: 229, distance: 91.6
click at [490, 229] on div "Tere, ﻿ Tellimuse saate tagastada meie stuudiopoodi ([STREET_ADDRESS]). Tagasta…" at bounding box center [589, 92] width 392 height 338
copy div "Tere, ﻿ Tellimuse saate tagastada meie stuudiopoodi ([STREET_ADDRESS]). Tagasta…"
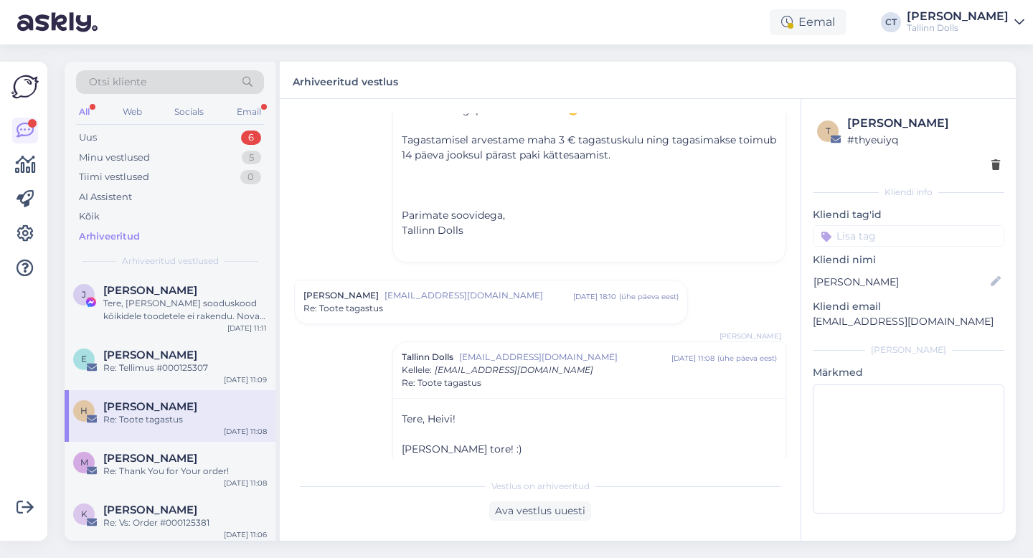
scroll to position [372, 0]
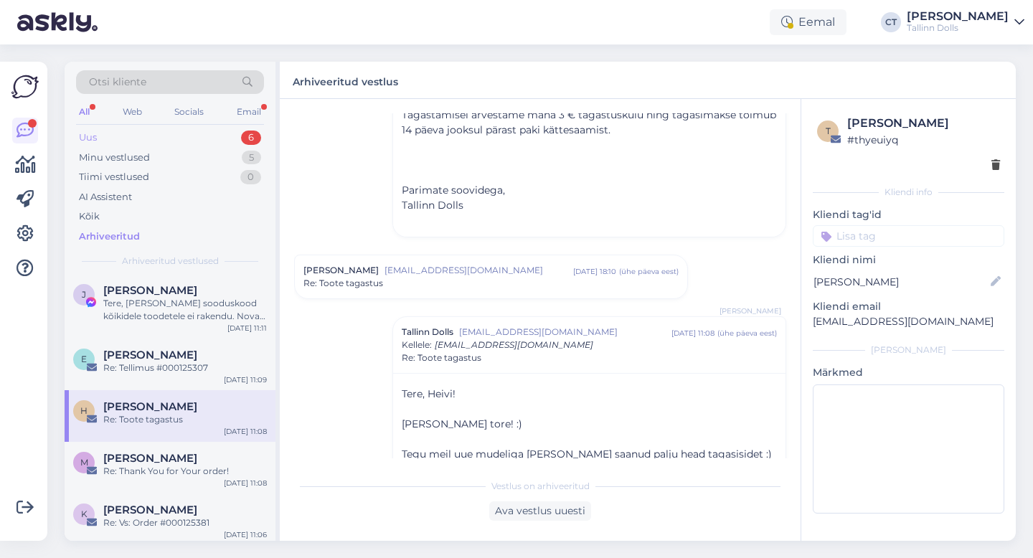
click at [114, 128] on div "Uus 6" at bounding box center [170, 138] width 188 height 20
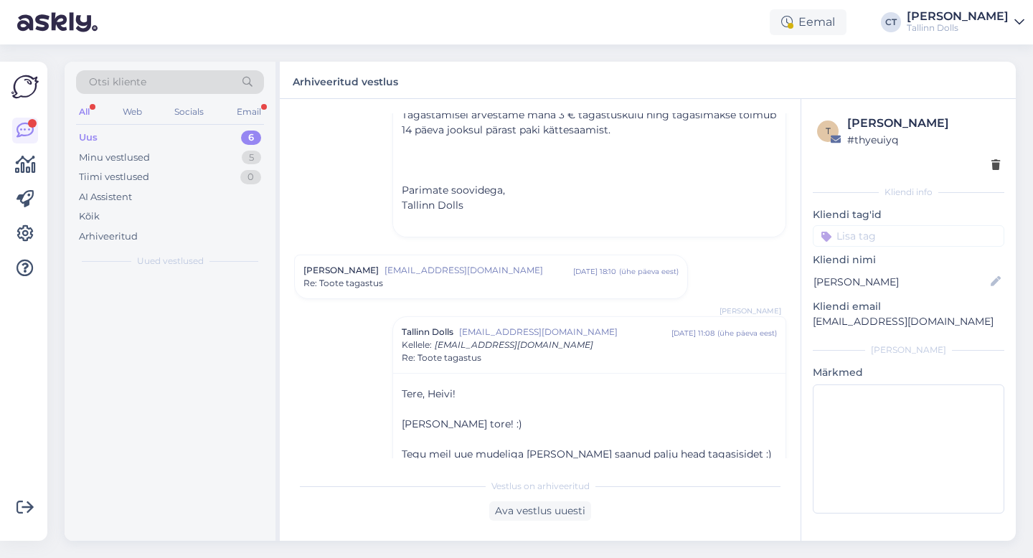
scroll to position [0, 0]
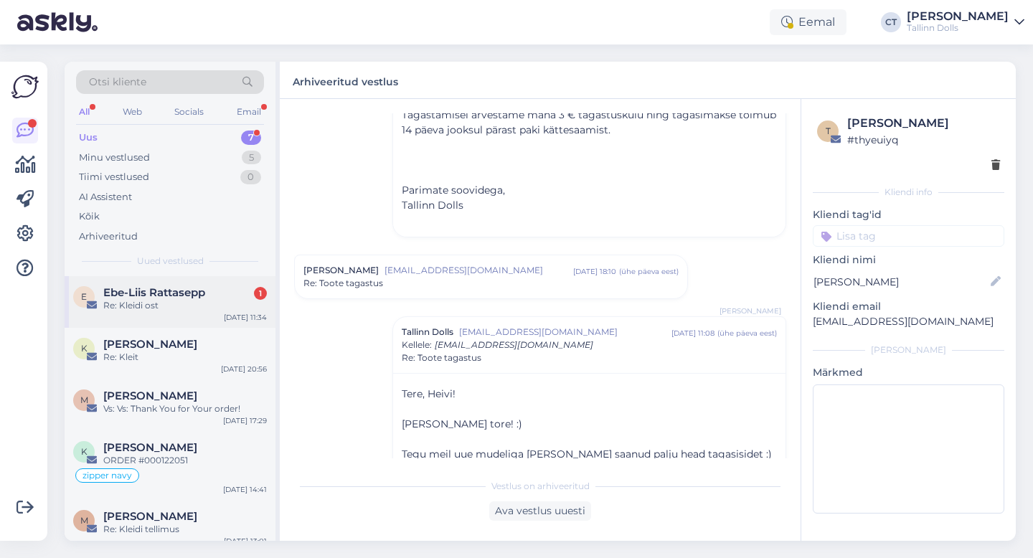
click at [140, 312] on div "E Ebe-Liis Rattasepp 1 Re: Kleidi ost [DATE] 11:34" at bounding box center [170, 302] width 211 height 52
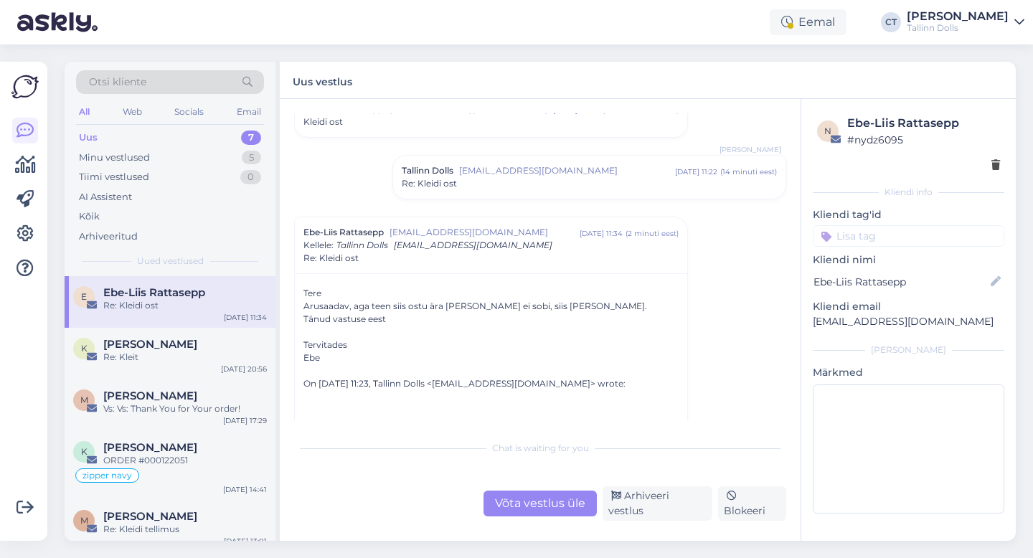
scroll to position [60, 0]
click at [549, 502] on div "Võta vestlus üle" at bounding box center [539, 504] width 113 height 26
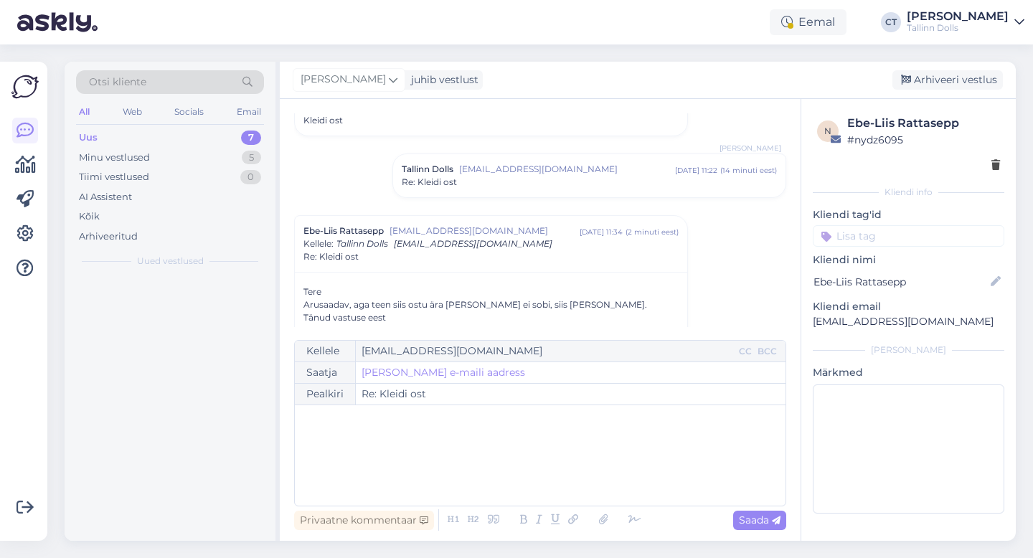
scroll to position [162, 0]
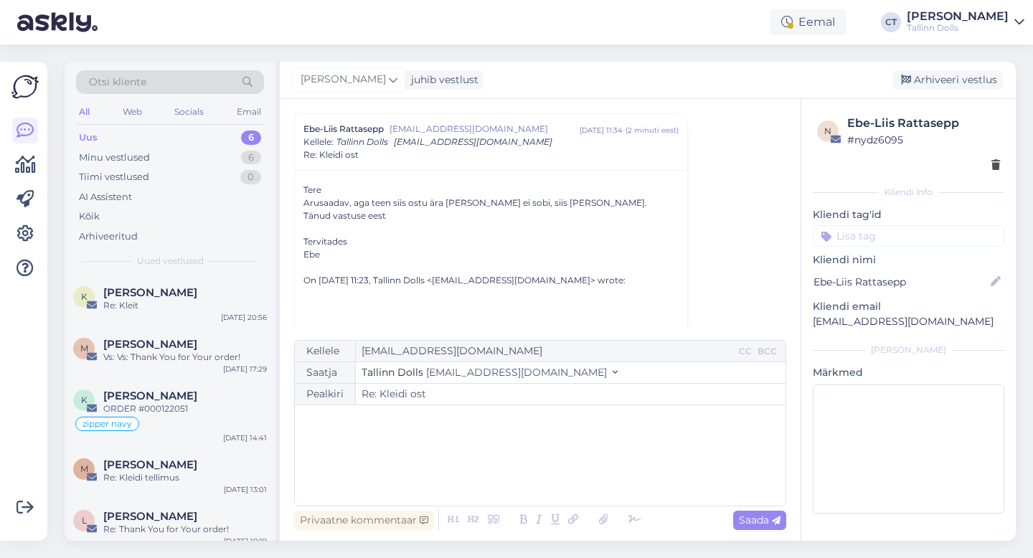
click at [556, 473] on div "﻿" at bounding box center [540, 455] width 476 height 86
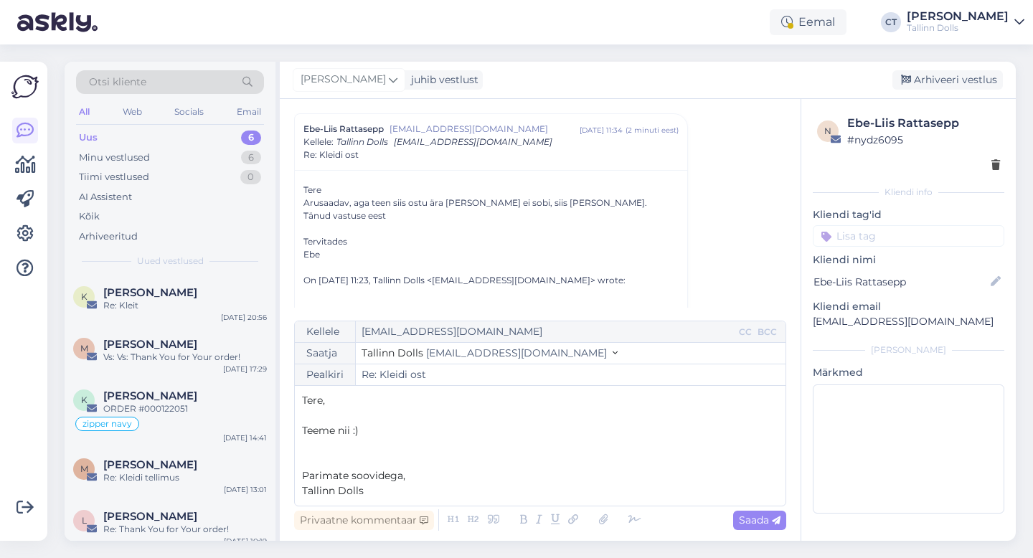
click at [779, 532] on div "Privaatne kommentaar Saada" at bounding box center [540, 519] width 492 height 27
click at [779, 523] on icon at bounding box center [776, 520] width 9 height 9
type input "Re: Kleidi ost"
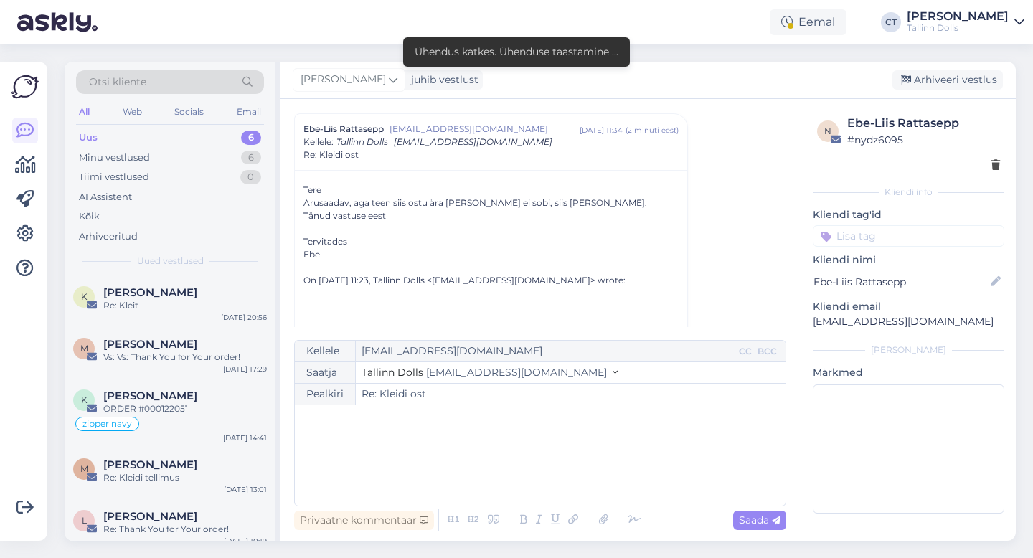
scroll to position [451, 0]
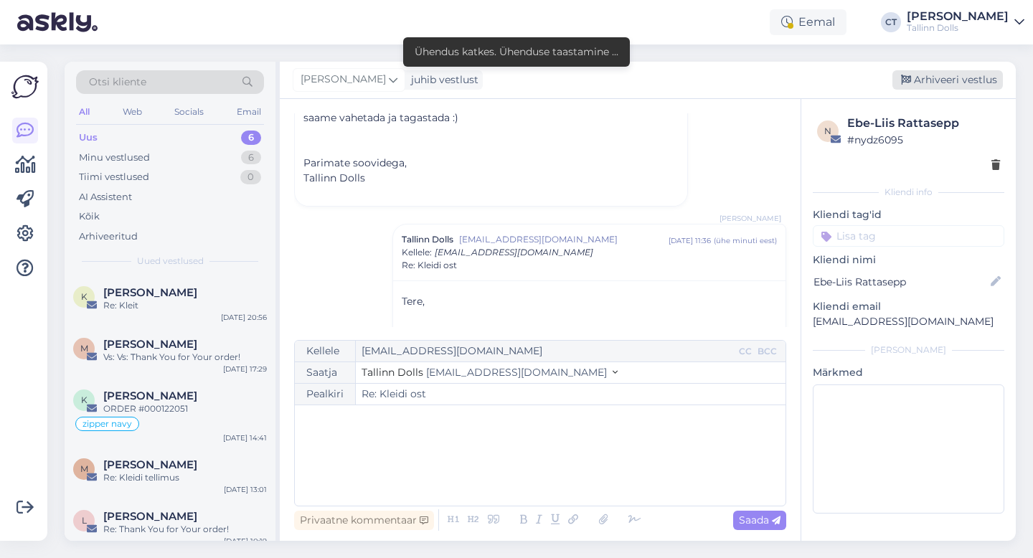
click at [953, 86] on div "Arhiveeri vestlus" at bounding box center [947, 79] width 110 height 19
click at [929, 91] on div "[PERSON_NAME] juhib vestlust [GEOGRAPHIC_DATA] vestlus" at bounding box center [648, 80] width 736 height 37
click at [931, 85] on div "Arhiveeri vestlus" at bounding box center [947, 79] width 110 height 19
click at [938, 80] on div "Arhiveeri vestlus" at bounding box center [947, 79] width 110 height 19
click at [174, 308] on div "Re: Kleit" at bounding box center [185, 305] width 164 height 13
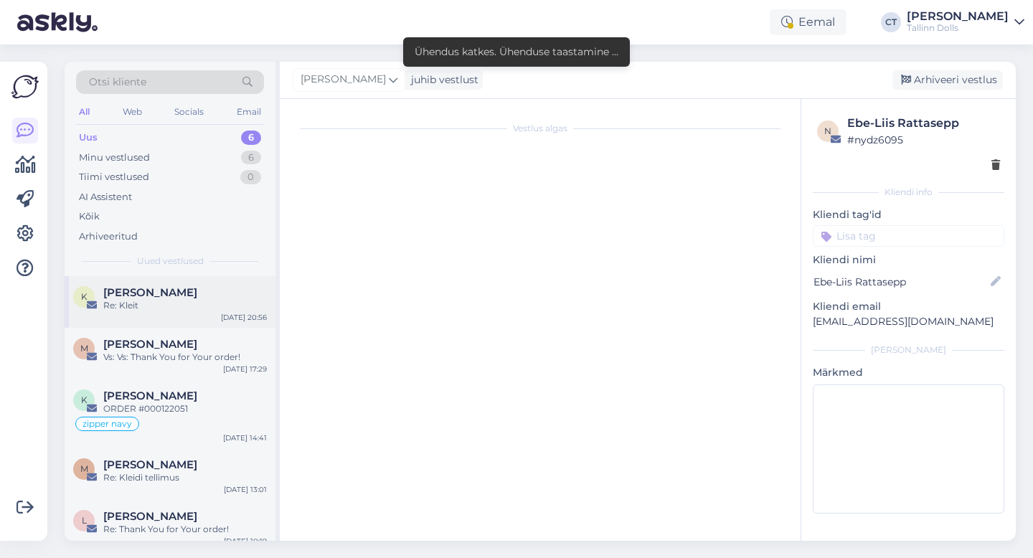
scroll to position [0, 0]
click at [127, 149] on div "Minu vestlused 6" at bounding box center [170, 158] width 188 height 20
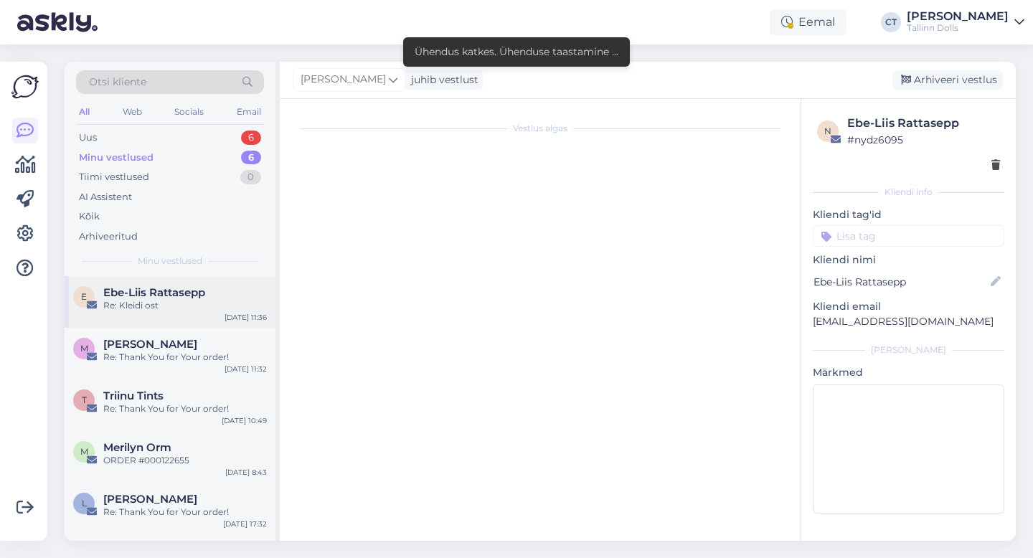
click at [170, 286] on span "Ebe-Liis Rattasepp" at bounding box center [154, 292] width 102 height 13
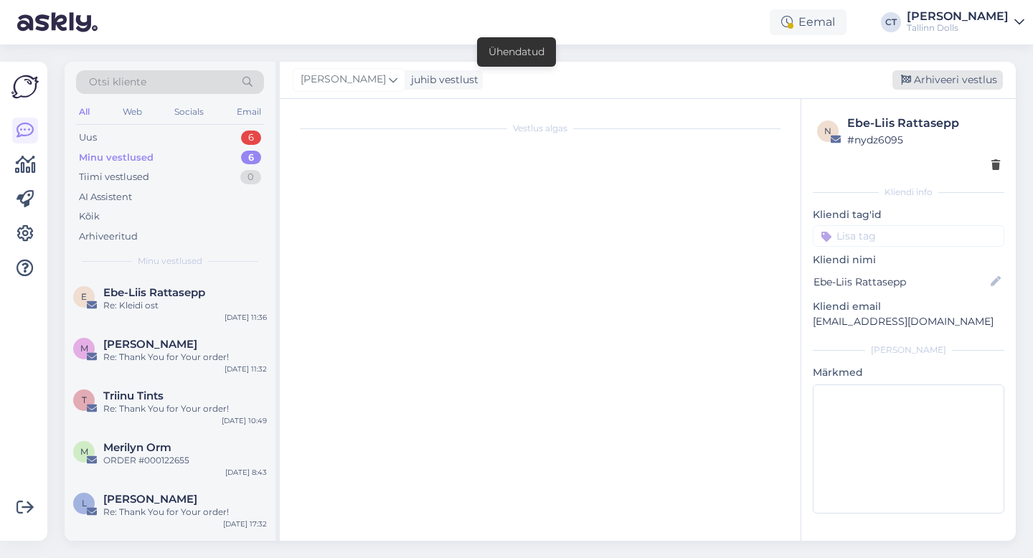
click at [956, 82] on div "Arhiveeri vestlus" at bounding box center [947, 79] width 110 height 19
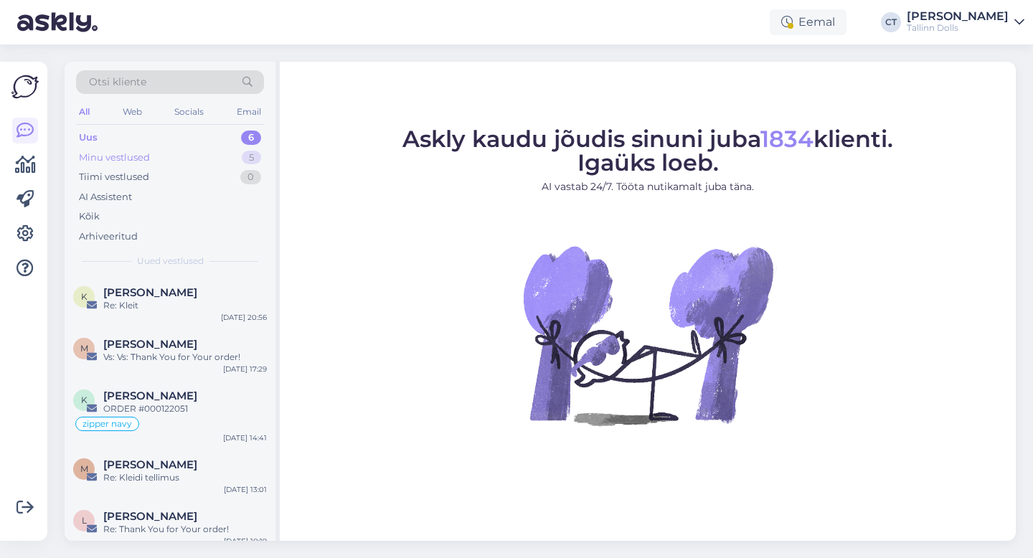
click at [128, 161] on div "Minu vestlused" at bounding box center [114, 158] width 71 height 14
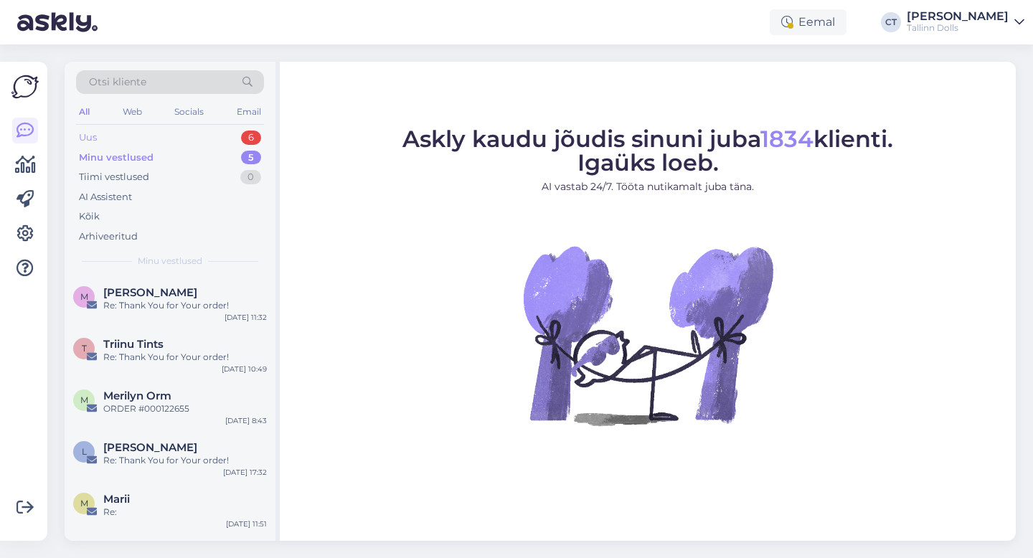
click at [111, 130] on div "Uus 6" at bounding box center [170, 138] width 188 height 20
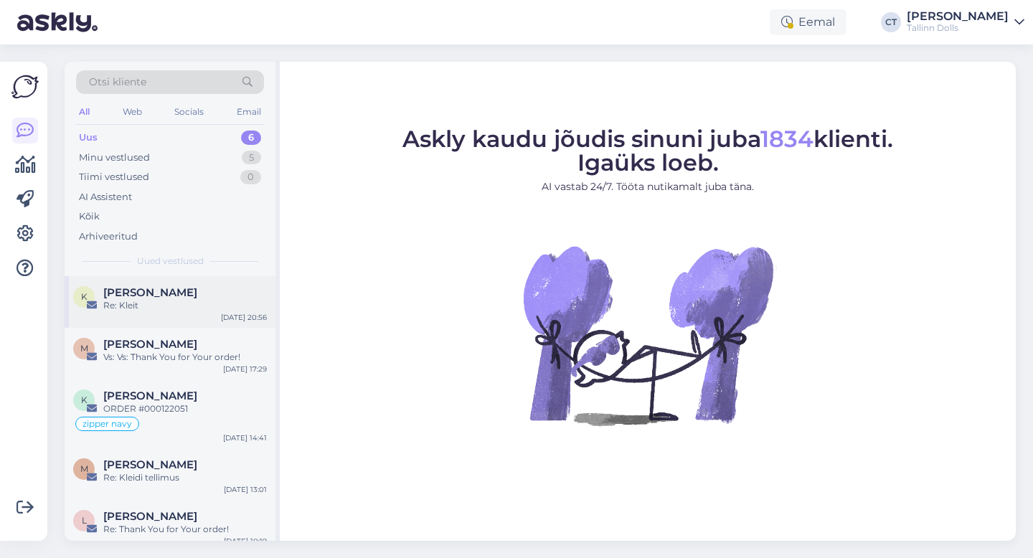
click at [156, 308] on div "Re: Kleit" at bounding box center [185, 305] width 164 height 13
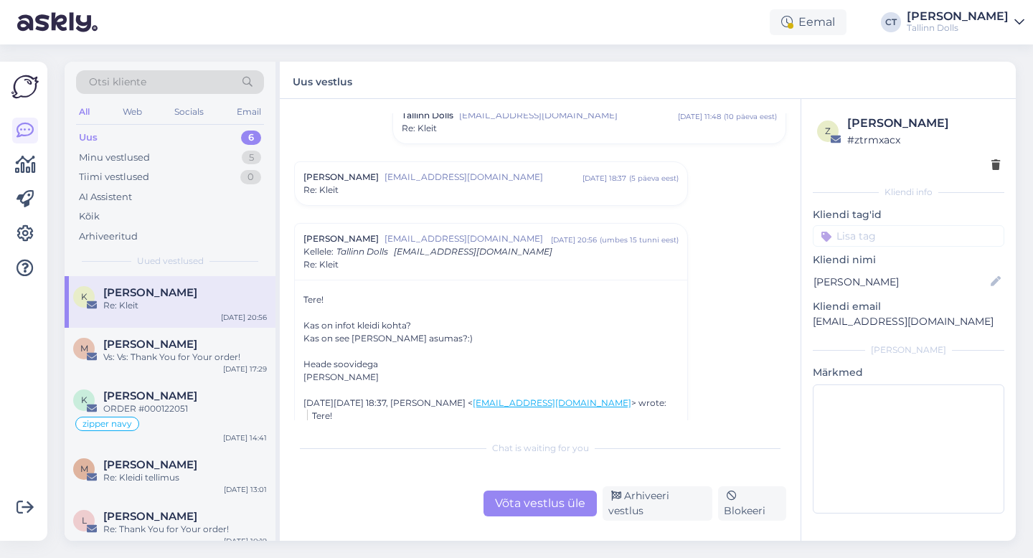
scroll to position [420, 0]
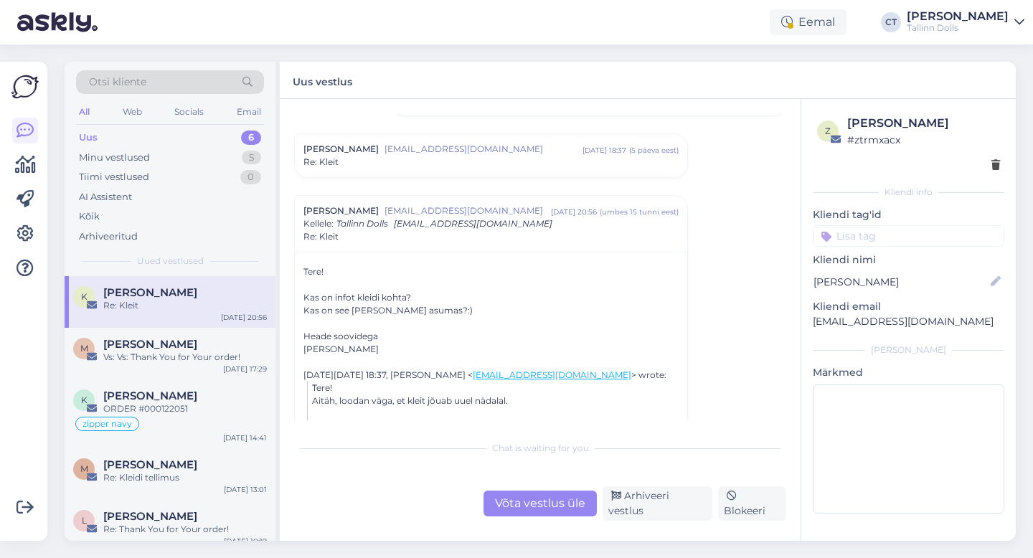
click at [440, 140] on div "[PERSON_NAME] [EMAIL_ADDRESS][DOMAIN_NAME] [DATE] 18:37 ( 5 päeva eest ) Re: Kl…" at bounding box center [491, 155] width 392 height 43
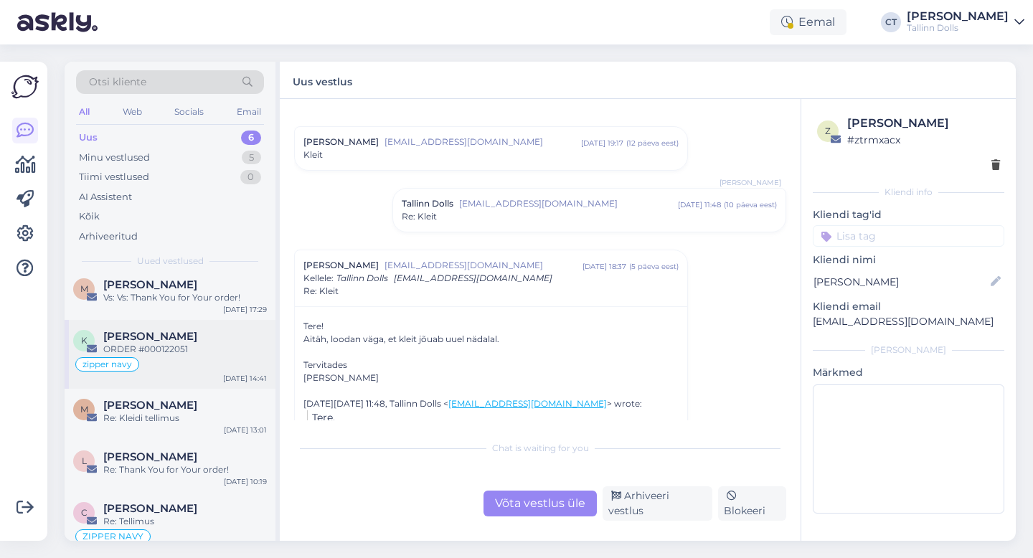
scroll to position [70, 0]
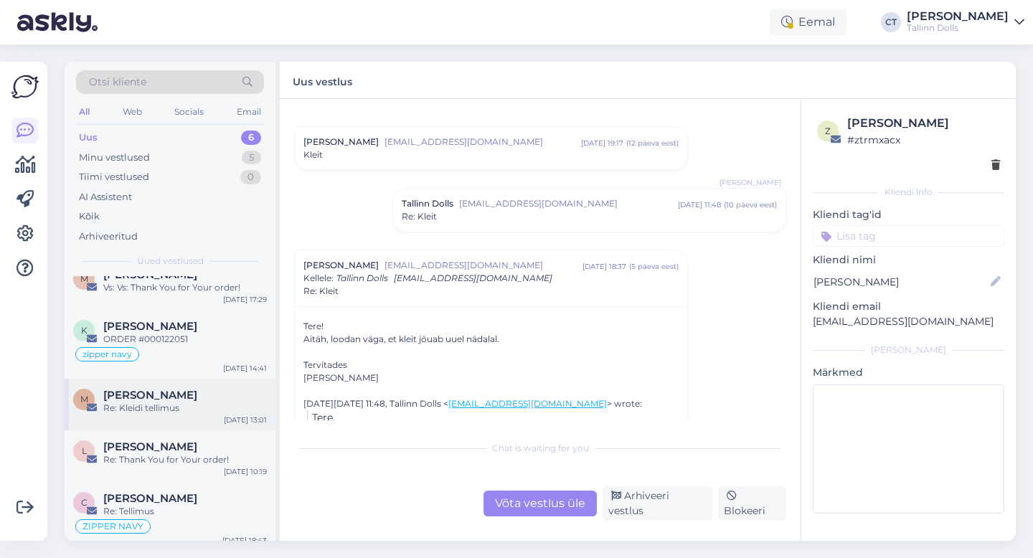
click at [182, 404] on div "Re: Kleidi tellimus" at bounding box center [185, 408] width 164 height 13
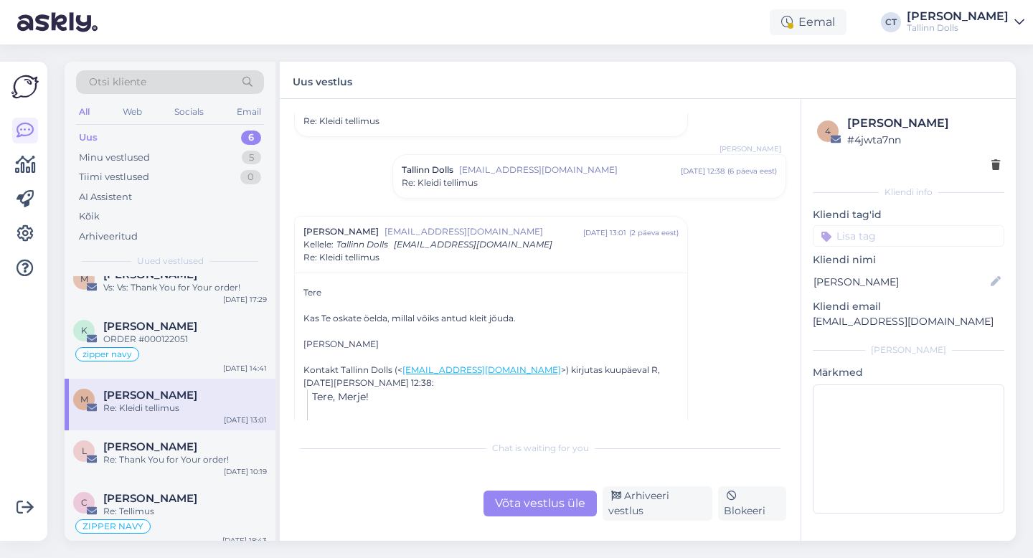
scroll to position [178, 0]
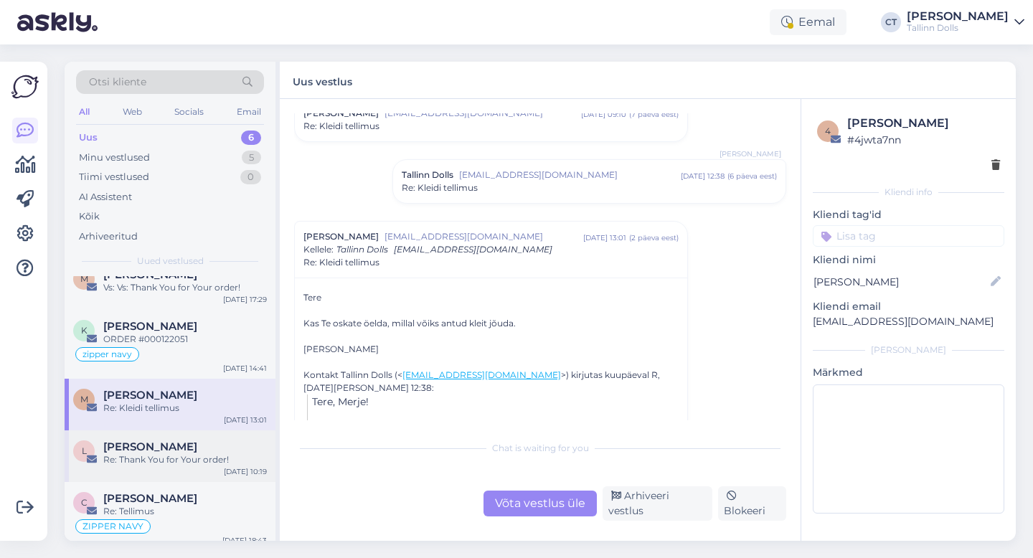
click at [150, 453] on div "Re: Thank You for Your order!" at bounding box center [185, 459] width 164 height 13
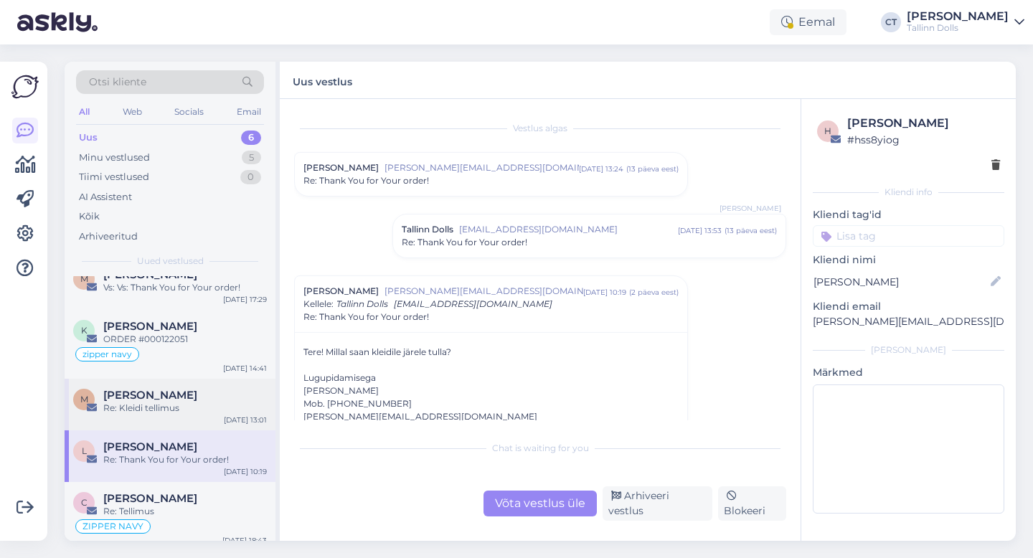
scroll to position [0, 0]
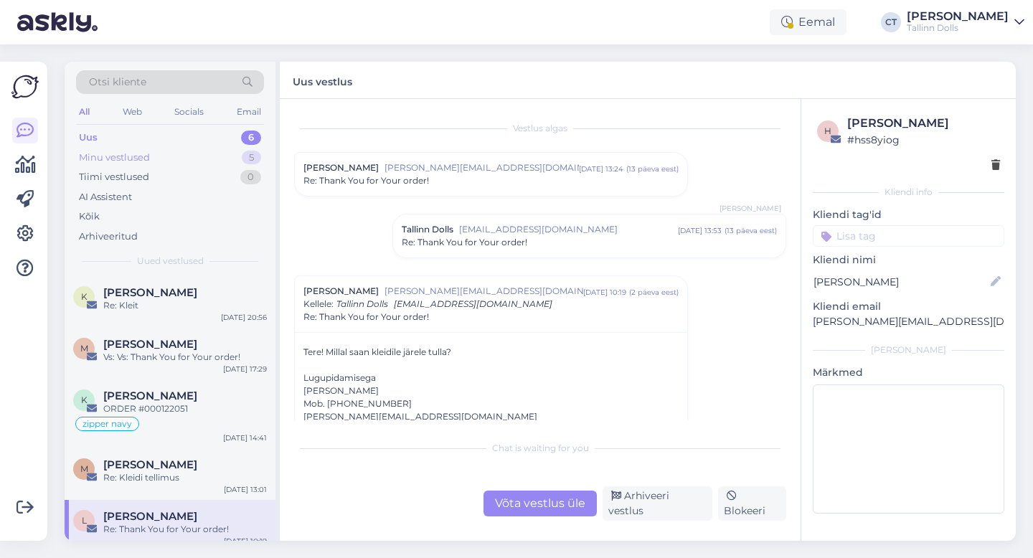
click at [156, 156] on div "Minu vestlused 5" at bounding box center [170, 158] width 188 height 20
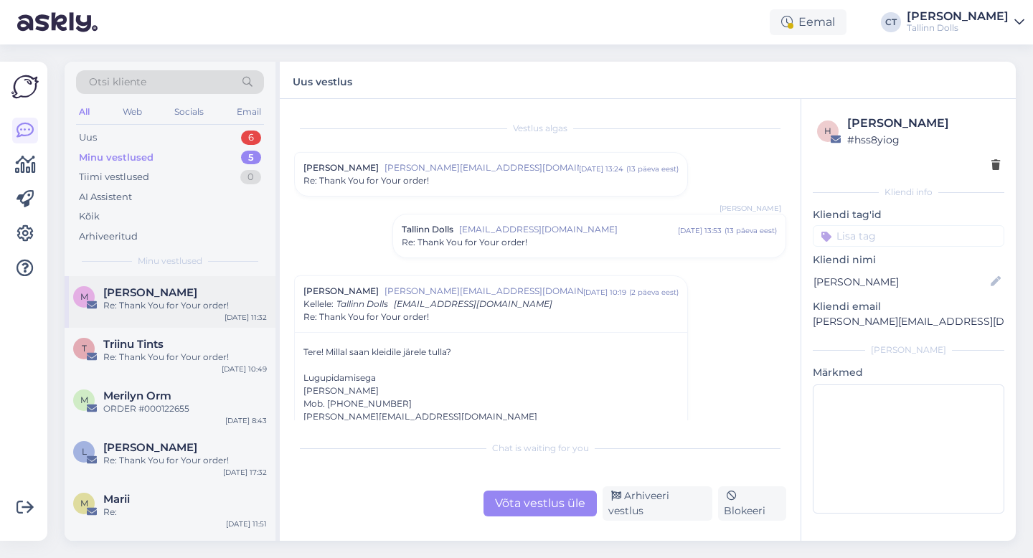
click at [171, 295] on div "[PERSON_NAME]" at bounding box center [185, 292] width 164 height 13
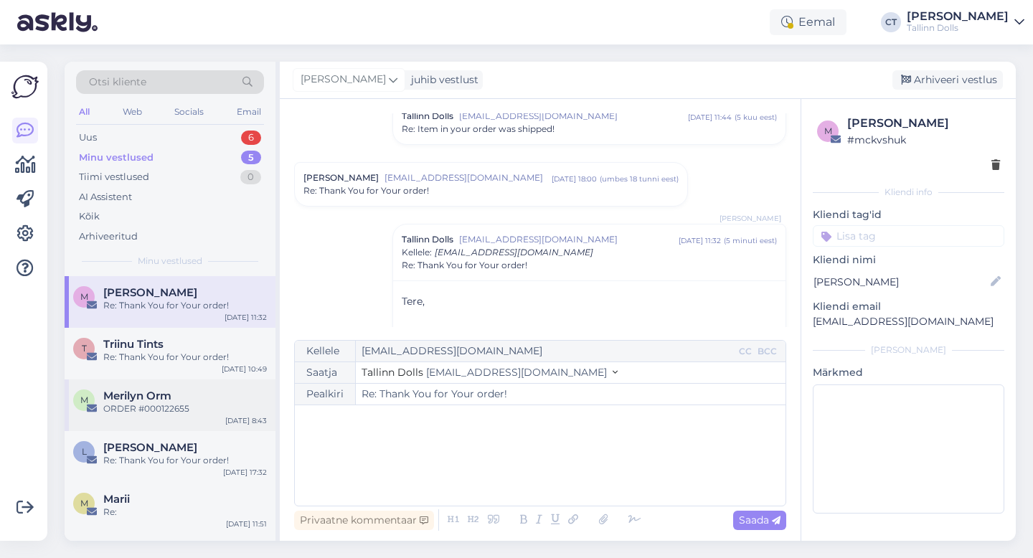
click at [191, 401] on div "Merilyn Orm" at bounding box center [185, 395] width 164 height 13
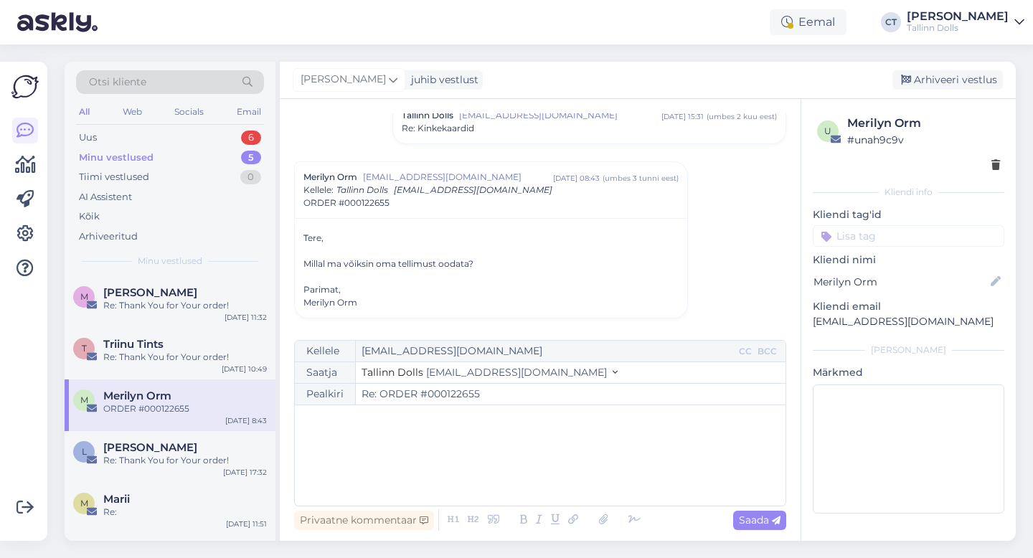
scroll to position [293, 0]
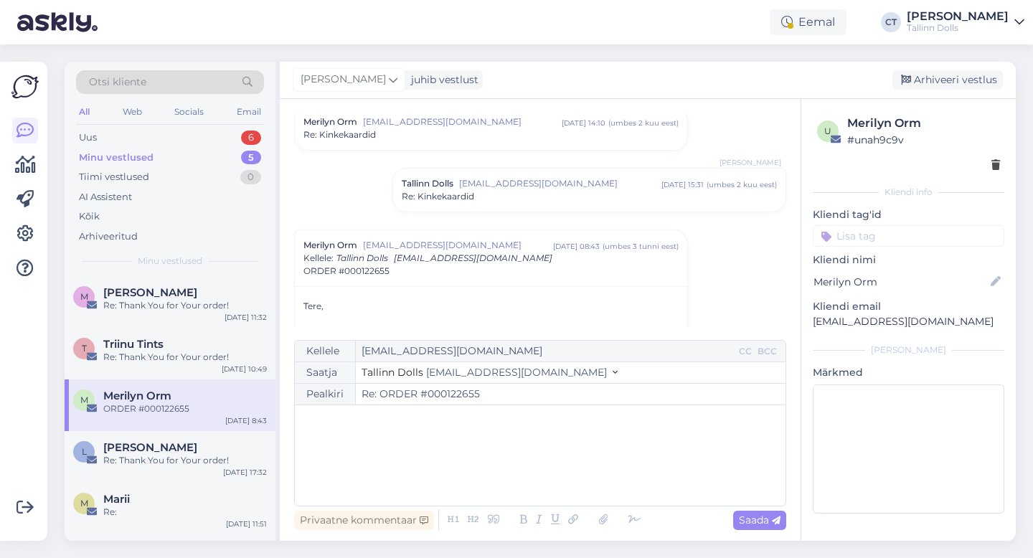
click at [434, 437] on div "﻿" at bounding box center [540, 455] width 476 height 86
click at [426, 483] on div "﻿" at bounding box center [540, 455] width 476 height 86
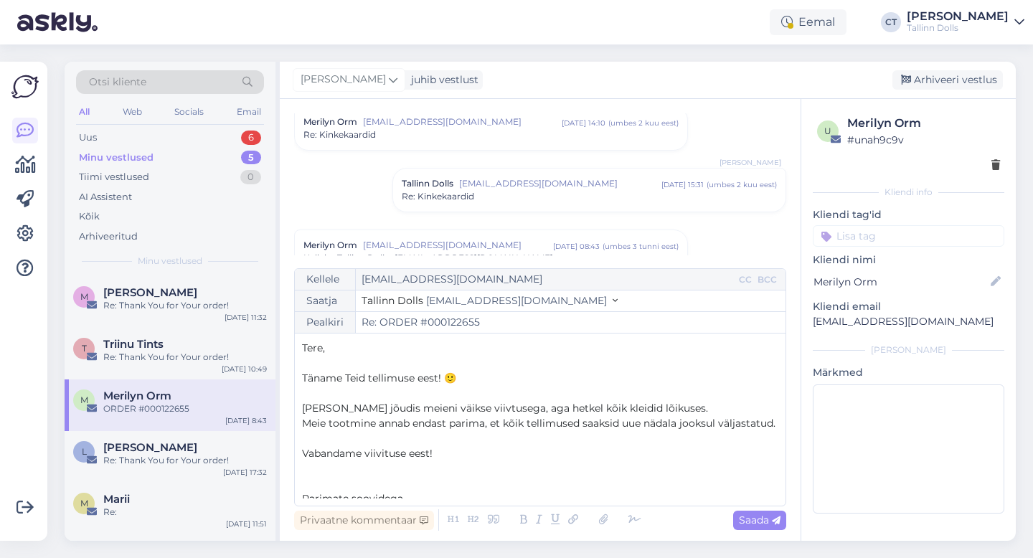
scroll to position [23, 0]
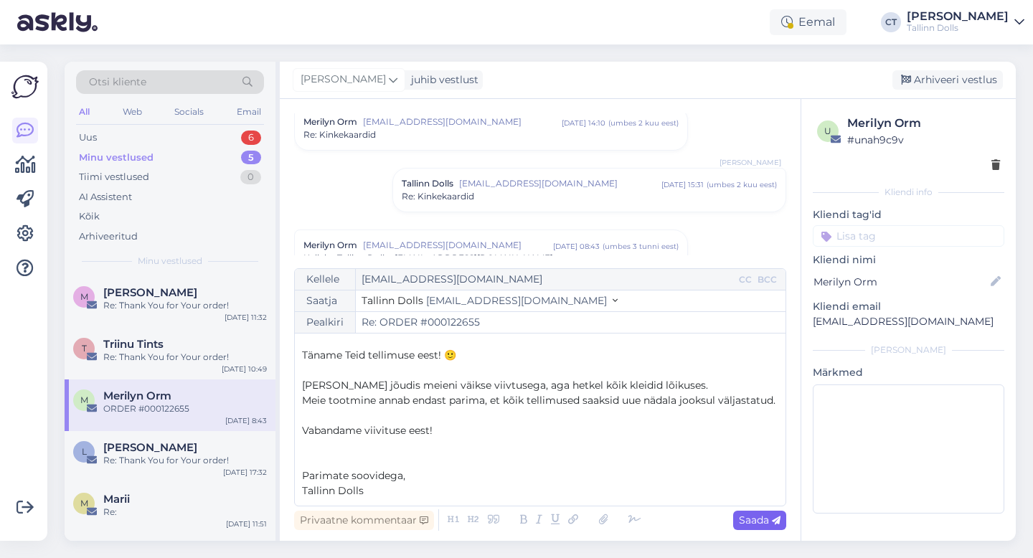
click at [760, 521] on span "Saada" at bounding box center [760, 519] width 42 height 13
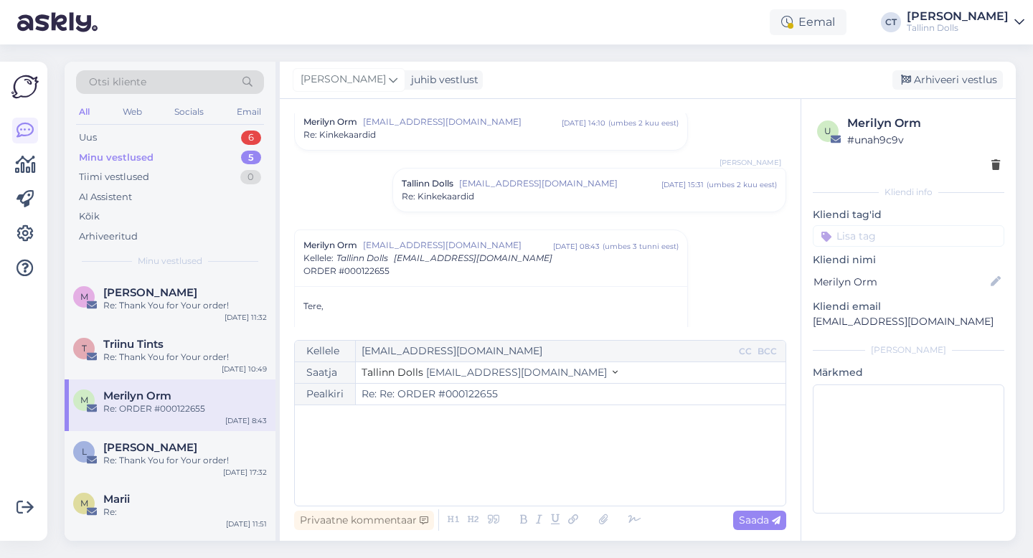
type input "Re: ORDER #000122655"
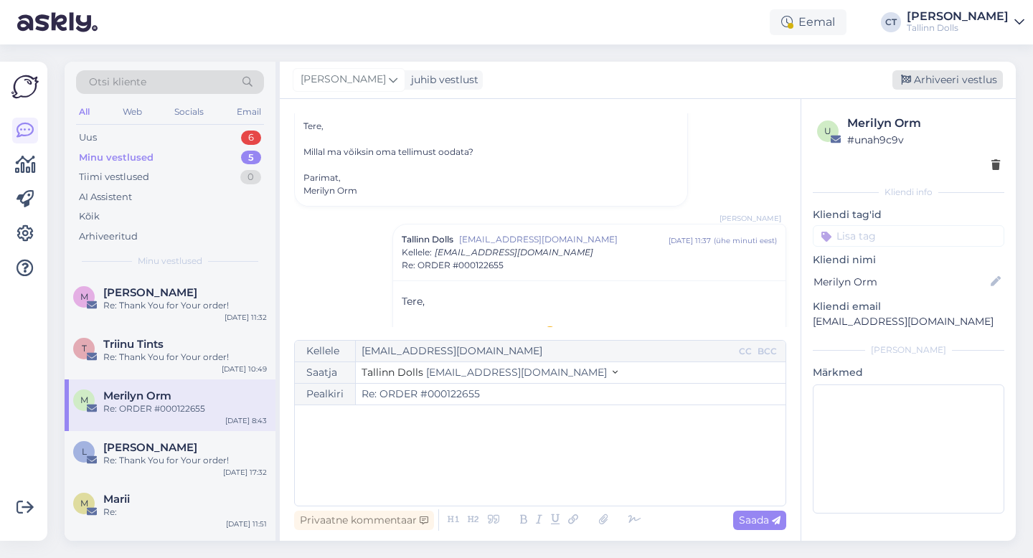
click at [939, 76] on div "Arhiveeri vestlus" at bounding box center [947, 79] width 110 height 19
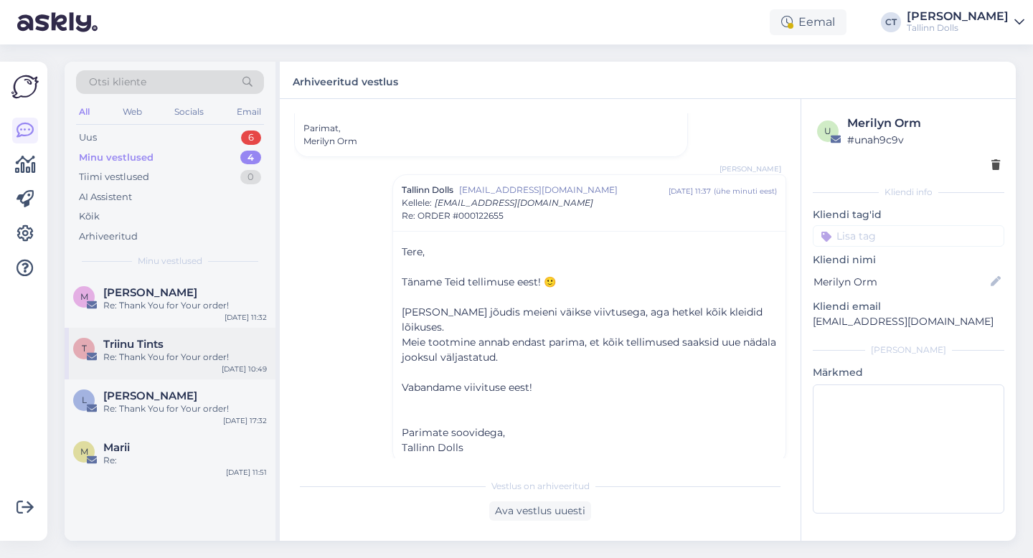
click at [190, 351] on div "Re: Thank You for Your order!" at bounding box center [185, 357] width 164 height 13
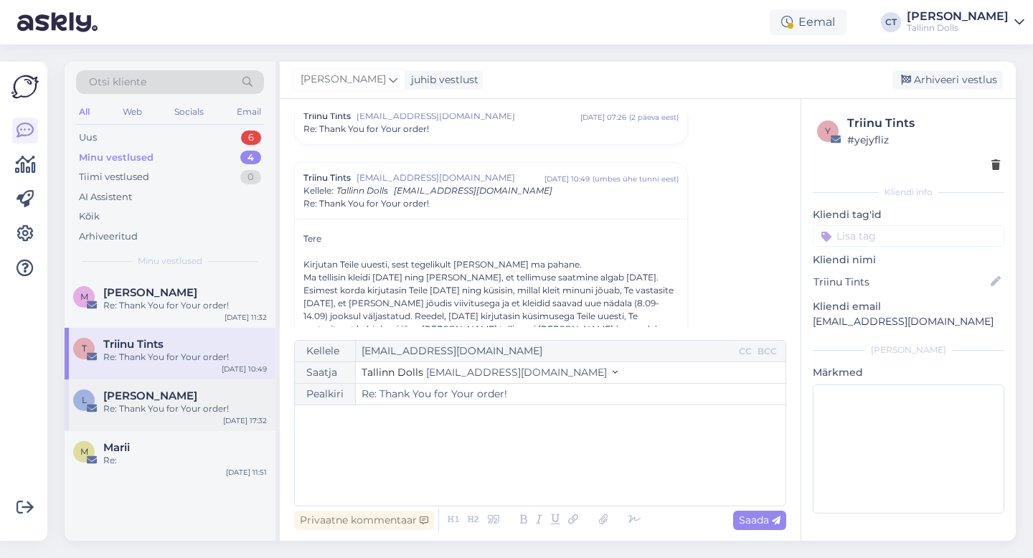
click at [138, 420] on div "L Laura Vain Re: Thank You for Your order! Sep 17 17:32" at bounding box center [170, 405] width 211 height 52
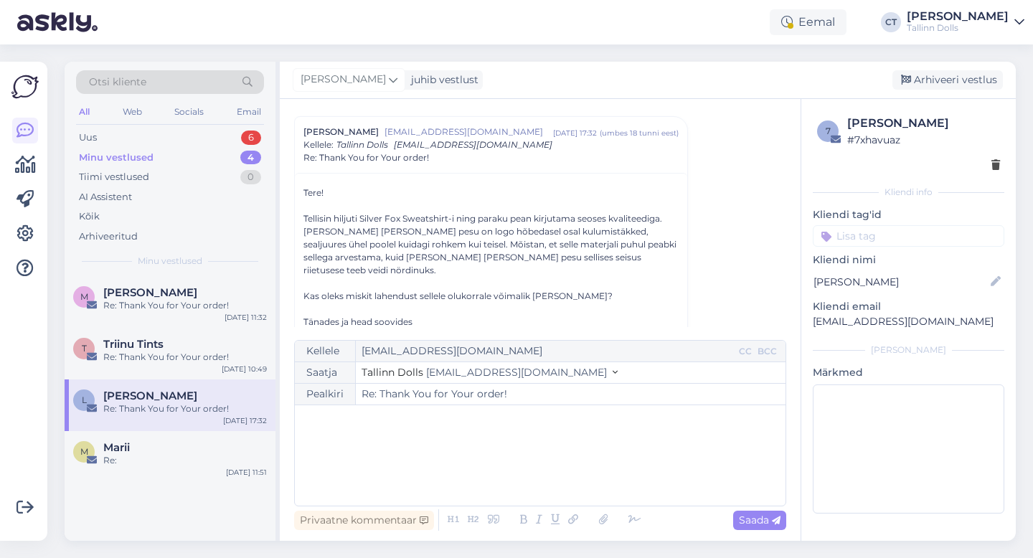
scroll to position [995, 0]
click at [129, 466] on div "Re:" at bounding box center [185, 460] width 164 height 13
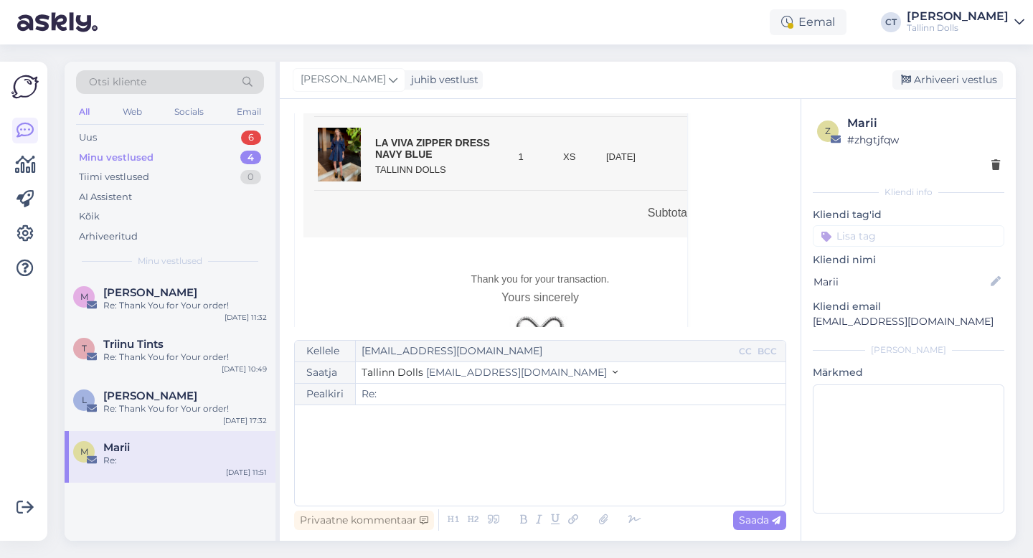
scroll to position [466, 0]
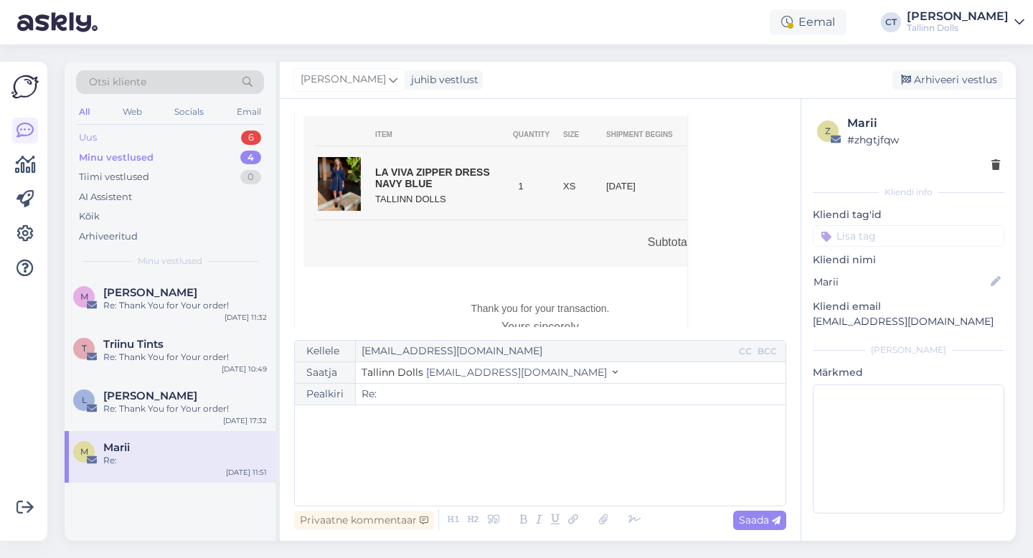
click at [100, 138] on div "Uus 6" at bounding box center [170, 138] width 188 height 20
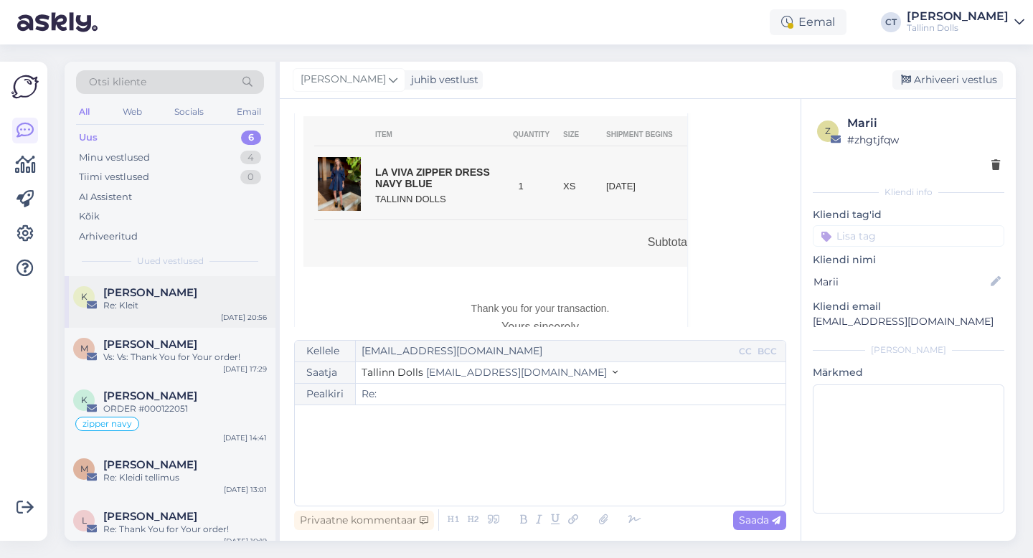
click at [143, 309] on div "Re: Kleit" at bounding box center [185, 305] width 164 height 13
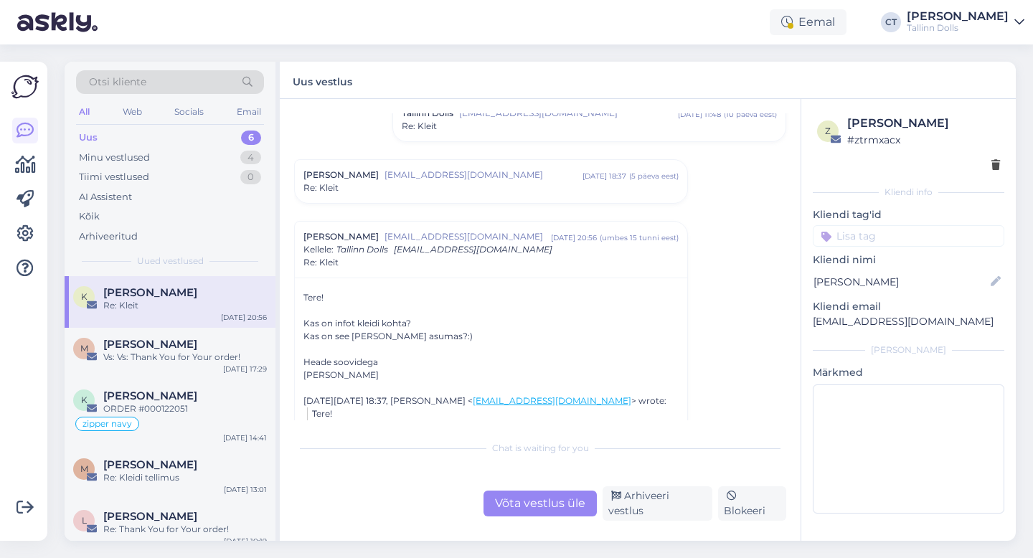
scroll to position [437, 0]
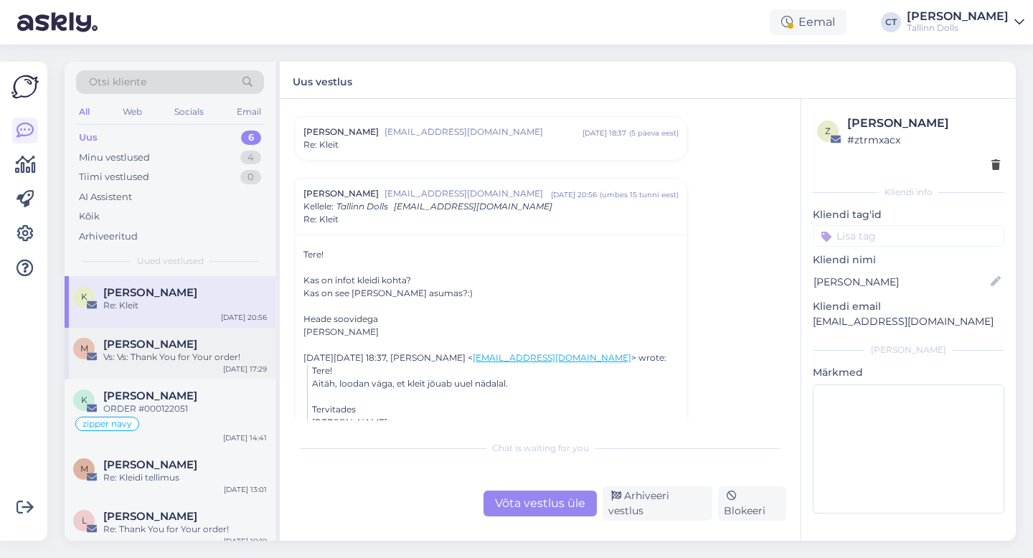
click at [141, 361] on div "Vs: Vs: Thank You for Your order!" at bounding box center [185, 357] width 164 height 13
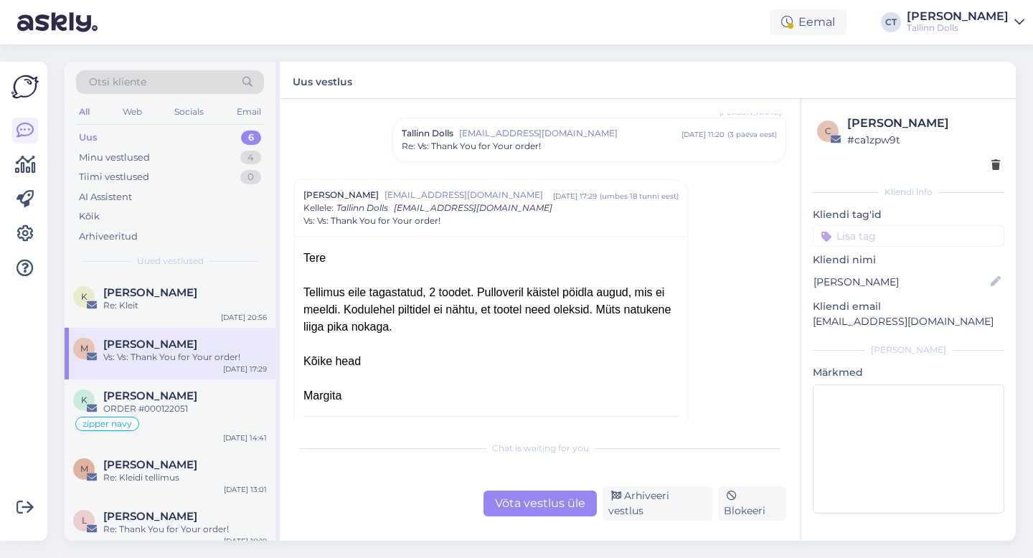
scroll to position [472, 0]
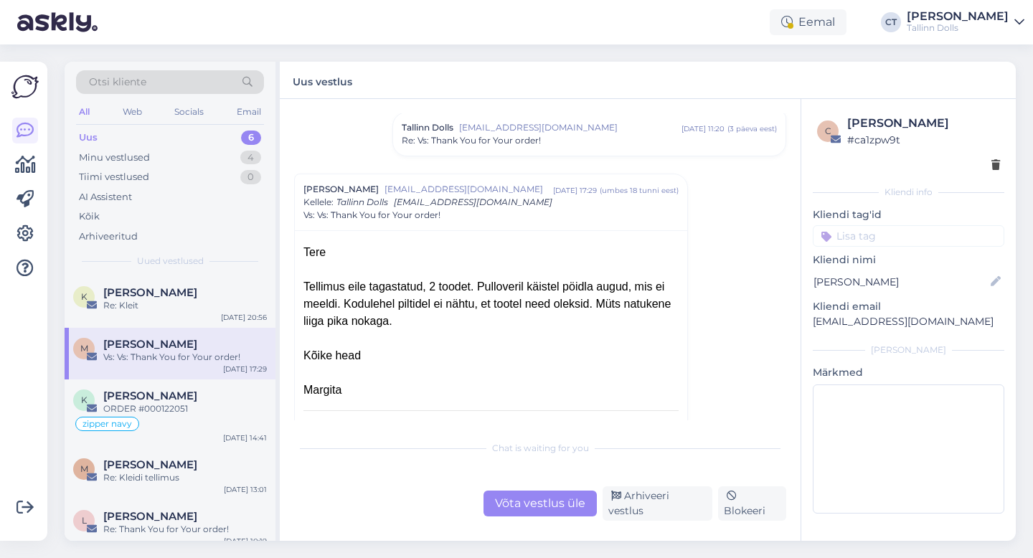
click at [502, 508] on div "Võta vestlus üle" at bounding box center [539, 504] width 113 height 26
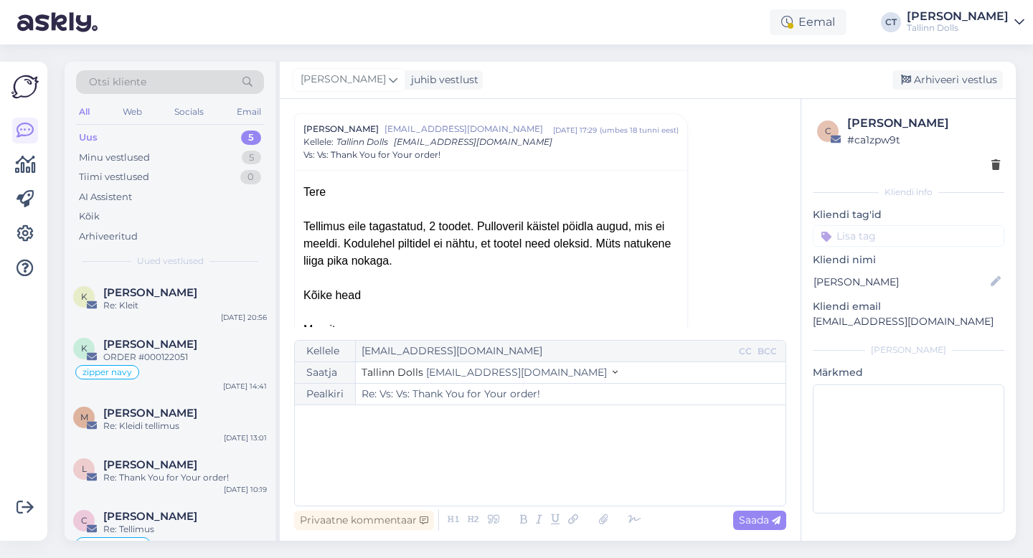
click at [513, 448] on div "﻿" at bounding box center [540, 455] width 476 height 86
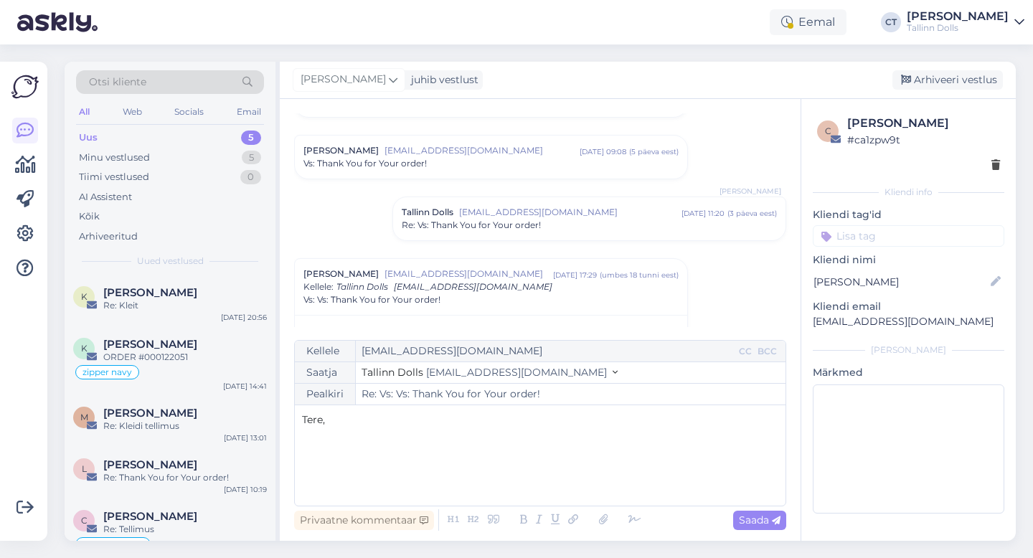
scroll to position [387, 0]
click at [564, 246] on div "Vestlus algas Margita Ra margita2025@hotmail.com veebr 5 10:56 ( 8 kuu eest ) R…" at bounding box center [546, 220] width 505 height 214
click at [564, 227] on div "Re: Vs: Thank You for Your order!" at bounding box center [589, 225] width 375 height 13
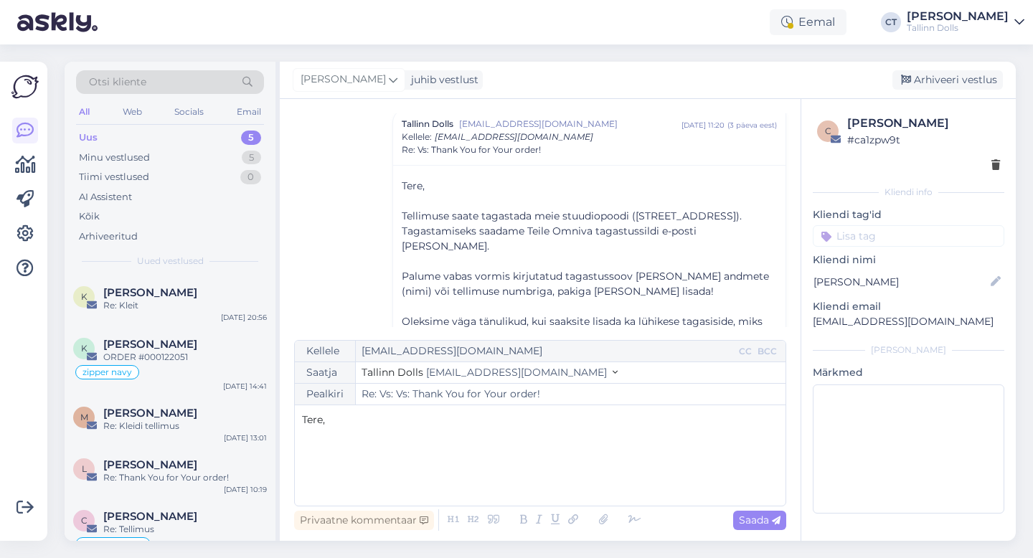
scroll to position [497, 0]
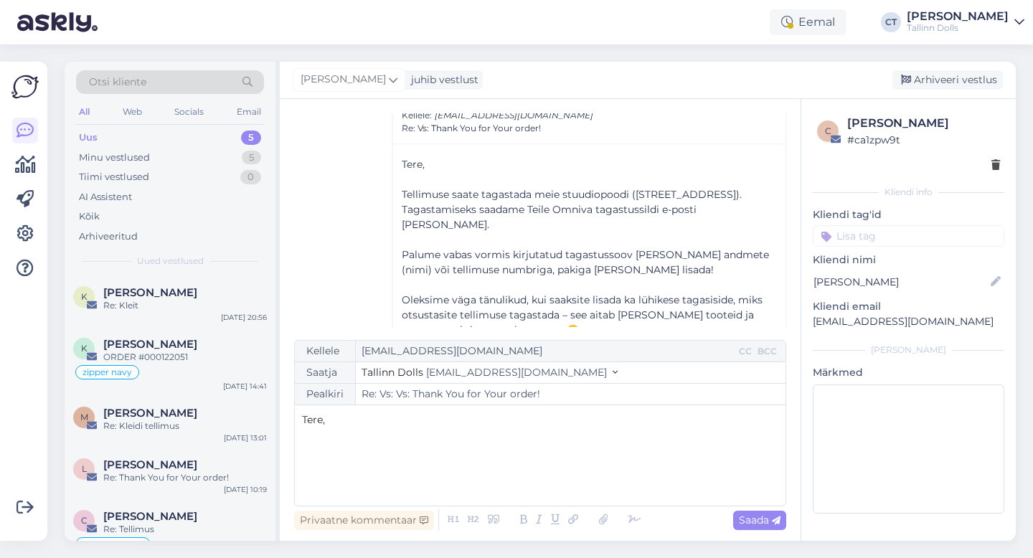
click at [496, 465] on div "Tere, ﻿ ﻿" at bounding box center [540, 455] width 476 height 86
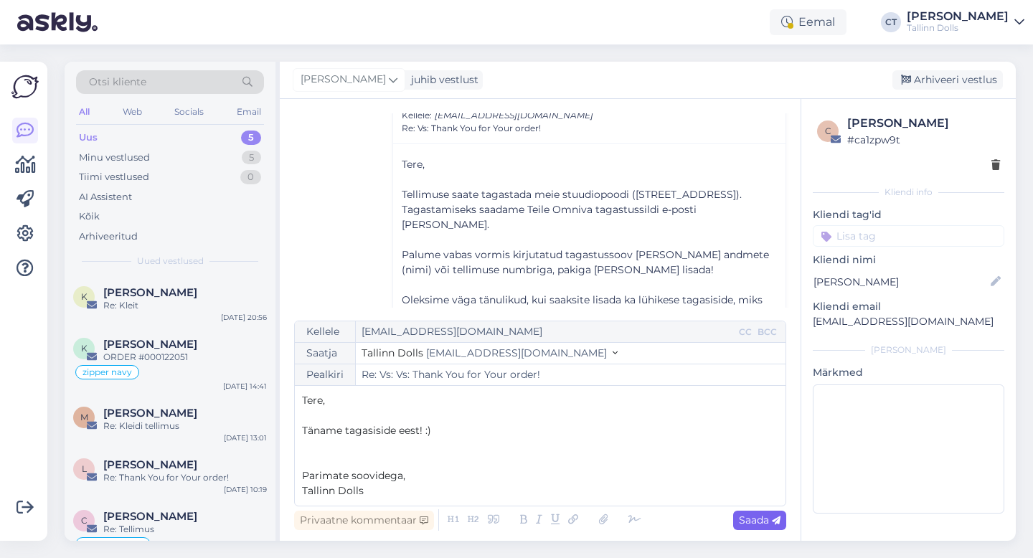
click at [751, 521] on span "Saada" at bounding box center [760, 519] width 42 height 13
type input "Re: Re: Vs: Vs: Thank You for Your order!"
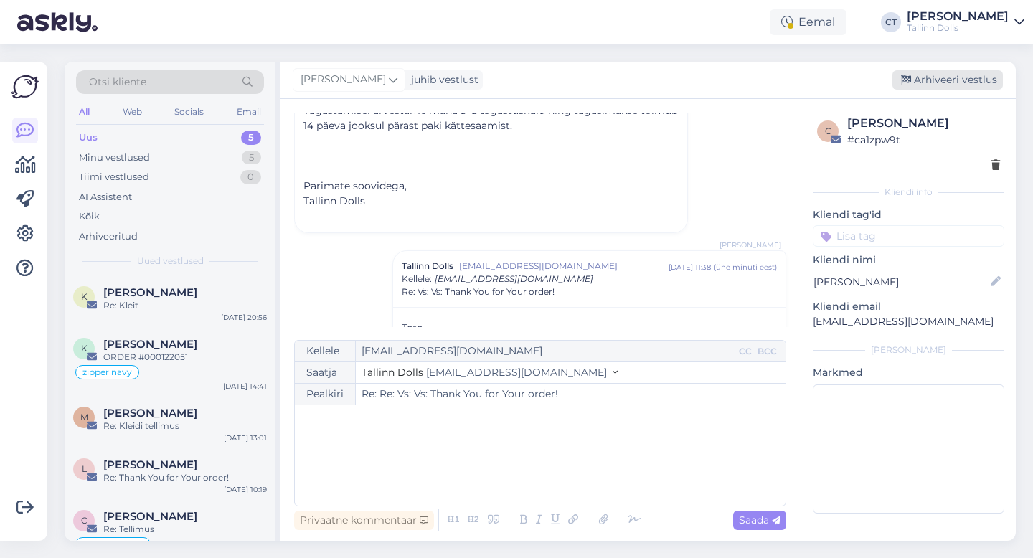
click at [937, 76] on div "Arhiveeri vestlus" at bounding box center [947, 79] width 110 height 19
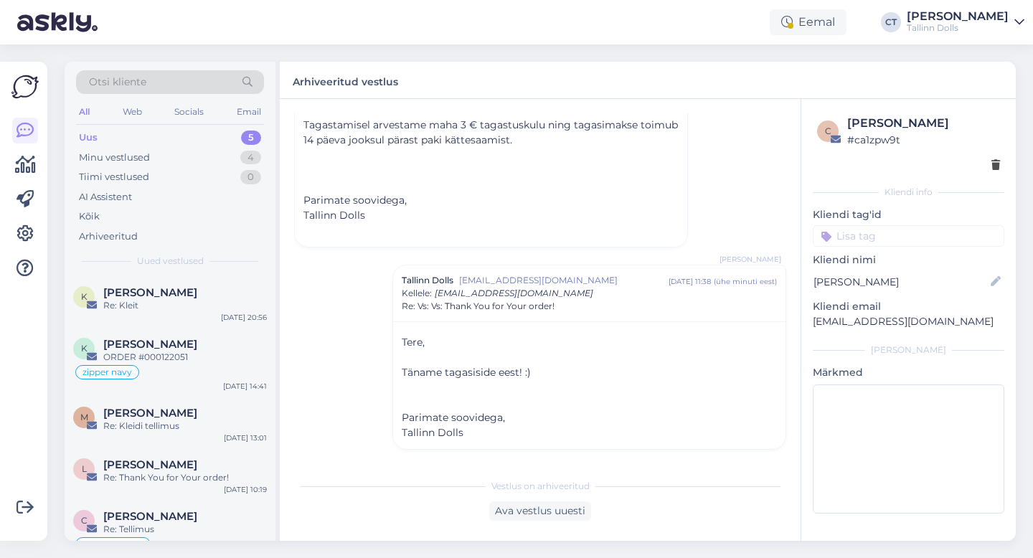
scroll to position [1401, 0]
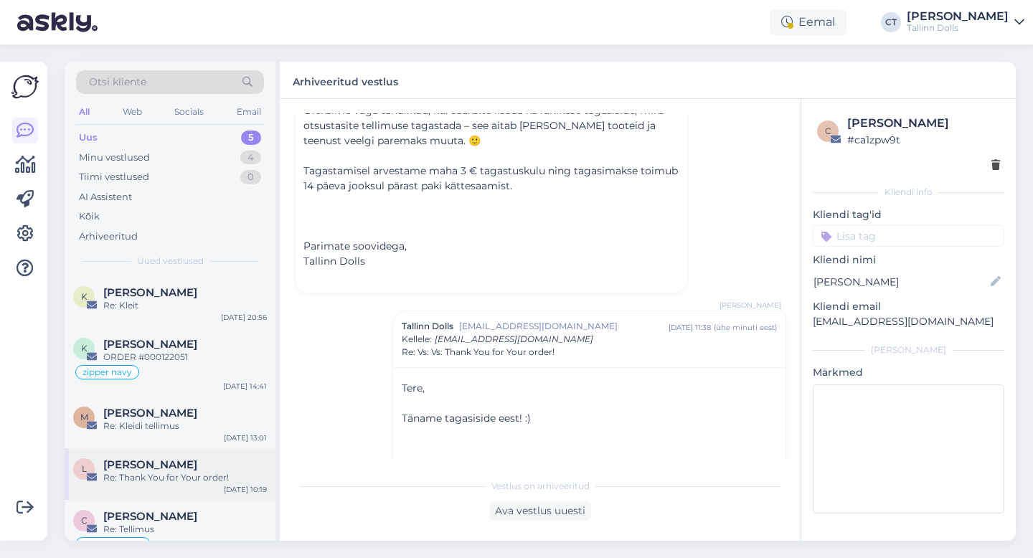
click at [184, 468] on div "[PERSON_NAME]" at bounding box center [185, 464] width 164 height 13
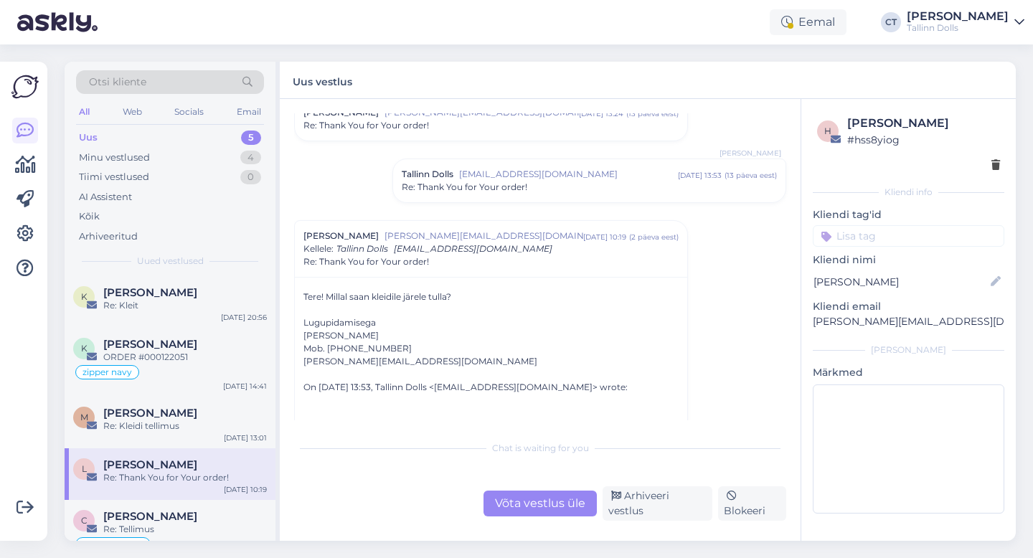
scroll to position [52, 0]
click at [541, 191] on div "Re: Thank You for Your order!" at bounding box center [589, 190] width 375 height 13
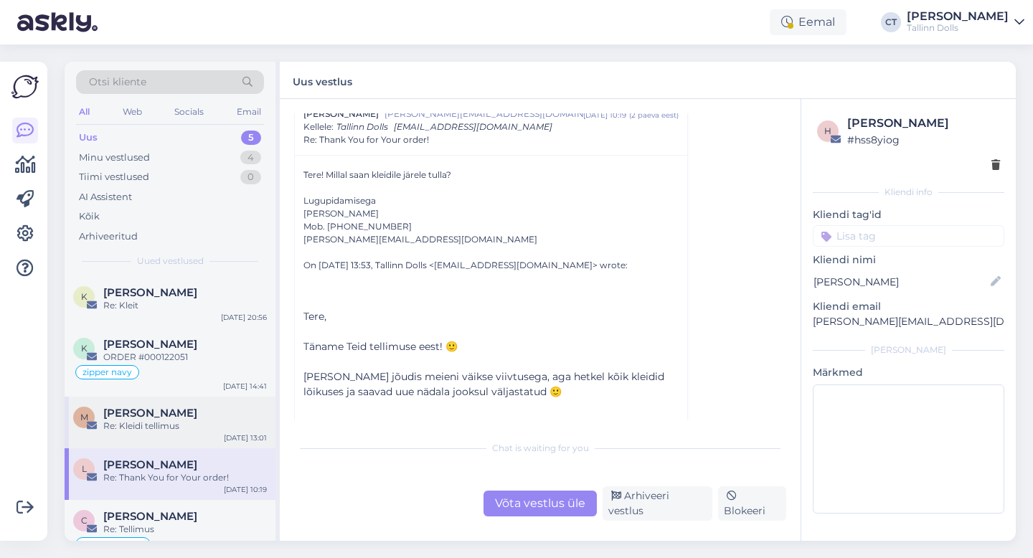
scroll to position [28, 0]
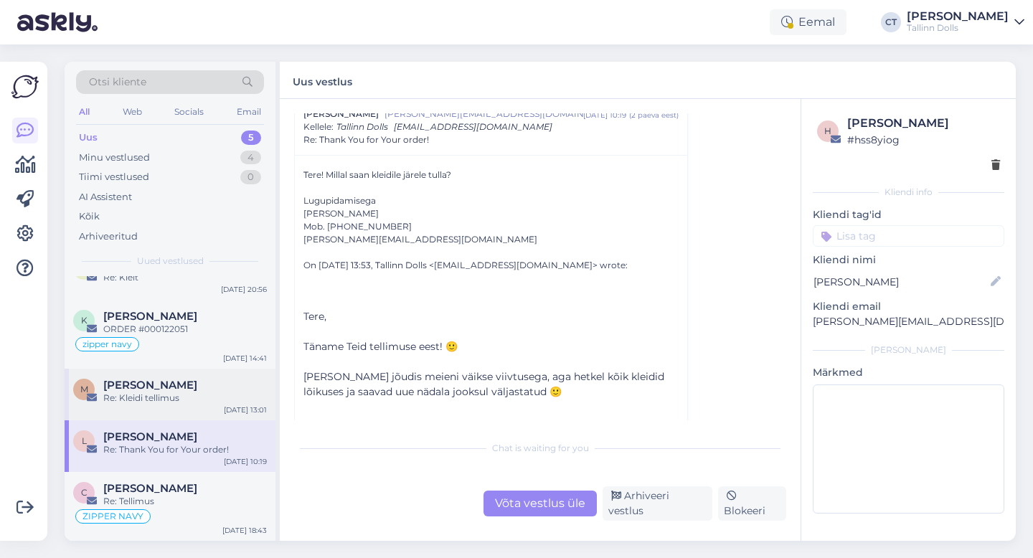
click at [193, 374] on div "M Merje Aavik Re: Kleidi tellimus Sep 16 13:01" at bounding box center [170, 395] width 211 height 52
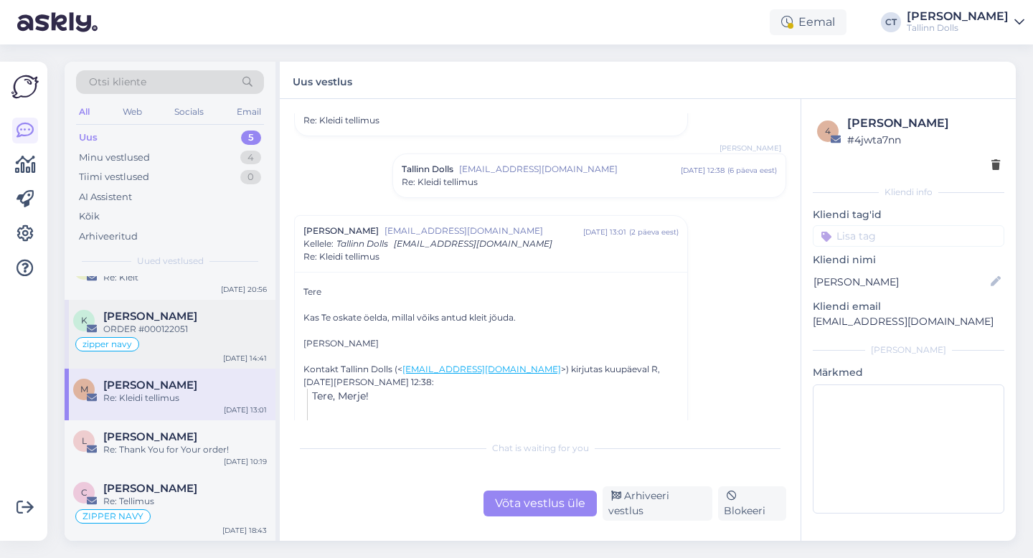
scroll to position [0, 0]
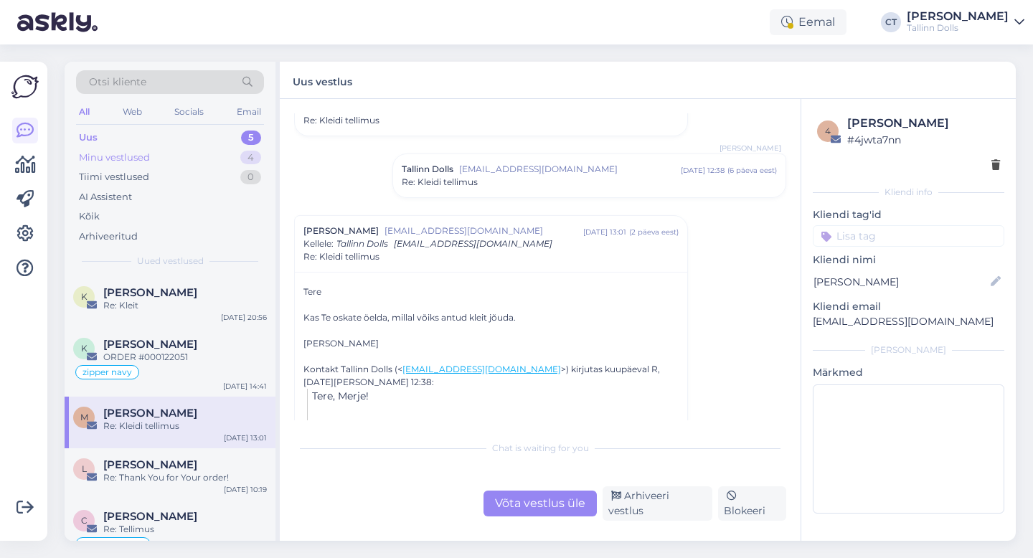
click at [131, 164] on div "Minu vestlused 4" at bounding box center [170, 158] width 188 height 20
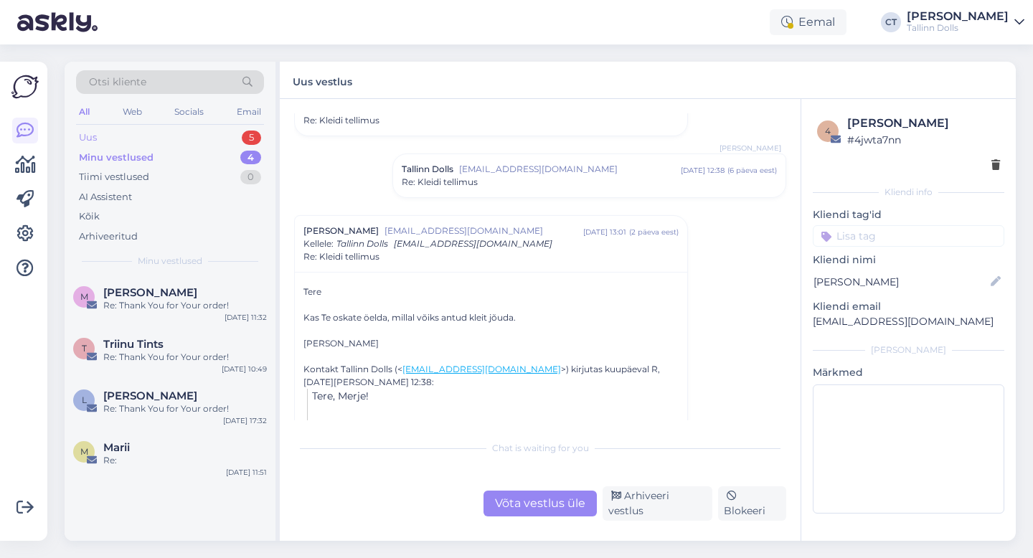
click at [136, 132] on div "Uus 5" at bounding box center [170, 138] width 188 height 20
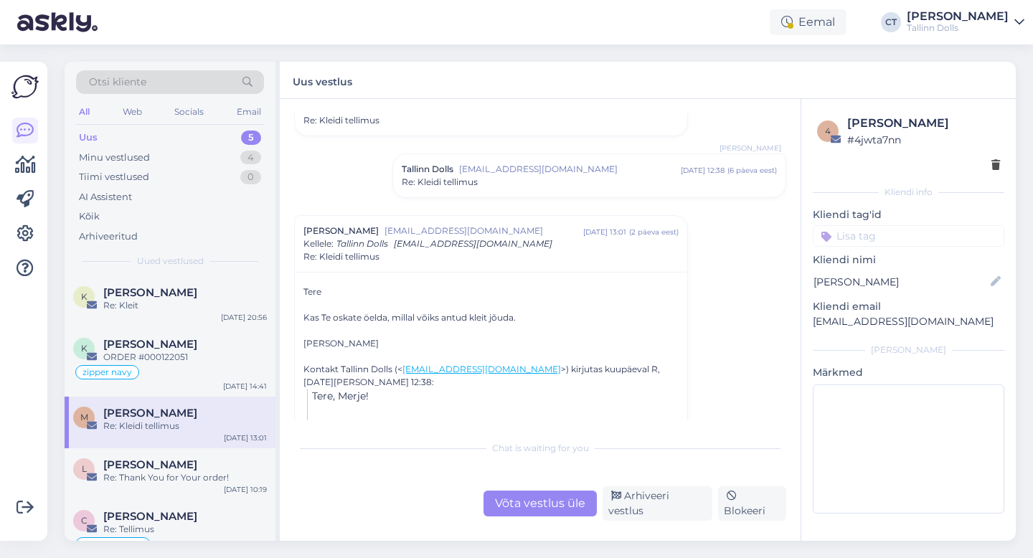
click at [152, 134] on div "Uus 5" at bounding box center [170, 138] width 188 height 20
click at [95, 131] on div "Uus" at bounding box center [88, 138] width 19 height 14
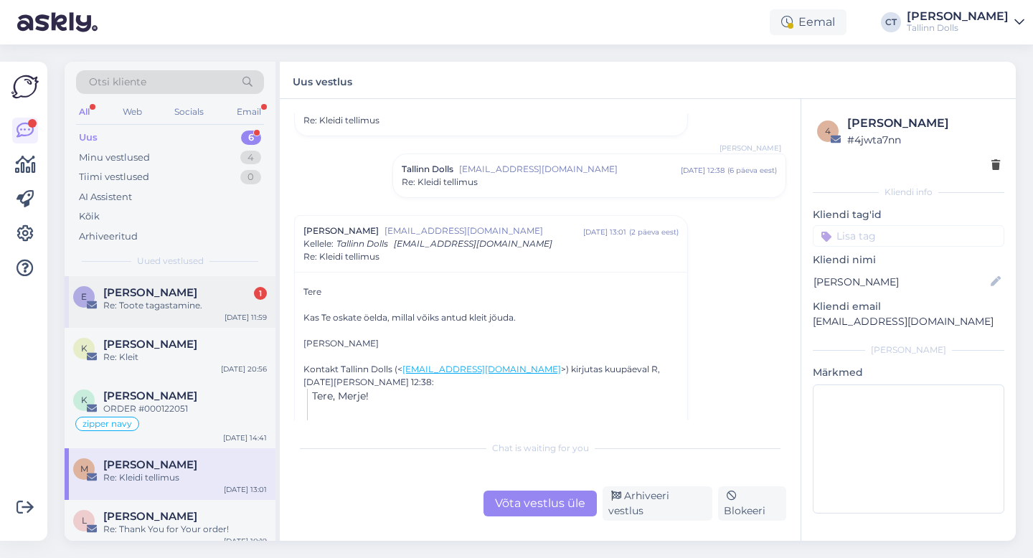
click at [189, 301] on div "Re: Toote tagastamine." at bounding box center [185, 305] width 164 height 13
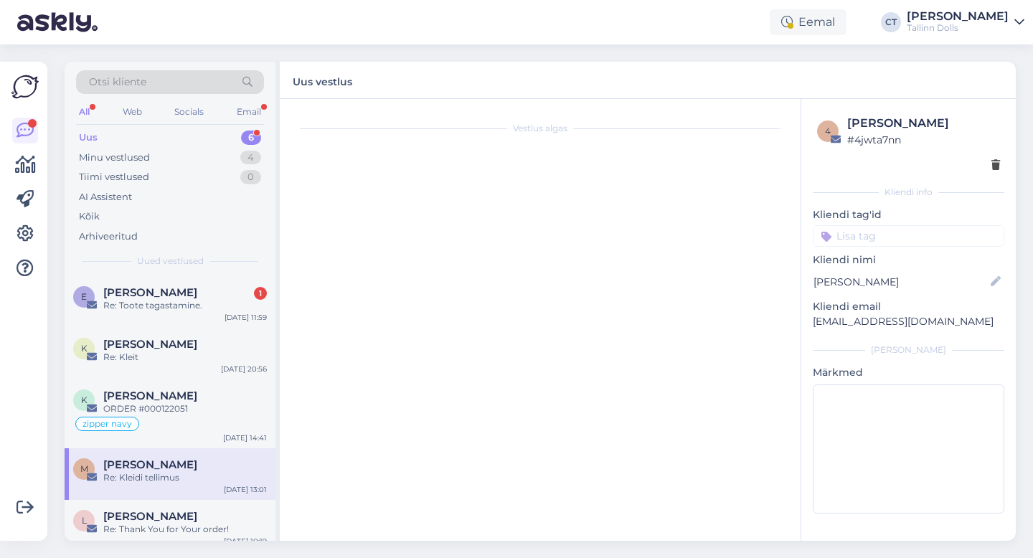
click at [100, 140] on div "Uus 6" at bounding box center [170, 138] width 188 height 20
click at [150, 313] on div "E Eneken Ennuste 1 Re: Toote tagastamine. Sep 18 11:59" at bounding box center [170, 302] width 211 height 52
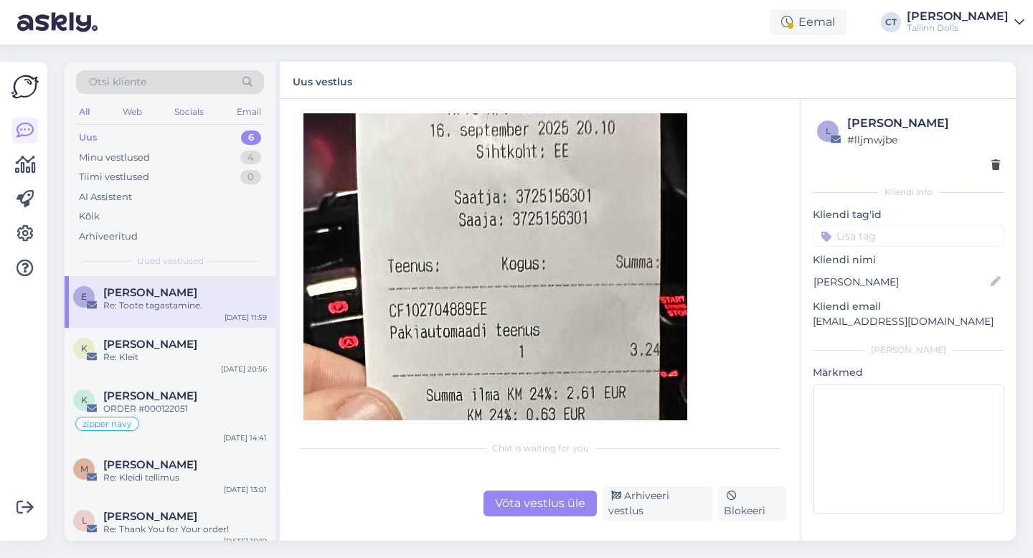
scroll to position [807, 0]
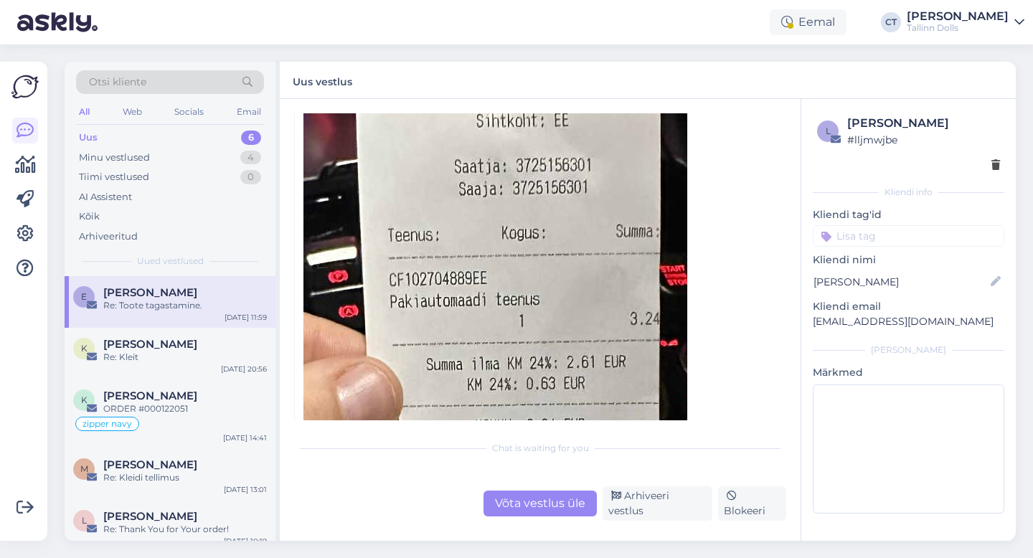
click at [531, 503] on div "Võta vestlus üle" at bounding box center [539, 504] width 113 height 26
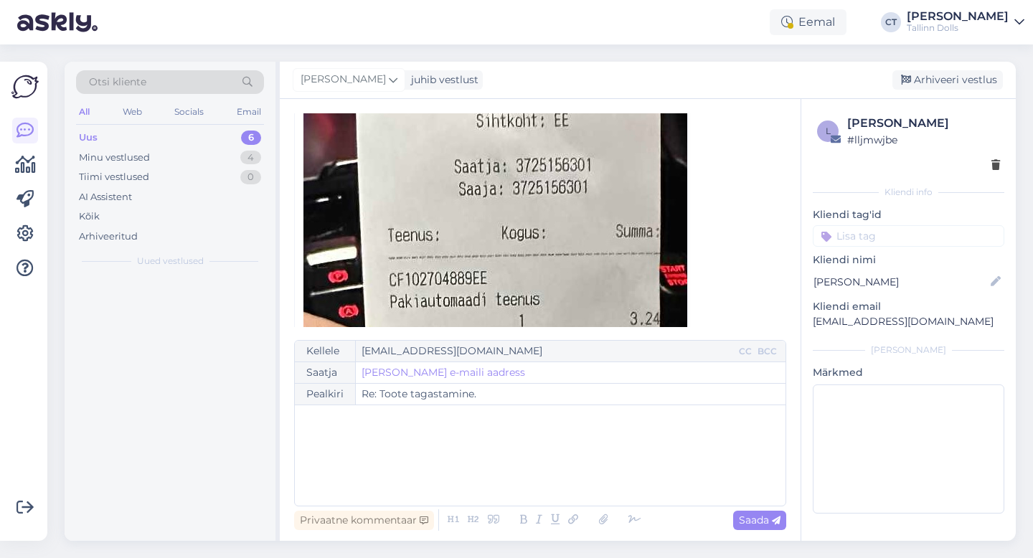
scroll to position [409, 0]
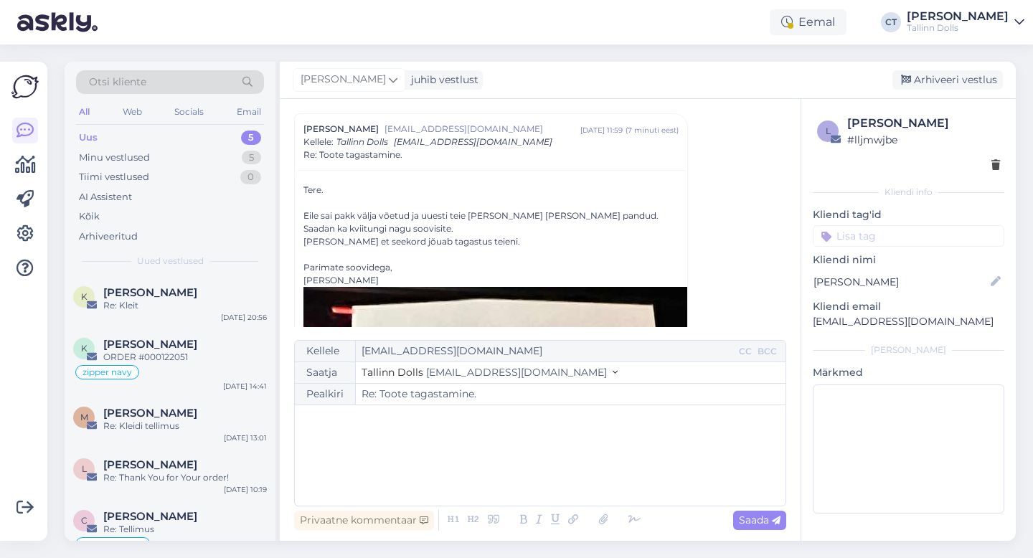
click at [531, 480] on div "﻿" at bounding box center [540, 455] width 476 height 86
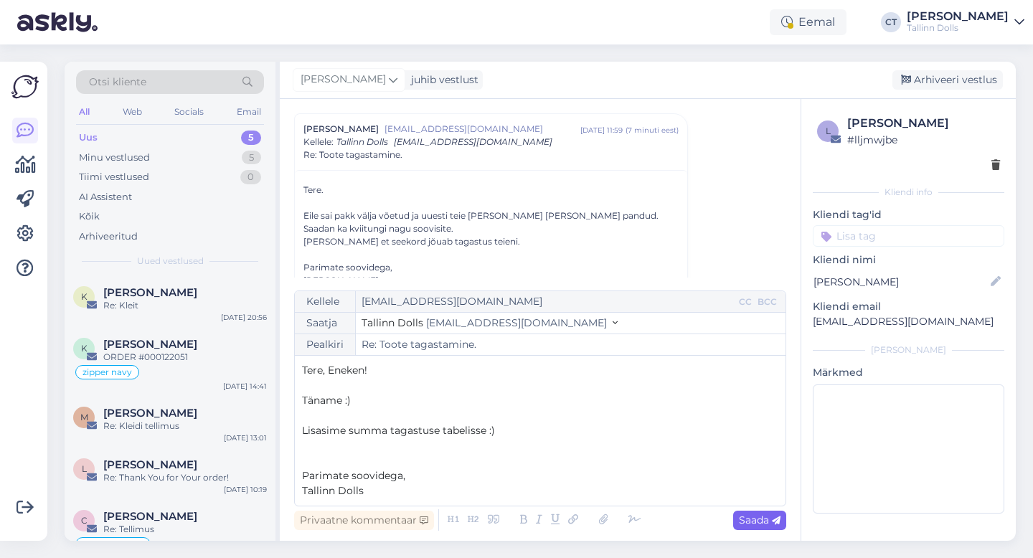
click at [780, 522] on icon at bounding box center [776, 520] width 9 height 9
type input "Re: Re: Toote tagastamine."
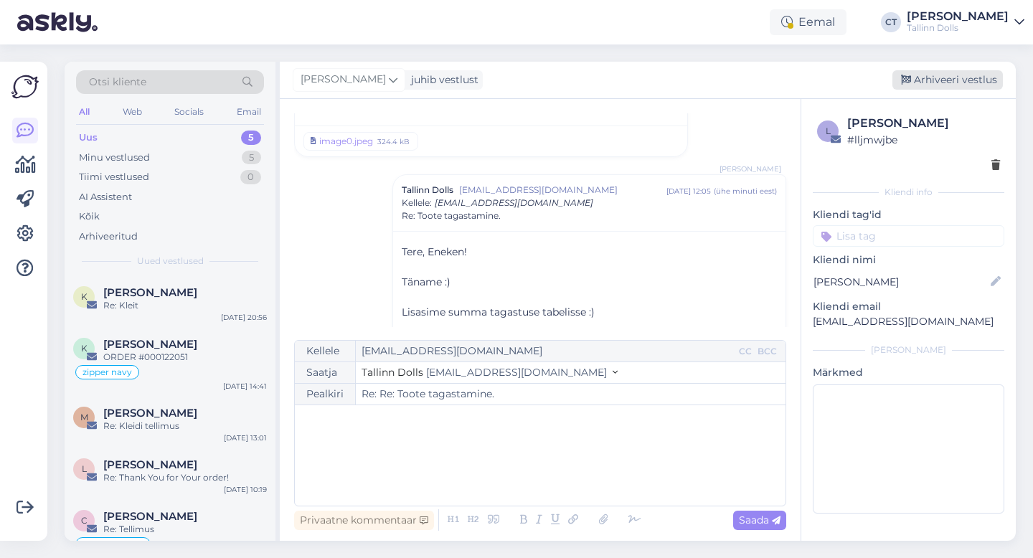
click at [939, 82] on div "Arhiveeri vestlus" at bounding box center [947, 79] width 110 height 19
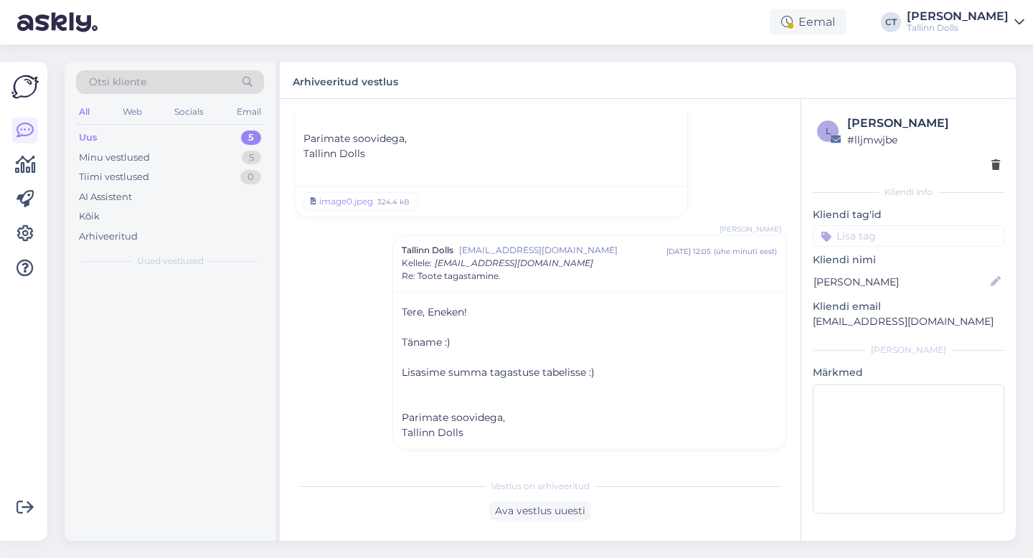
scroll to position [2278, 0]
